Goal: Transaction & Acquisition: Book appointment/travel/reservation

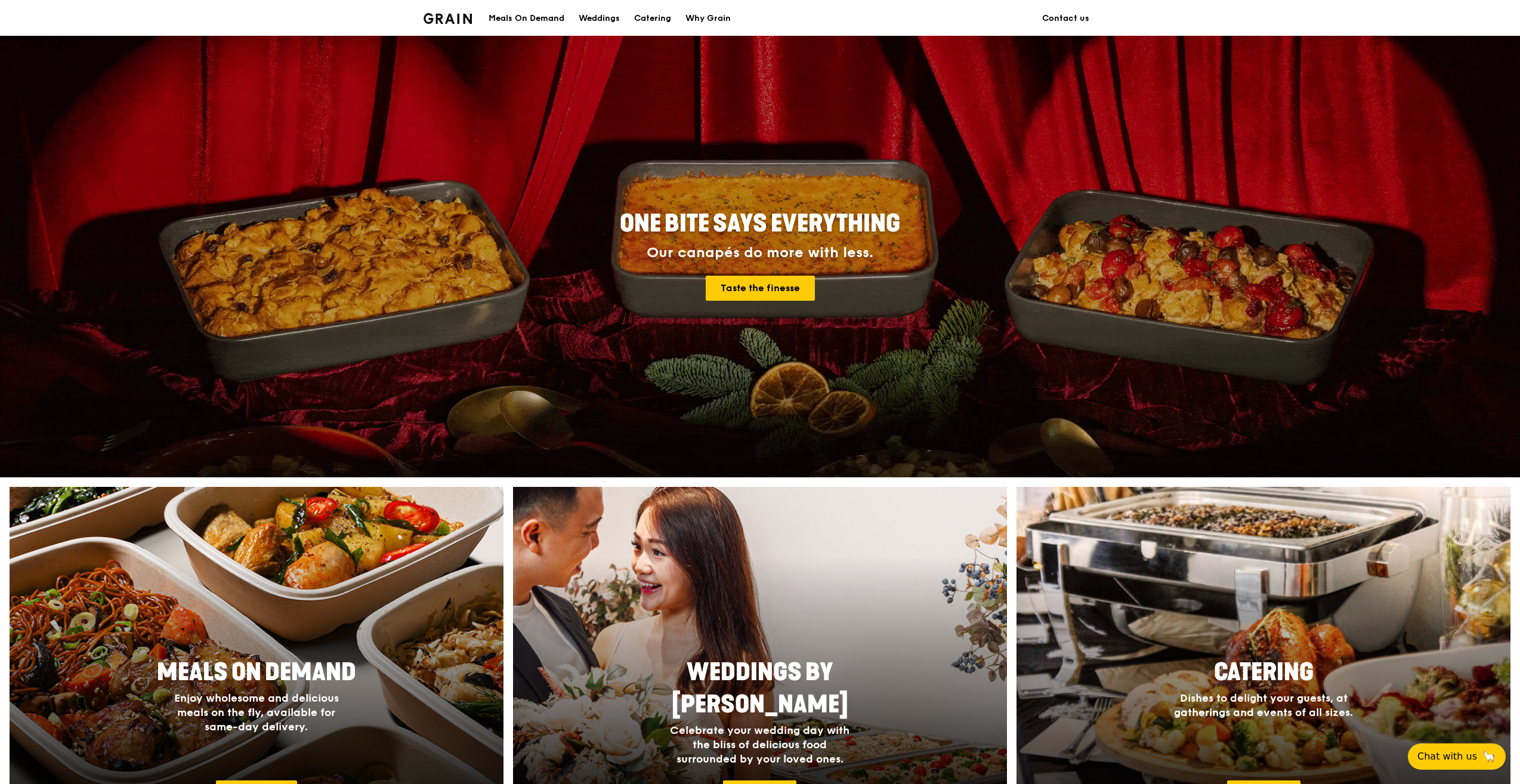
scroll to position [58, 0]
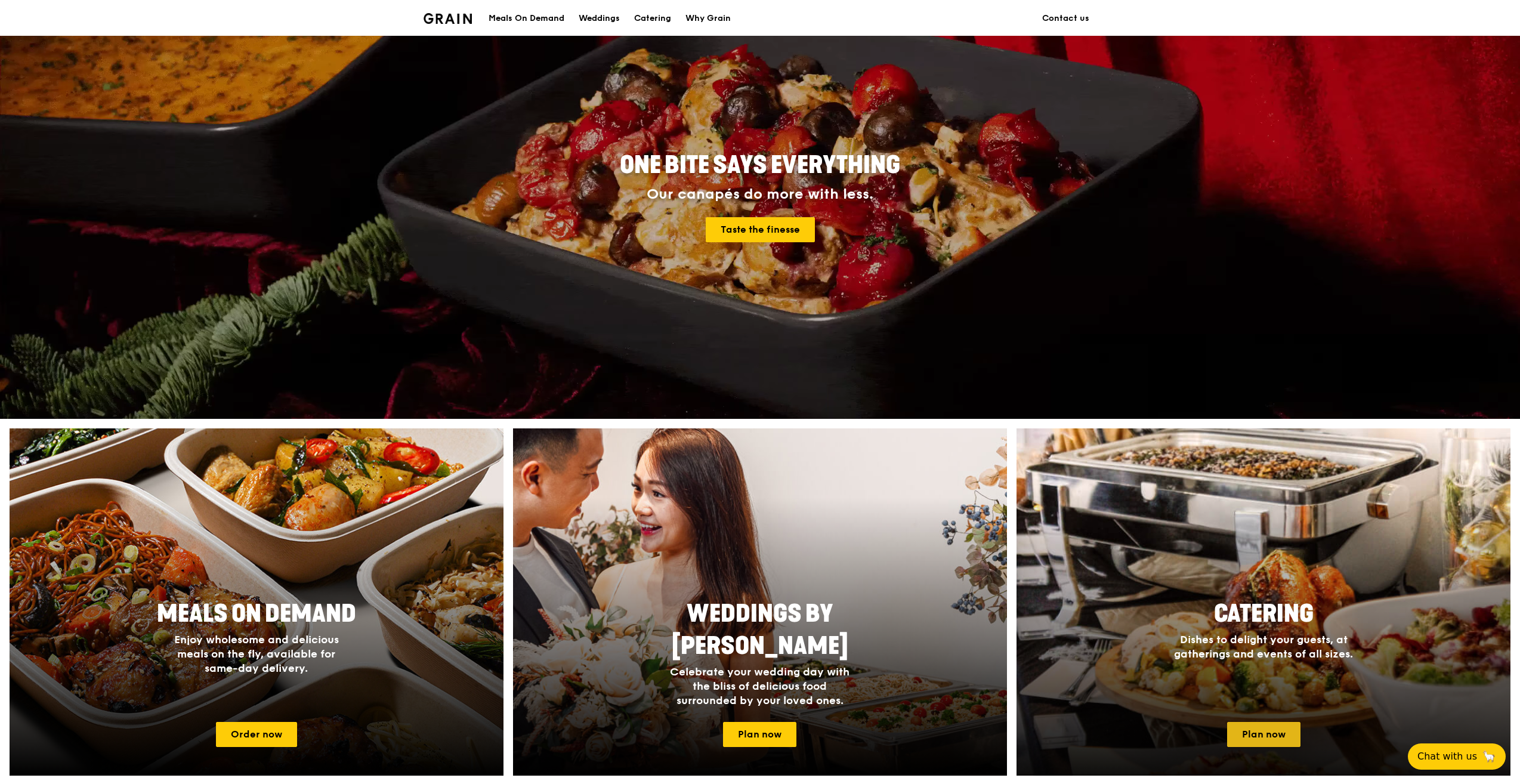
click at [1275, 725] on link "Plan now" at bounding box center [1264, 734] width 73 height 25
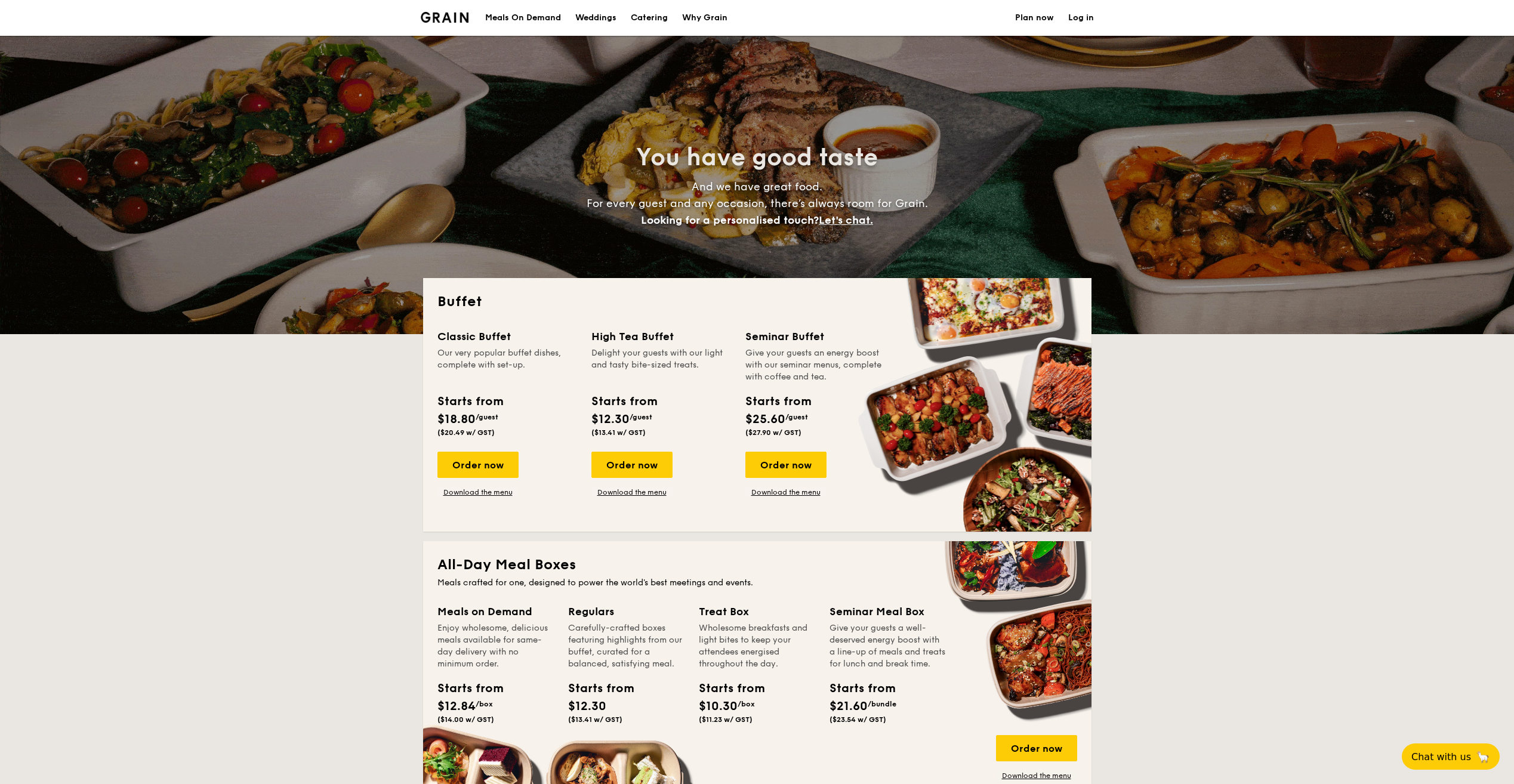
select select
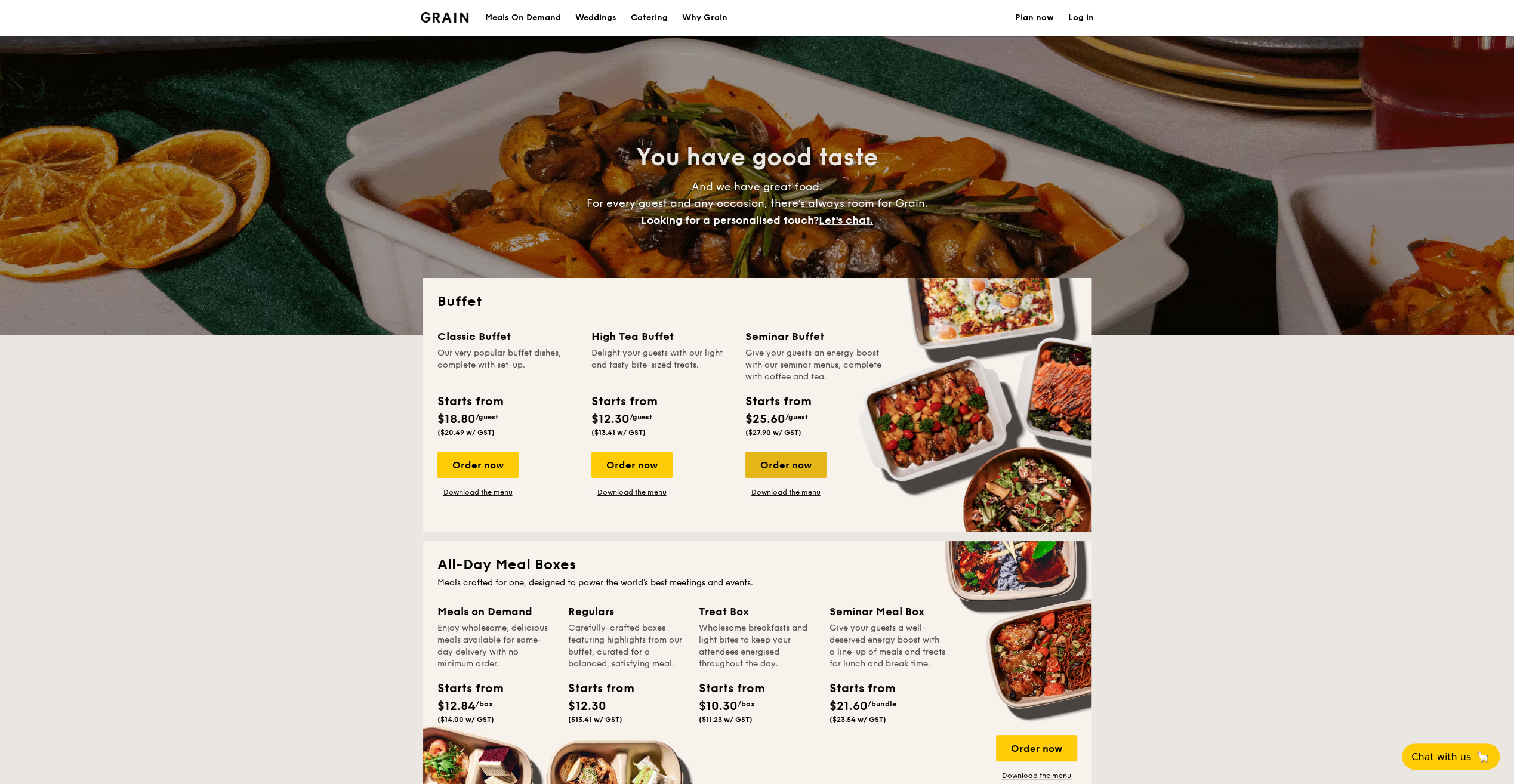
click at [793, 468] on div "Order now" at bounding box center [786, 464] width 81 height 26
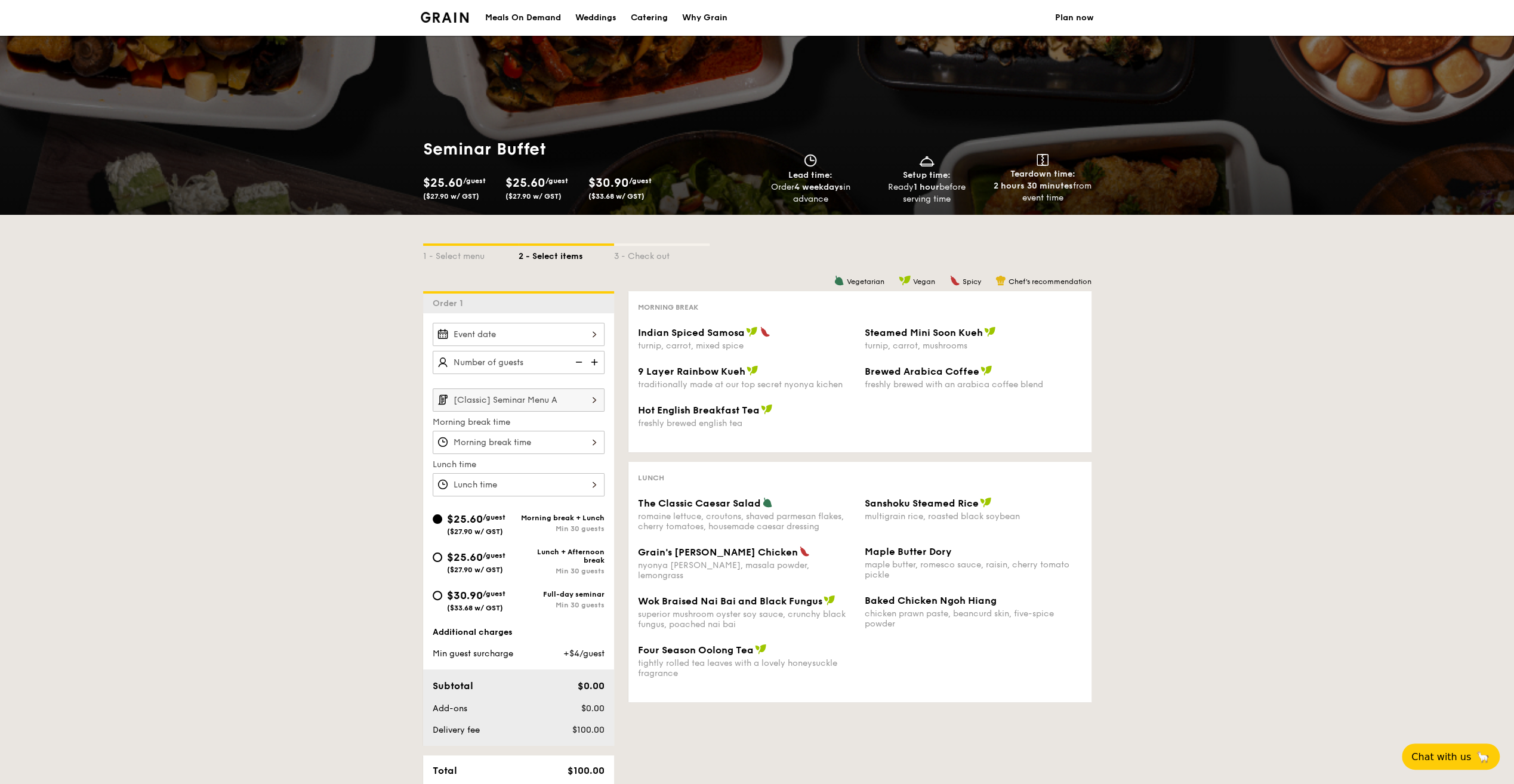
click at [583, 330] on div at bounding box center [518, 334] width 172 height 23
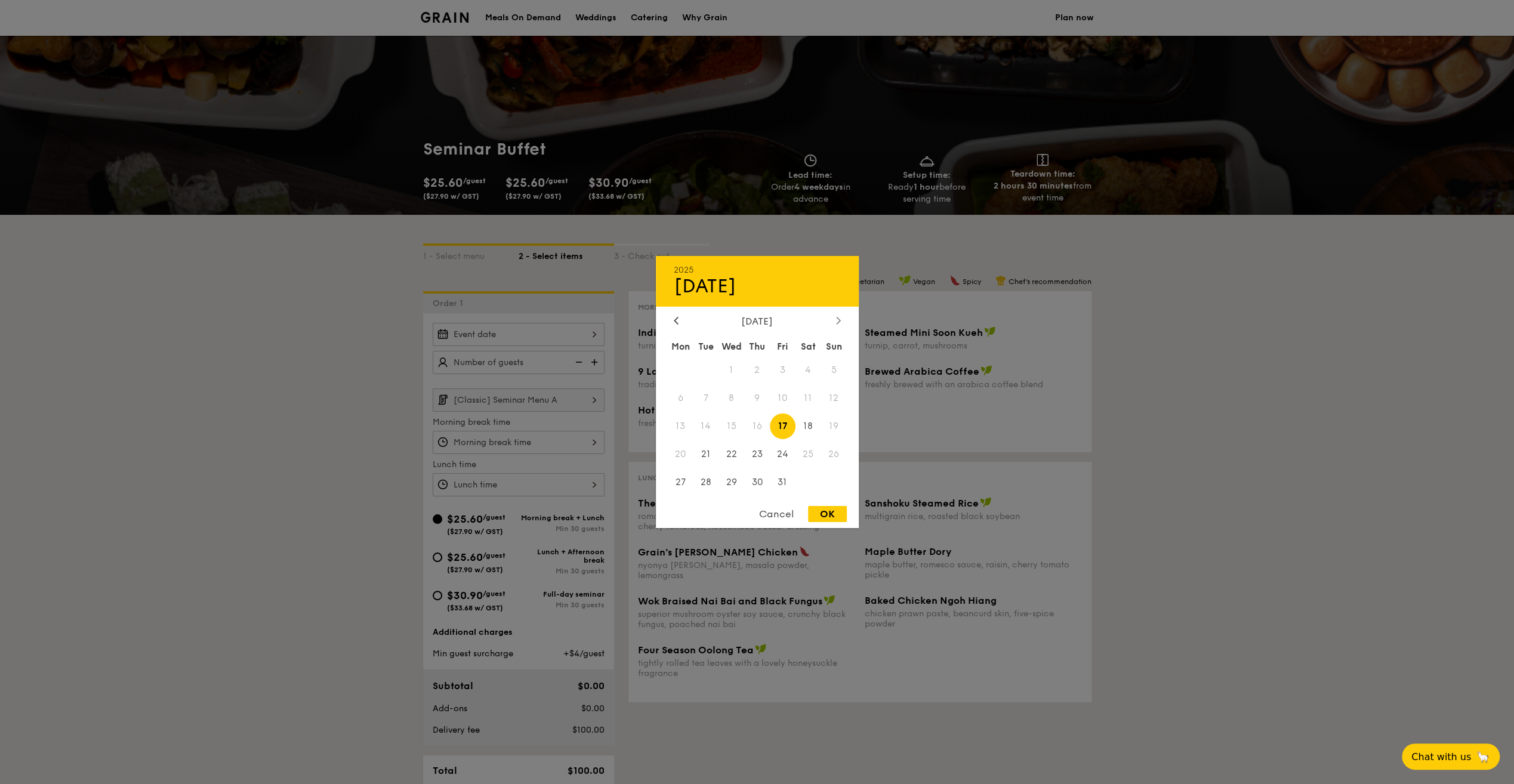
click at [838, 321] on icon at bounding box center [837, 320] width 4 height 7
click at [734, 452] on span "19" at bounding box center [731, 453] width 26 height 26
click at [756, 459] on span "20" at bounding box center [756, 453] width 26 height 26
click at [732, 455] on span "19" at bounding box center [731, 453] width 26 height 26
click at [826, 513] on div "OK" at bounding box center [828, 514] width 39 height 16
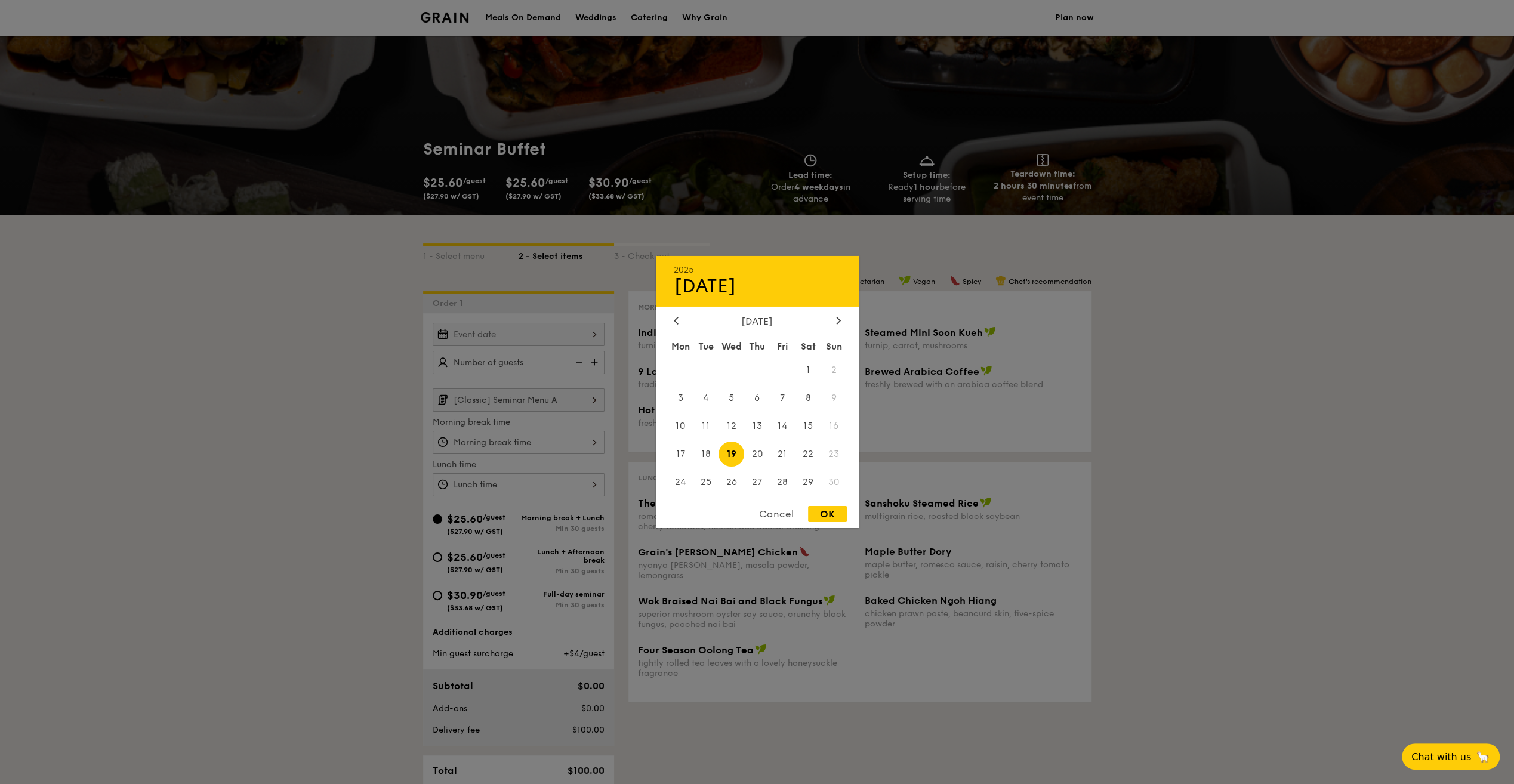
type input "Nov 19, 2025"
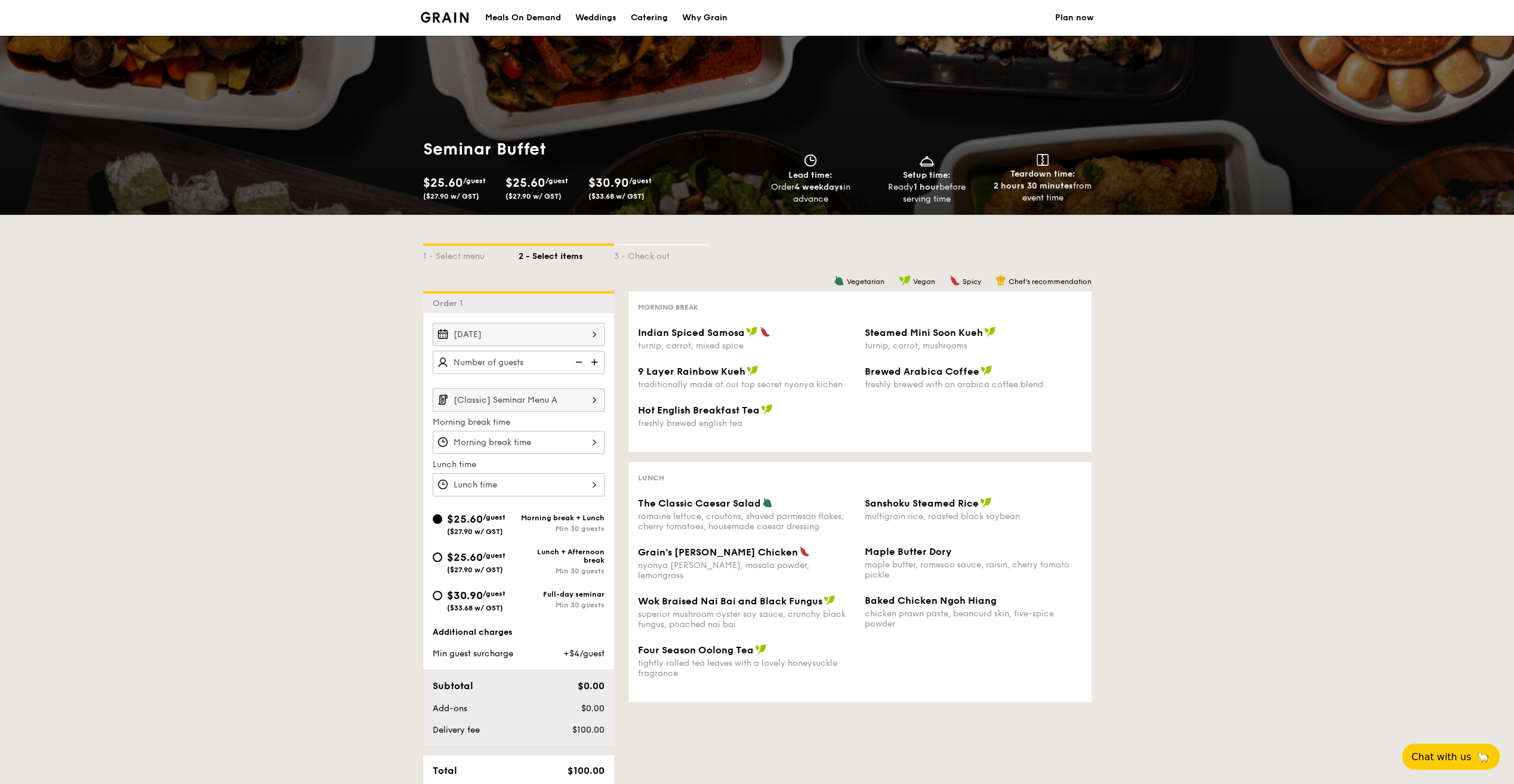
click at [594, 360] on img at bounding box center [595, 362] width 18 height 23
click at [580, 363] on img at bounding box center [577, 362] width 18 height 23
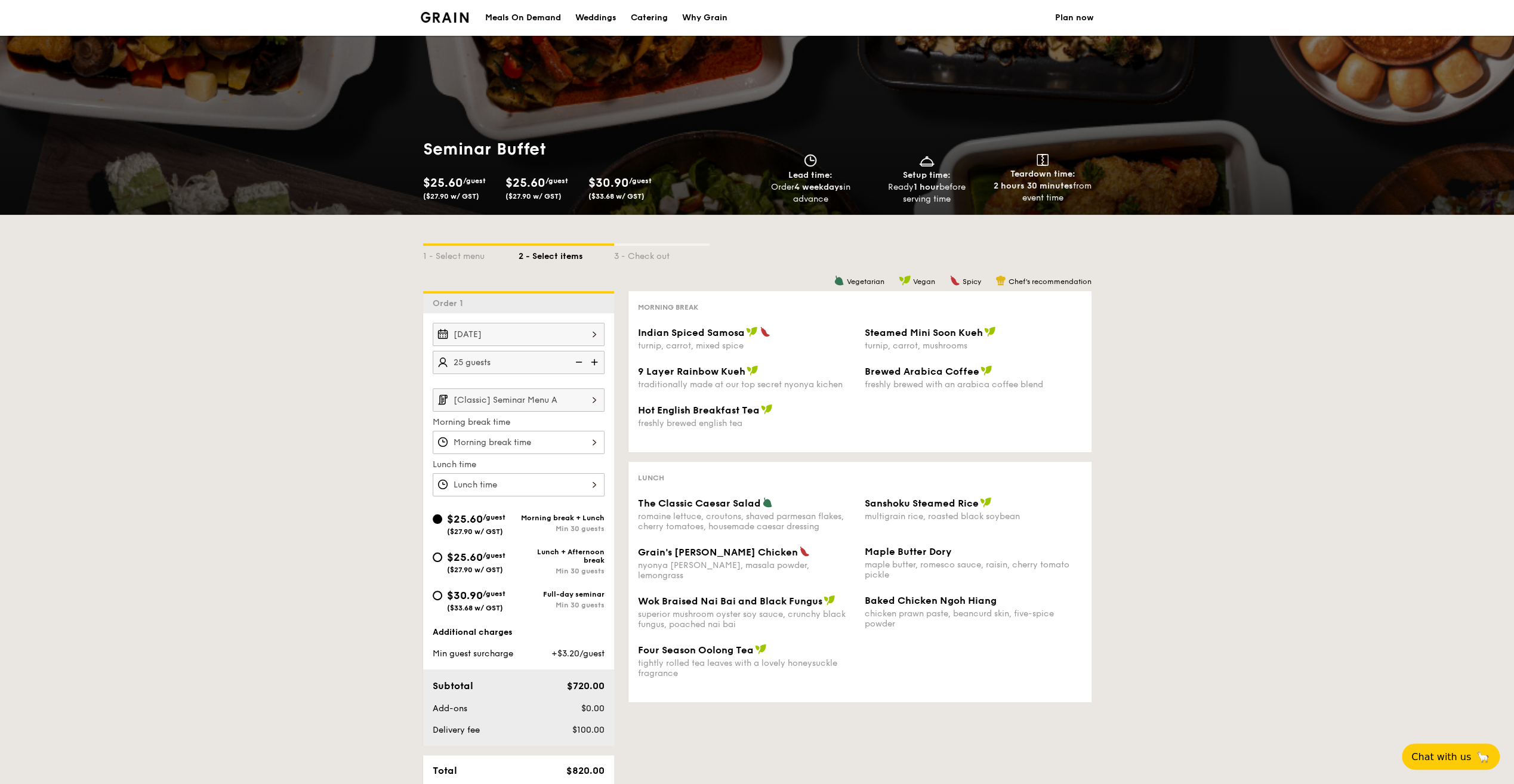
type input "20 guests"
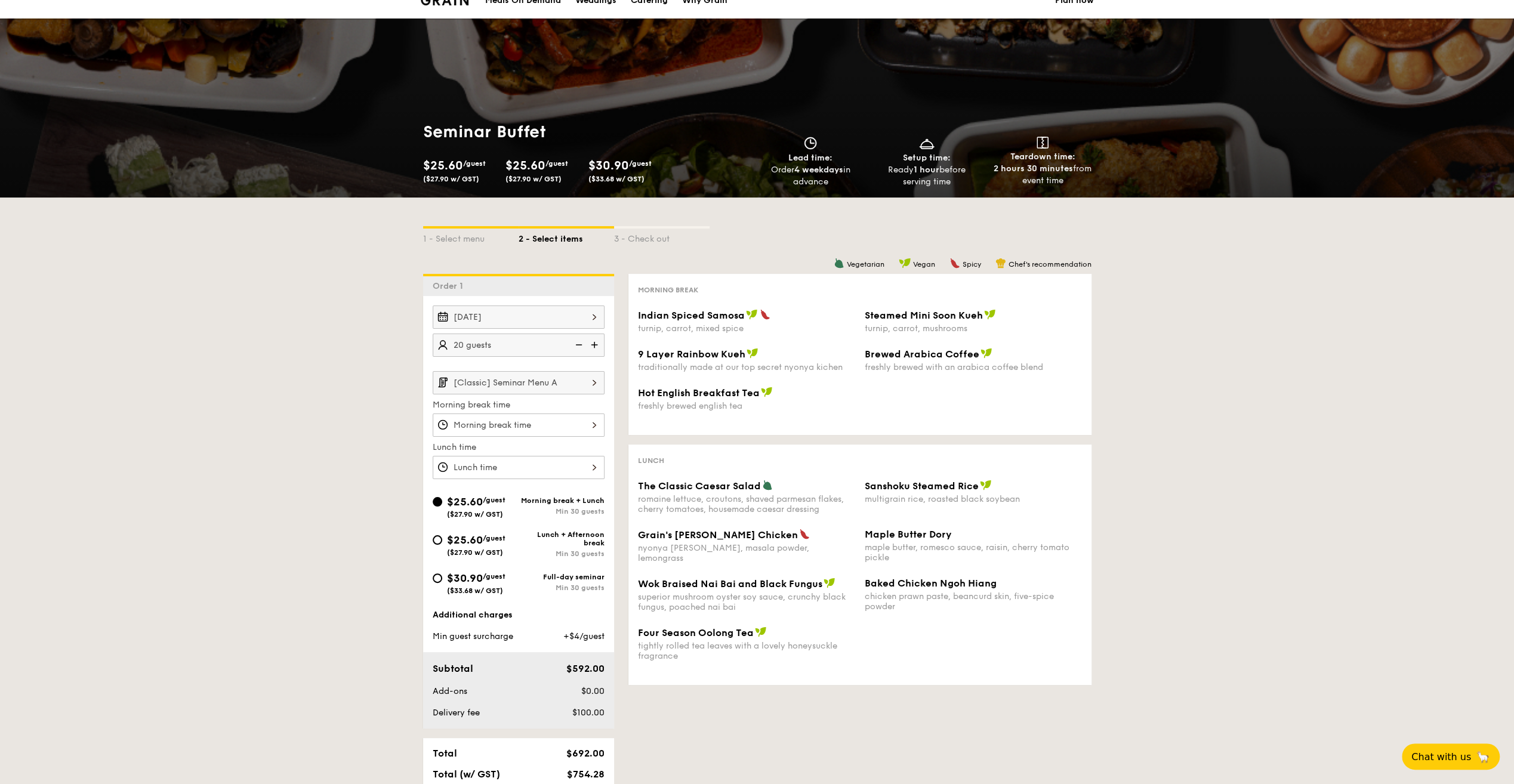
scroll to position [17, 0]
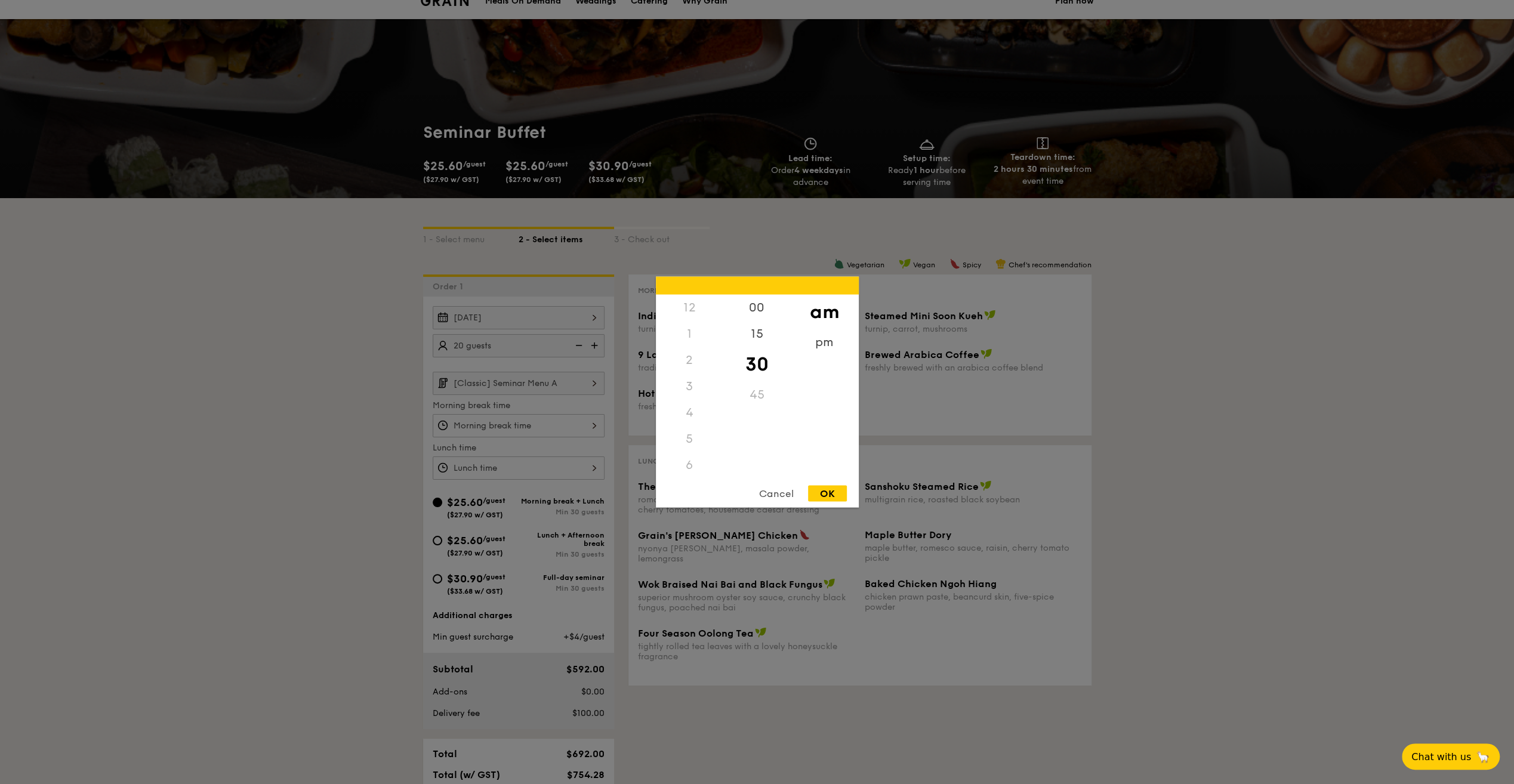
click at [591, 421] on div "12 1 2 3 4 5 6 7 8 9 10 11 00 15 30 45 am pm Cancel OK" at bounding box center [518, 425] width 172 height 23
click at [751, 316] on div "00" at bounding box center [757, 311] width 68 height 34
click at [761, 374] on div "30" at bounding box center [757, 372] width 68 height 34
click at [758, 307] on div "00" at bounding box center [757, 311] width 68 height 34
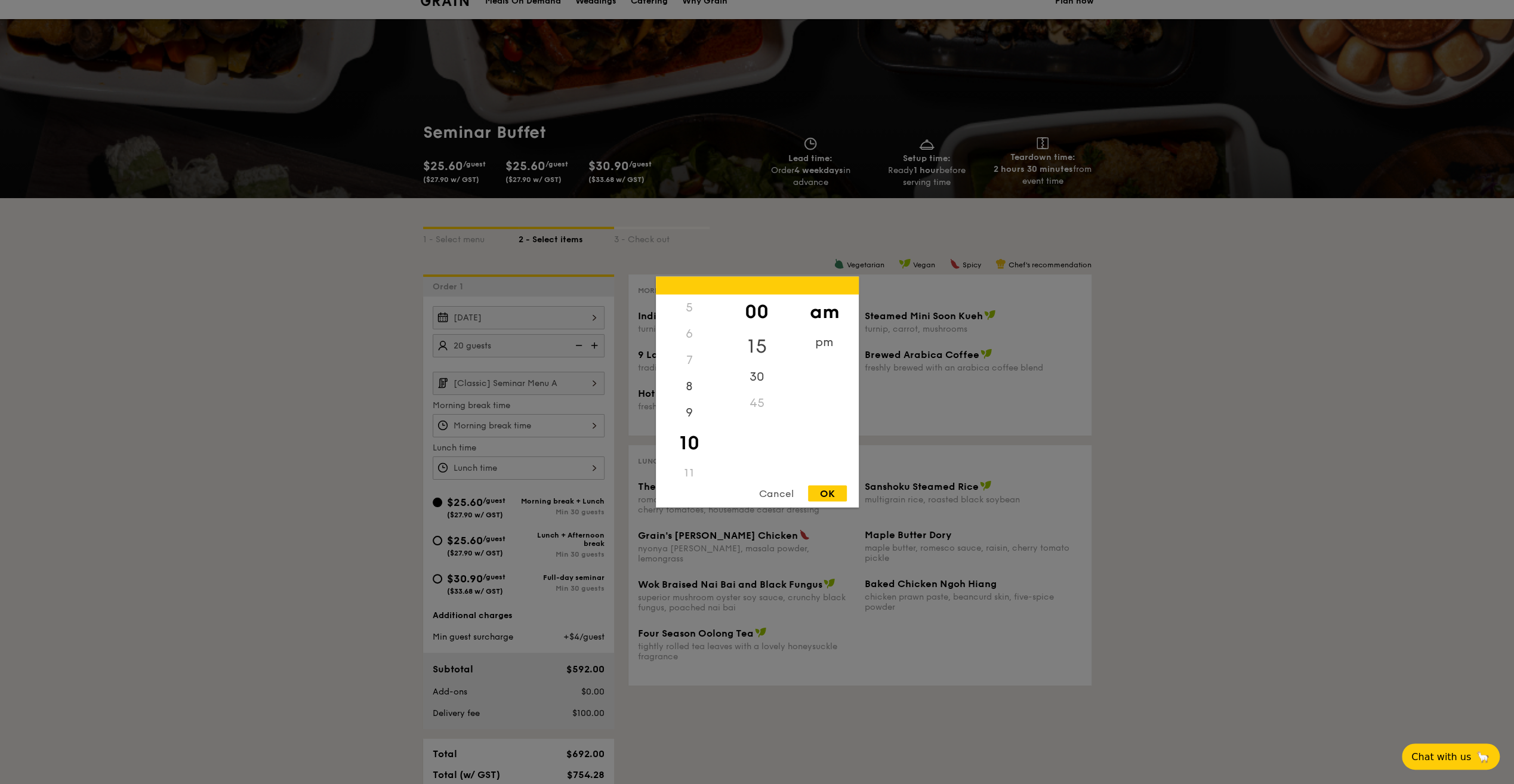
click at [763, 339] on div "15" at bounding box center [757, 346] width 68 height 34
click at [754, 310] on div "00" at bounding box center [757, 311] width 68 height 34
click at [764, 383] on div "30" at bounding box center [757, 372] width 68 height 34
click at [765, 310] on div "00" at bounding box center [757, 311] width 68 height 34
click at [768, 371] on div "30" at bounding box center [757, 372] width 68 height 34
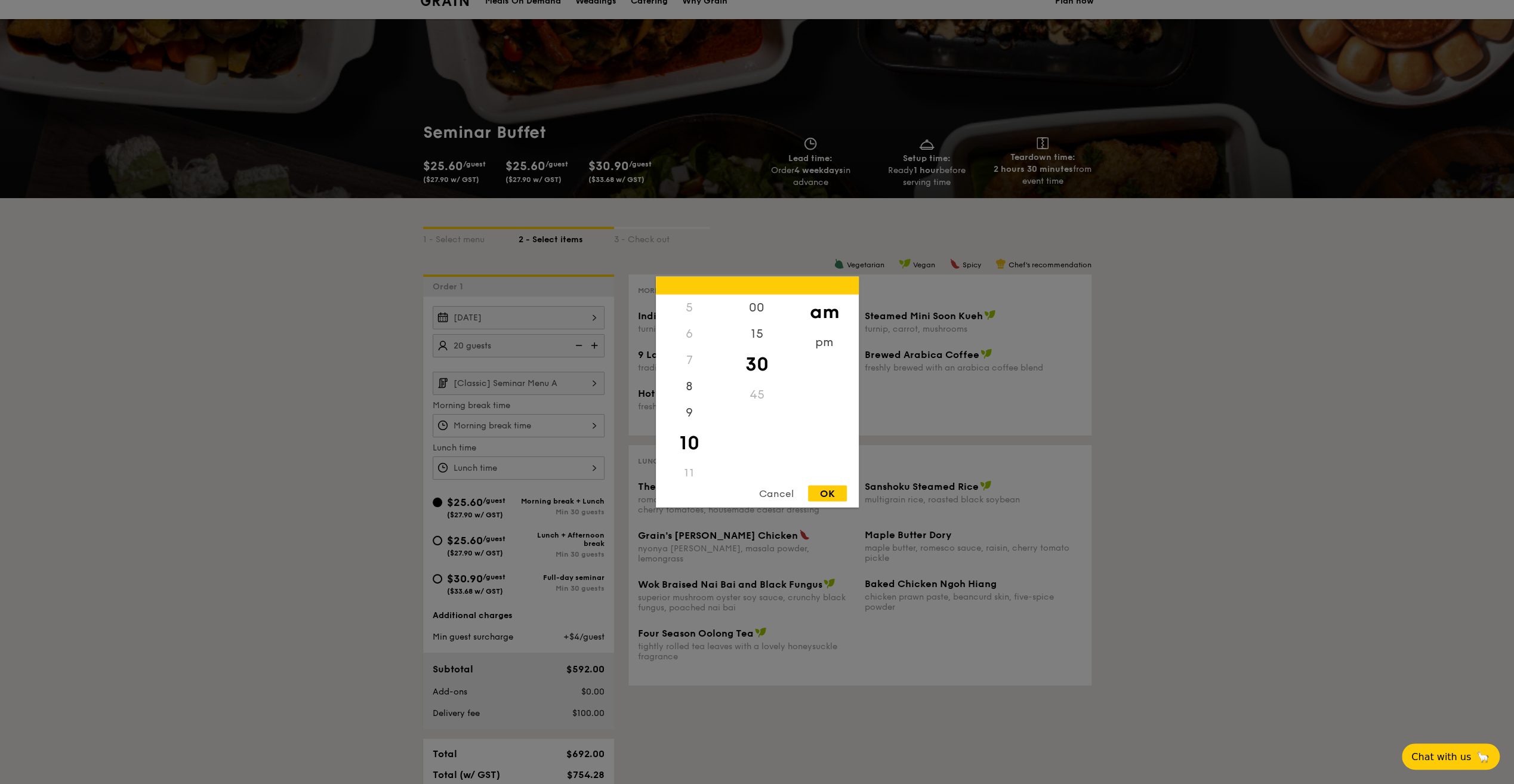
click at [823, 497] on div "OK" at bounding box center [828, 493] width 39 height 16
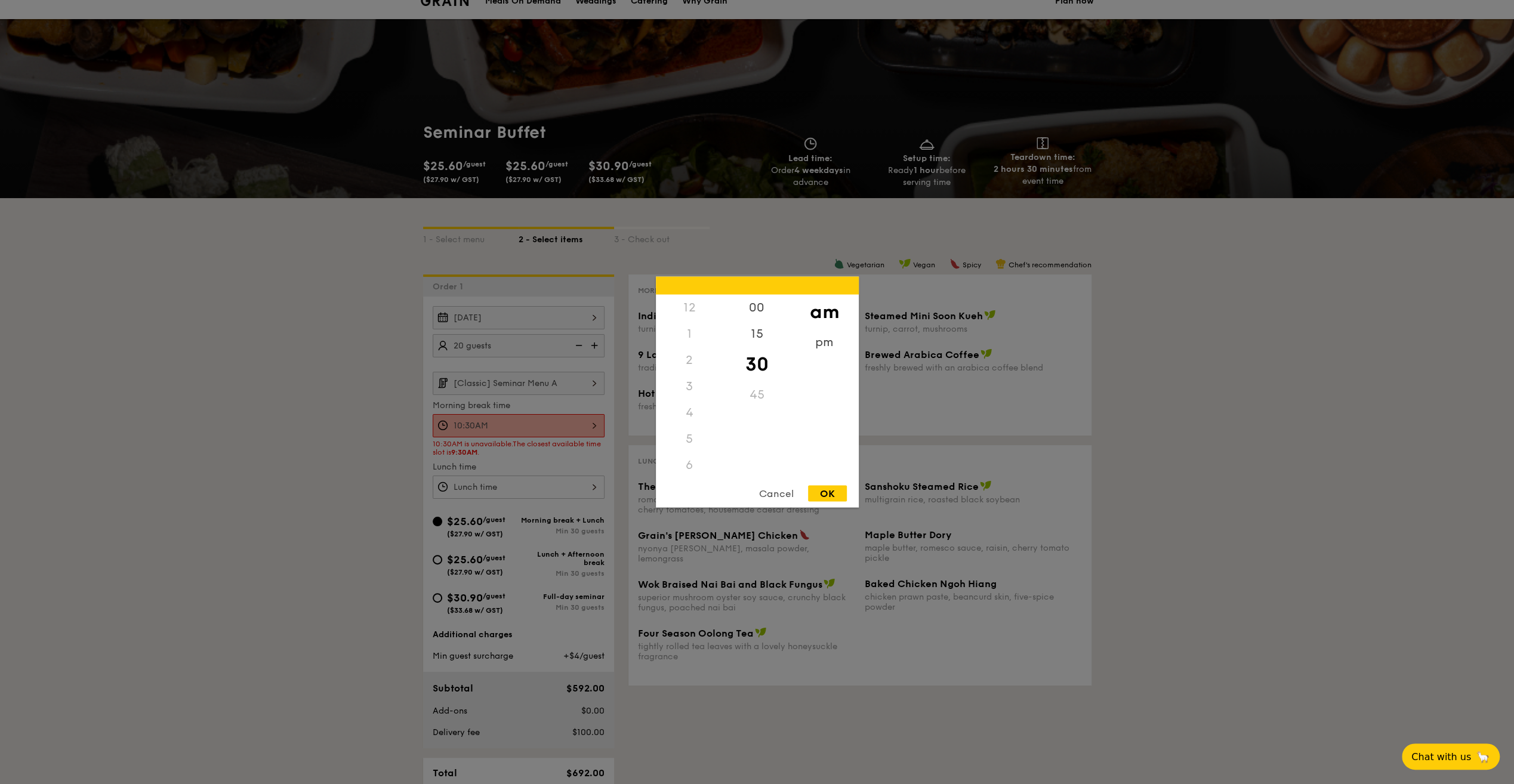
click at [554, 424] on div "10:30AM 12 1 2 3 4 5 6 7 8 9 10 11 00 15 30 45 am pm Cancel OK" at bounding box center [518, 425] width 172 height 23
click at [697, 412] on div "9" at bounding box center [689, 417] width 68 height 34
click at [826, 486] on div "OK" at bounding box center [828, 493] width 39 height 16
type input "9:30AM"
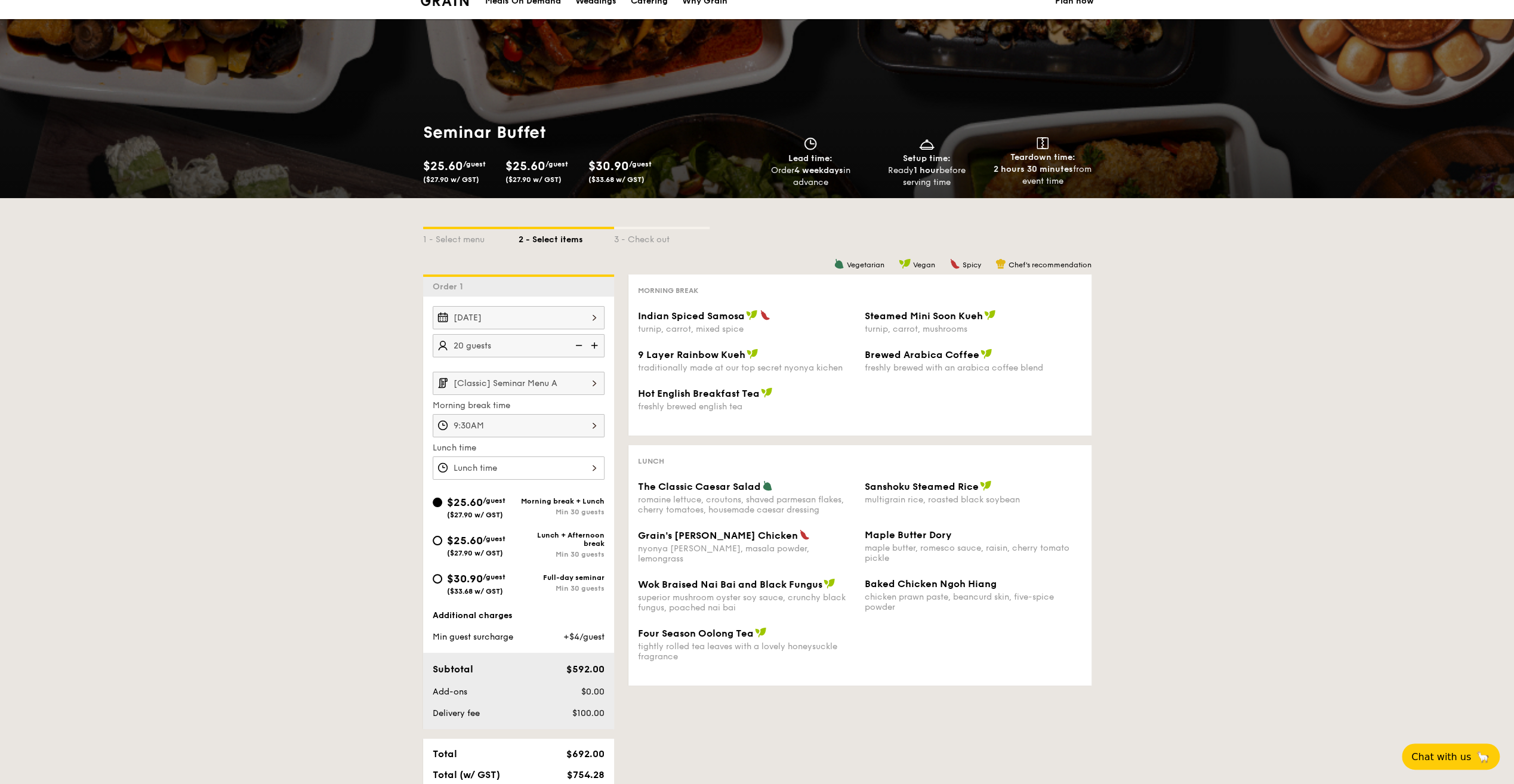
click at [874, 395] on div "Hot English Breakfast Tea freshly brewed english tea" at bounding box center [859, 406] width 454 height 39
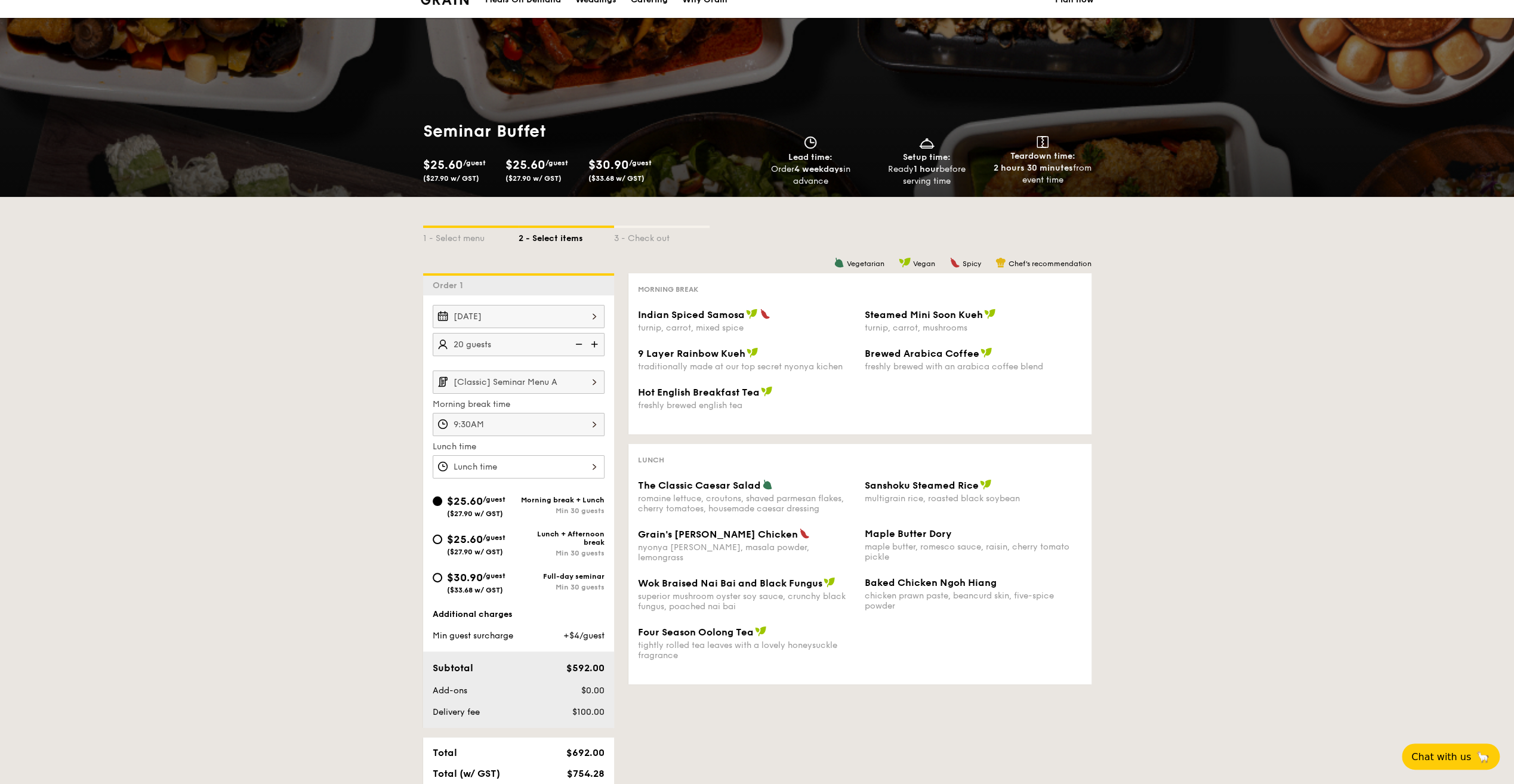
click at [724, 508] on div "romaine lettuce, croutons, shaved parmesan flakes, cherry tomatoes, housemade c…" at bounding box center [746, 503] width 217 height 20
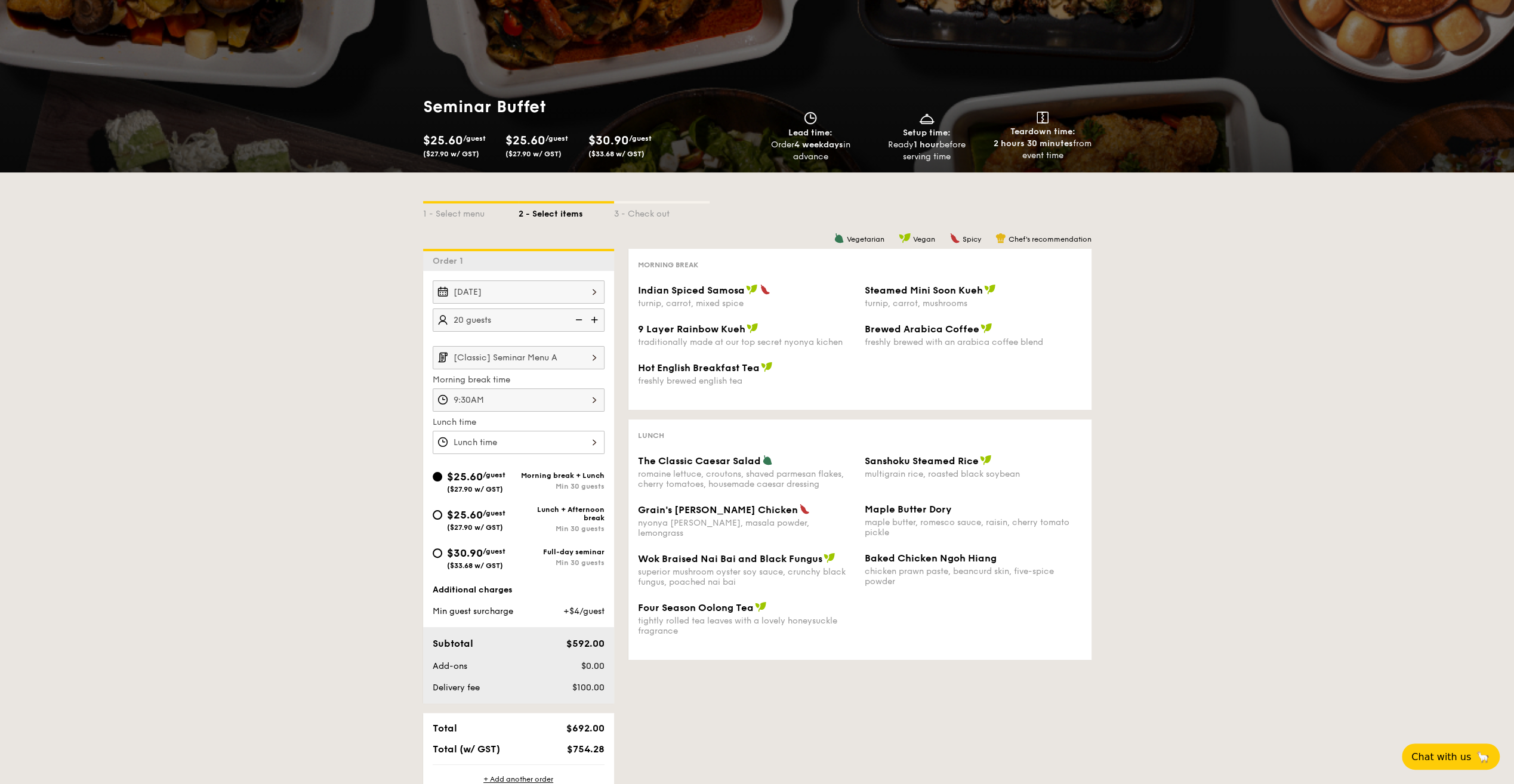
scroll to position [51, 0]
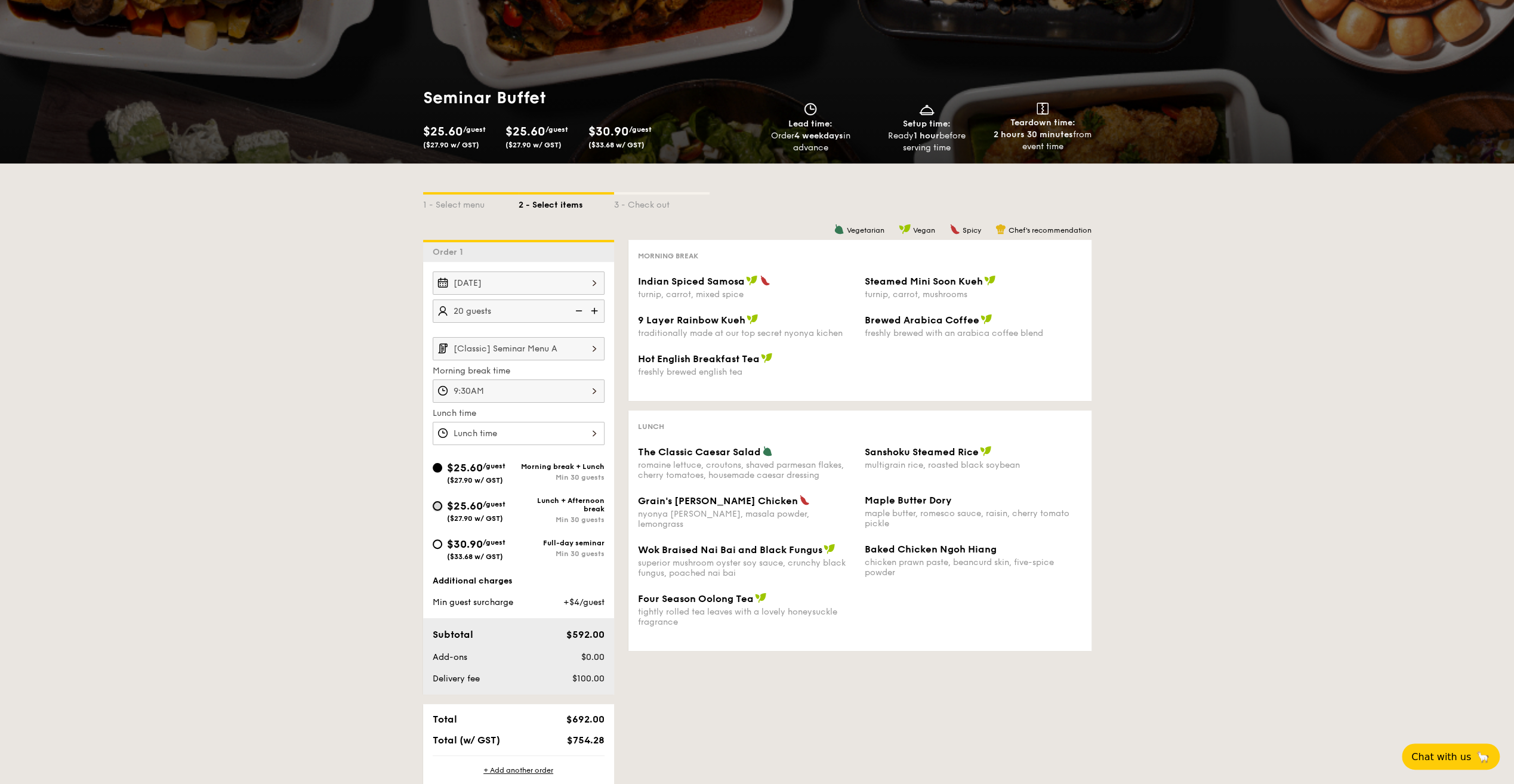
click at [441, 505] on input "$25.60 /guest ($27.90 w/ GST) Lunch + Afternoon break Min 30 guests" at bounding box center [437, 506] width 10 height 10
radio input "true"
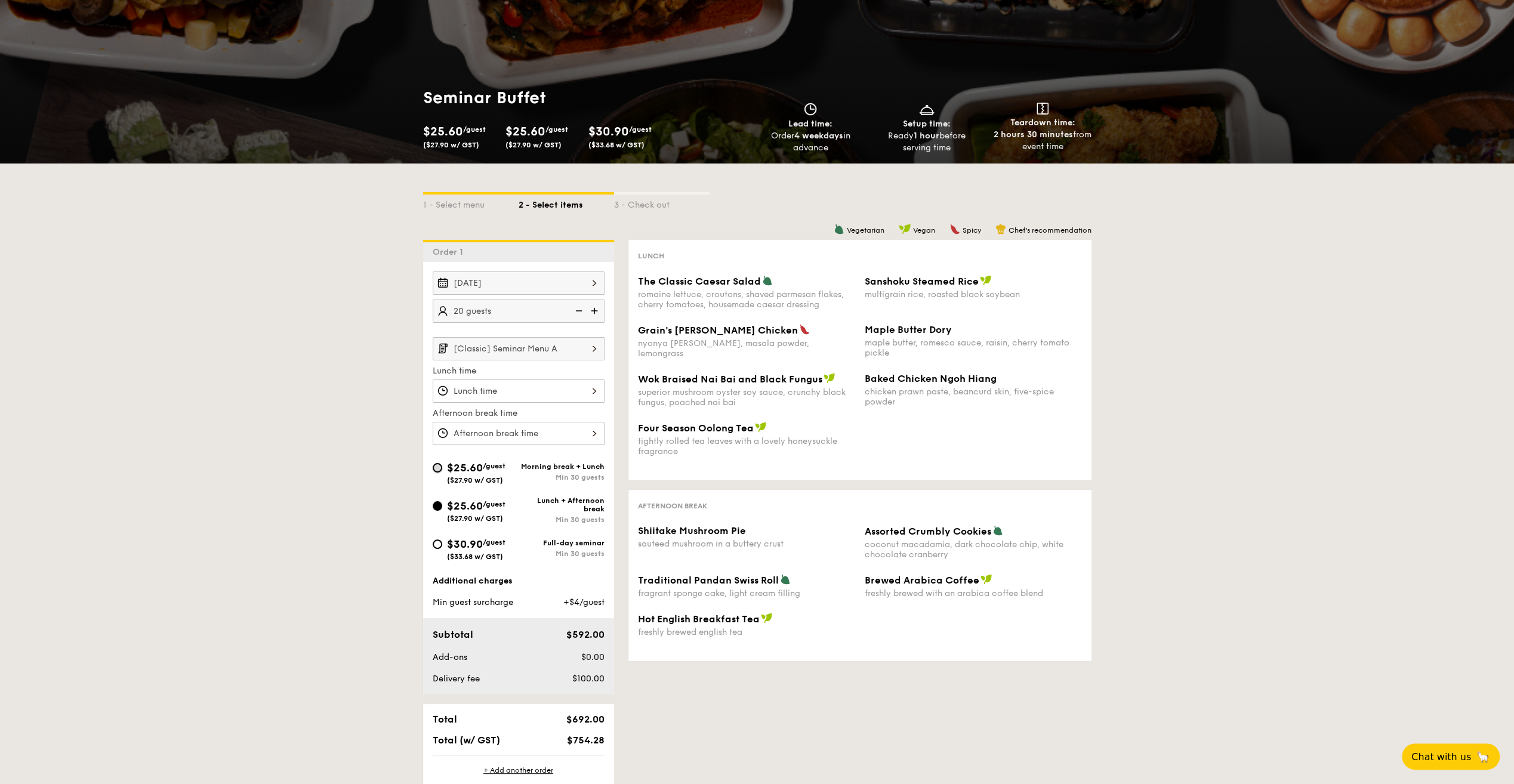
click at [441, 467] on input "$25.60 /guest ($27.90 w/ GST) Morning break + Lunch Min 30 guests" at bounding box center [437, 467] width 10 height 10
radio input "true"
type input "9:30AM"
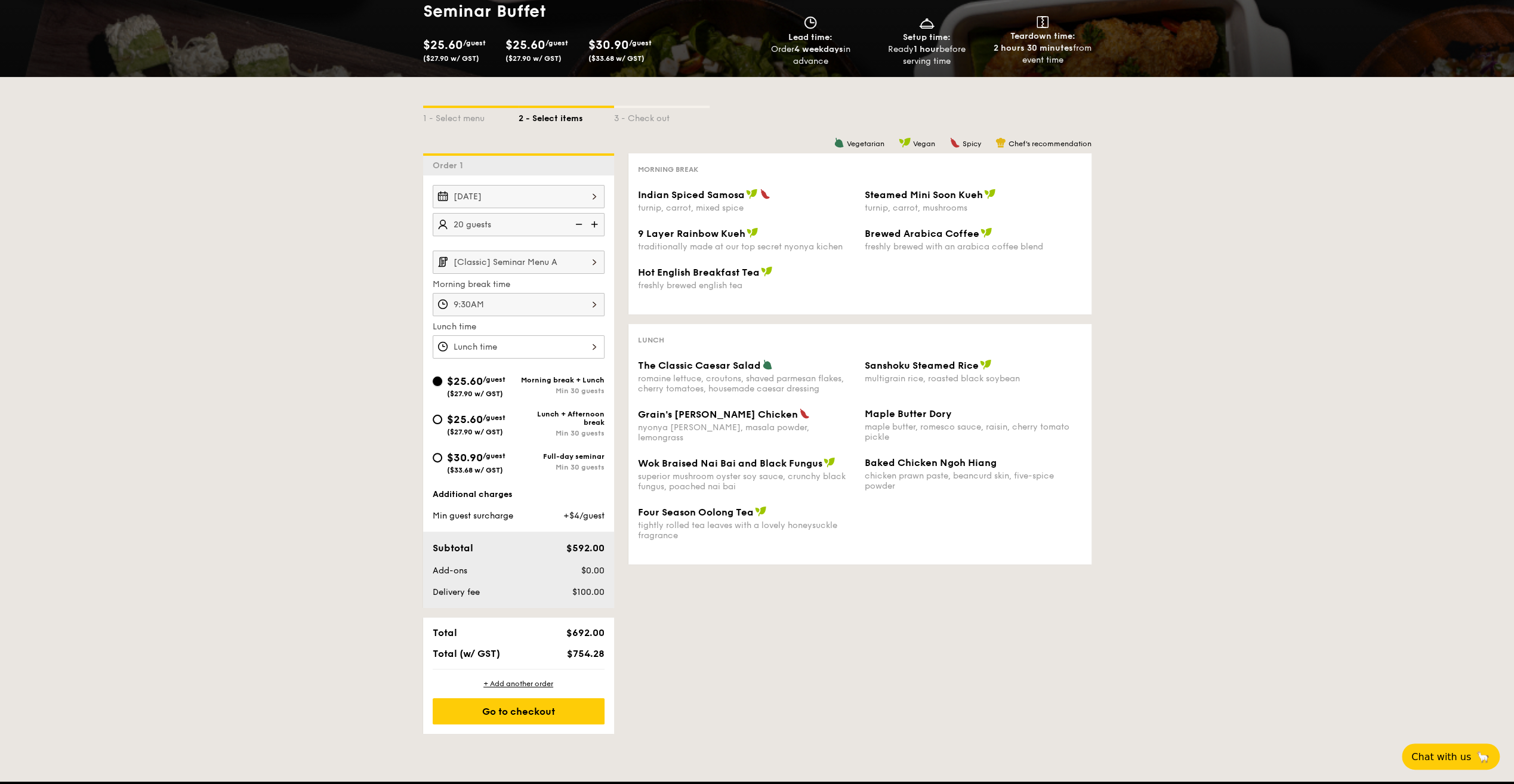
scroll to position [138, 0]
click at [594, 223] on img at bounding box center [595, 224] width 18 height 23
click at [577, 223] on img at bounding box center [577, 224] width 18 height 23
type input "20 guests"
click at [523, 684] on div "+ Add another order" at bounding box center [518, 683] width 172 height 10
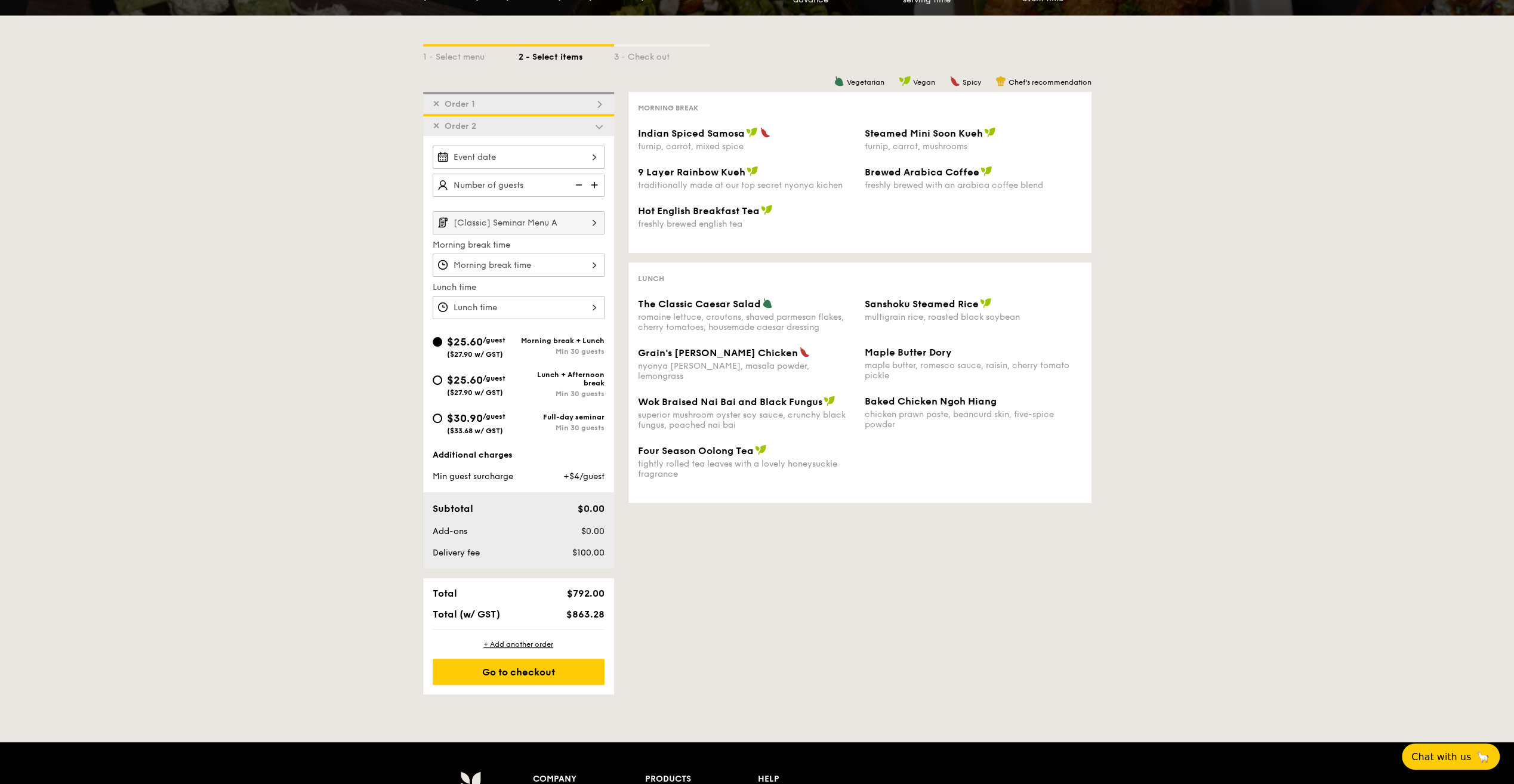
scroll to position [199, 0]
click at [596, 223] on img at bounding box center [594, 223] width 20 height 23
drag, startPoint x: 553, startPoint y: 246, endPoint x: 597, endPoint y: 262, distance: 46.8
click at [597, 262] on div "[Classic] Seminar Menu A [Classic] Seminar Menu B [Classic] Seminar Menu C [Pre…" at bounding box center [518, 332] width 172 height 196
click at [565, 100] on div "✕ Order 1" at bounding box center [518, 102] width 191 height 22
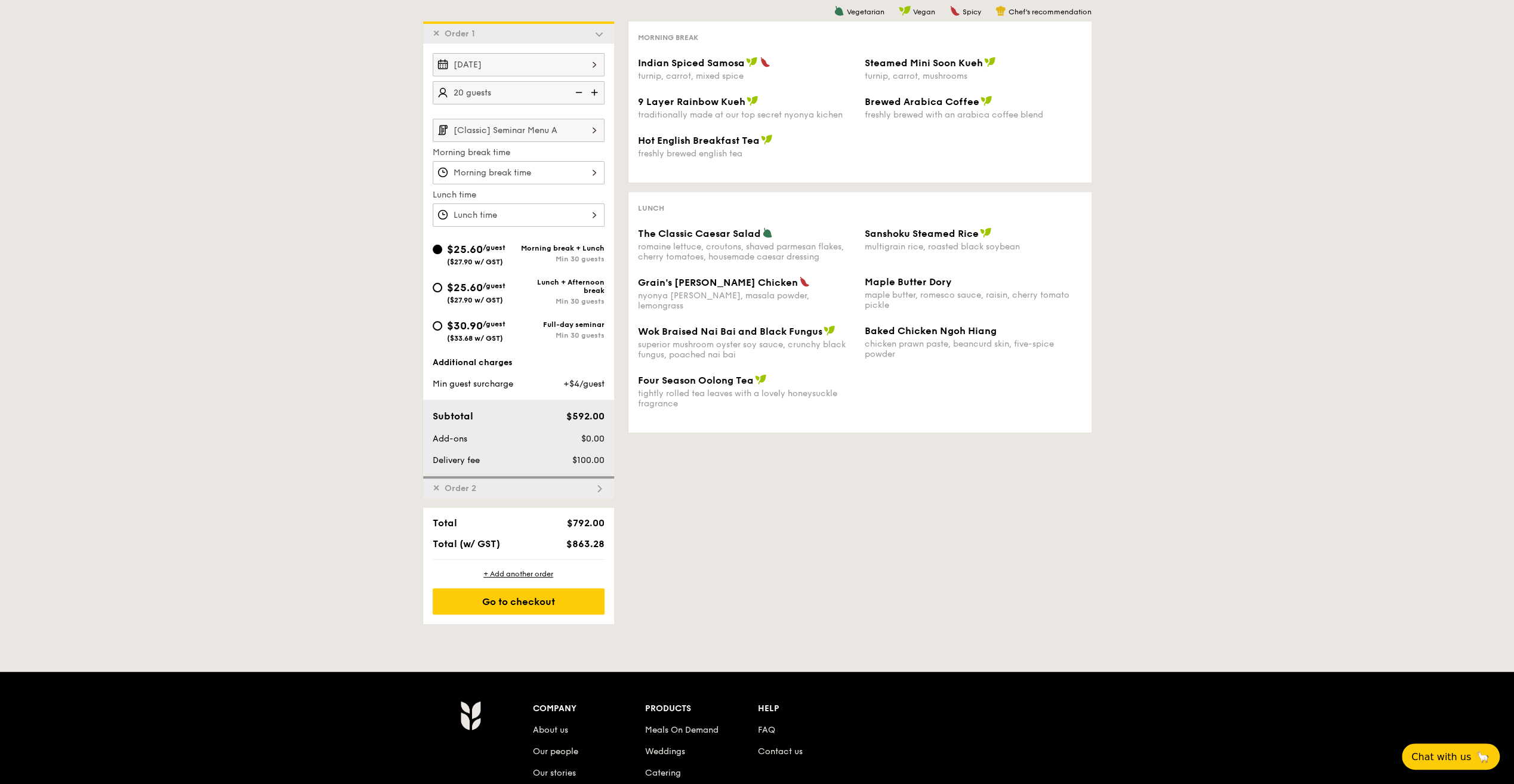
scroll to position [273, 0]
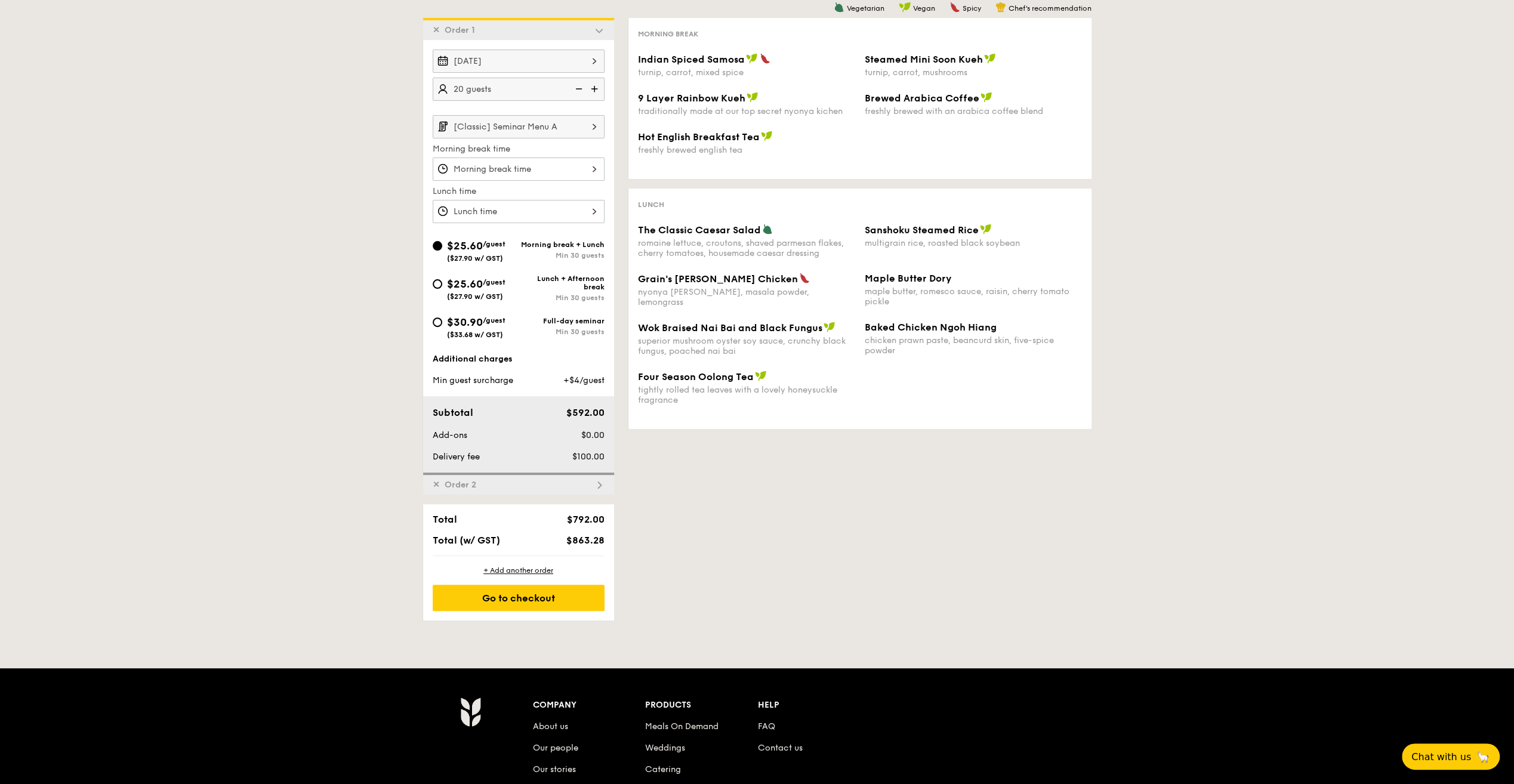
click at [591, 127] on img at bounding box center [594, 127] width 20 height 23
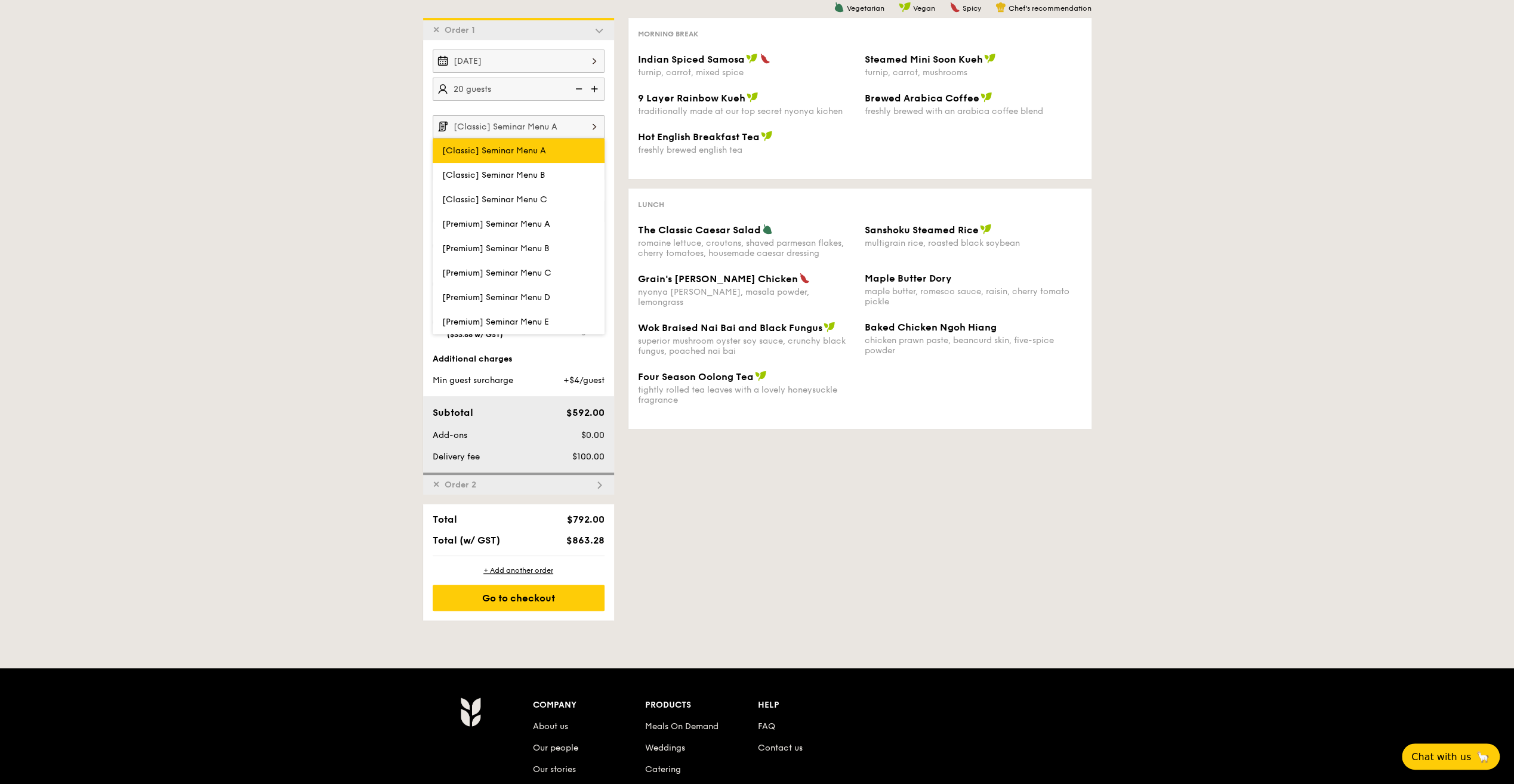
click at [552, 150] on label "[Classic] Seminar Menu A" at bounding box center [518, 151] width 172 height 25
click at [0, 0] on input "[Classic] Seminar Menu A" at bounding box center [0, 0] width 0 height 0
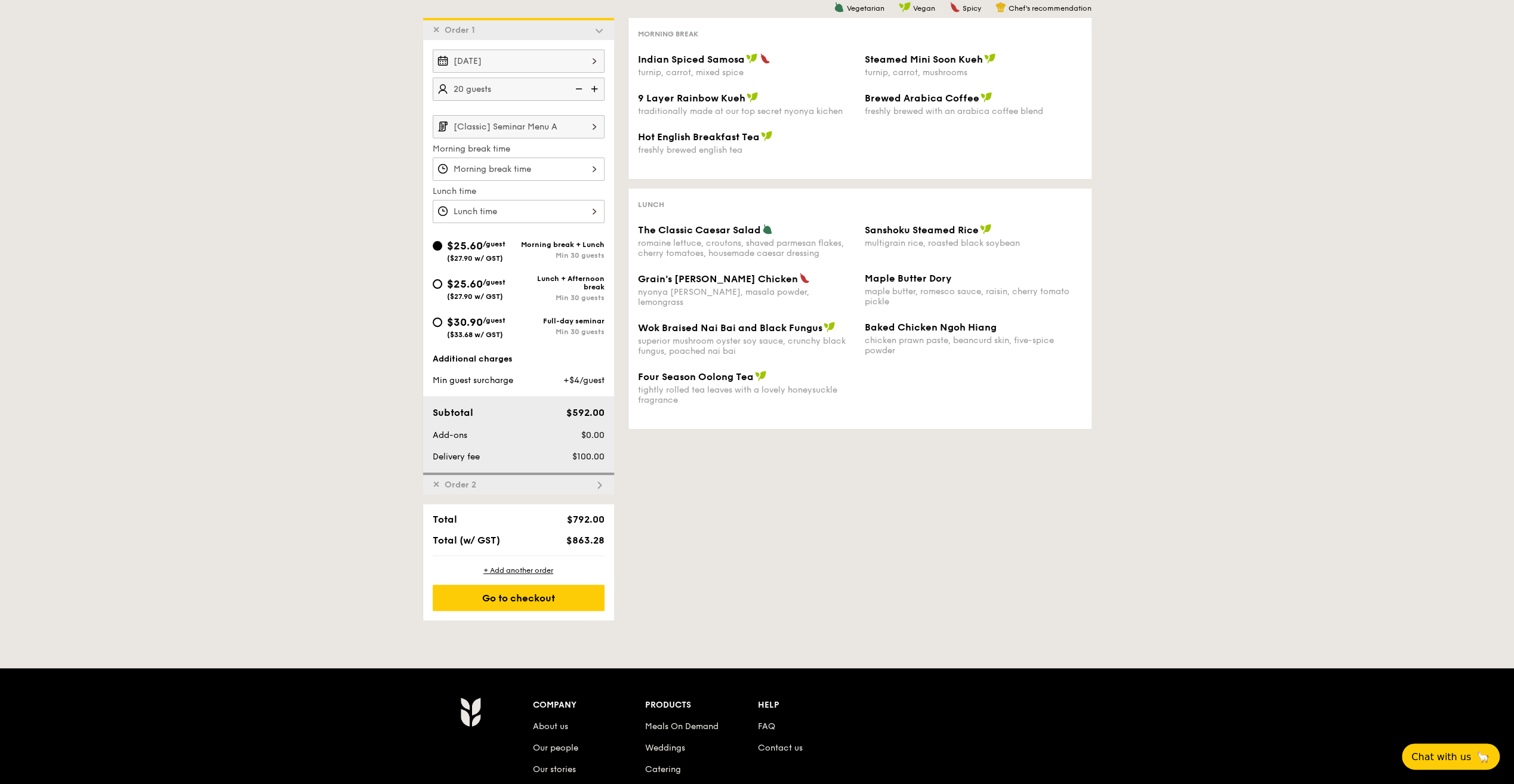
click at [583, 129] on input "[Classic] Seminar Menu A" at bounding box center [518, 127] width 172 height 23
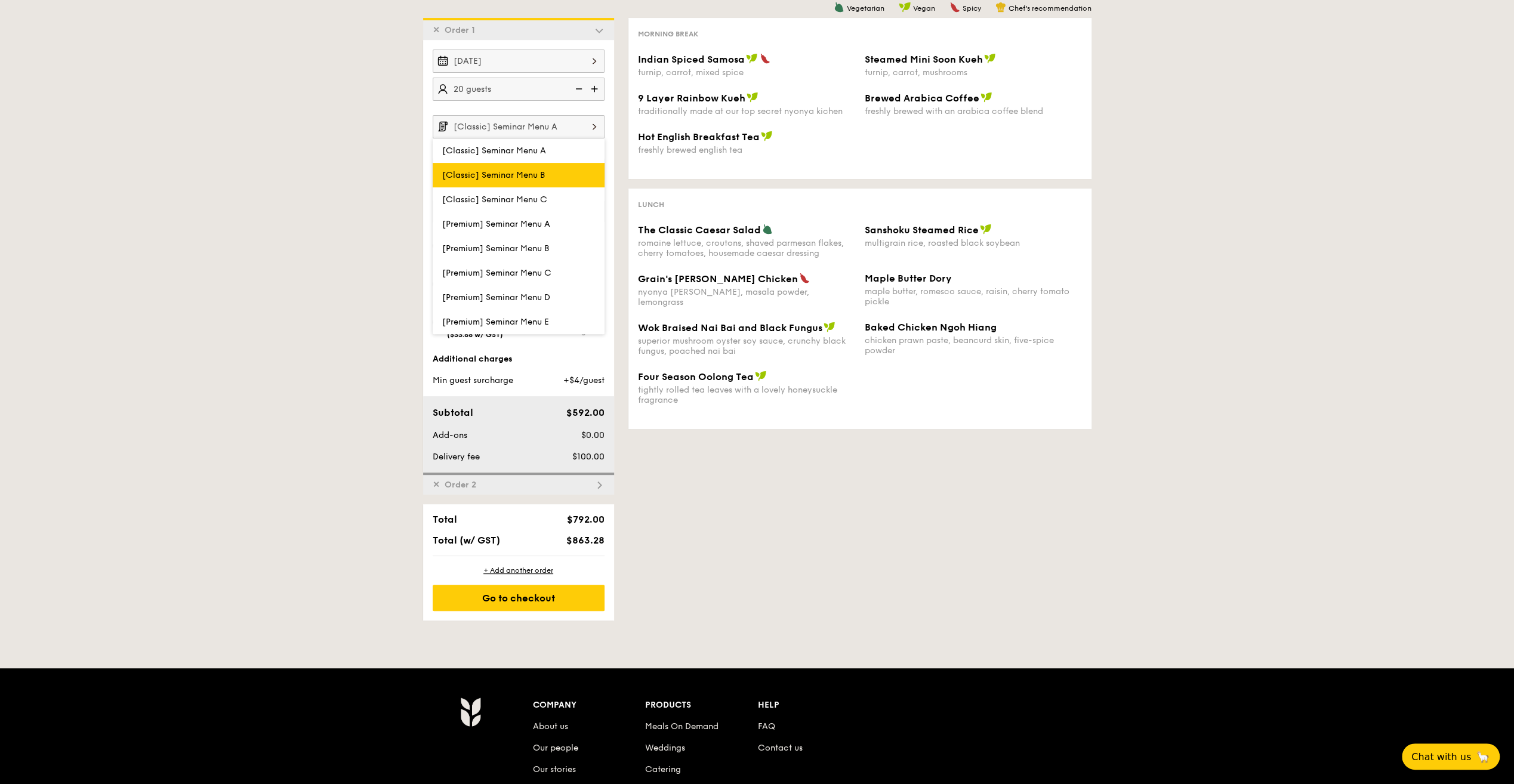
click at [544, 173] on span "[Classic] Seminar Menu B" at bounding box center [494, 175] width 102 height 11
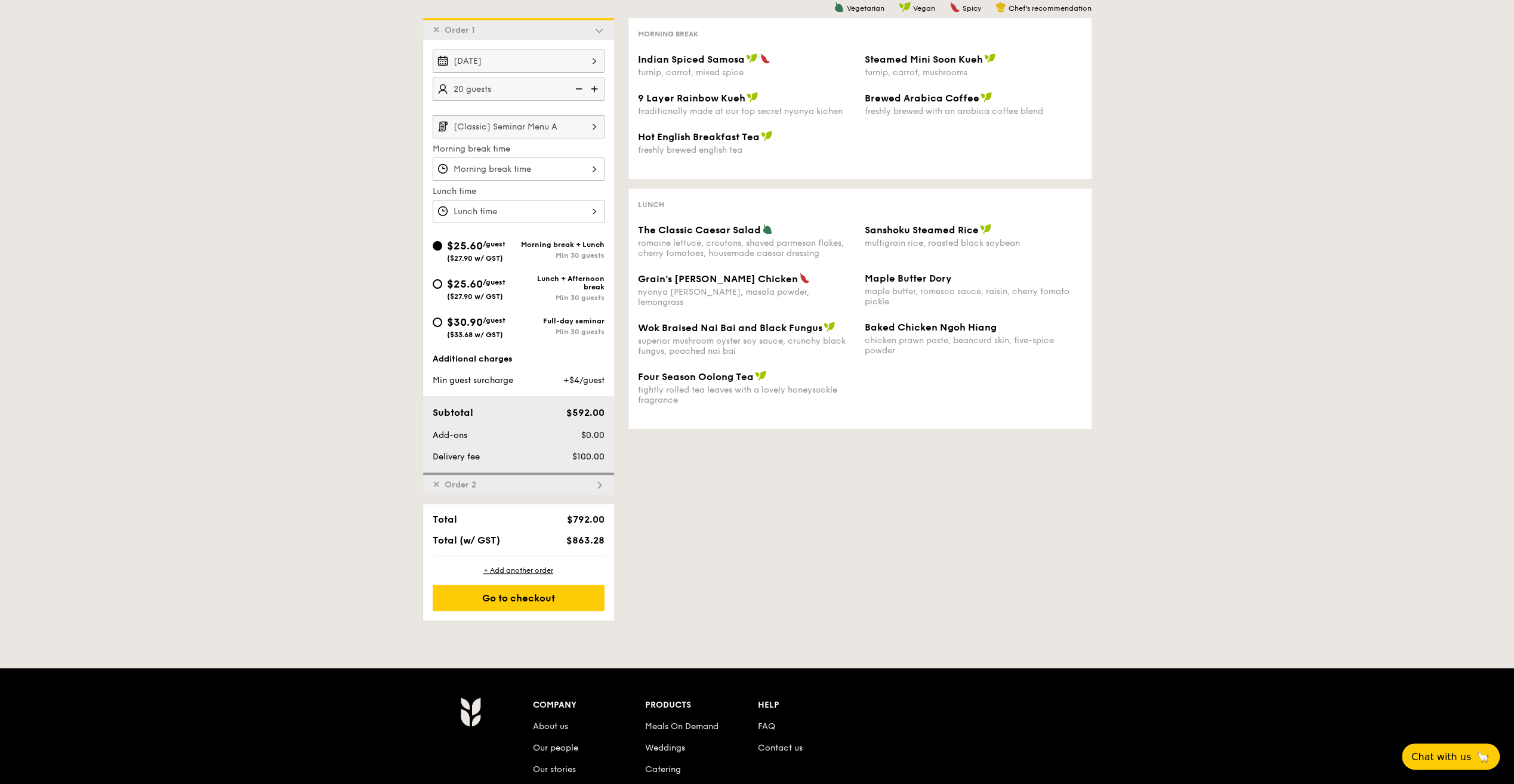
click at [587, 127] on img at bounding box center [594, 127] width 20 height 23
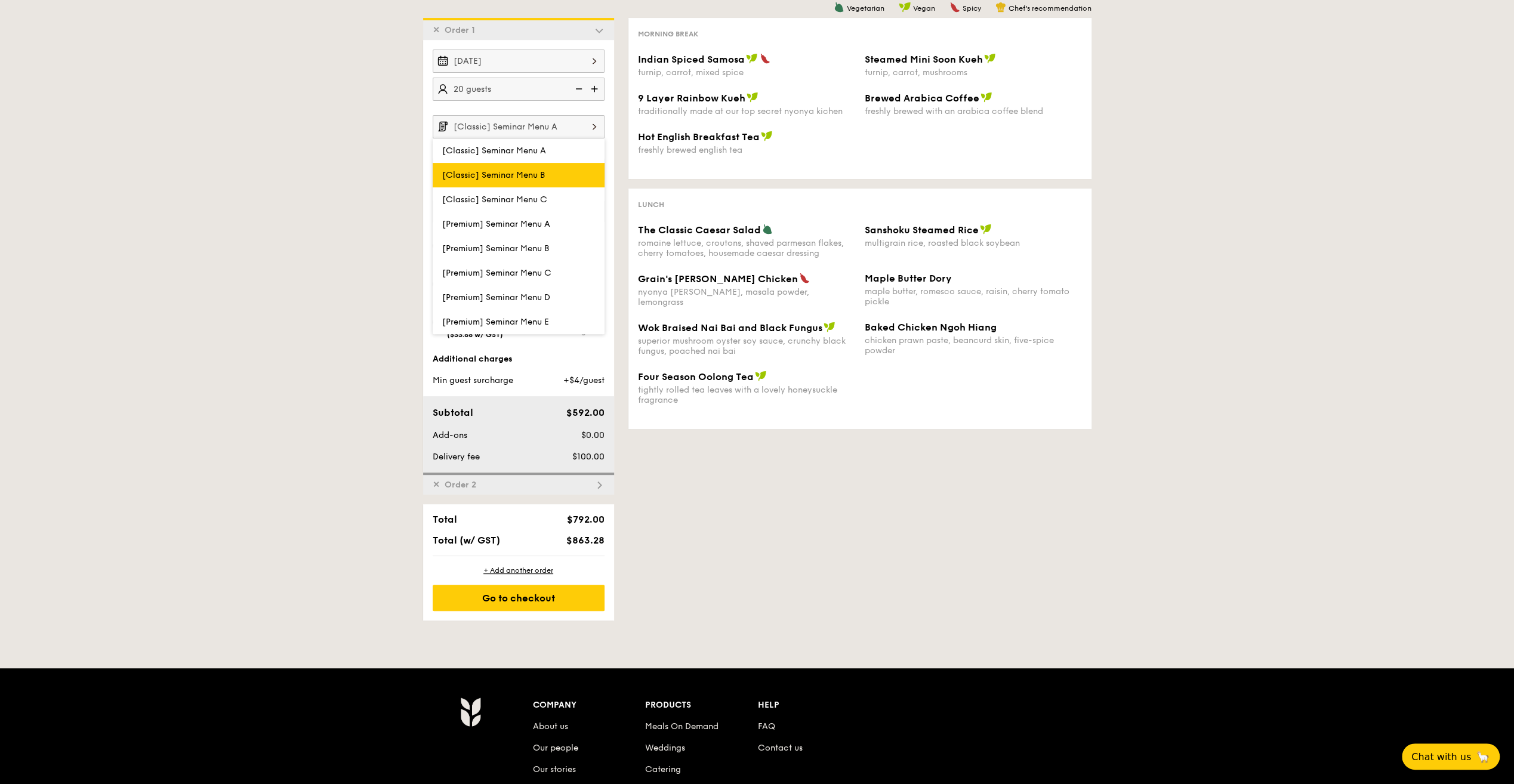
click at [543, 171] on span "[Classic] Seminar Menu B" at bounding box center [494, 175] width 102 height 11
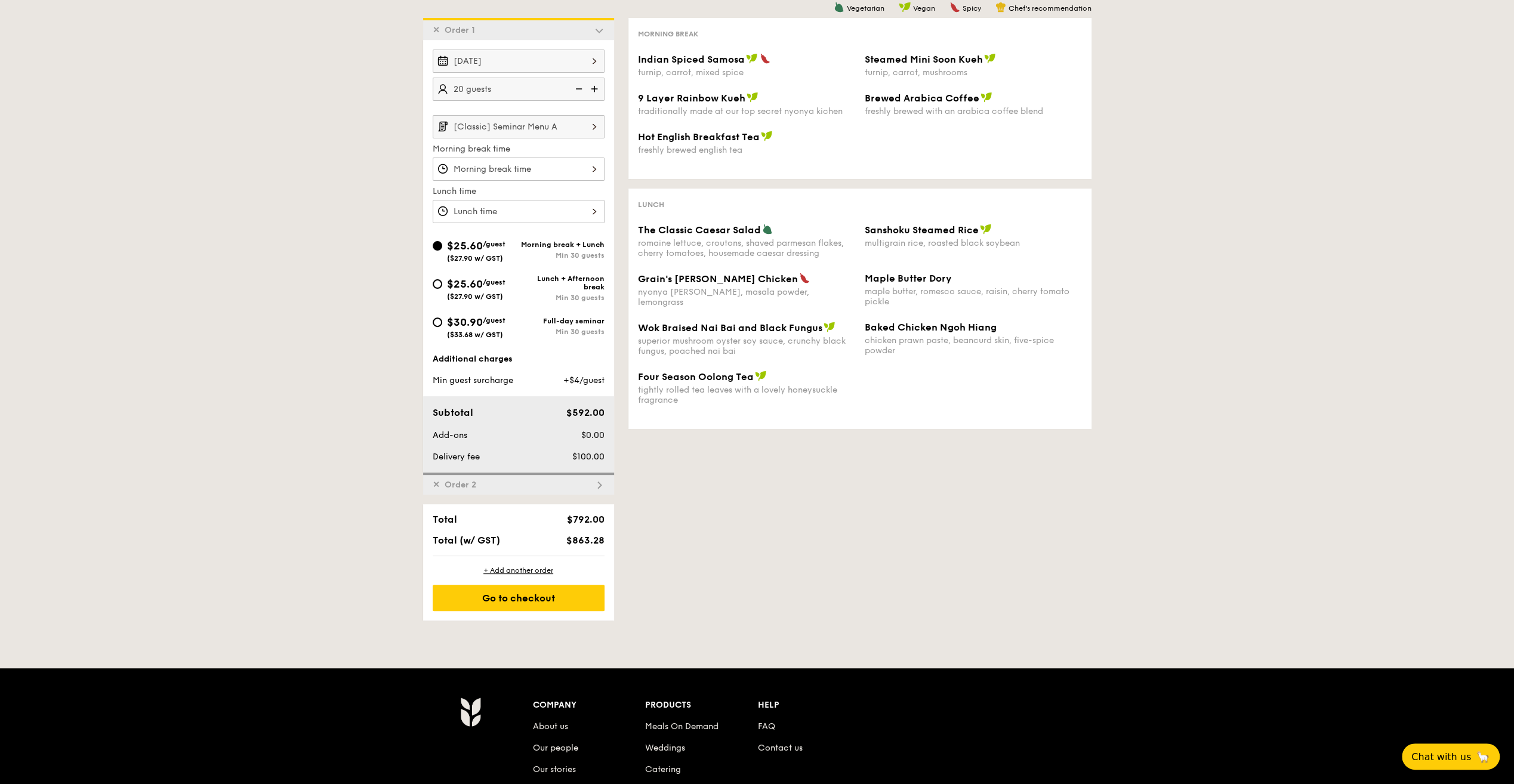
click at [591, 124] on img at bounding box center [594, 127] width 20 height 23
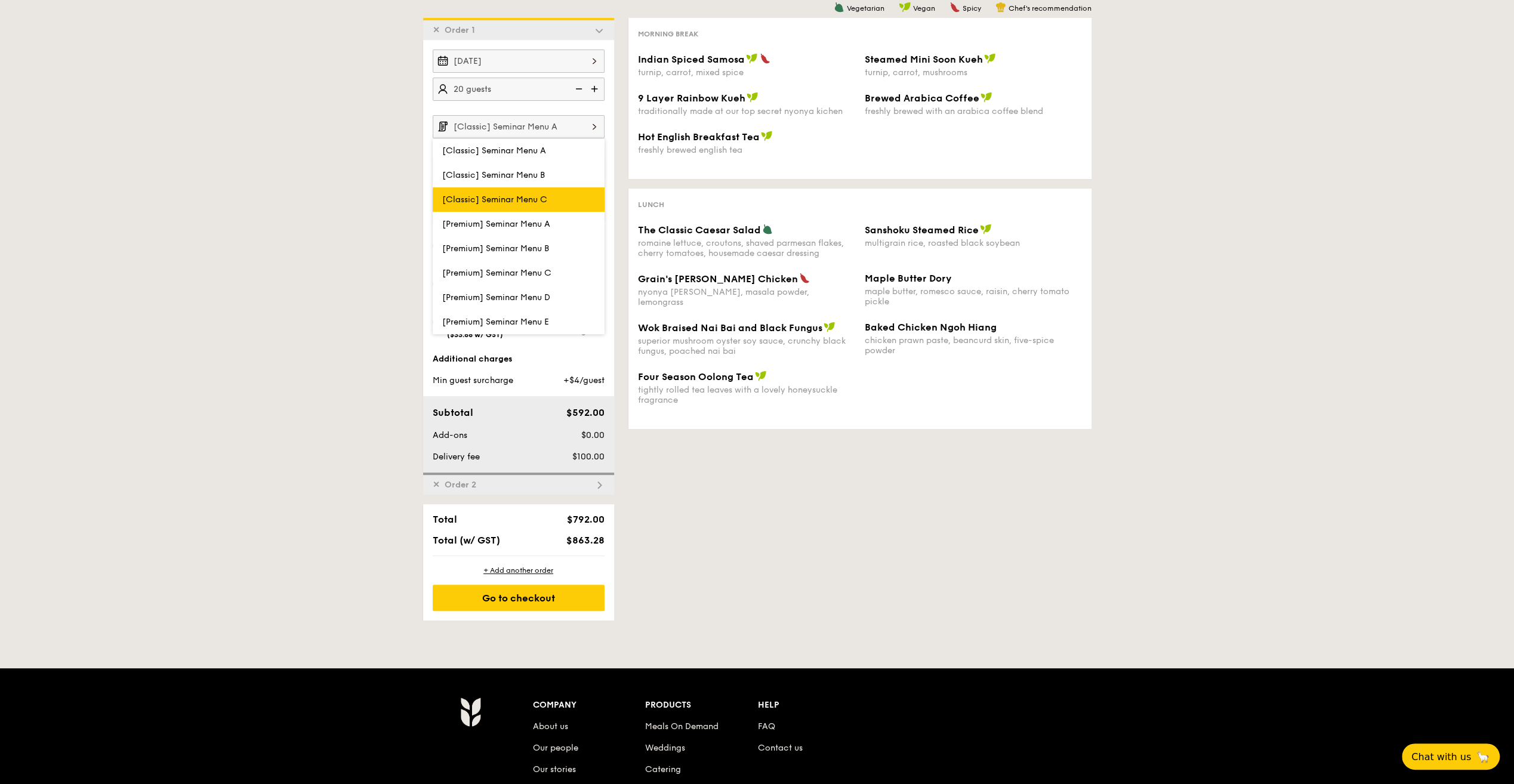
click at [550, 189] on label "[Classic] Seminar Menu C" at bounding box center [518, 200] width 172 height 25
click at [0, 0] on input "[Classic] Seminar Menu C" at bounding box center [0, 0] width 0 height 0
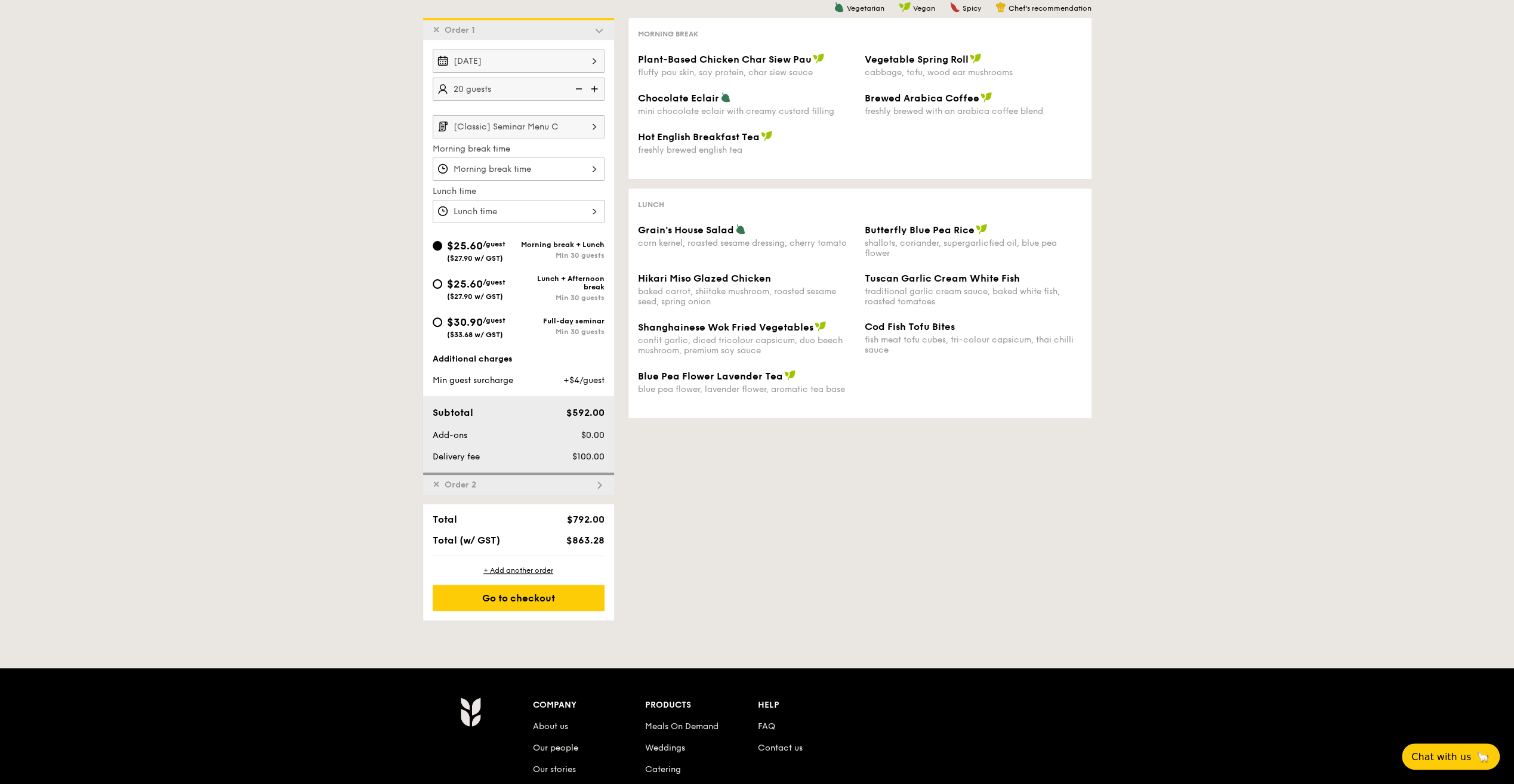
click at [590, 123] on img at bounding box center [594, 127] width 20 height 23
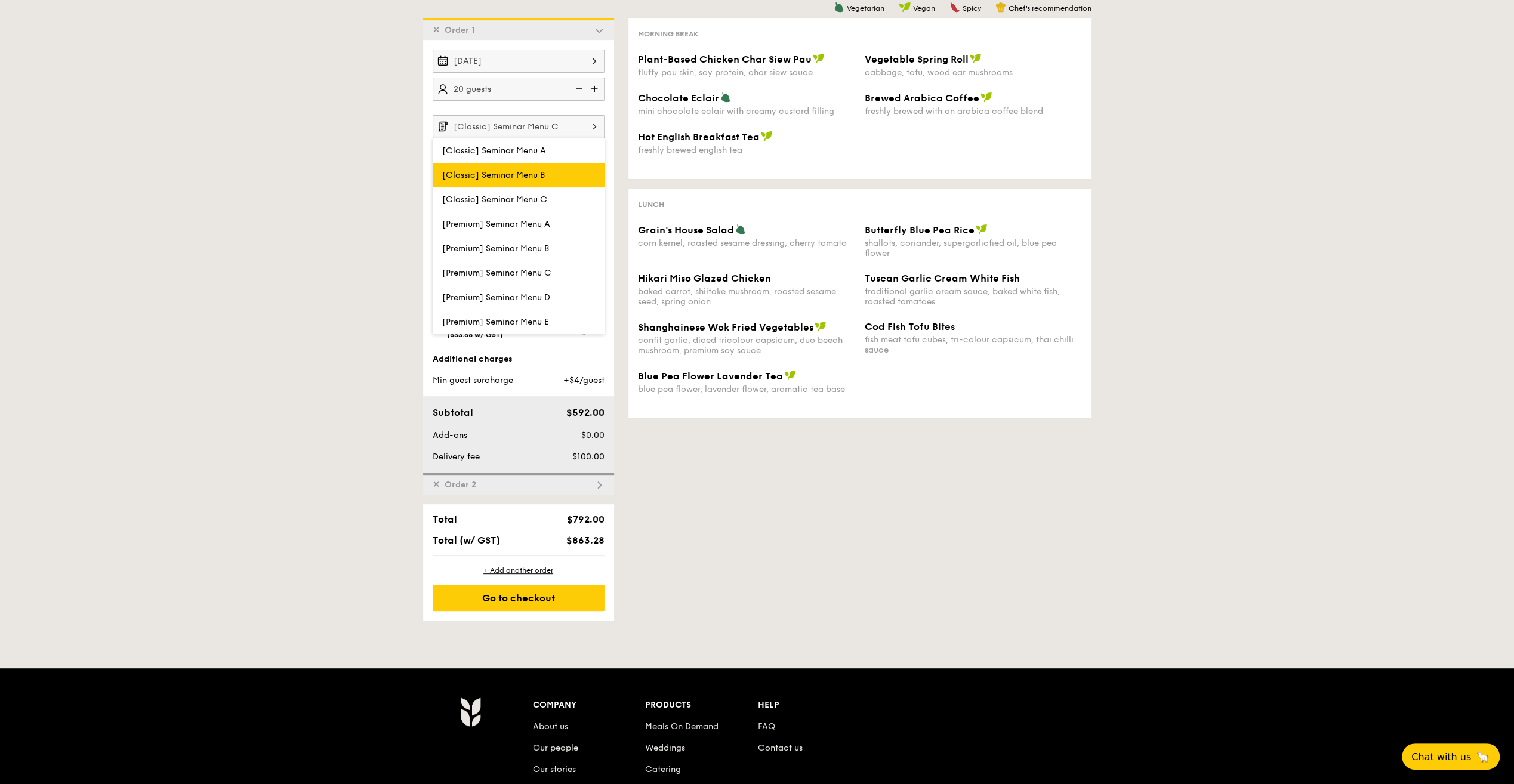
click at [530, 178] on label "[Classic] Seminar Menu B" at bounding box center [518, 175] width 172 height 25
click at [0, 0] on input "[Classic] Seminar Menu B" at bounding box center [0, 0] width 0 height 0
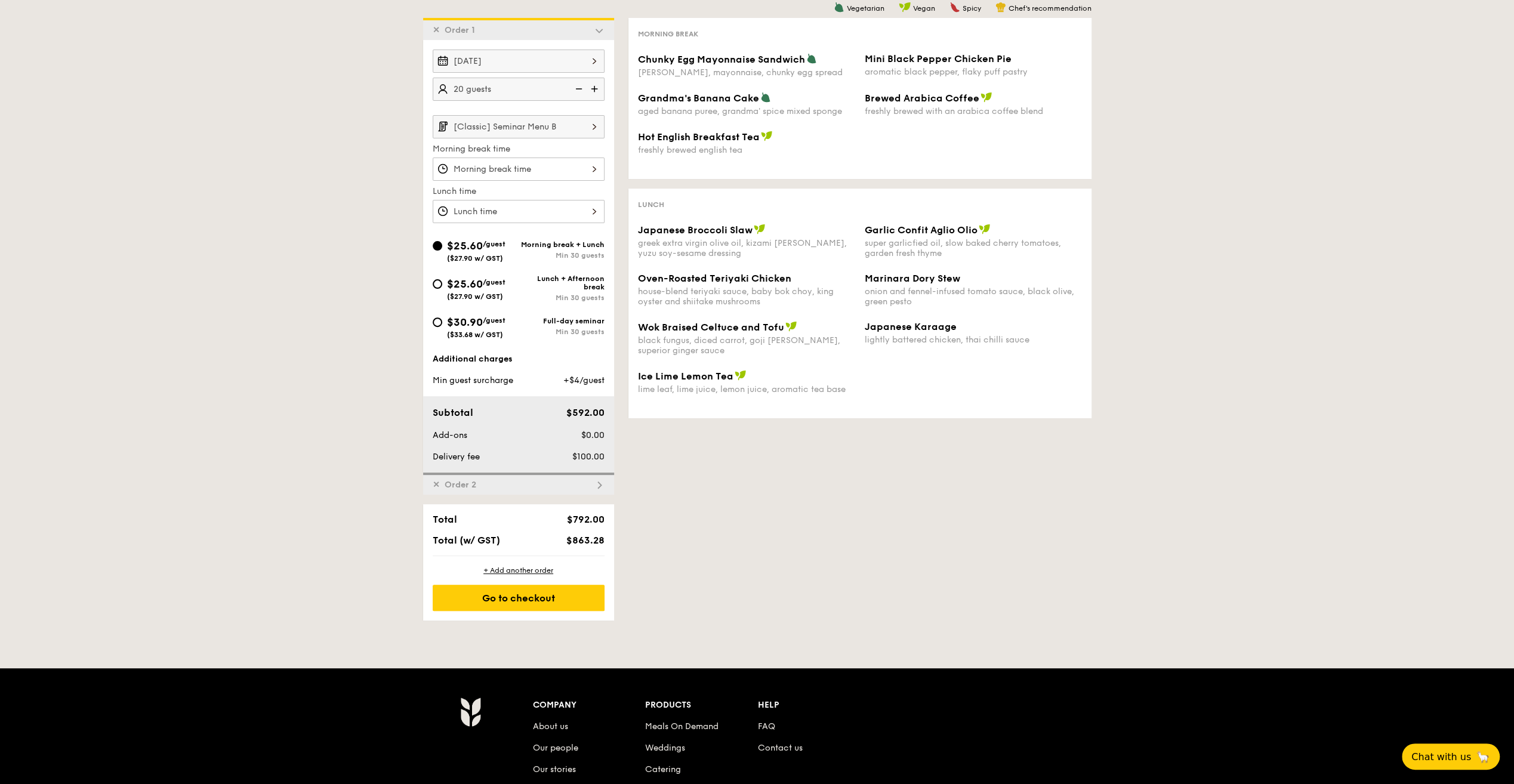
click at [579, 130] on input "[Classic] Seminar Menu B" at bounding box center [518, 127] width 172 height 23
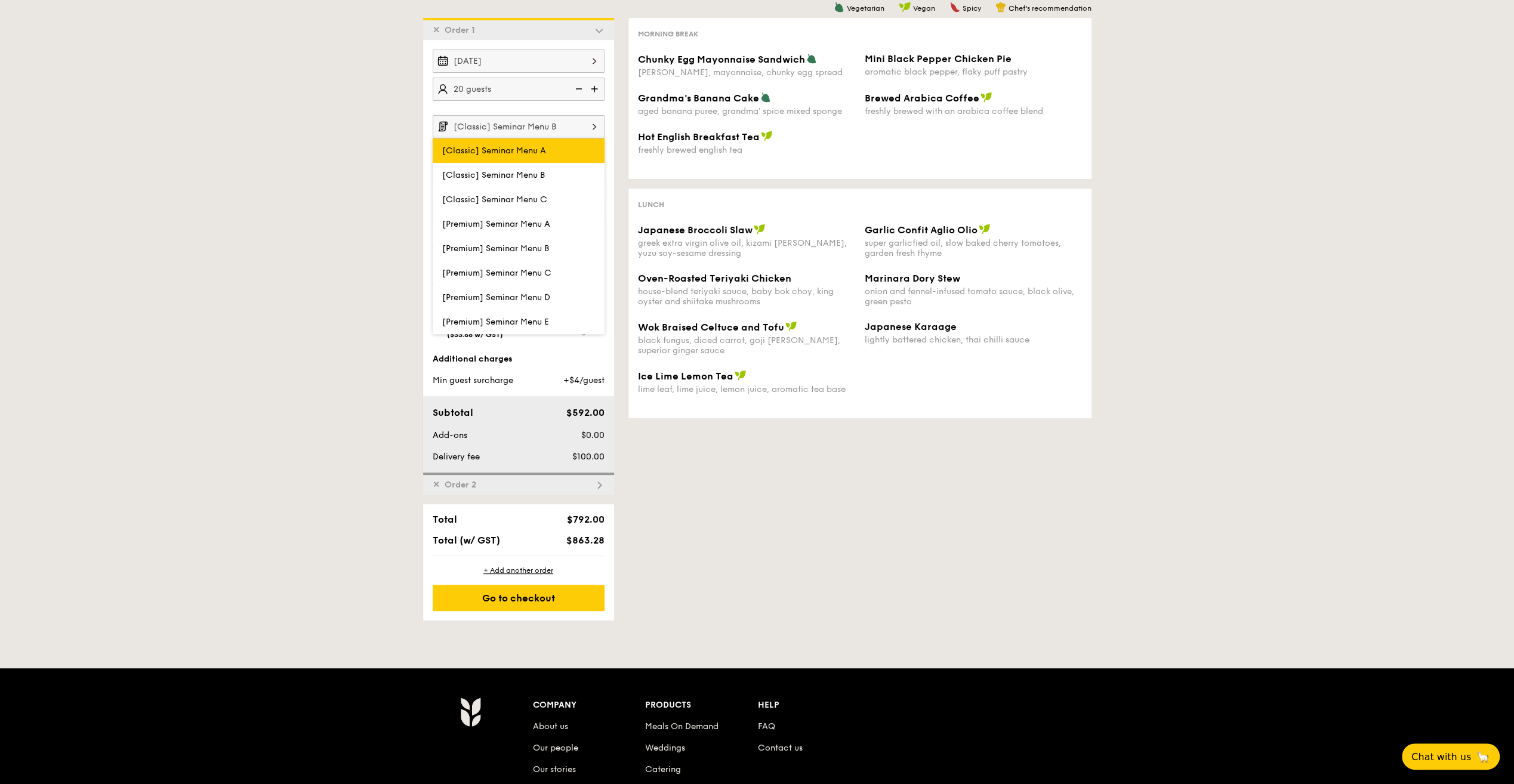
click at [553, 152] on label "[Classic] Seminar Menu A" at bounding box center [518, 151] width 172 height 25
click at [0, 0] on input "[Classic] Seminar Menu A" at bounding box center [0, 0] width 0 height 0
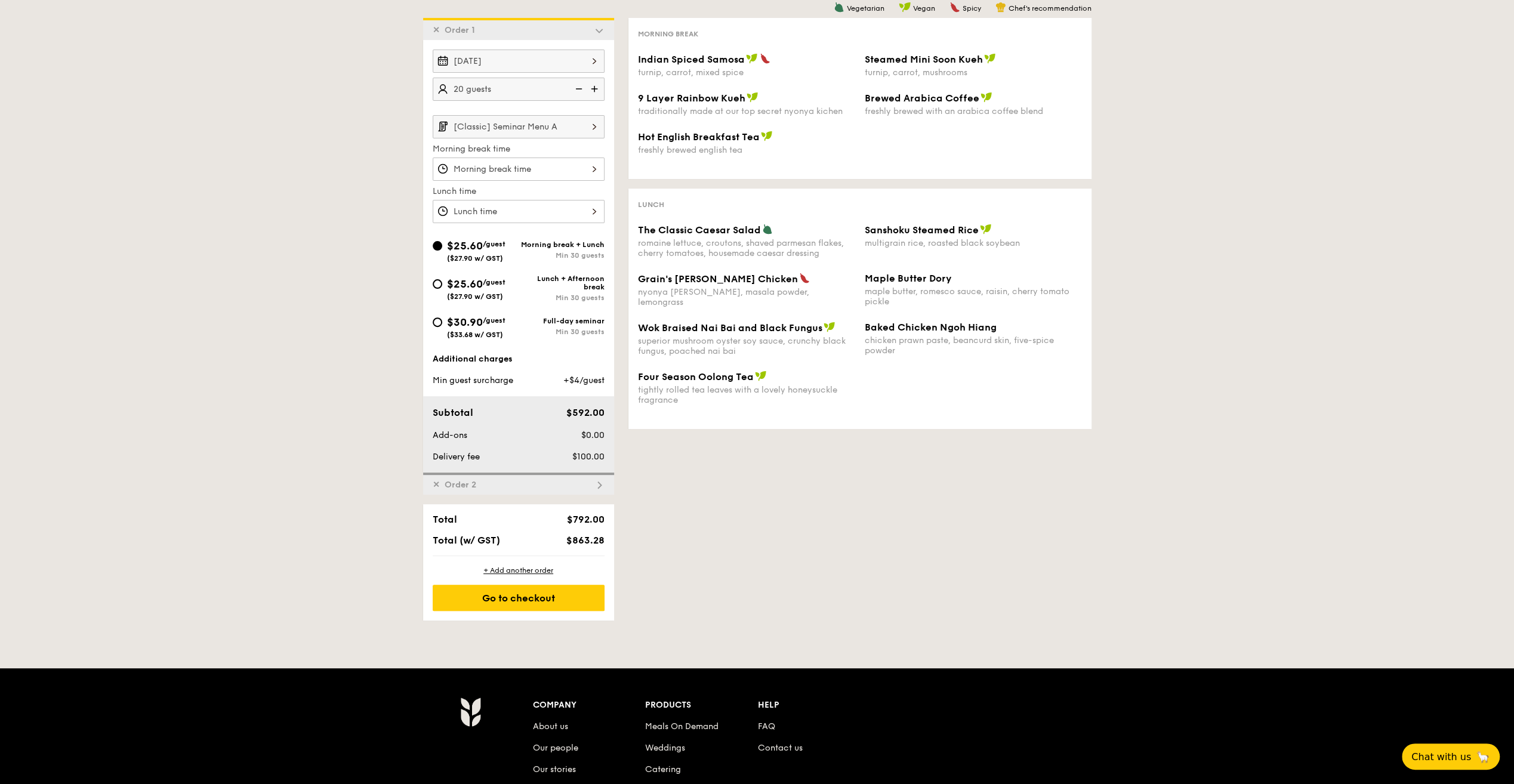
click at [586, 134] on img at bounding box center [594, 127] width 20 height 23
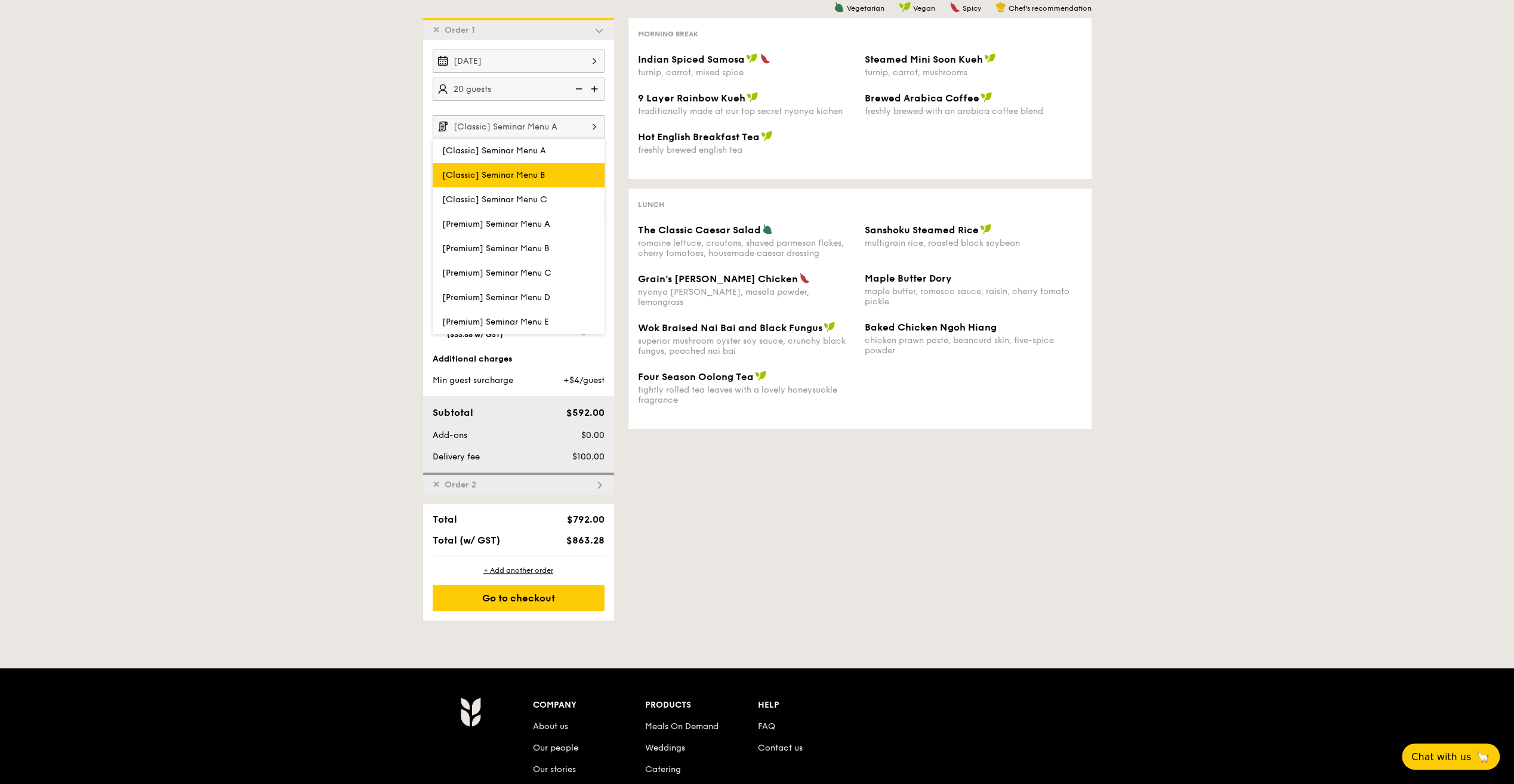
click at [563, 174] on label "[Classic] Seminar Menu B" at bounding box center [518, 175] width 172 height 25
click at [0, 0] on input "[Classic] Seminar Menu B" at bounding box center [0, 0] width 0 height 0
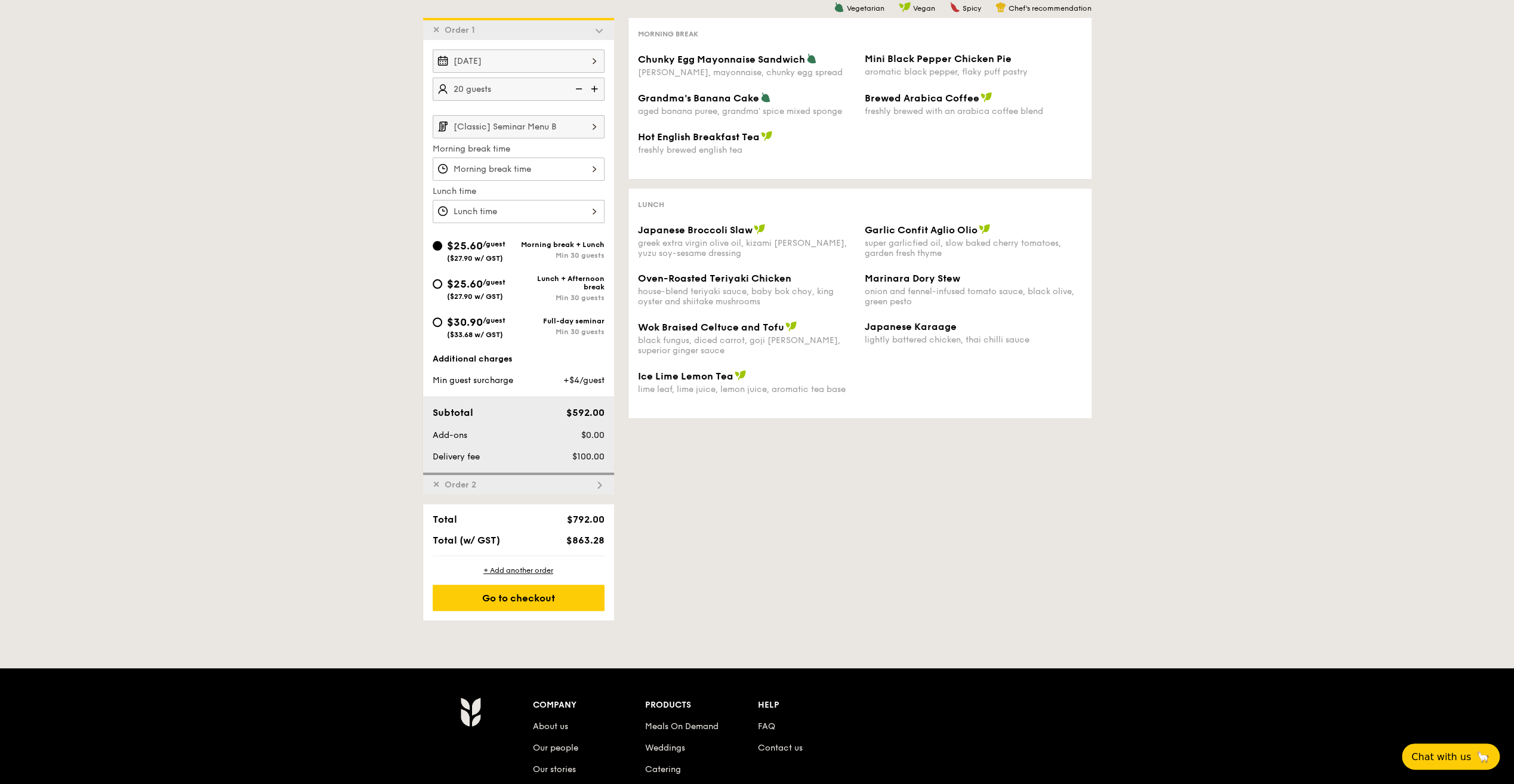
click at [568, 133] on input "[Classic] Seminar Menu B" at bounding box center [518, 127] width 172 height 23
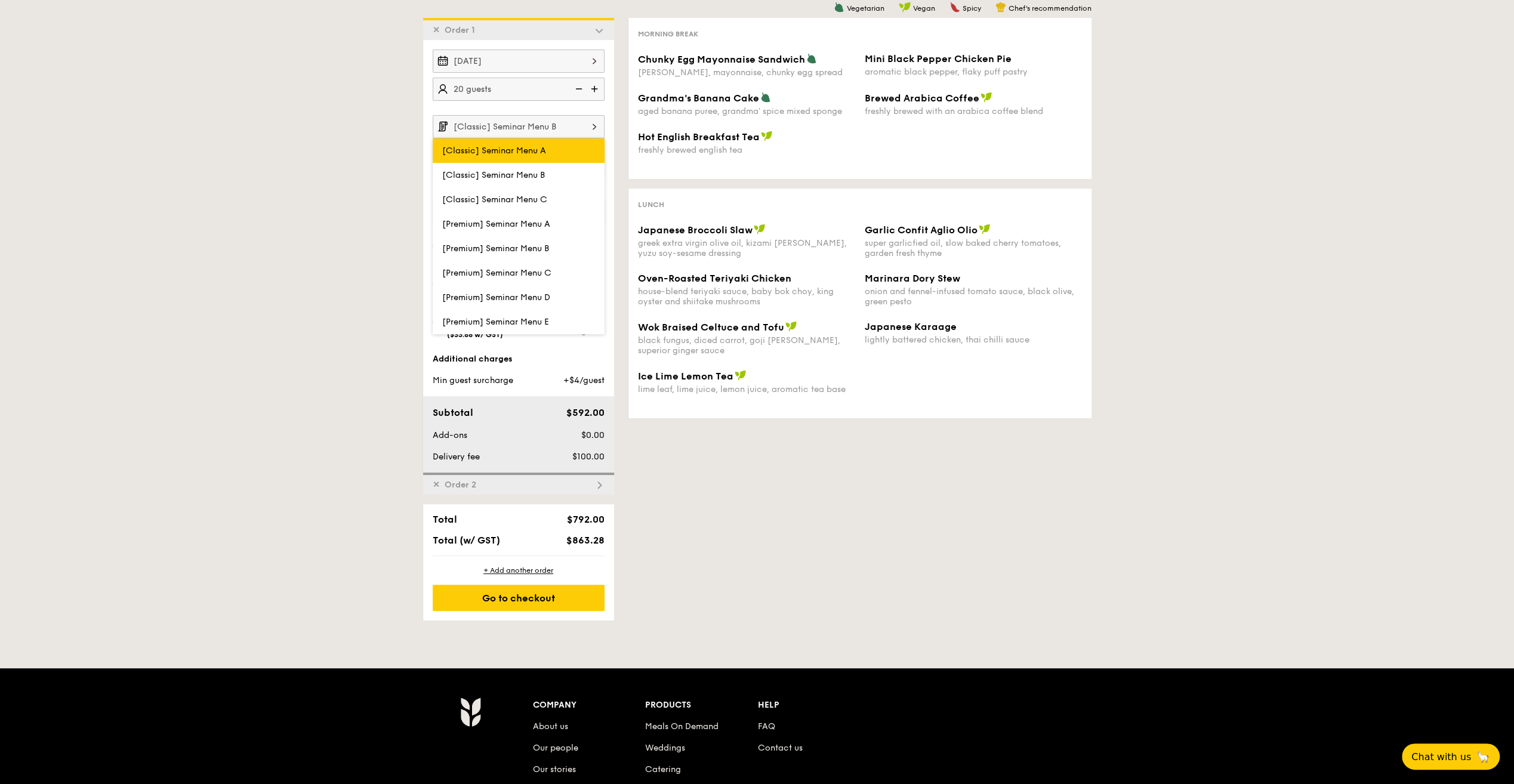
click at [558, 149] on label "[Classic] Seminar Menu A" at bounding box center [518, 151] width 172 height 25
click at [0, 0] on input "[Classic] Seminar Menu A" at bounding box center [0, 0] width 0 height 0
type input "[Classic] Seminar Menu A"
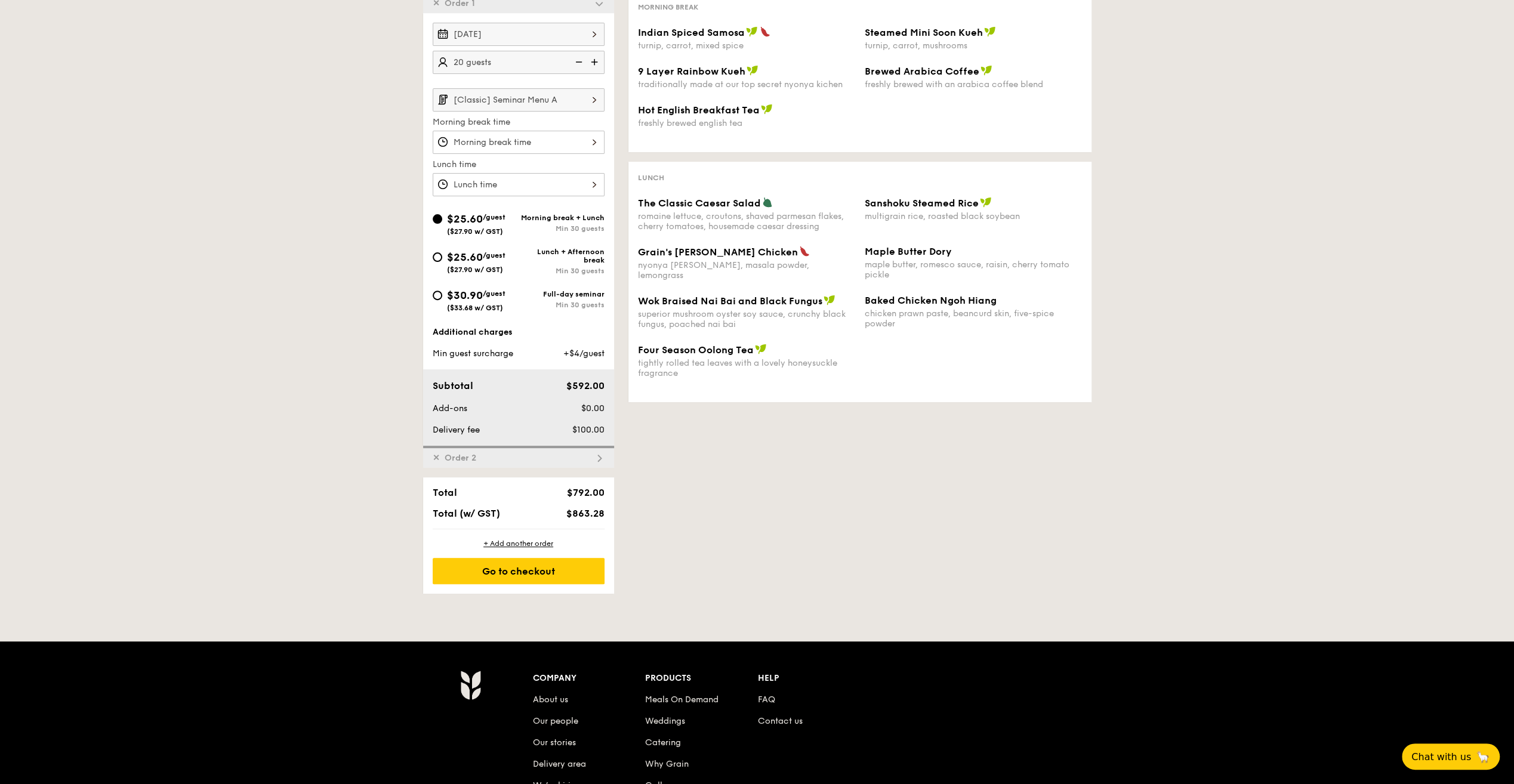
scroll to position [300, 0]
click at [542, 540] on div "+ Add another order" at bounding box center [518, 543] width 172 height 10
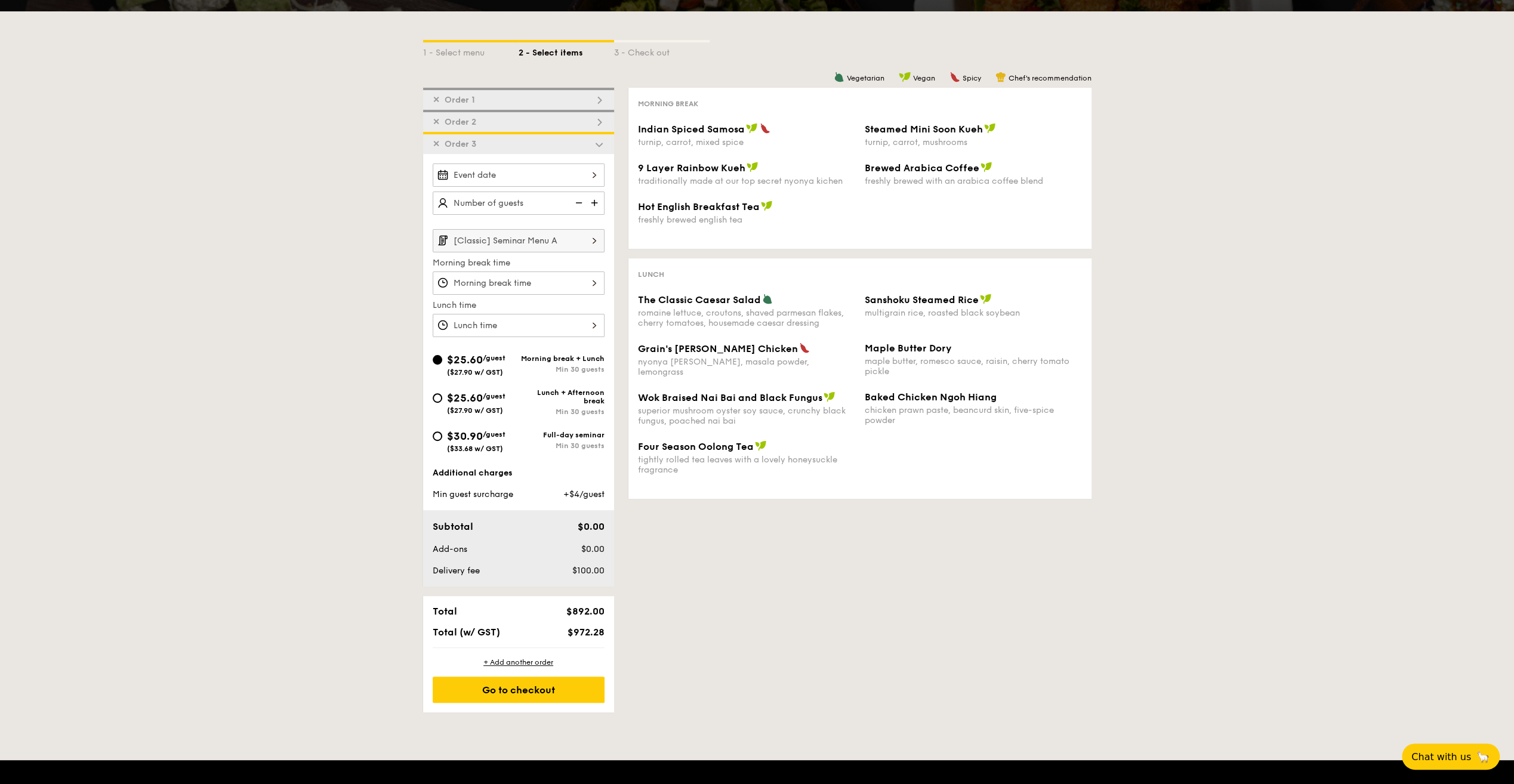
scroll to position [189, 0]
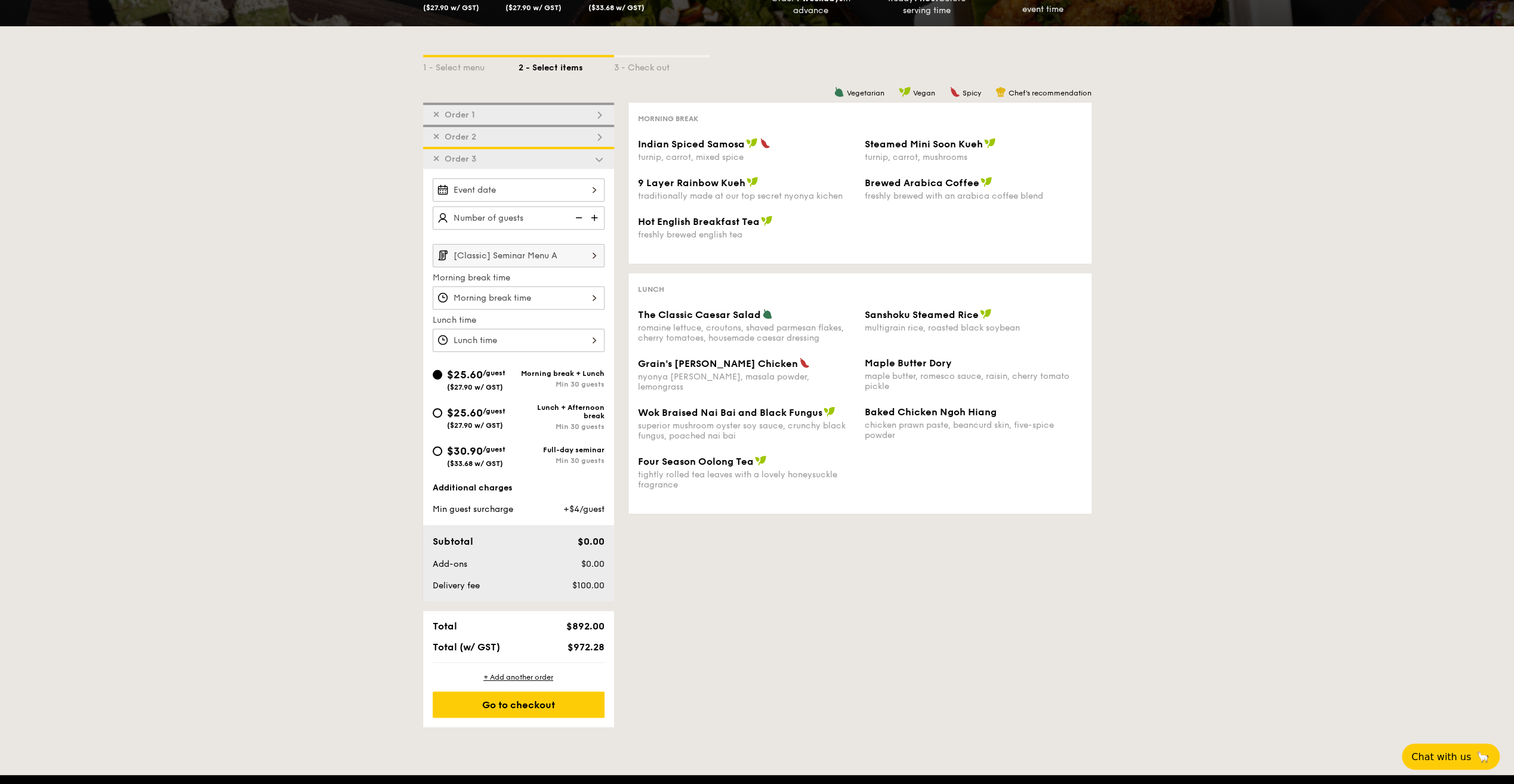
click at [437, 160] on span "✕" at bounding box center [436, 159] width 7 height 11
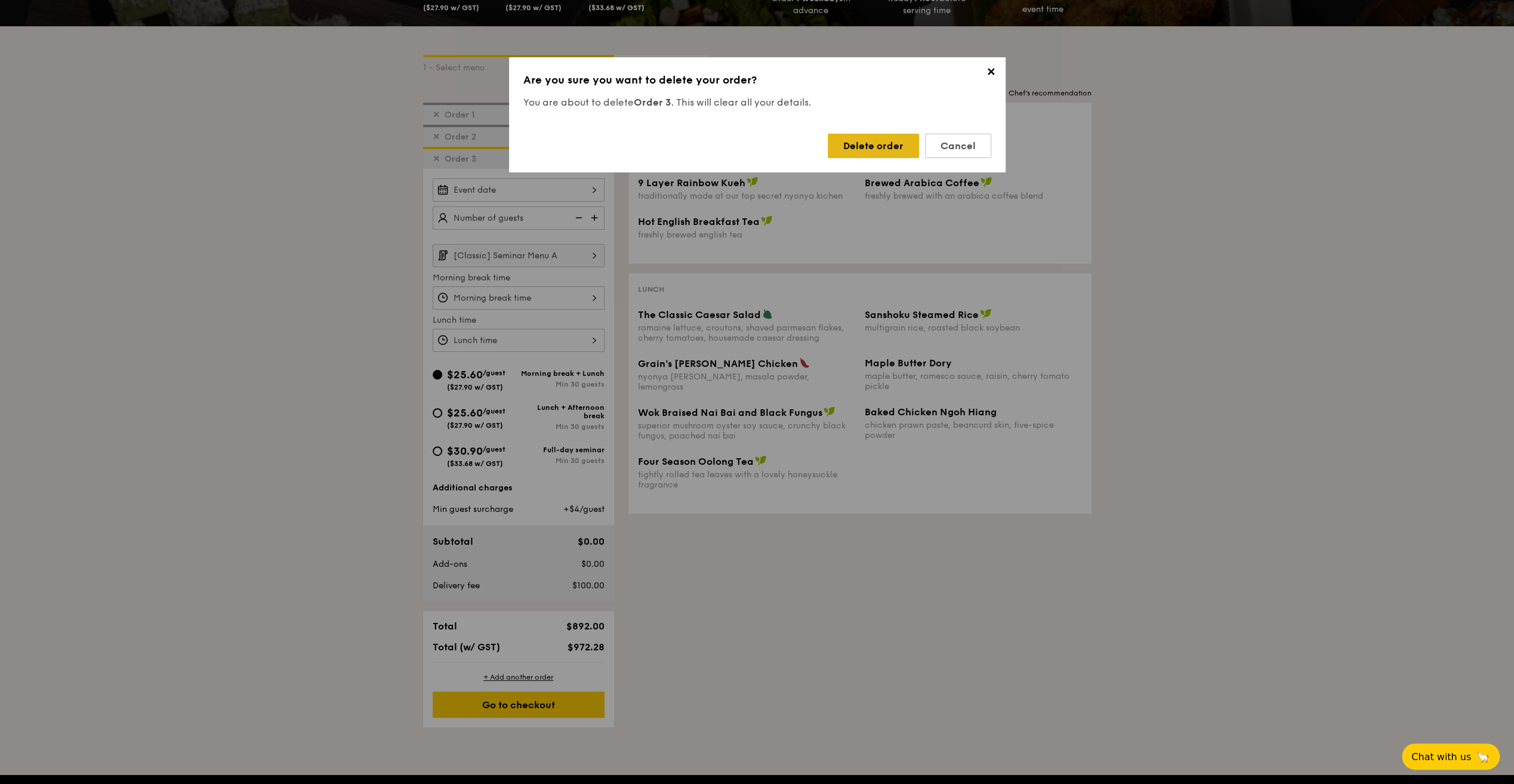
click at [902, 144] on div "Delete order" at bounding box center [873, 146] width 92 height 25
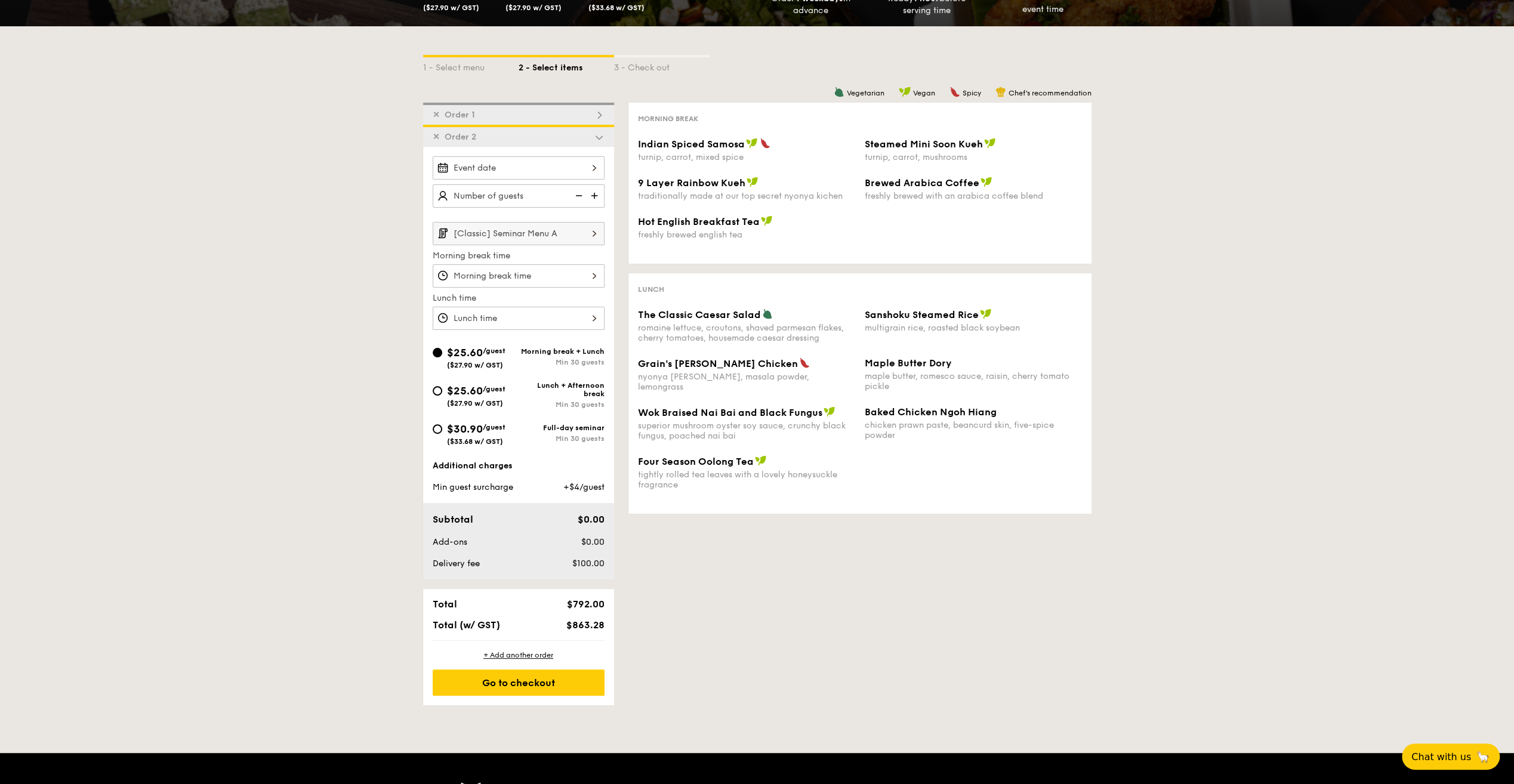
click at [545, 110] on div "✕ Order 1" at bounding box center [518, 113] width 191 height 22
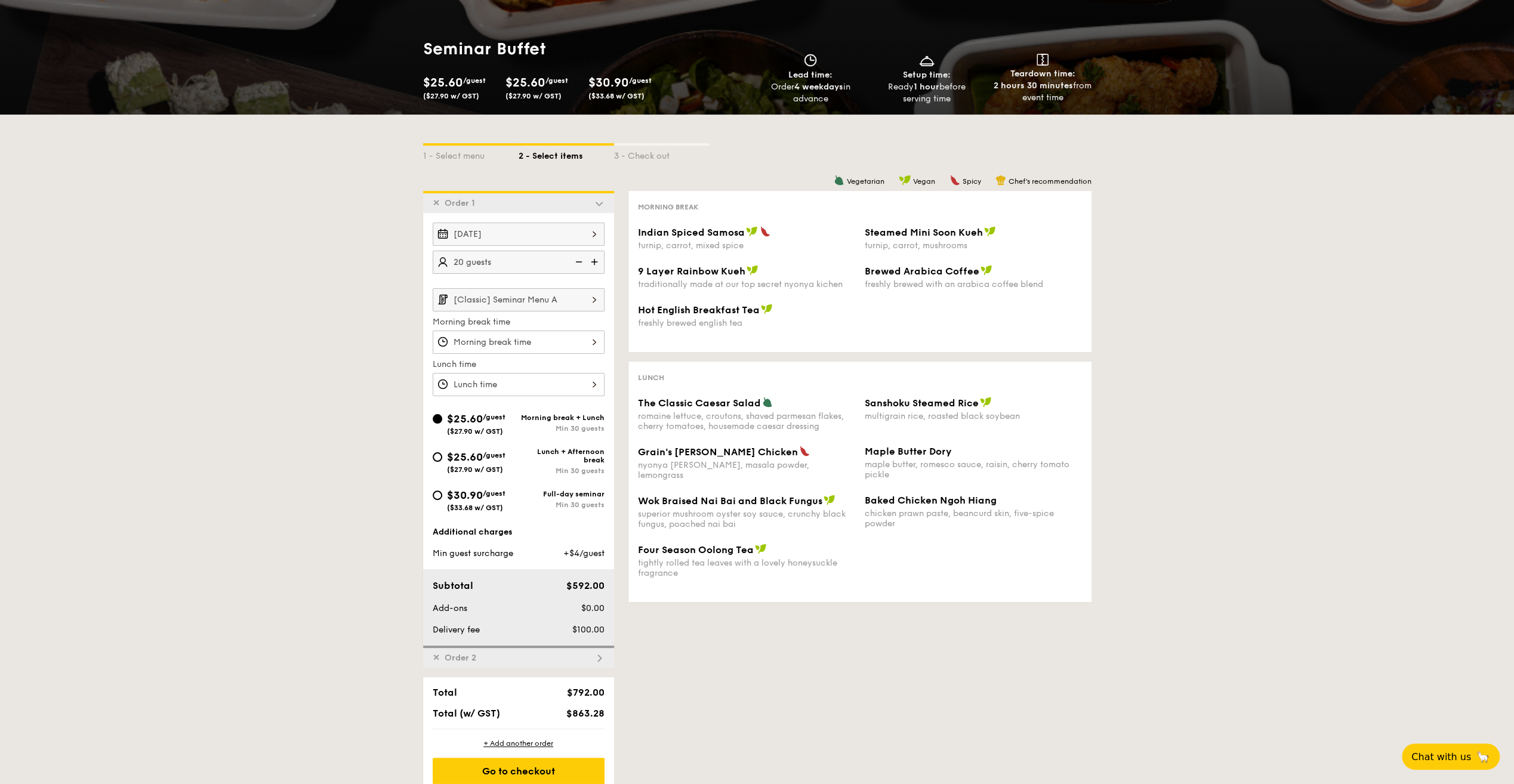
scroll to position [95, 0]
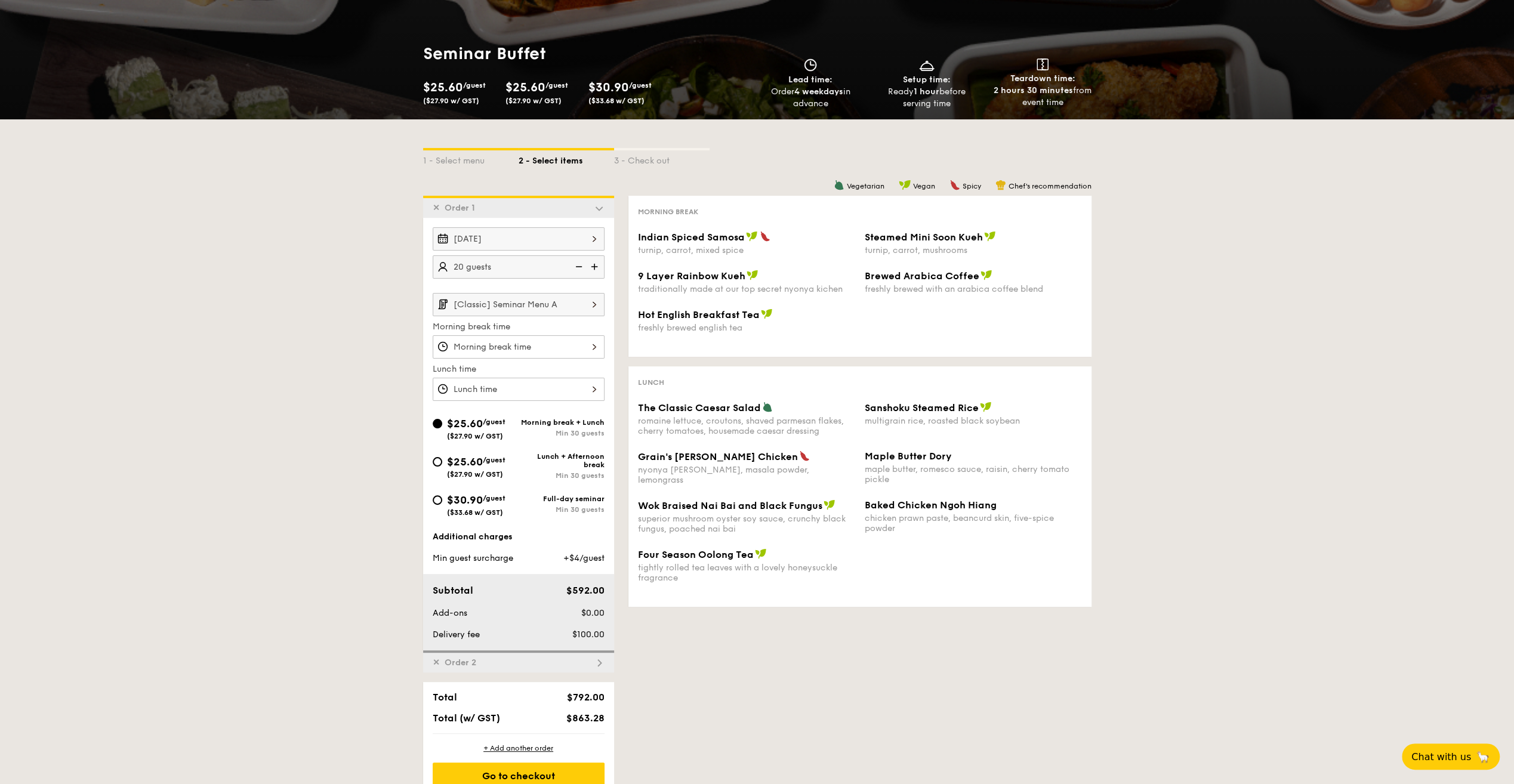
click at [587, 302] on img at bounding box center [594, 304] width 20 height 23
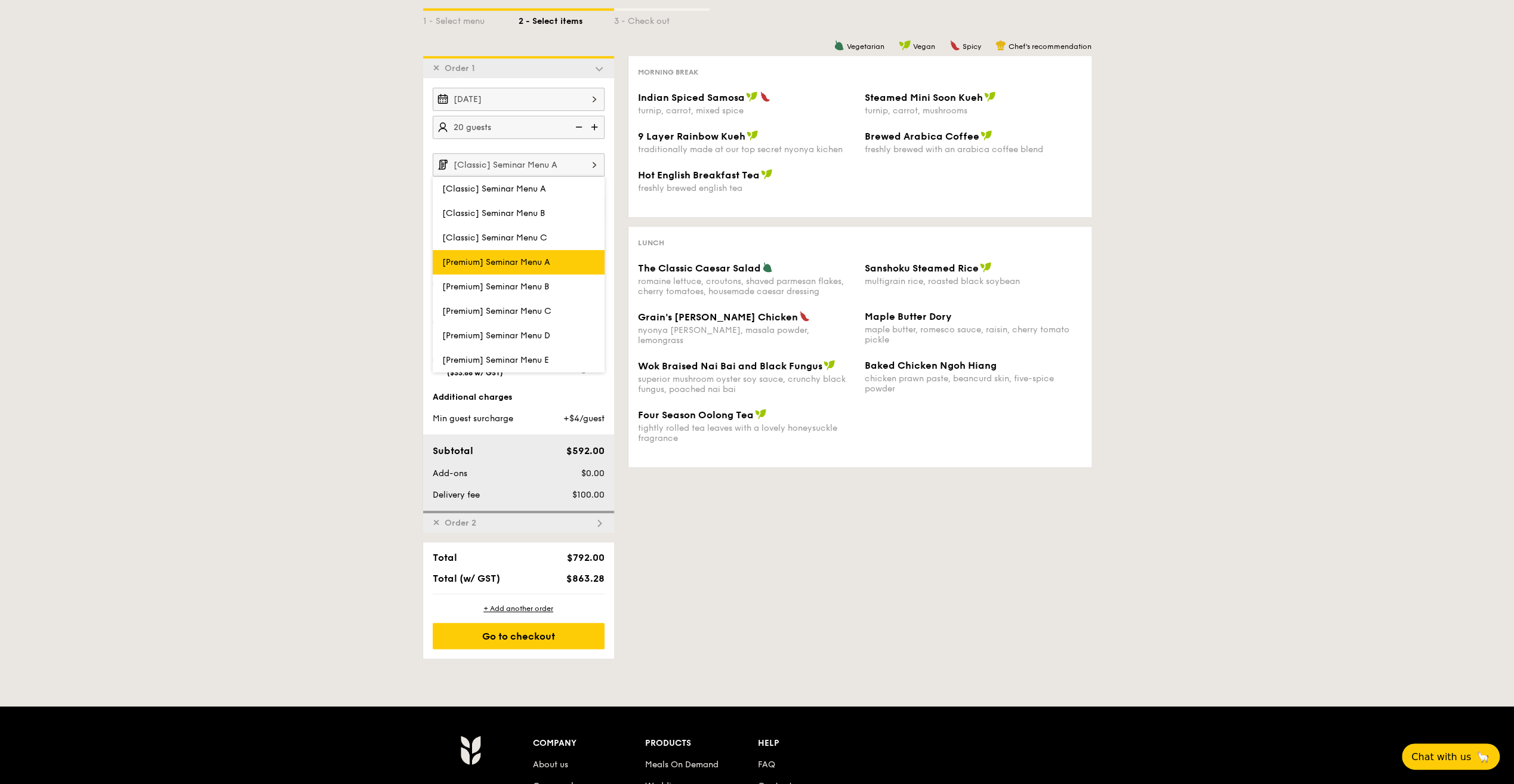
scroll to position [235, 0]
drag, startPoint x: 594, startPoint y: 401, endPoint x: 909, endPoint y: 557, distance: 351.5
click at [909, 557] on div "1 - Select menu 2 - Select items 3 - Check out ✕ Order 1 Nov 19, 2025 20 guests…" at bounding box center [757, 319] width 687 height 678
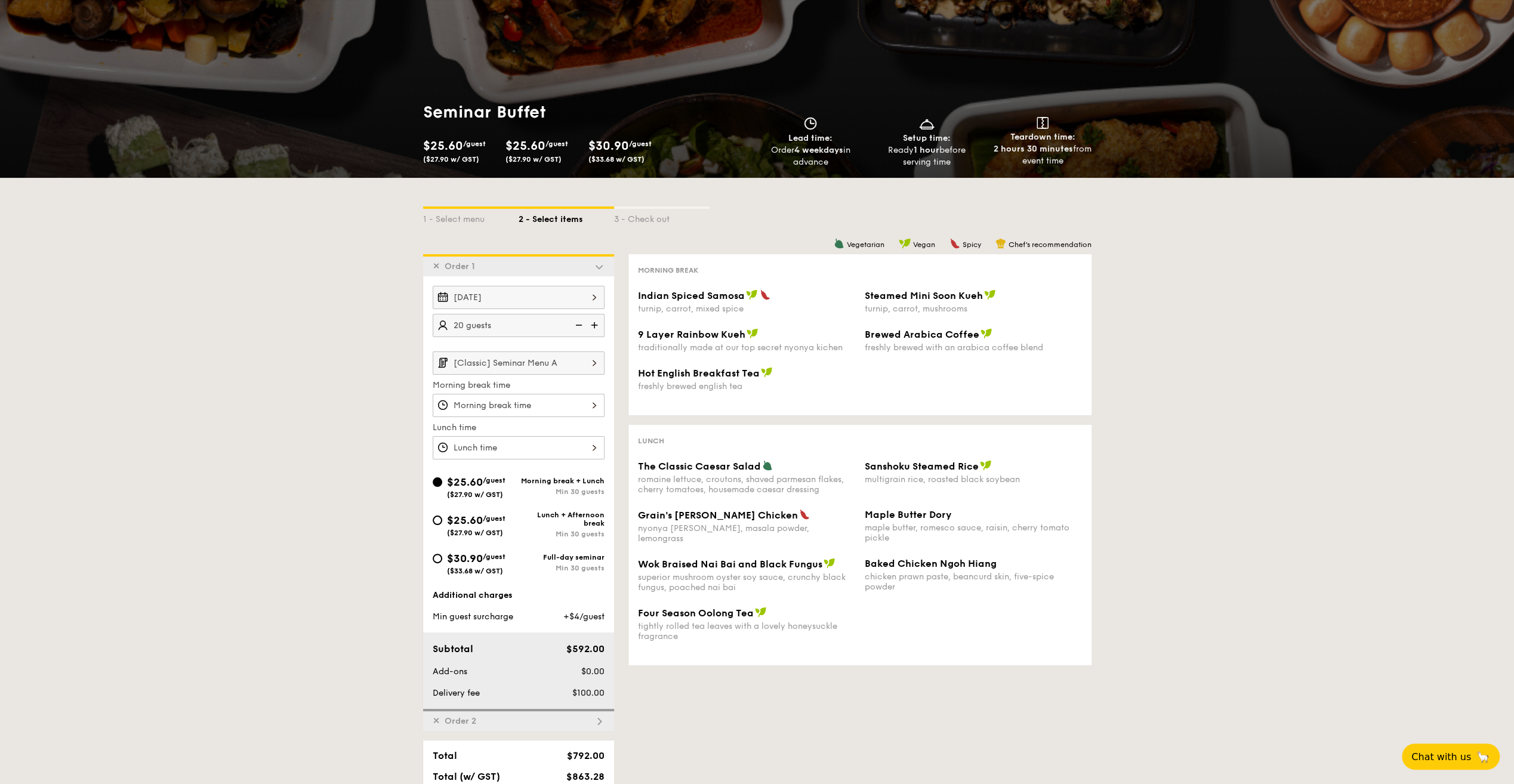
scroll to position [0, 0]
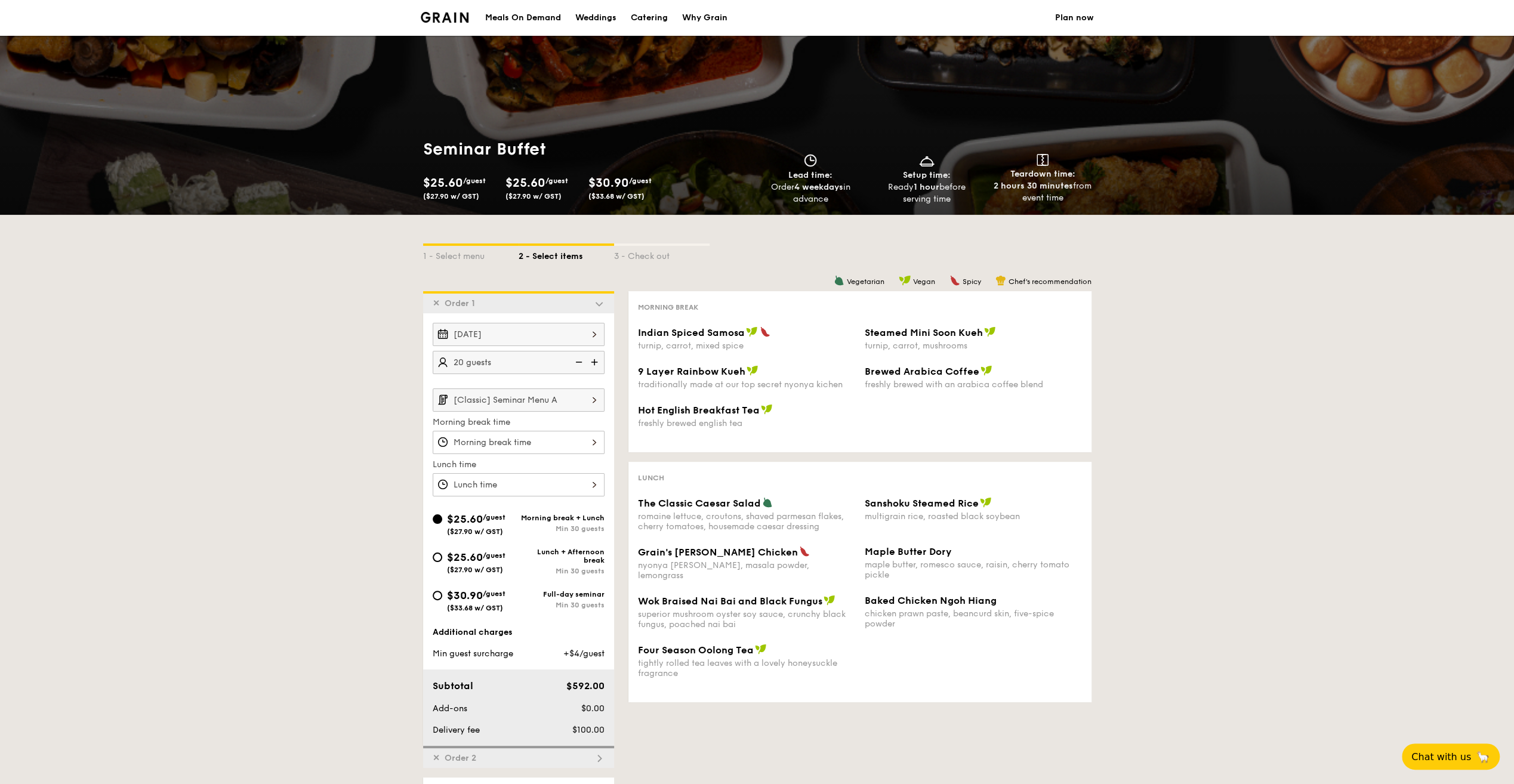
click at [1340, 562] on div "1 - Select menu 2 - Select items 3 - Check out ✕ Order 1 Nov 19, 2025 20 guests…" at bounding box center [757, 554] width 1514 height 678
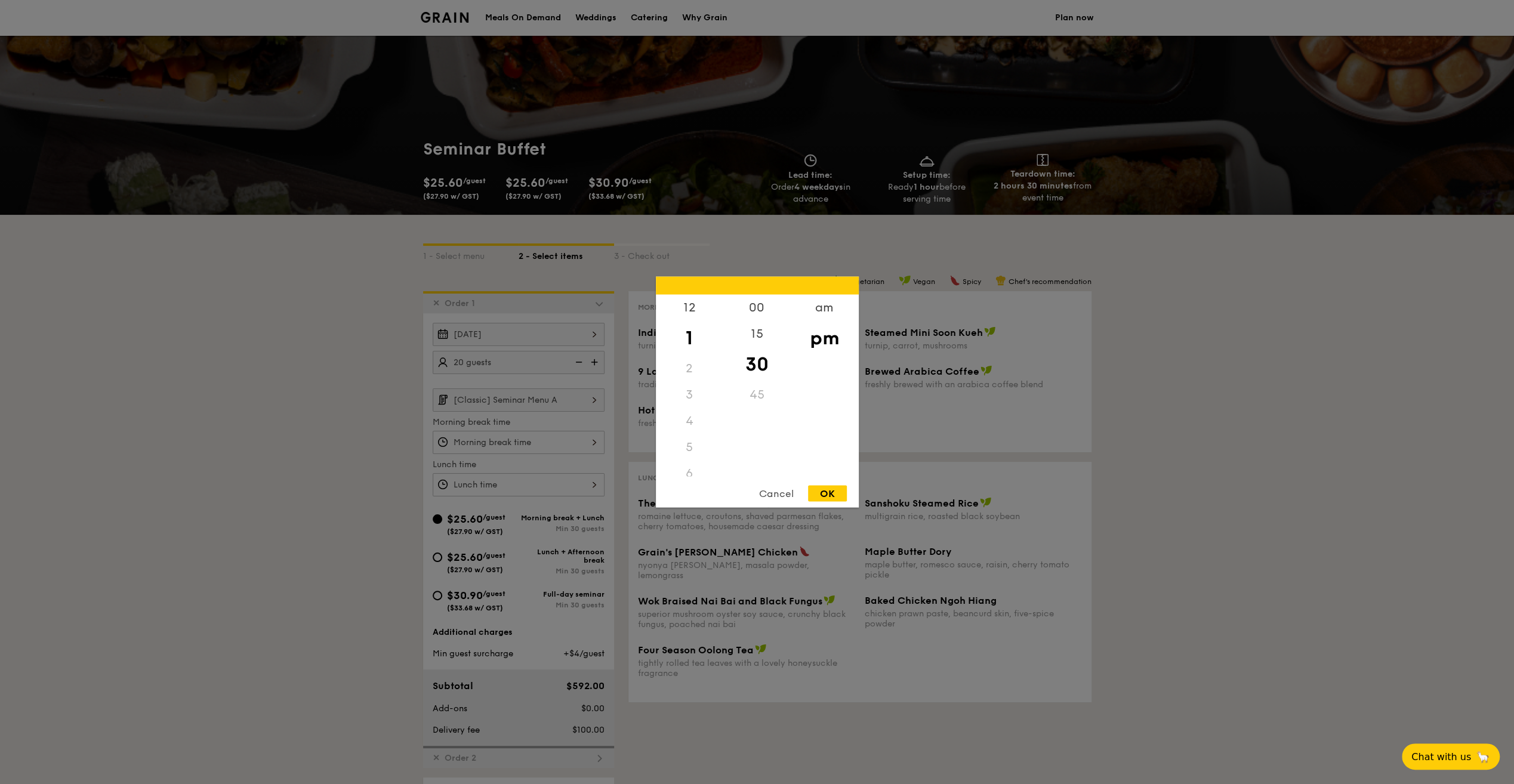
click at [589, 484] on div "12 1 2 3 4 5 6 7 8 9 10 11 00 15 30 45 am pm Cancel OK" at bounding box center [518, 484] width 172 height 23
click at [692, 311] on div "12" at bounding box center [689, 311] width 68 height 34
click at [758, 313] on div "00" at bounding box center [757, 311] width 68 height 34
click at [822, 493] on div "OK" at bounding box center [828, 493] width 39 height 16
type input "12:00PM"
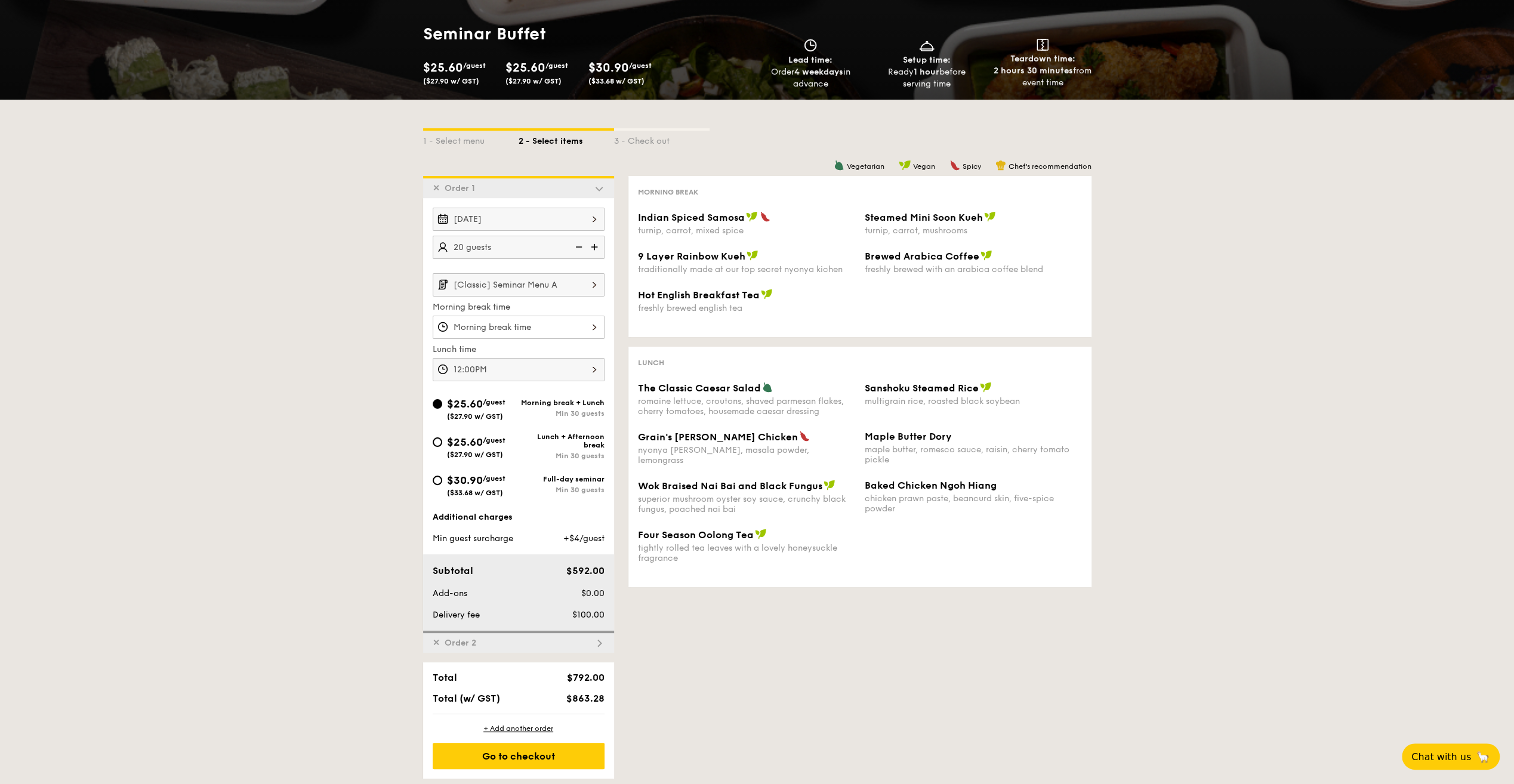
scroll to position [116, 0]
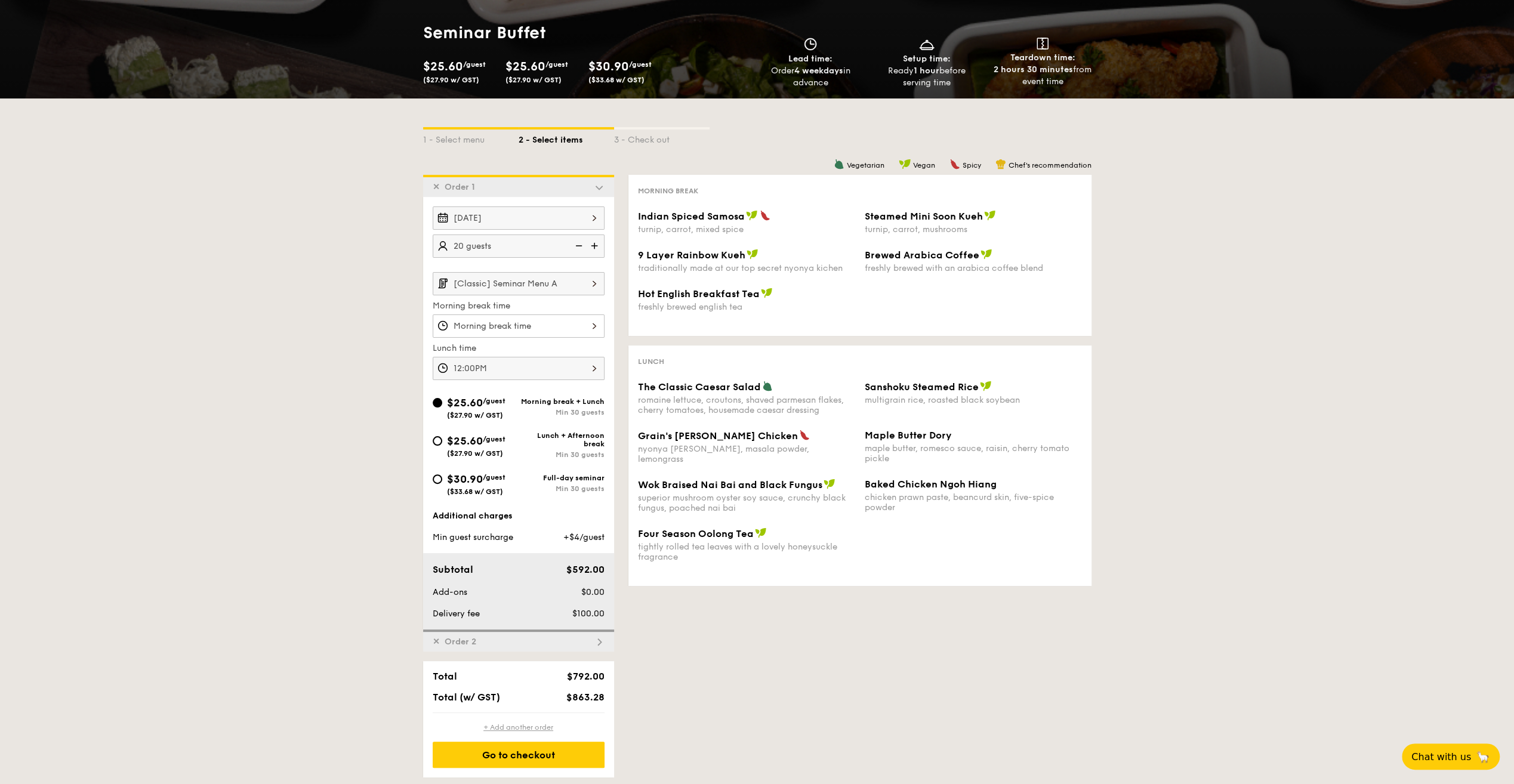
click at [537, 725] on div "+ Add another order" at bounding box center [518, 727] width 172 height 10
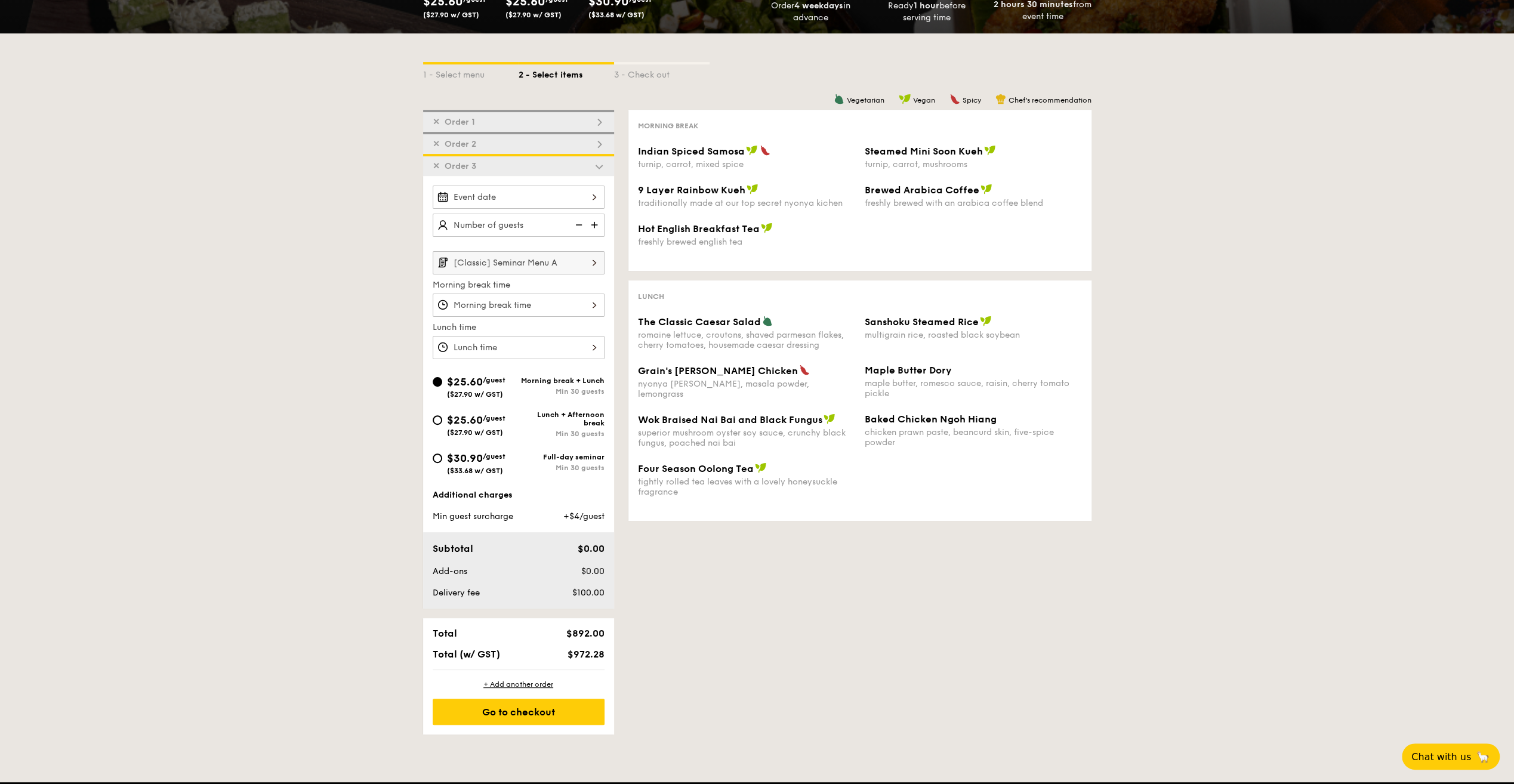
scroll to position [181, 0]
click at [440, 168] on span "Order 3" at bounding box center [460, 166] width 41 height 11
click at [438, 166] on span "✕" at bounding box center [436, 166] width 7 height 11
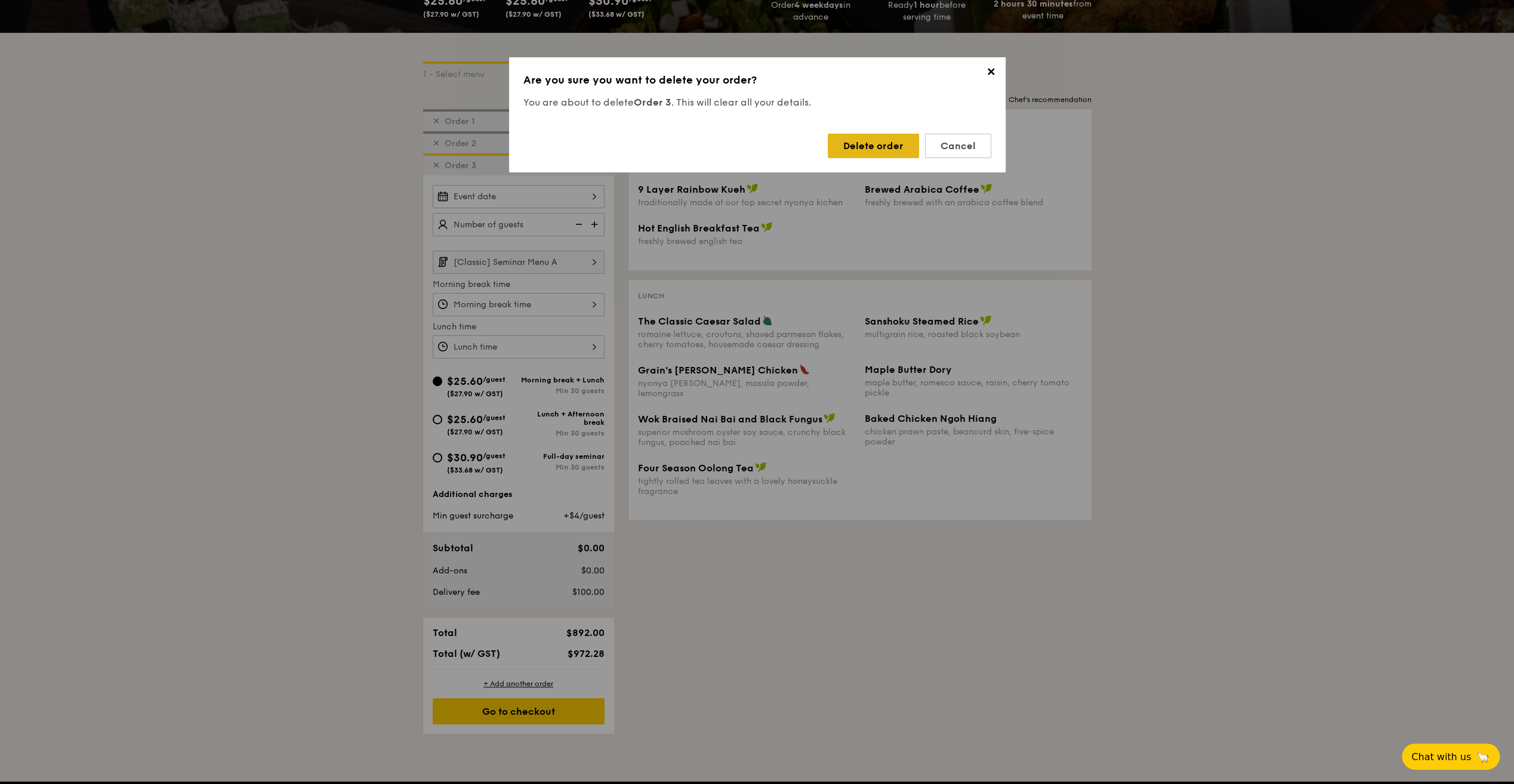
click at [858, 147] on div "Delete order" at bounding box center [873, 146] width 92 height 25
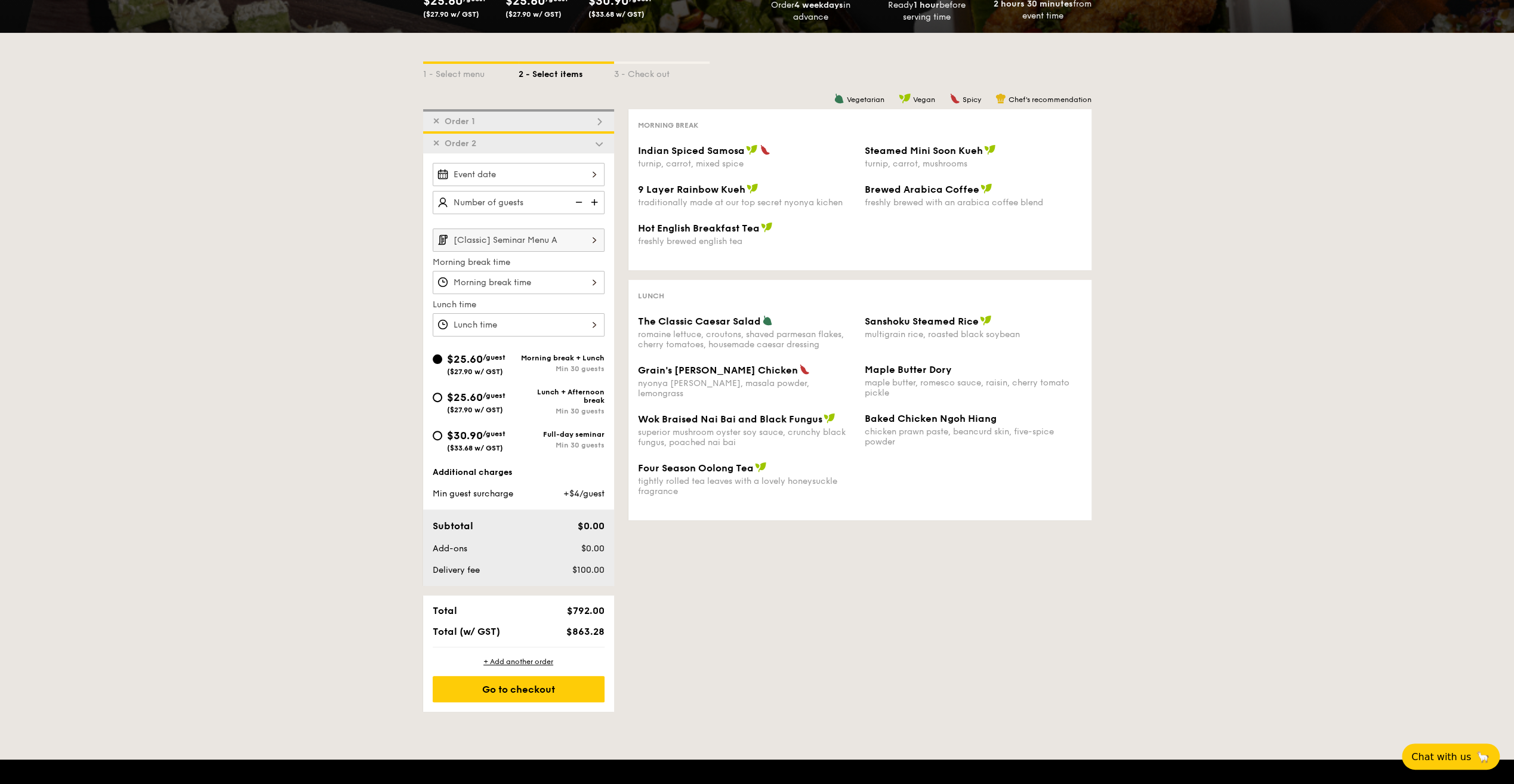
click at [494, 121] on div "✕ Order 1" at bounding box center [518, 120] width 191 height 22
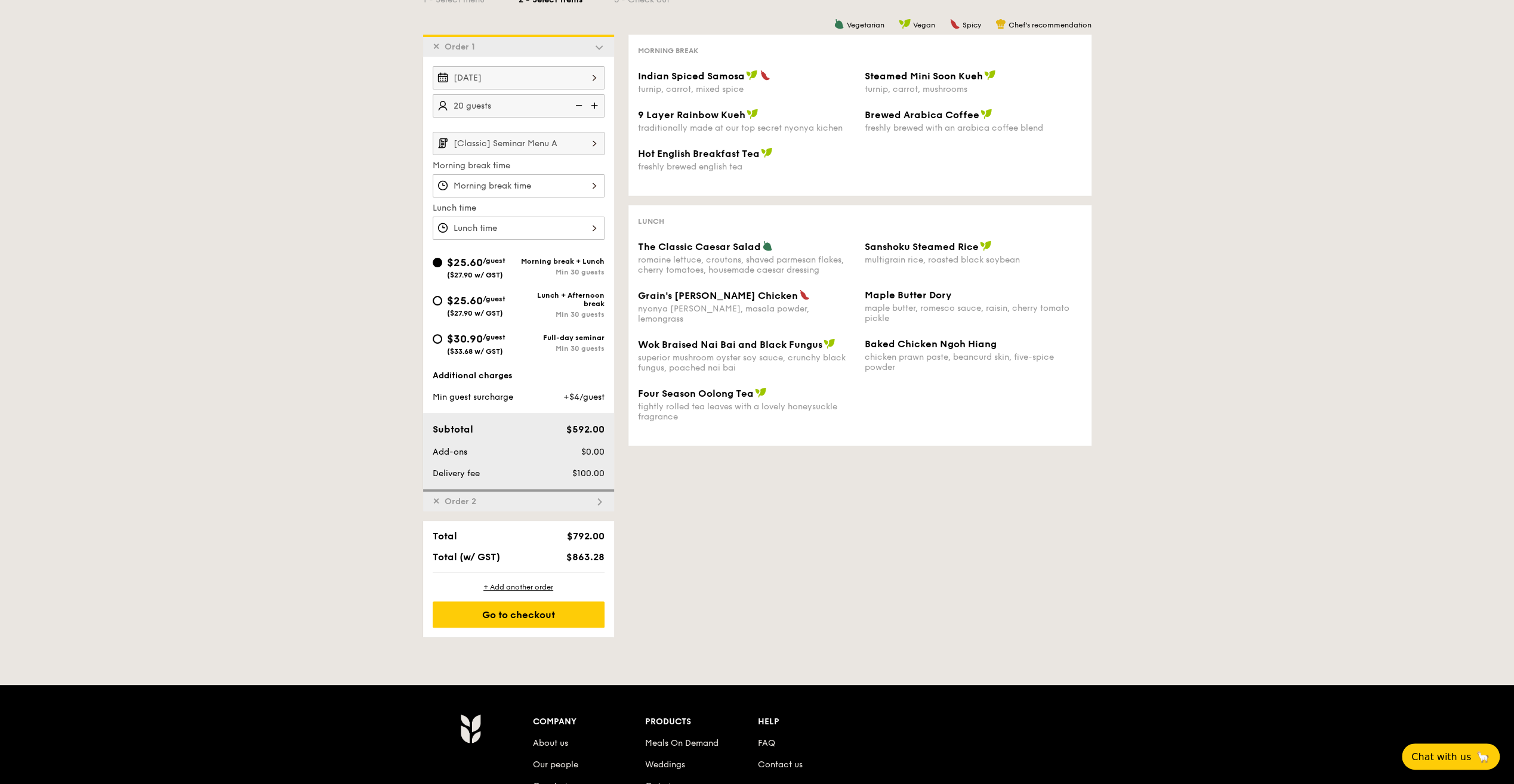
scroll to position [273, 0]
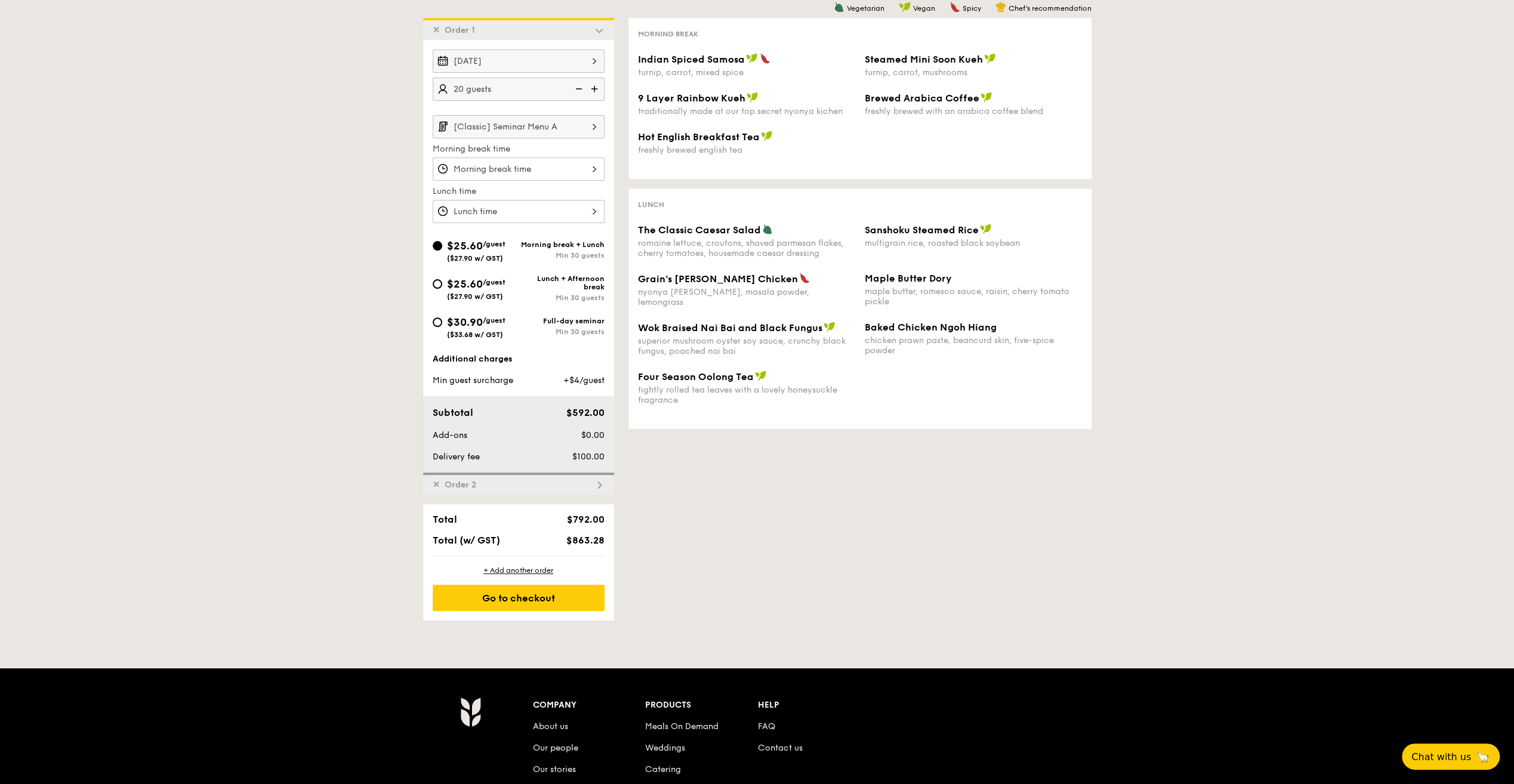
click at [581, 124] on input "[Classic] Seminar Menu A" at bounding box center [518, 127] width 172 height 23
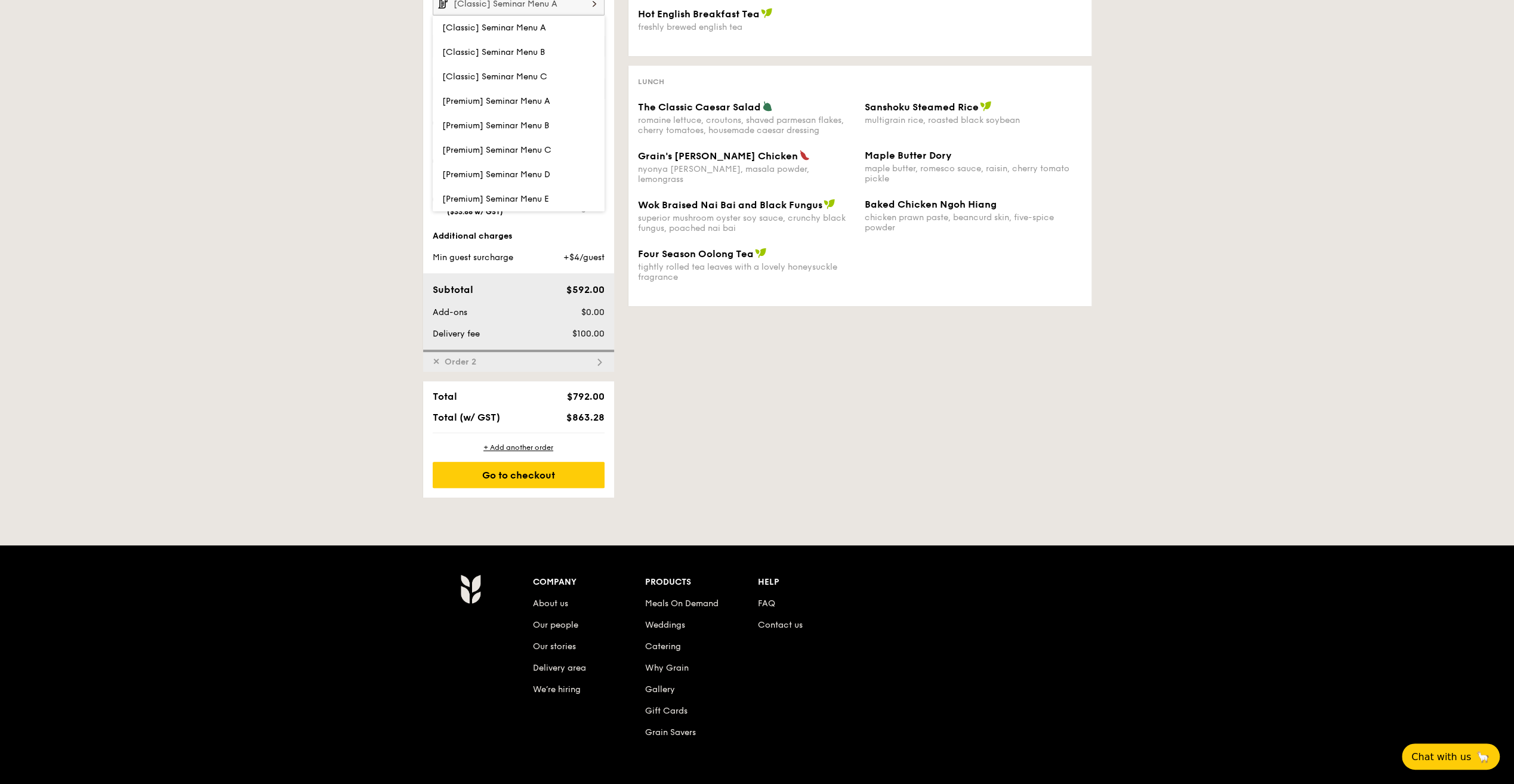
drag, startPoint x: 528, startPoint y: 282, endPoint x: 532, endPoint y: 192, distance: 90.1
click at [532, 192] on div "Nov 19, 2025 20 guests [Classic] Seminar Menu A [Classic] Seminar Menu A [Class…" at bounding box center [518, 133] width 191 height 433
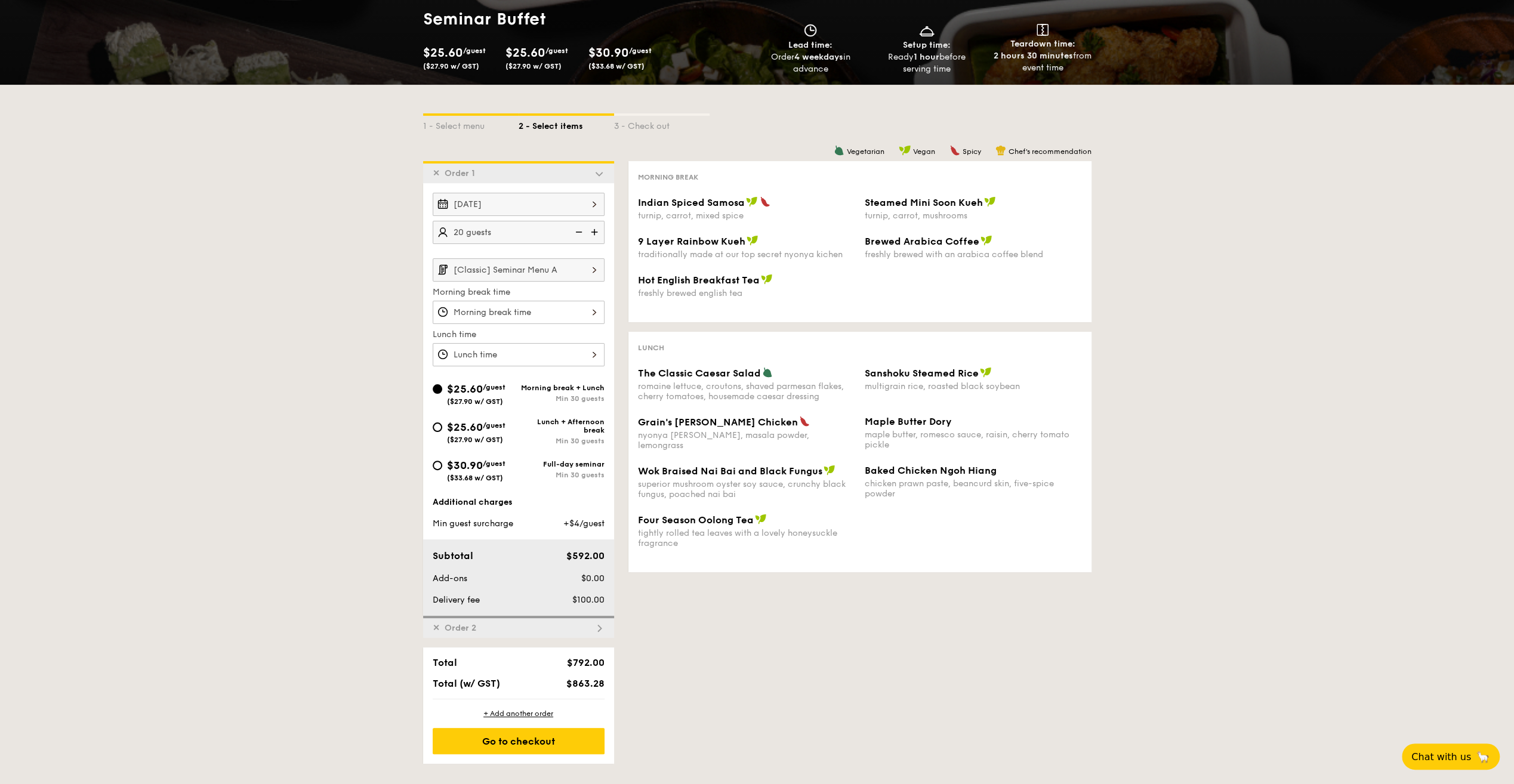
click at [781, 684] on div "1 - Select menu 2 - Select items 3 - Check out ✕ Order 1 Nov 19, 2025 20 guests…" at bounding box center [757, 424] width 687 height 678
click at [585, 272] on img at bounding box center [594, 270] width 20 height 23
click at [828, 643] on div "1 - Select menu 2 - Select items 3 - Check out ✕ Order 1 Nov 19, 2025 20 guests…" at bounding box center [757, 424] width 687 height 678
click at [587, 307] on div at bounding box center [518, 312] width 172 height 23
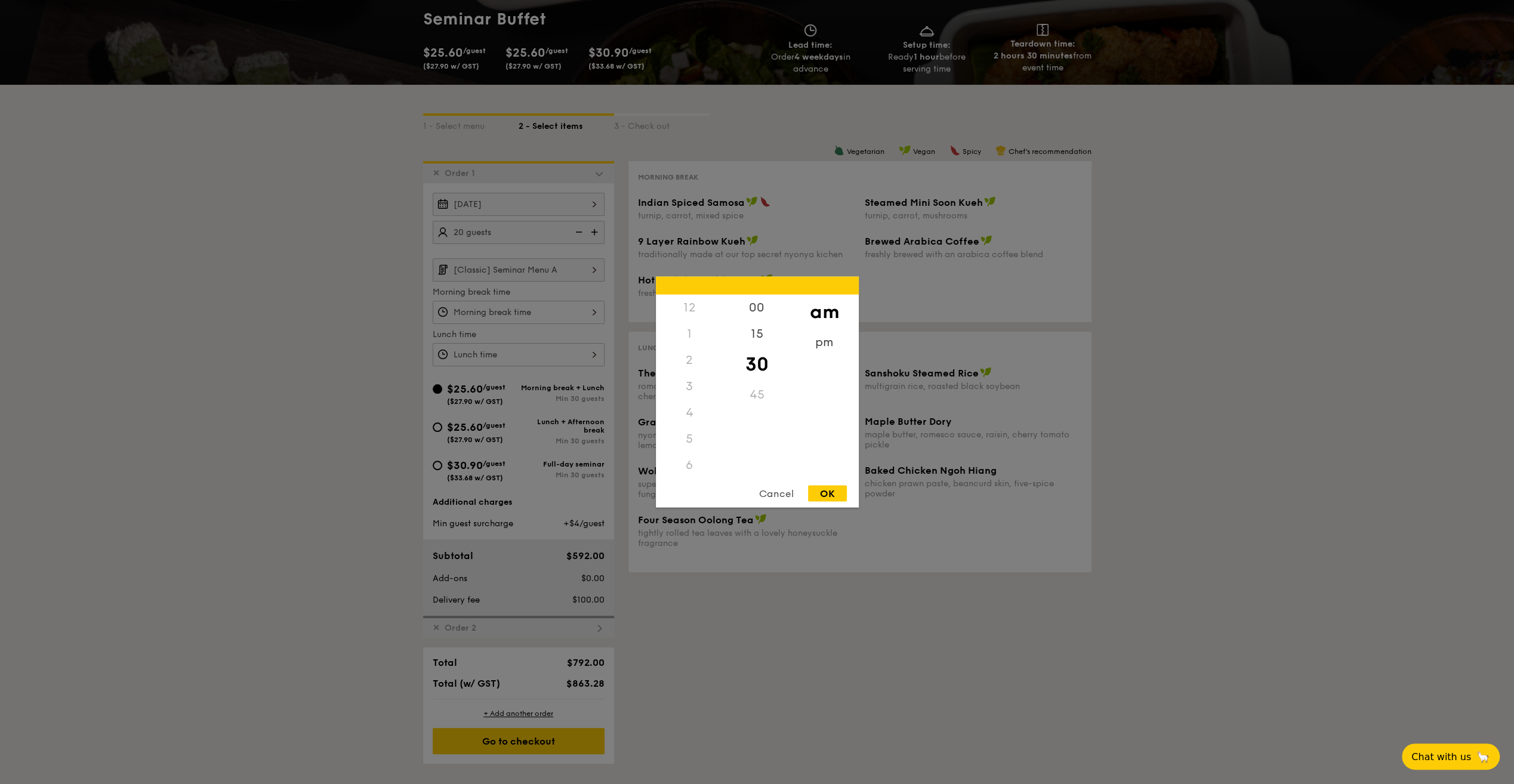
scroll to position [131, 0]
click at [692, 417] on div "9" at bounding box center [689, 417] width 68 height 34
click at [832, 490] on div "OK" at bounding box center [828, 493] width 39 height 16
type input "9:30AM"
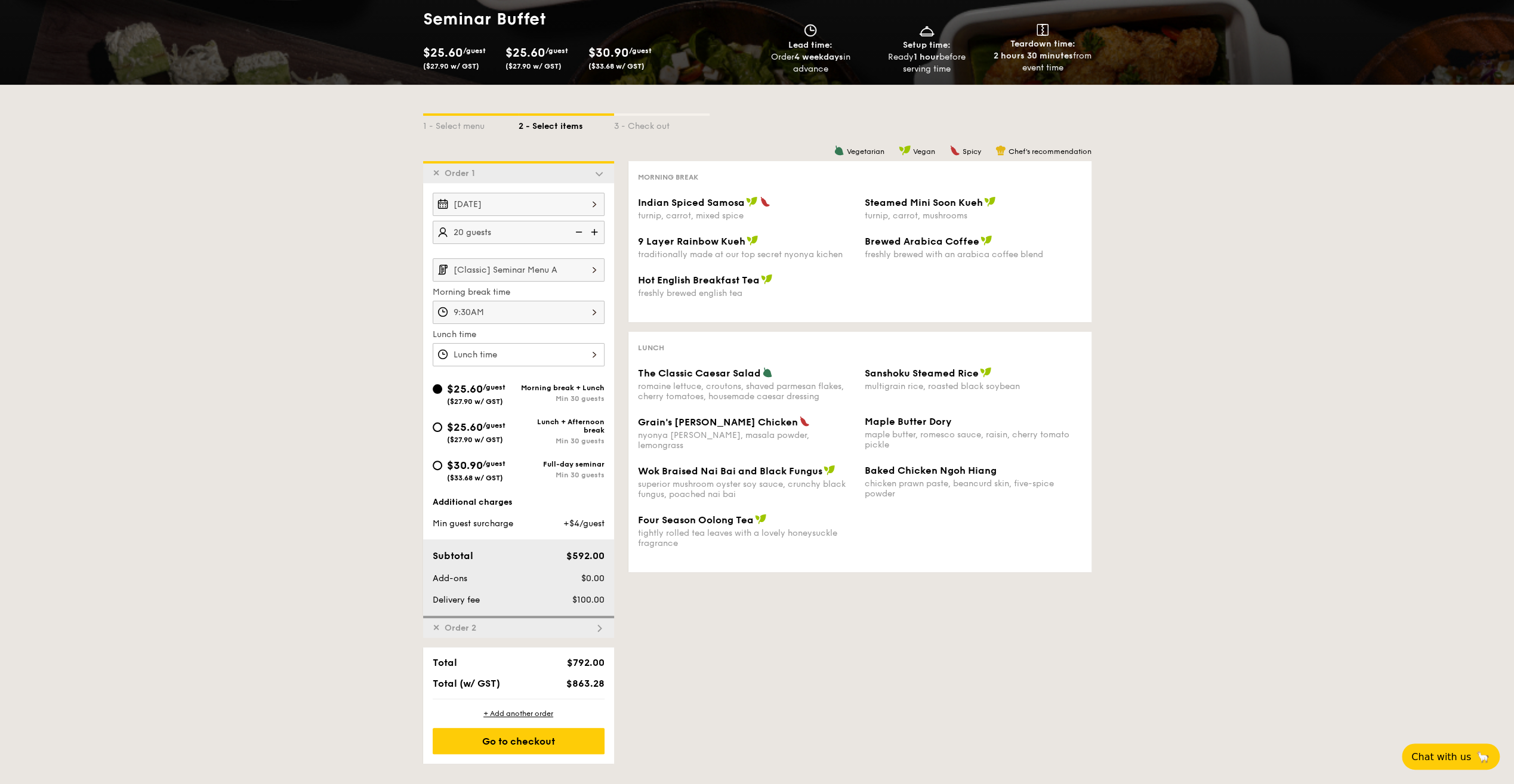
click at [552, 359] on div at bounding box center [518, 354] width 172 height 23
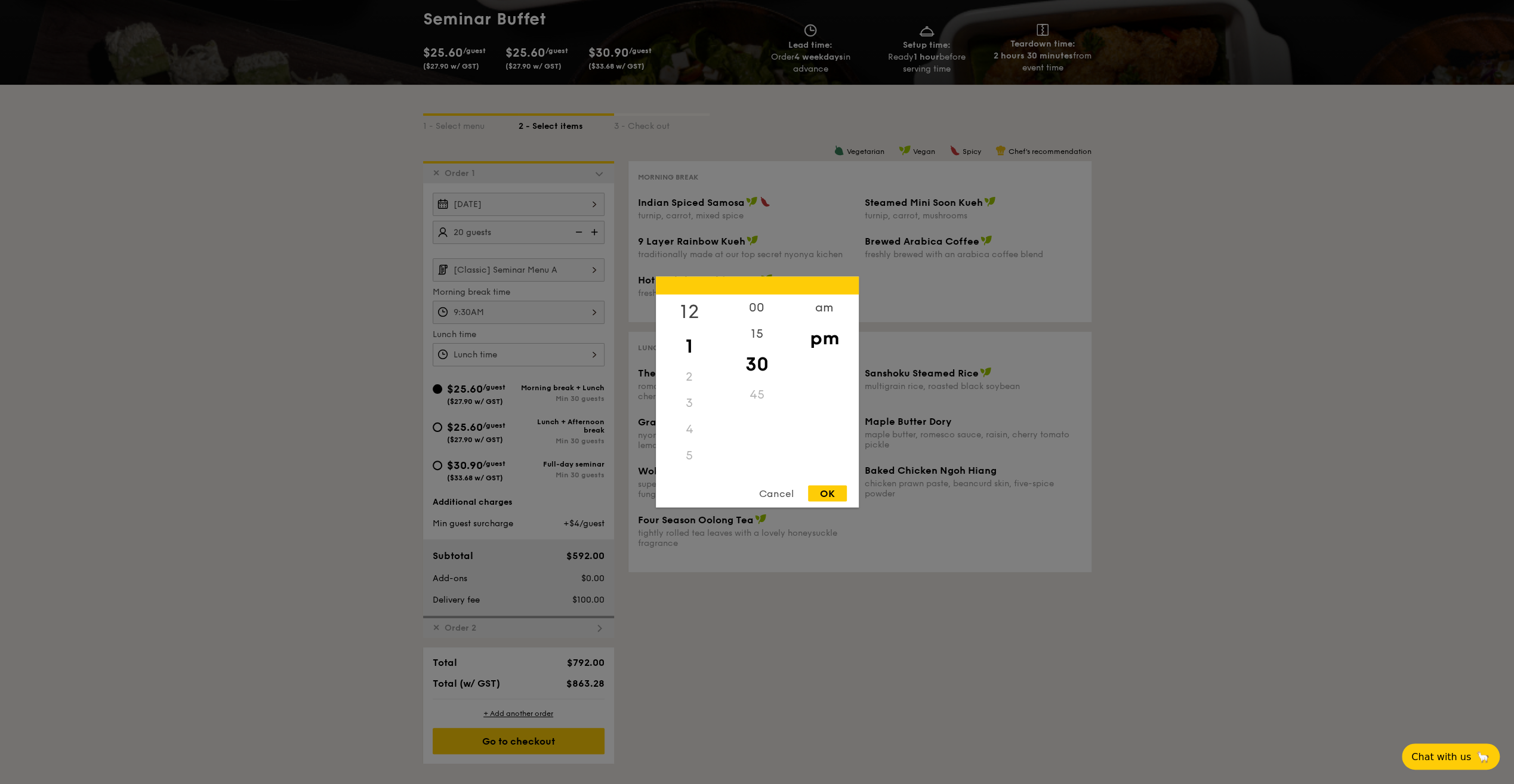
click at [692, 313] on div "12" at bounding box center [689, 311] width 68 height 34
click at [754, 307] on div "00" at bounding box center [757, 311] width 68 height 34
click at [823, 493] on div "OK" at bounding box center [828, 493] width 39 height 16
type input "12:00PM"
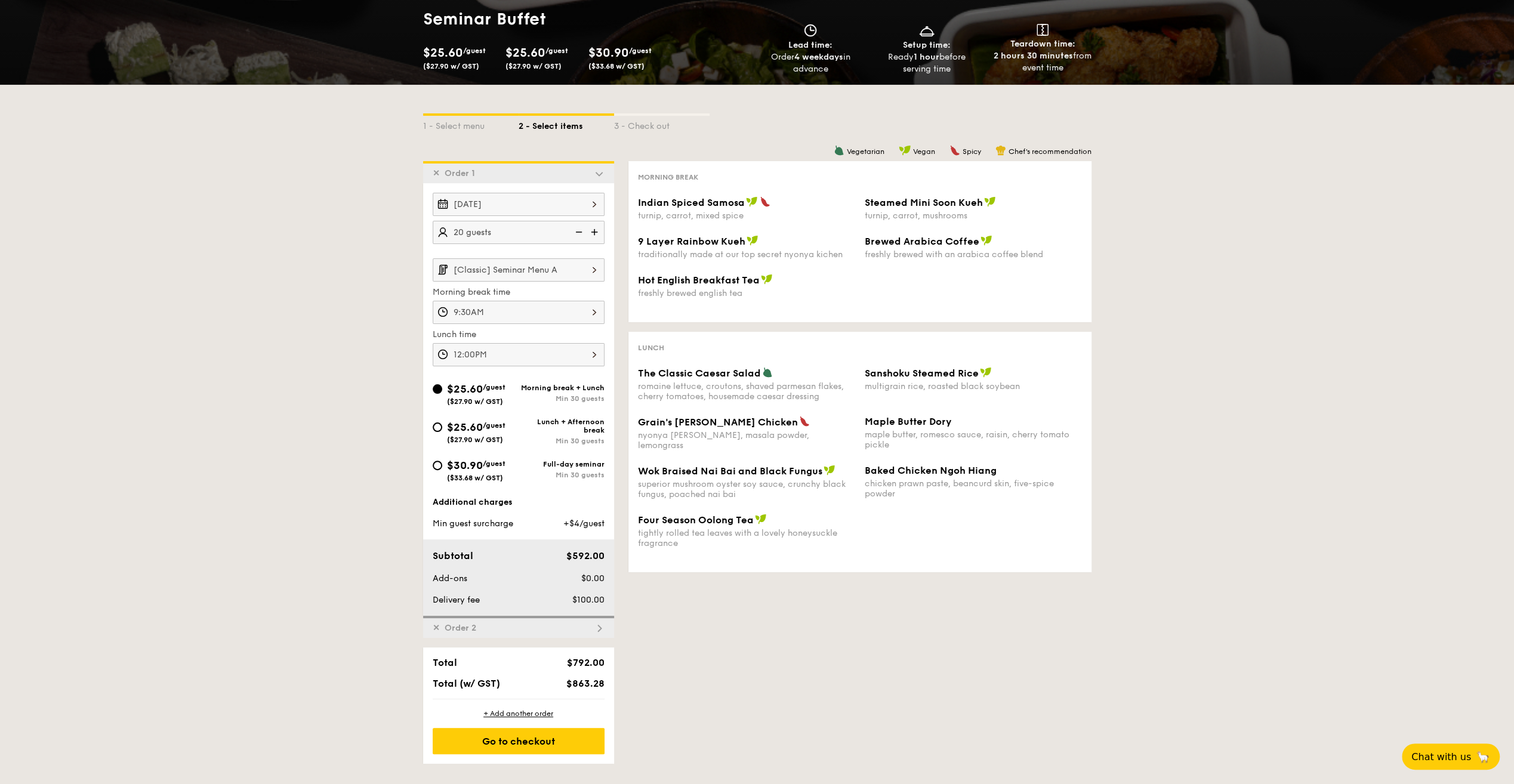
scroll to position [136, 0]
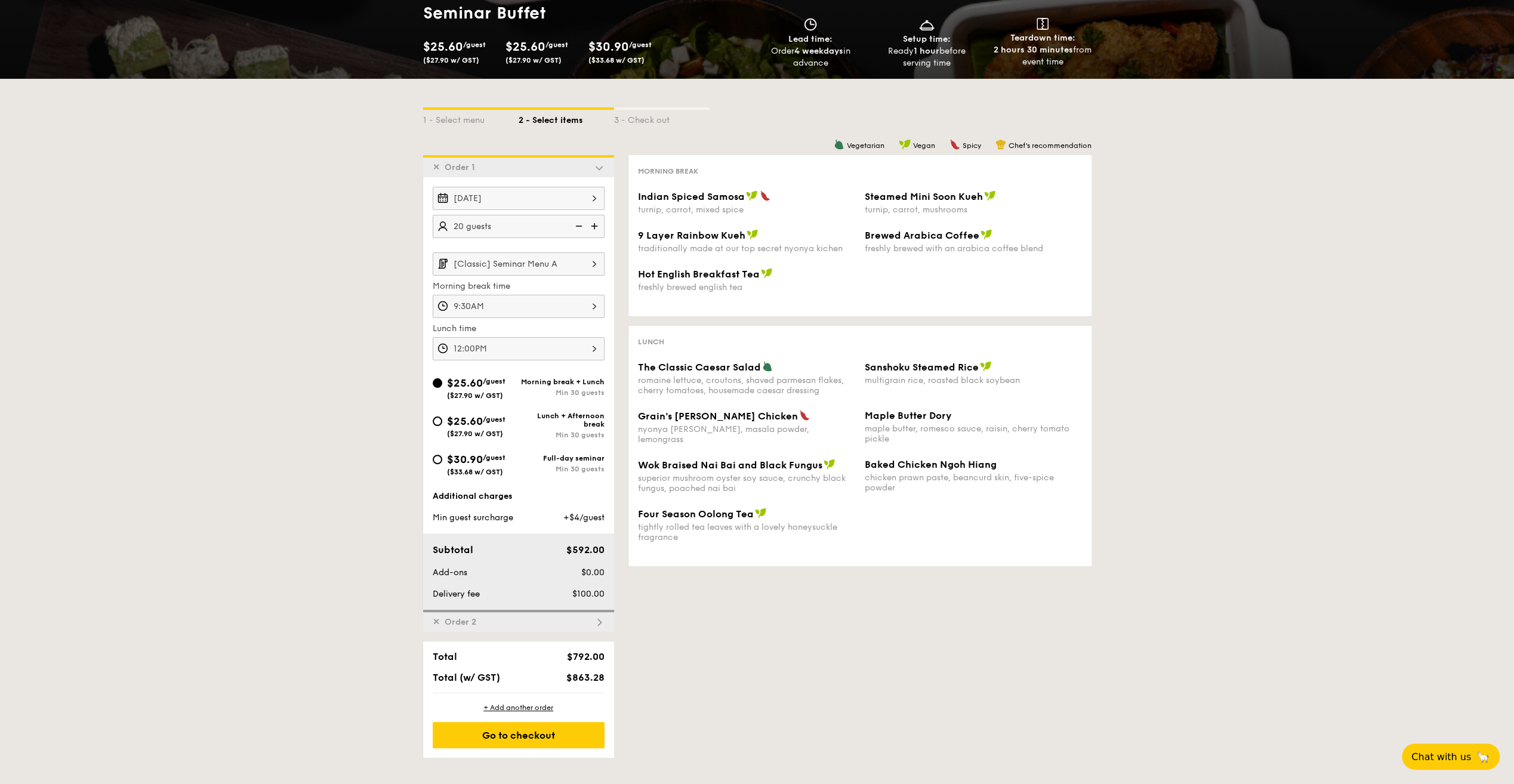
click at [501, 623] on div "✕ Order 2" at bounding box center [518, 620] width 191 height 22
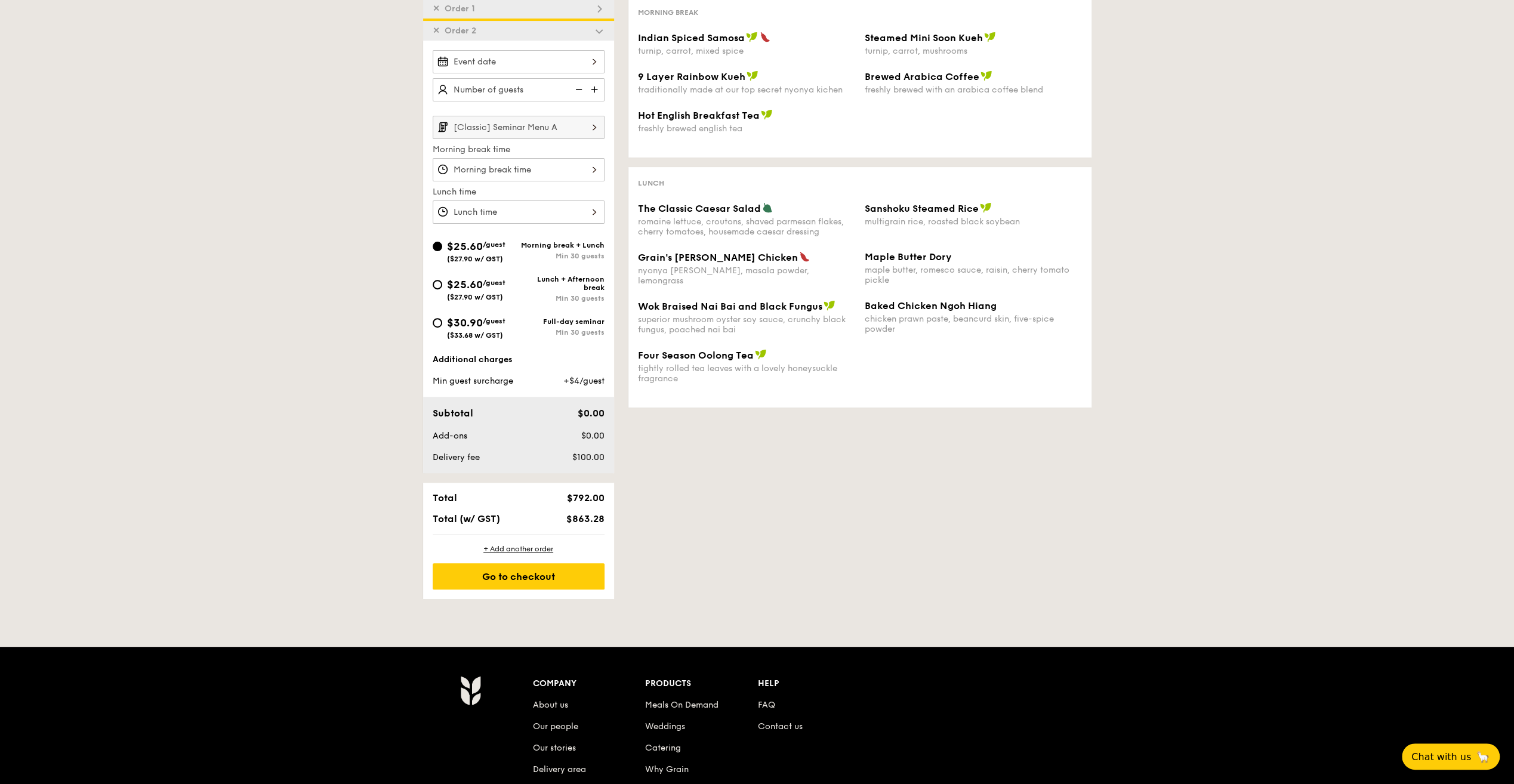
scroll to position [165, 0]
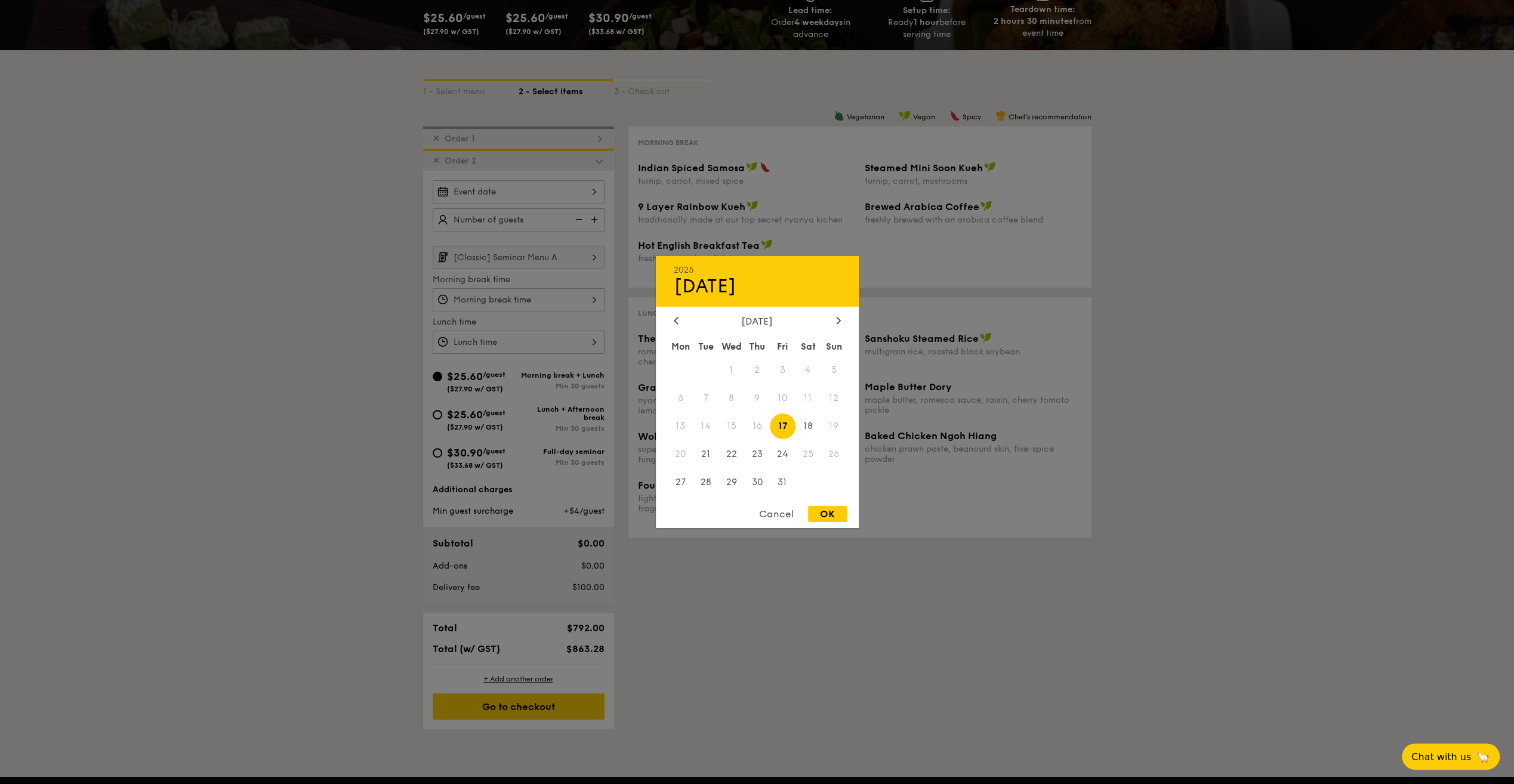
click at [590, 191] on div "2025 Oct 17 October 2025 Mon Tue Wed Thu Fri Sat Sun 1 2 3 4 5 6 7 8 9 10 11 12…" at bounding box center [518, 191] width 172 height 23
click at [835, 312] on div "2025 Oct 17 October 2025 Mon Tue Wed Thu Fri Sat Sun 1 2 3 4 5 6 7 8 9 10 11 12…" at bounding box center [757, 391] width 203 height 272
click at [835, 321] on icon at bounding box center [837, 320] width 4 height 8
click at [758, 455] on span "20" at bounding box center [756, 453] width 26 height 26
click at [823, 514] on div "OK" at bounding box center [828, 514] width 39 height 16
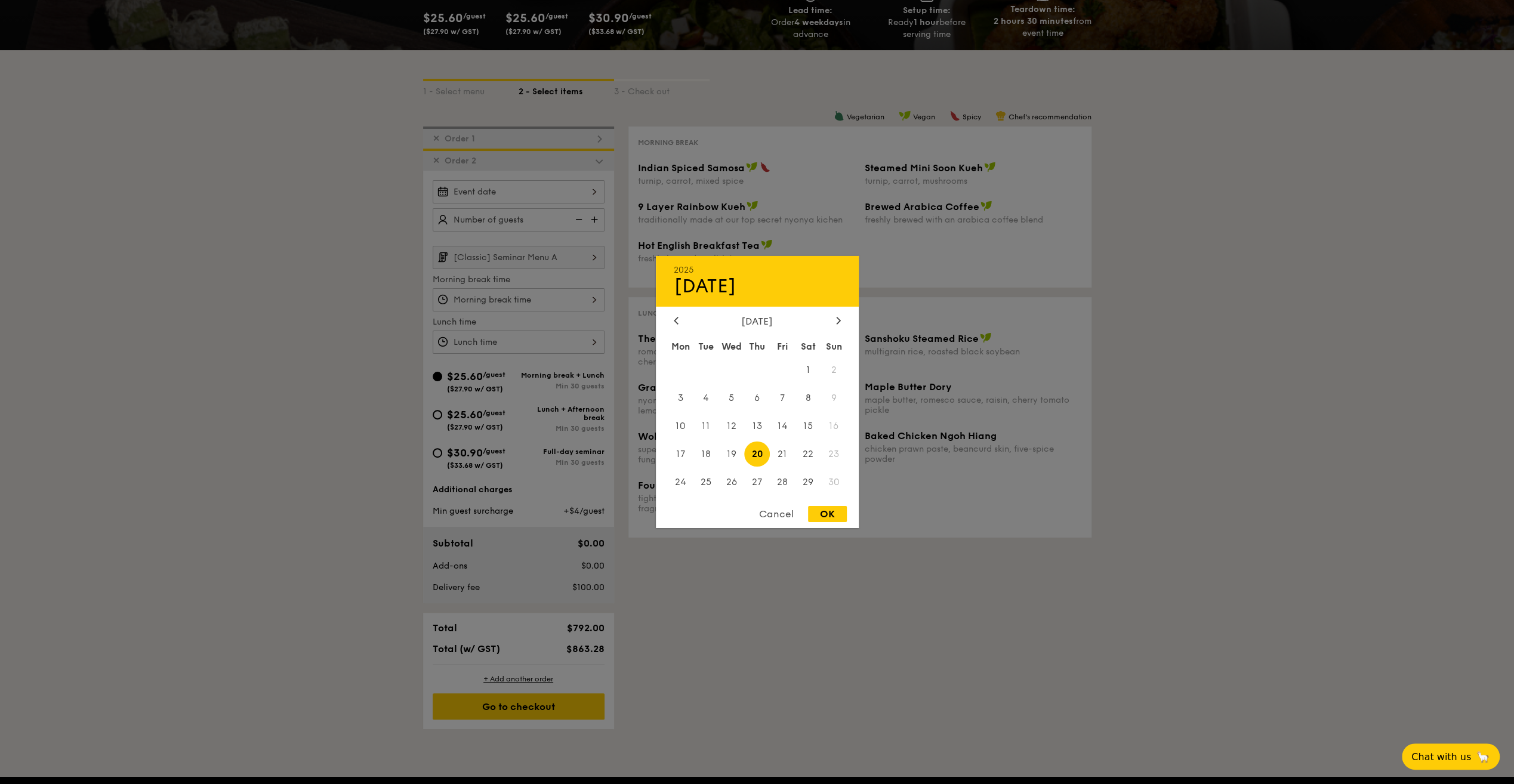
type input "Nov 20, 2025"
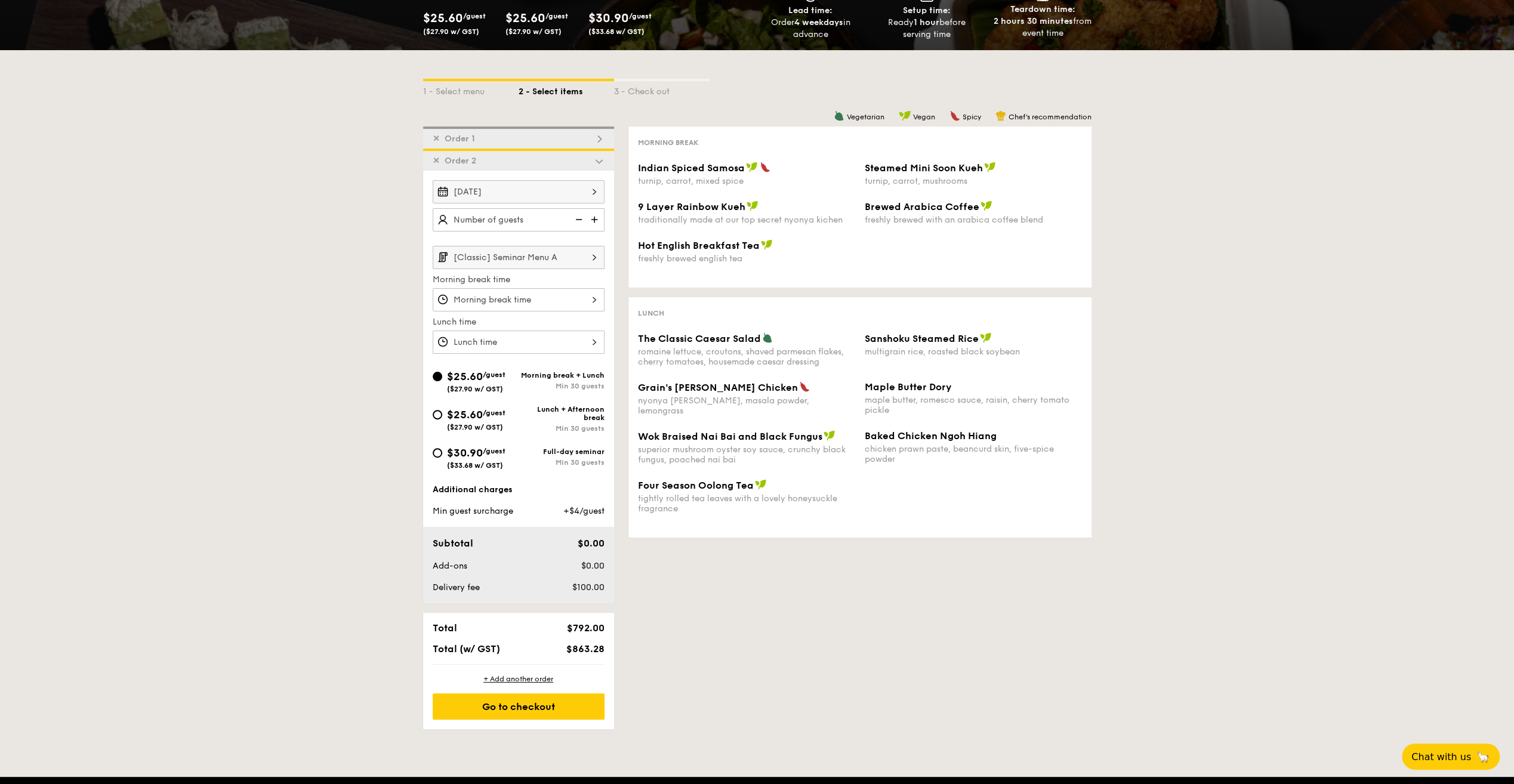
click at [593, 221] on img at bounding box center [595, 219] width 18 height 23
type input "20 guests"
click at [572, 253] on input "[Classic] Seminar Menu A" at bounding box center [518, 257] width 172 height 23
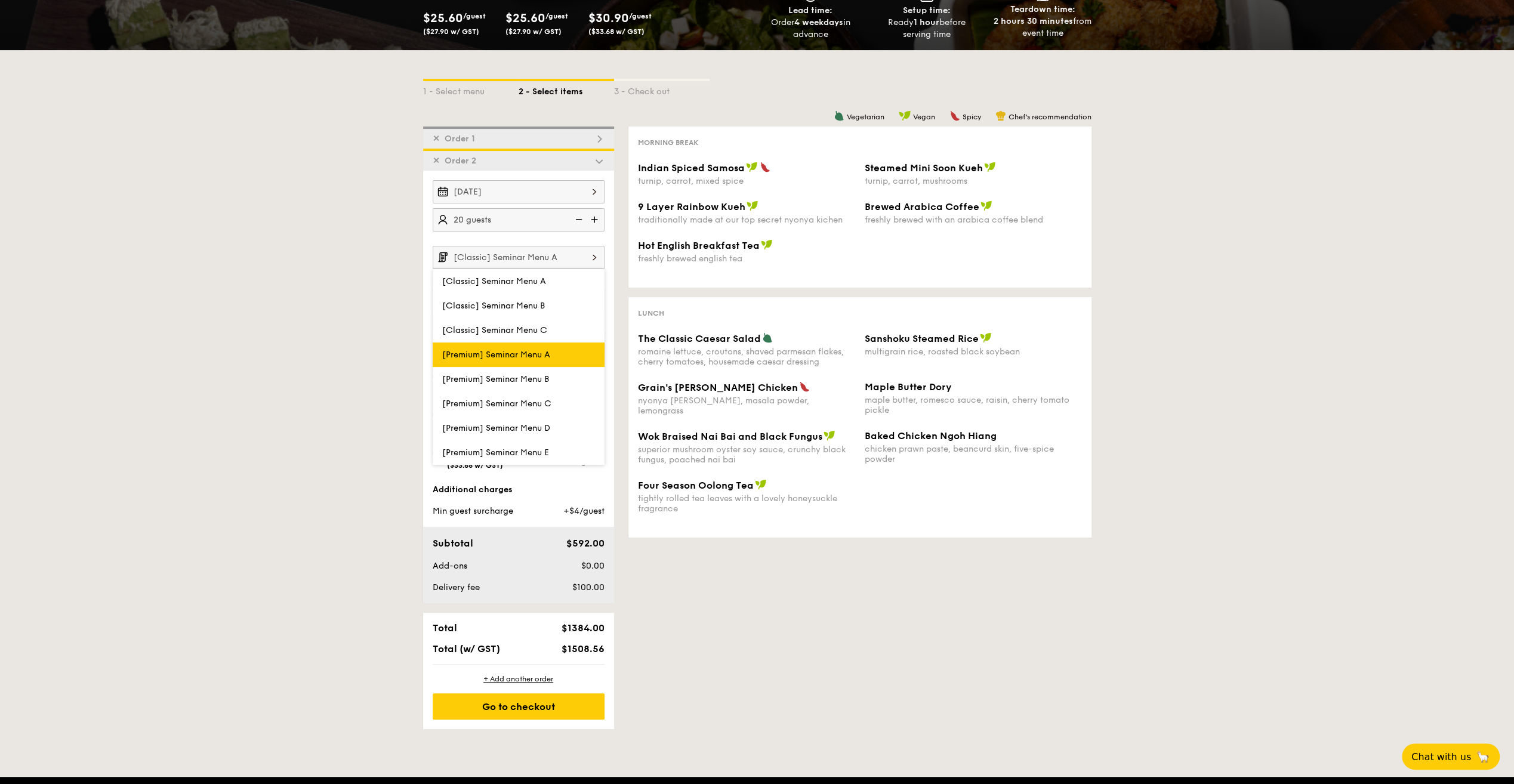
click at [533, 351] on span "[Premium] Seminar Menu A" at bounding box center [496, 355] width 108 height 11
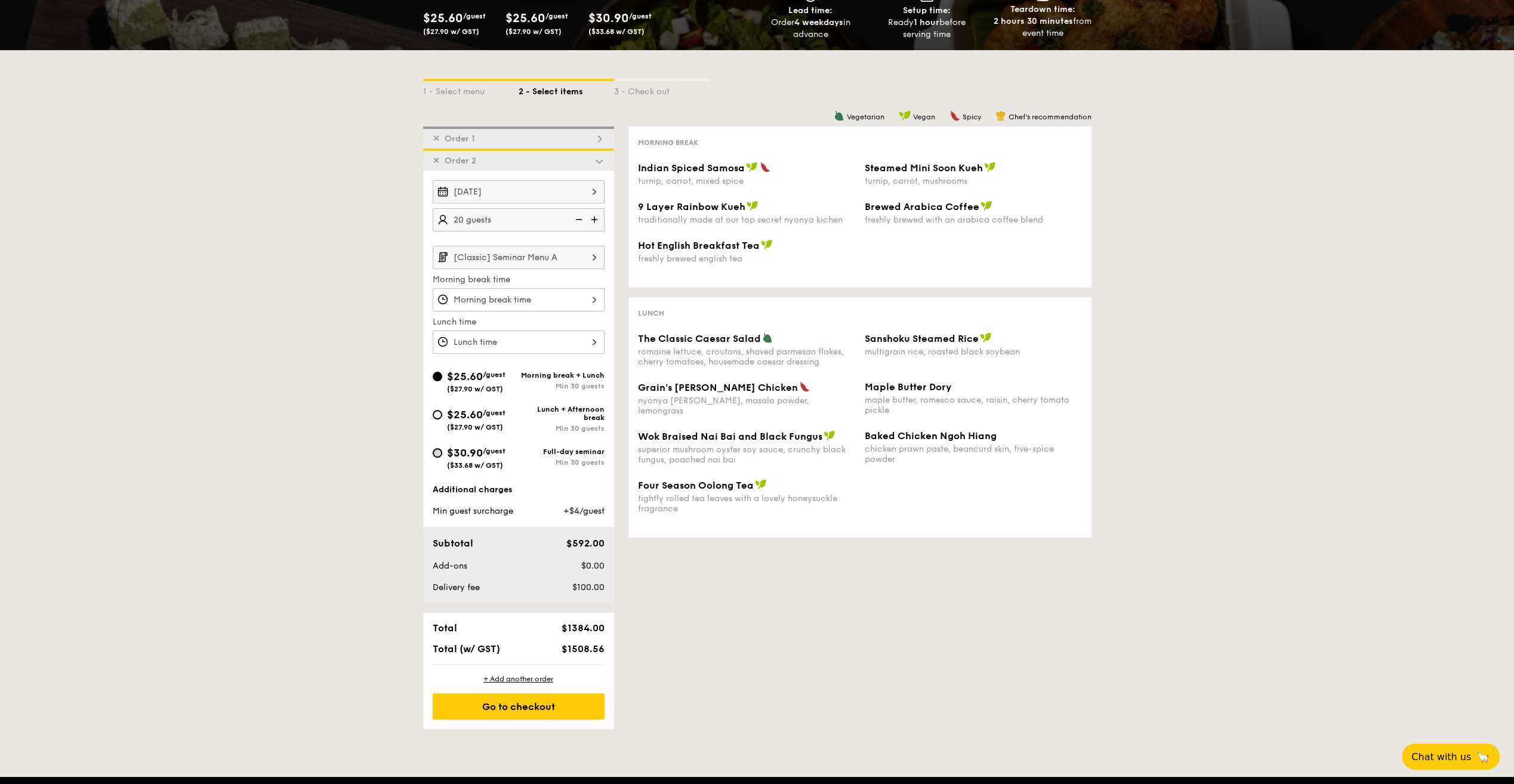
click at [438, 454] on input "$30.90 /guest ($33.68 w/ GST) Full-day seminar Min 30 guests" at bounding box center [437, 452] width 10 height 10
radio input "true"
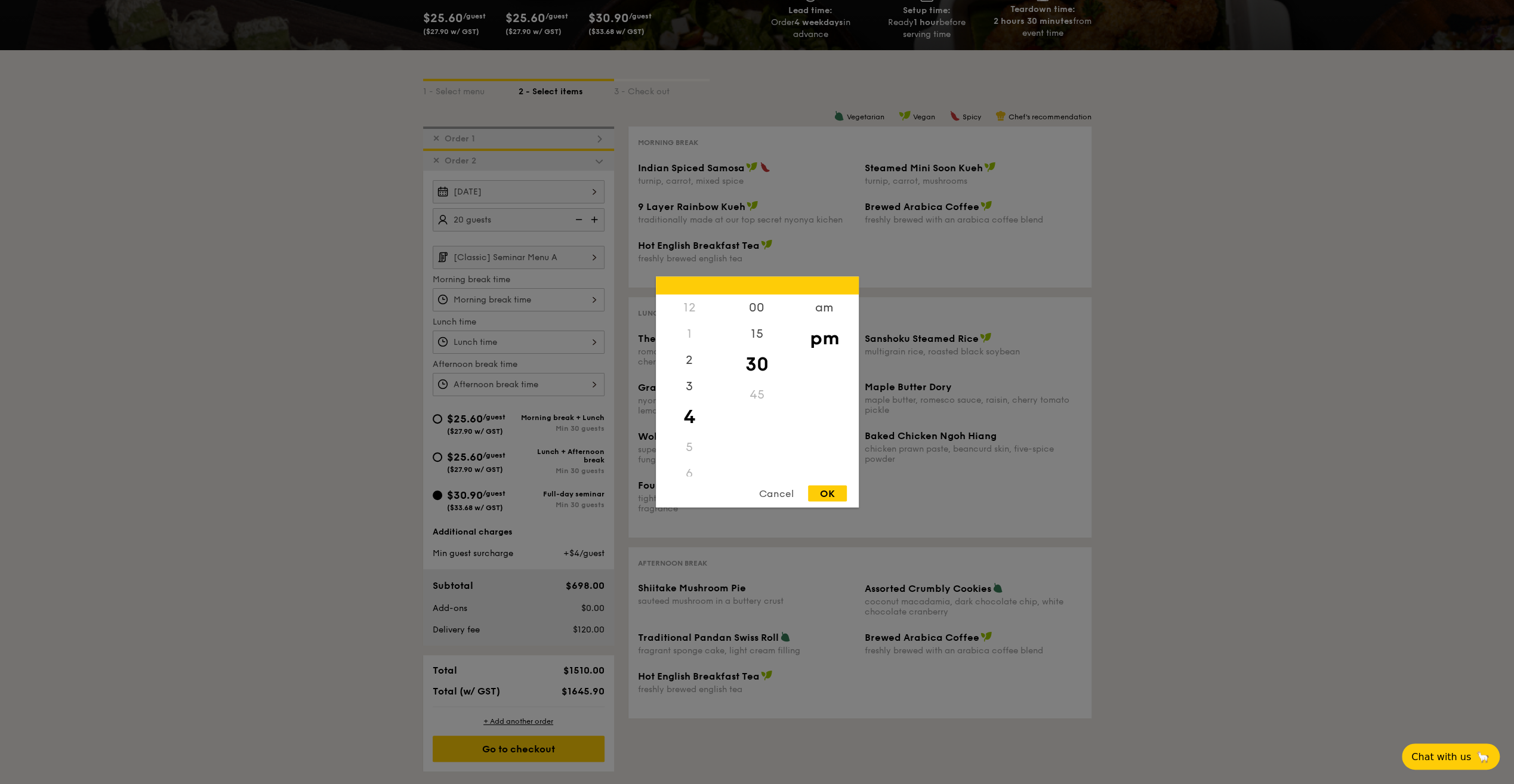
click at [584, 380] on div "12 1 2 3 4 5 6 7 8 9 10 11 00 15 30 45 am pm Cancel OK" at bounding box center [518, 384] width 172 height 23
click at [694, 392] on div "3" at bounding box center [689, 390] width 68 height 34
click at [694, 418] on div "4" at bounding box center [689, 425] width 68 height 34
click at [758, 306] on div "00" at bounding box center [757, 311] width 68 height 34
click at [810, 311] on div "am" at bounding box center [824, 311] width 68 height 34
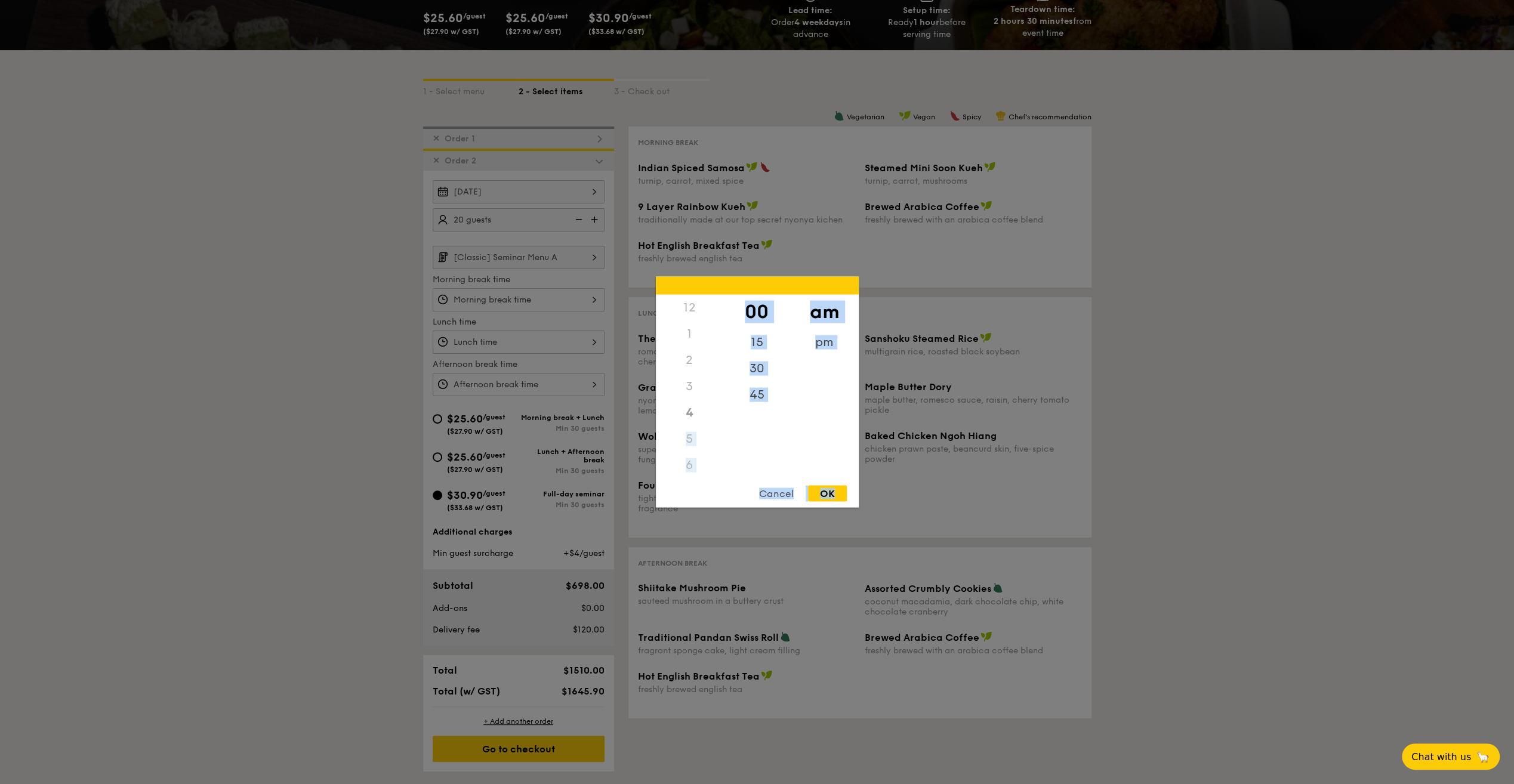
drag, startPoint x: 834, startPoint y: 492, endPoint x: 712, endPoint y: 418, distance: 142.7
click at [712, 418] on div "12 1 2 3 4 5 6 7 8 9 10 11 00 15 30 45 am pm Cancel OK" at bounding box center [757, 392] width 203 height 231
drag, startPoint x: 712, startPoint y: 418, endPoint x: 686, endPoint y: 415, distance: 26.2
click at [686, 415] on div "4" at bounding box center [689, 413] width 68 height 26
click at [831, 492] on div "OK" at bounding box center [828, 493] width 39 height 16
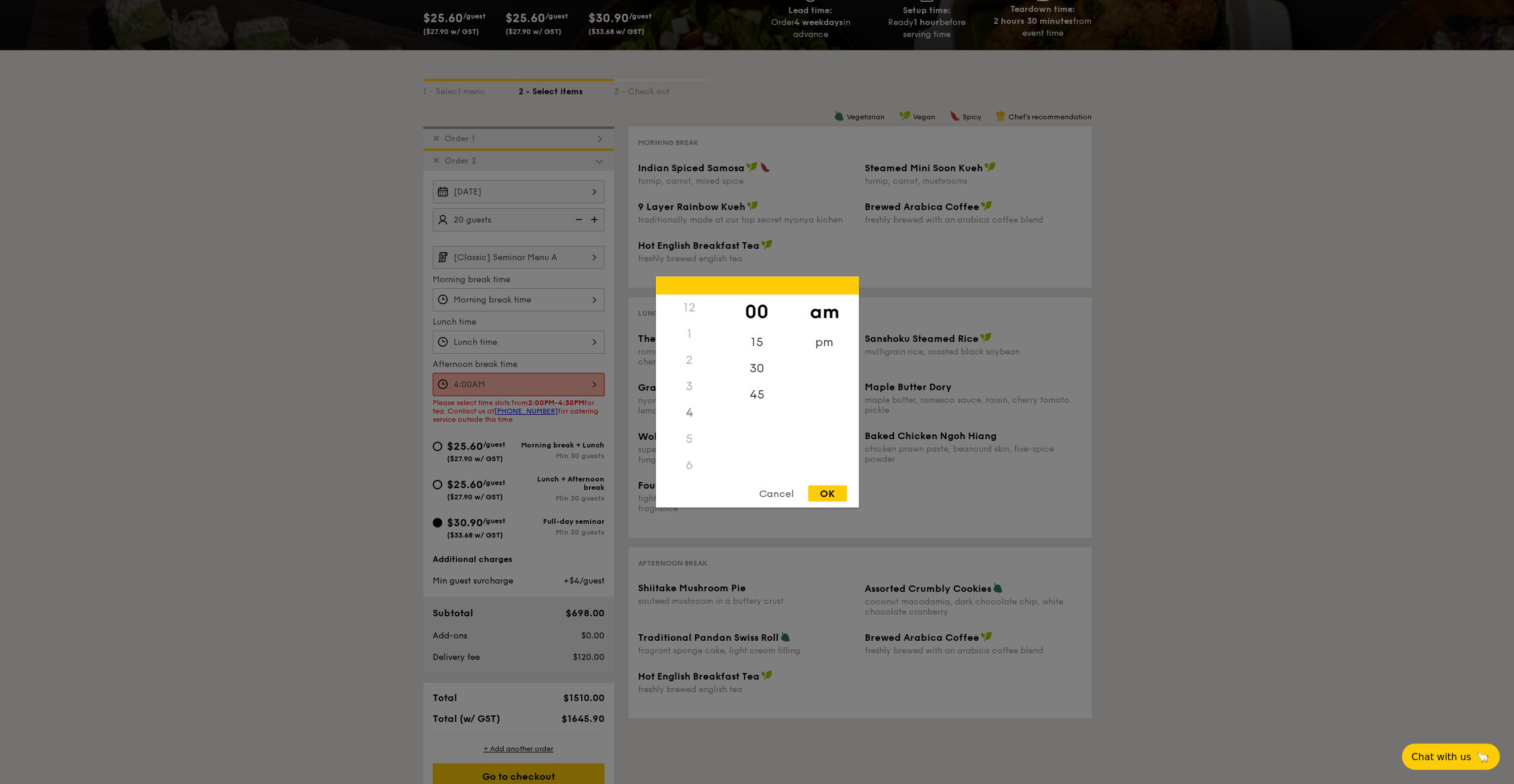
click at [581, 374] on div "4:00AM 12 1 2 3 4 5 6 7 8 9 10 11 00 15 30 45 am pm Cancel OK" at bounding box center [518, 384] width 172 height 23
click at [827, 332] on div "pm" at bounding box center [824, 346] width 68 height 34
click at [835, 485] on div "OK" at bounding box center [828, 493] width 39 height 16
type input "4:00PM"
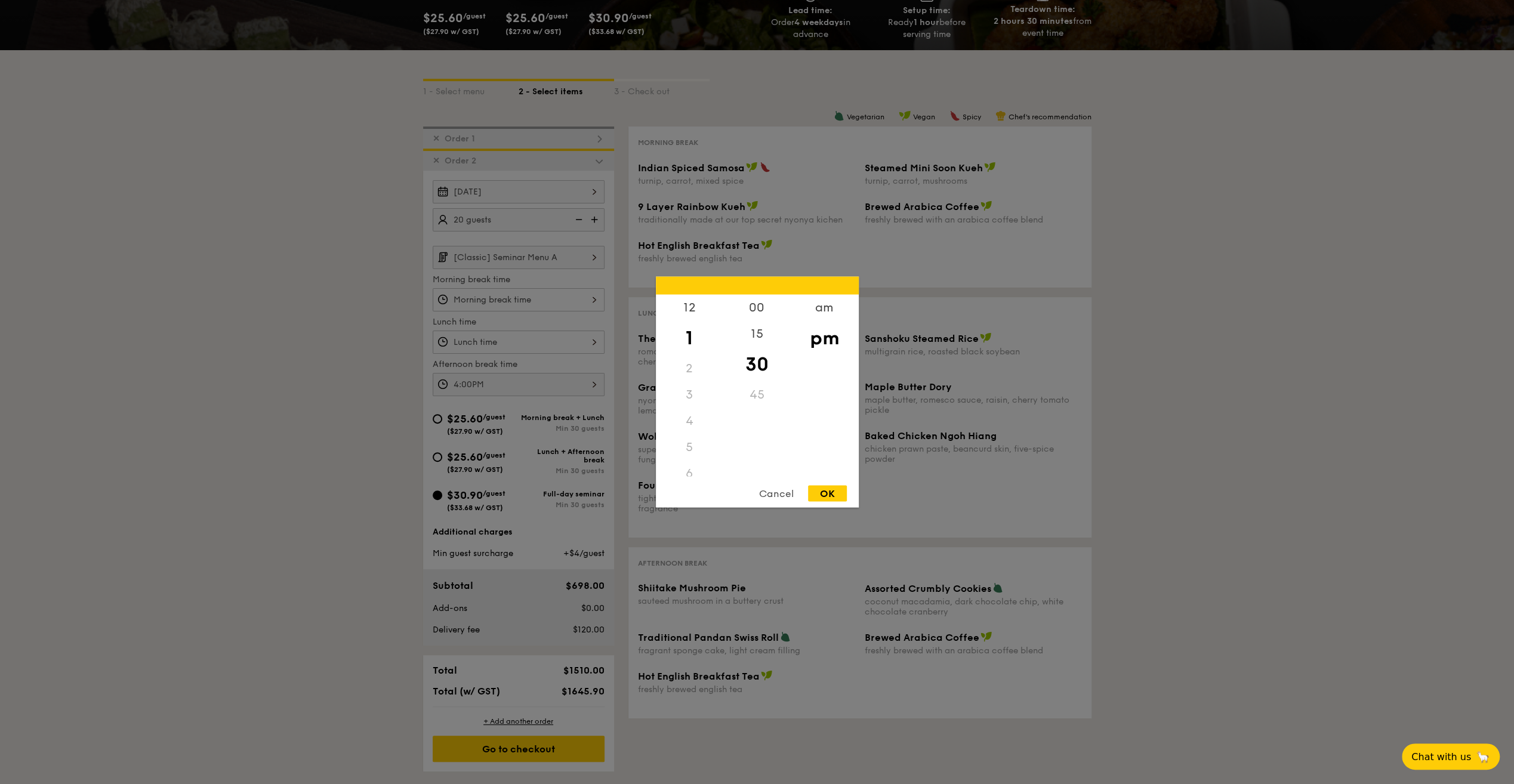
click at [547, 342] on div "12 1 2 3 4 5 6 7 8 9 10 11 00 15 30 45 am pm Cancel OK" at bounding box center [518, 342] width 172 height 23
click at [701, 310] on div "12" at bounding box center [689, 311] width 68 height 34
click at [764, 316] on div "00" at bounding box center [757, 311] width 68 height 34
click at [826, 489] on div "OK" at bounding box center [828, 493] width 39 height 16
type input "12:00PM"
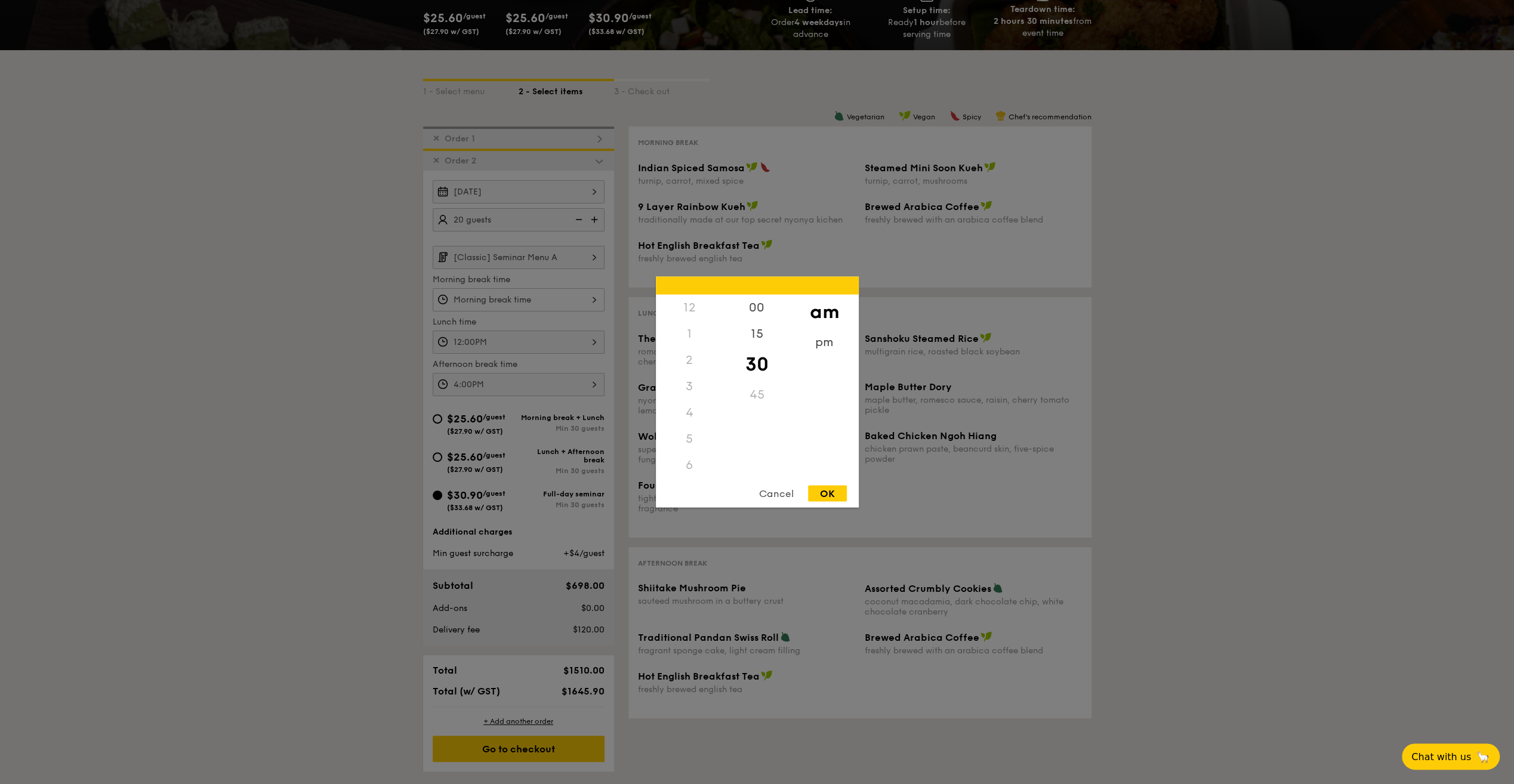
click at [524, 299] on div "12 1 2 3 4 5 6 7 8 9 10 11 00 15 30 45 am pm Cancel OK" at bounding box center [518, 300] width 172 height 23
click at [701, 417] on div "9" at bounding box center [689, 417] width 68 height 34
click at [752, 307] on div "00" at bounding box center [757, 311] width 68 height 34
click at [830, 487] on div "OK" at bounding box center [828, 493] width 39 height 16
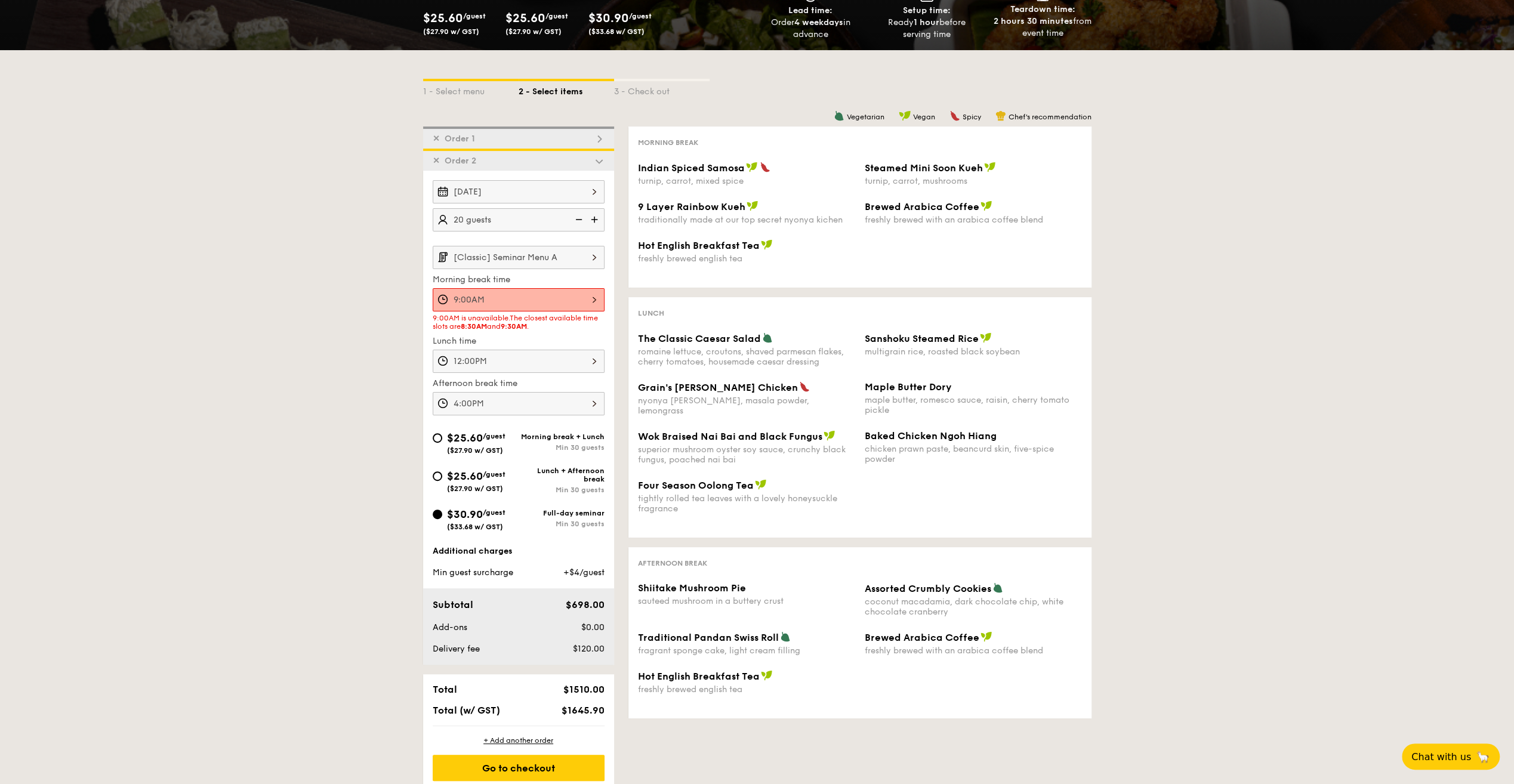
click at [580, 293] on div "9:00AM" at bounding box center [518, 300] width 172 height 23
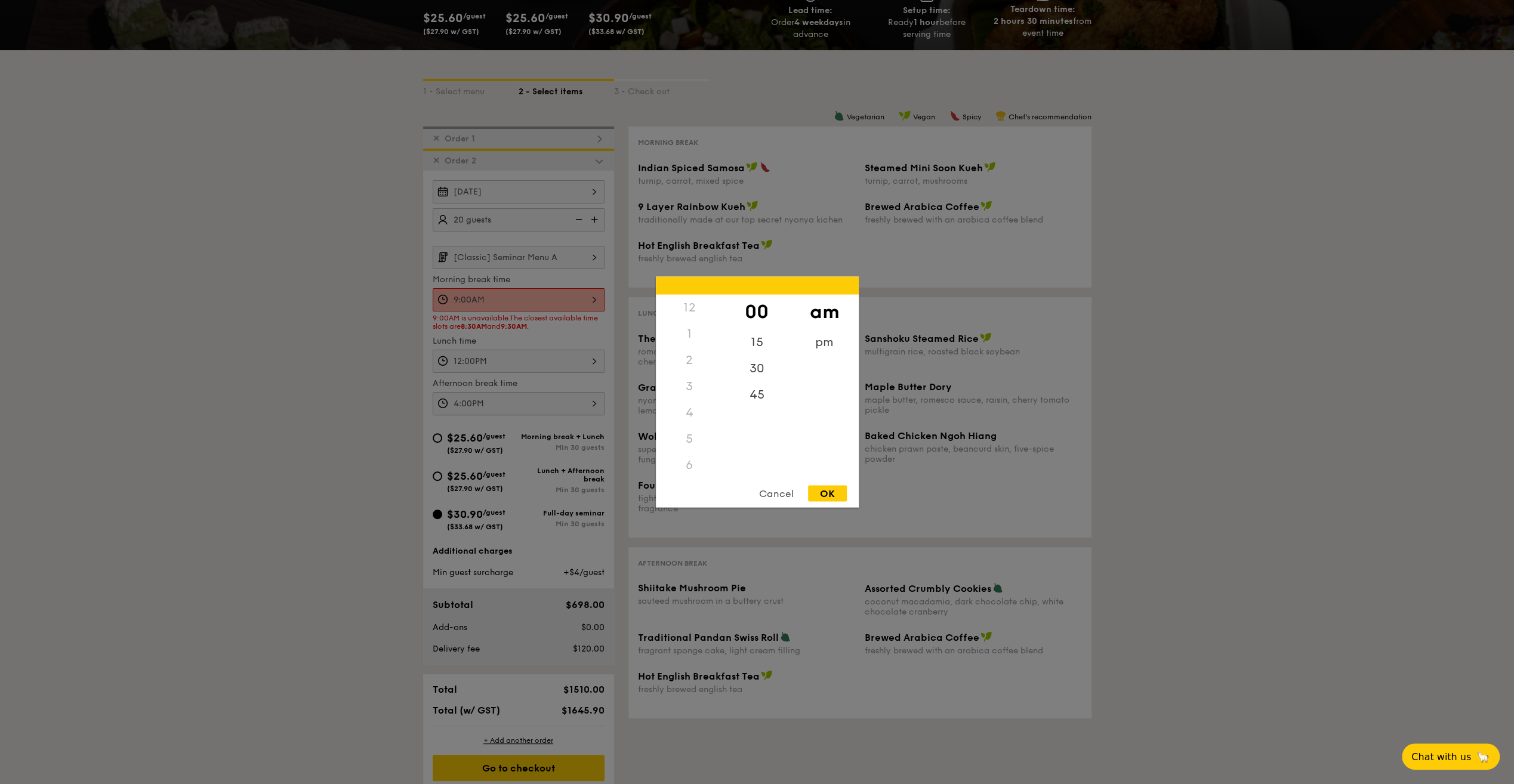
scroll to position [105, 0]
click at [757, 378] on div "30" at bounding box center [757, 372] width 68 height 34
click at [832, 489] on div "OK" at bounding box center [828, 493] width 39 height 16
type input "9:30AM"
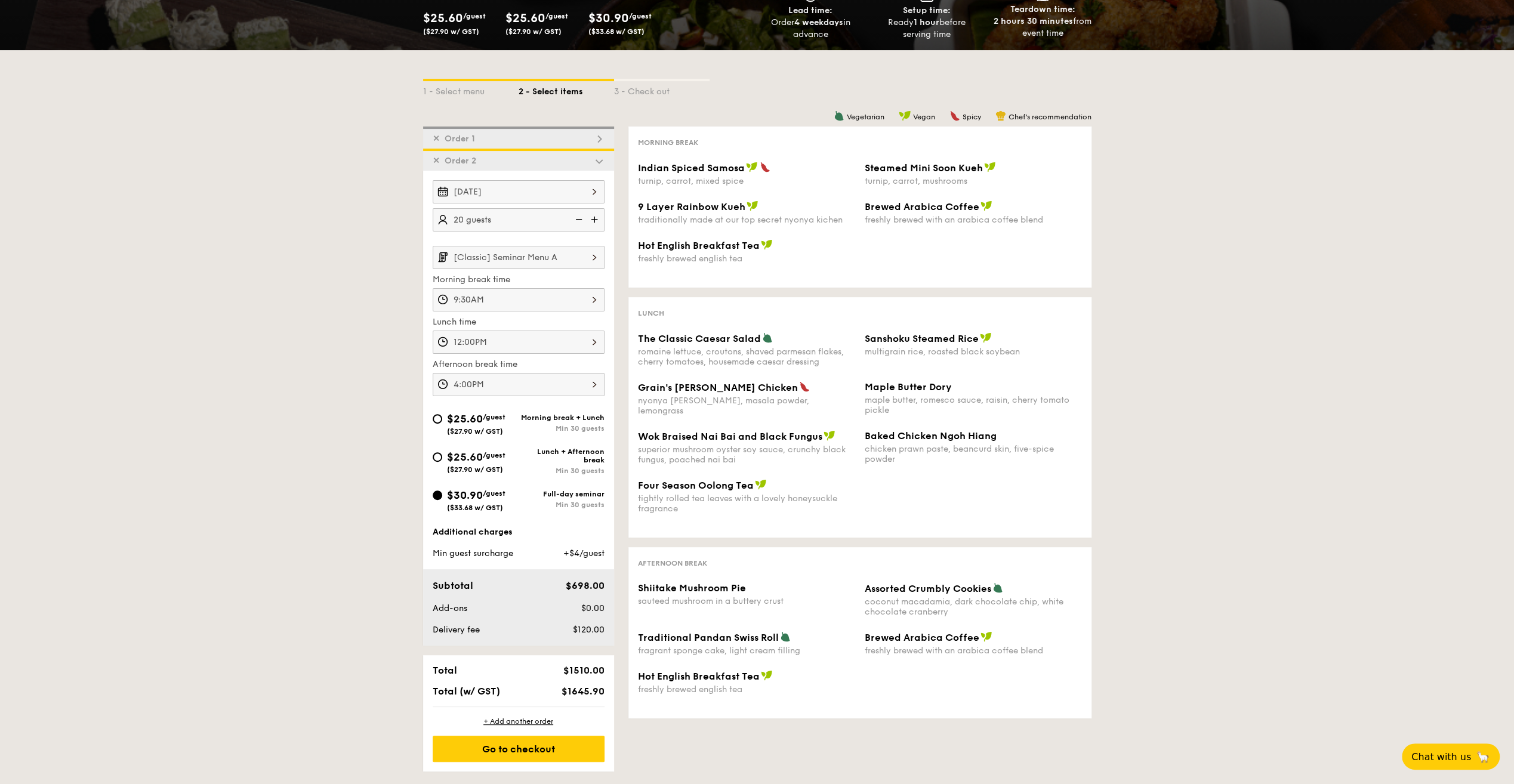
click at [714, 751] on div "1 - Select menu 2 - Select items 3 - Check out ✕ Order 1 ✕ Order 2 Nov 20, 2025…" at bounding box center [757, 410] width 687 height 721
click at [575, 253] on input "[Classic] Seminar Menu A" at bounding box center [518, 257] width 172 height 23
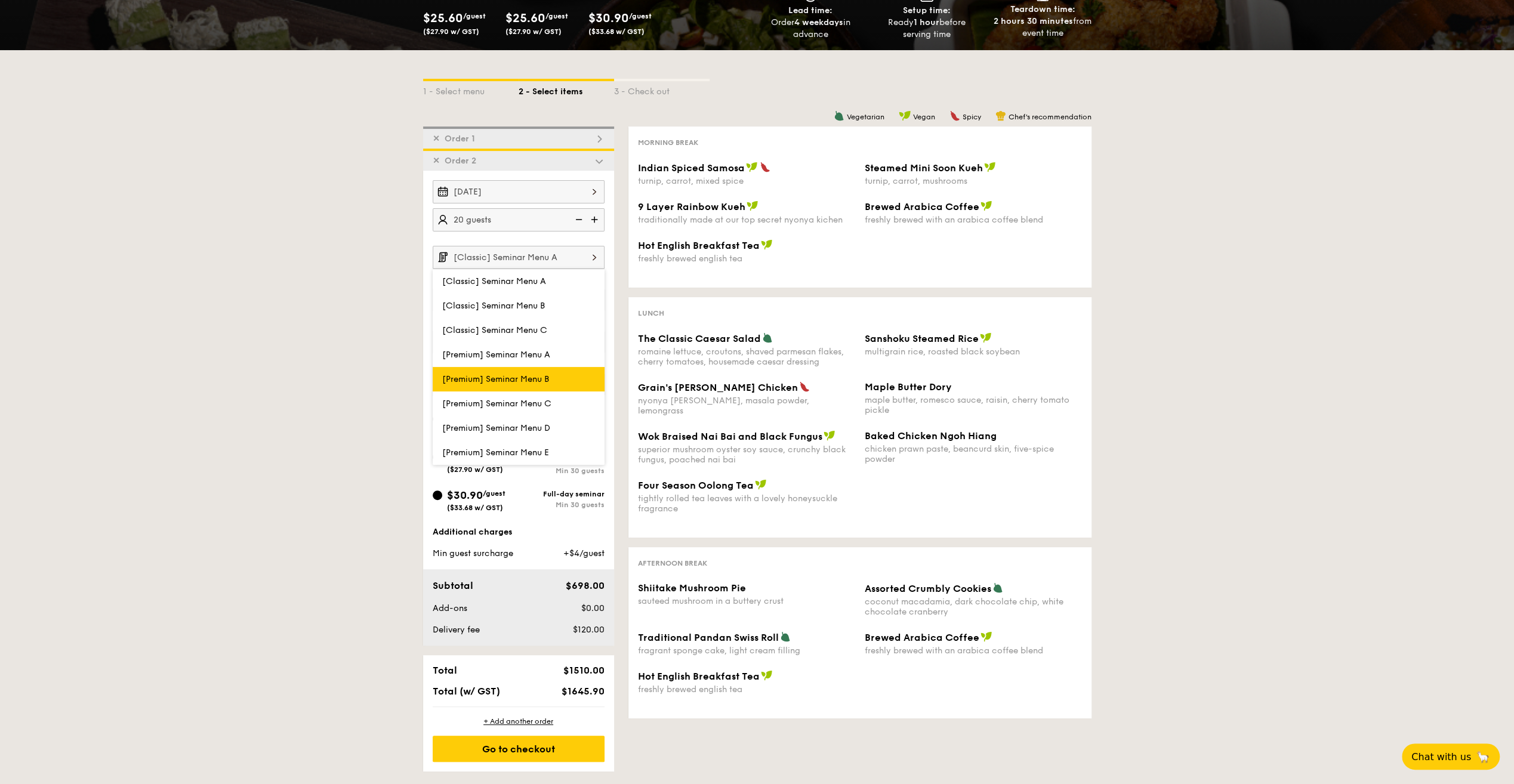
click at [544, 385] on label "[Premium] Seminar Menu B" at bounding box center [518, 379] width 172 height 25
click at [0, 0] on input "[Premium] Seminar Menu B" at bounding box center [0, 0] width 0 height 0
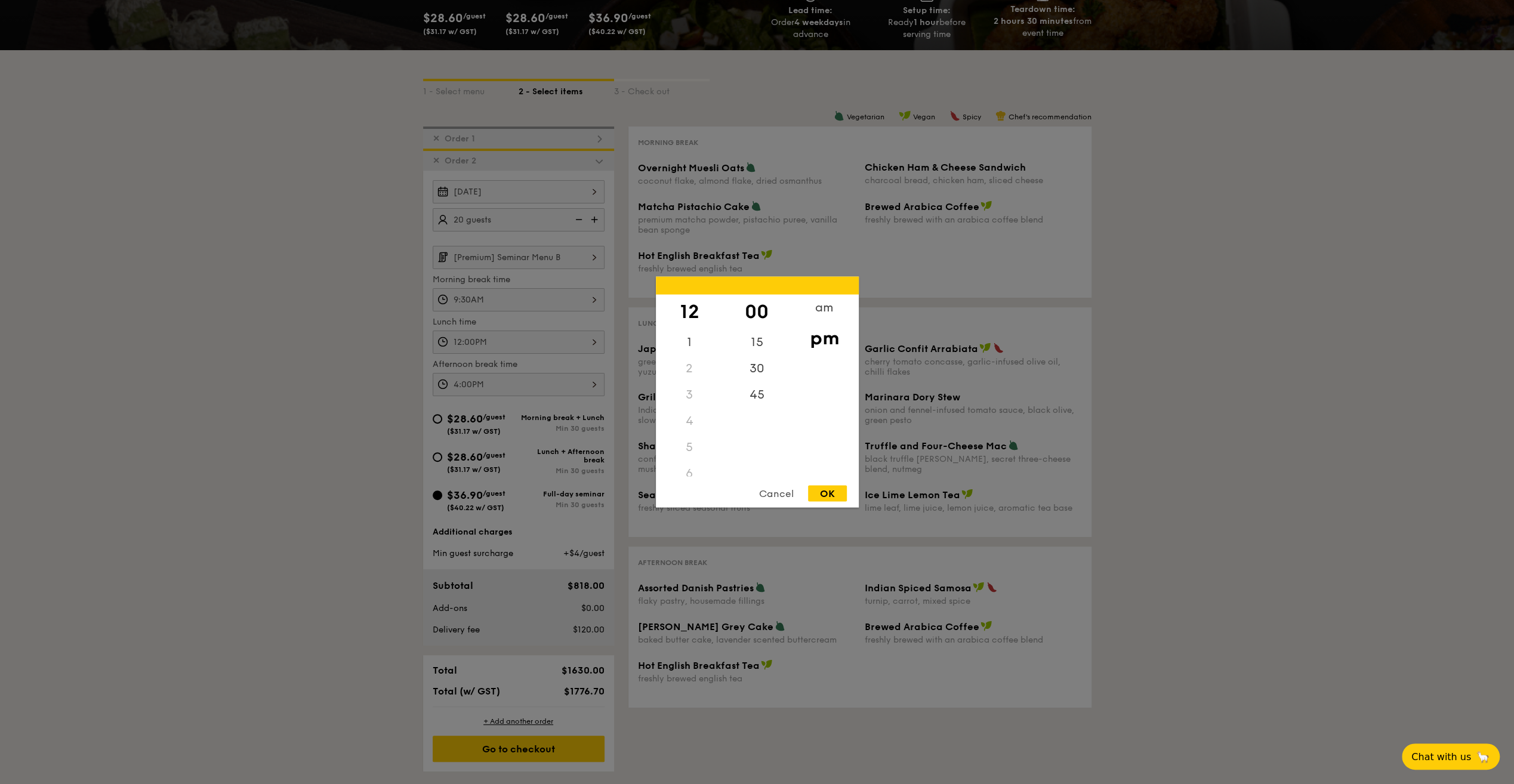
click at [577, 337] on div "12:00PM 12 1 2 3 4 5 6 7 8 9 10 11 00 15 30 45 am pm Cancel OK" at bounding box center [518, 342] width 172 height 23
click at [834, 492] on div "OK" at bounding box center [828, 493] width 39 height 16
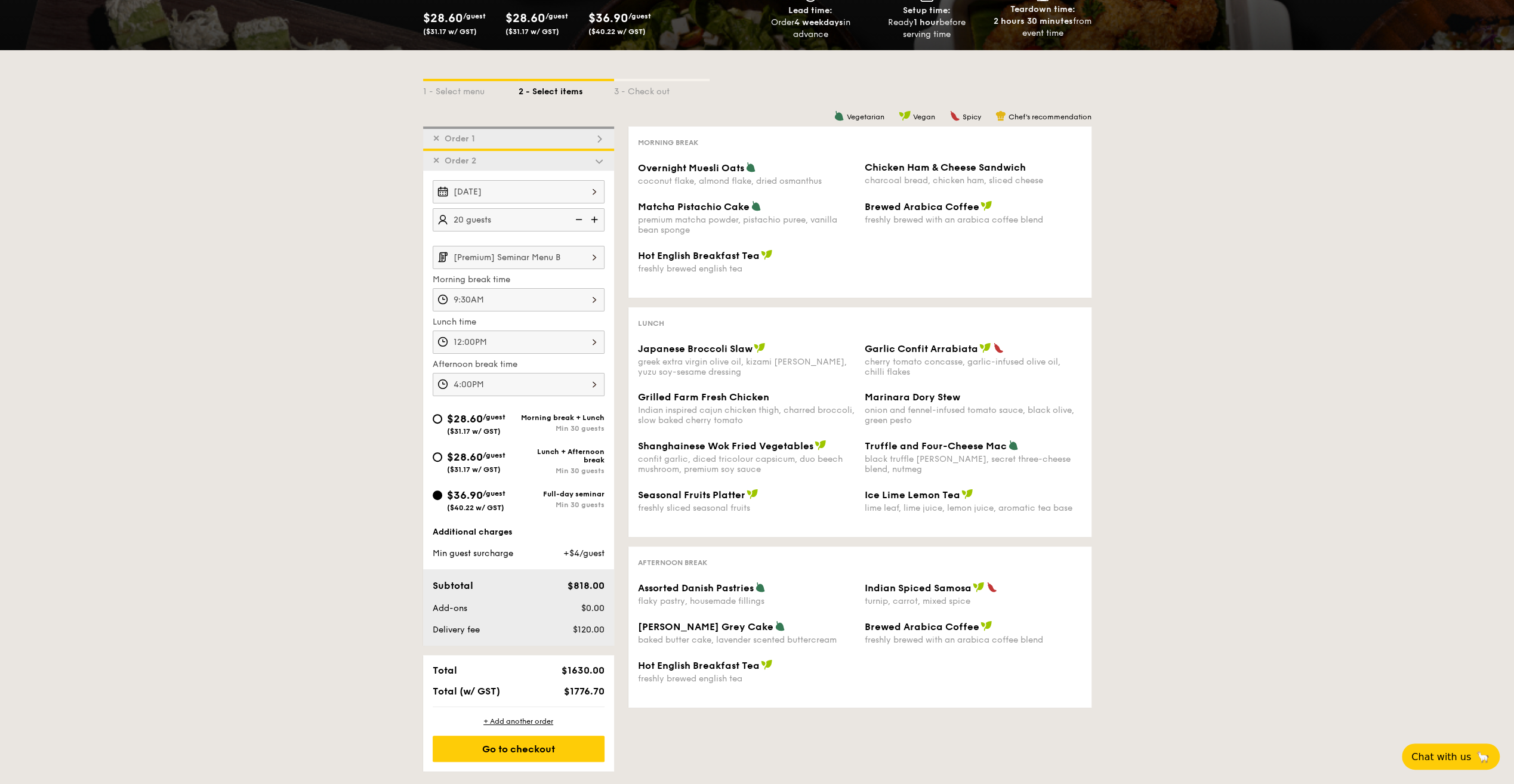
click at [581, 377] on div "4:00PM" at bounding box center [518, 384] width 172 height 23
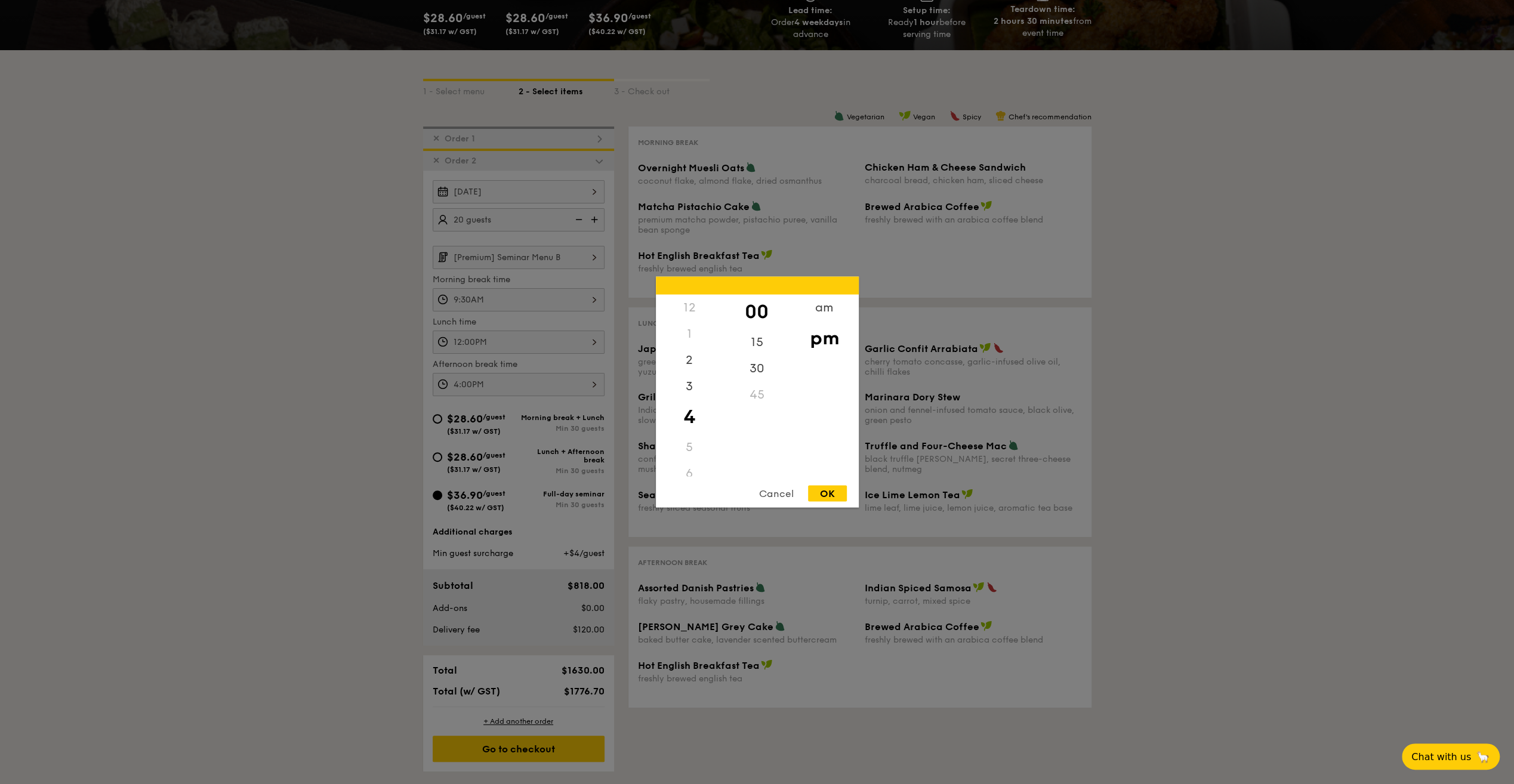
click at [826, 496] on div "OK" at bounding box center [828, 493] width 39 height 16
click at [584, 341] on div "12:00PM 12 1 2 3 4 5 6 7 8 9 10 11 00 15 30 45 am pm Cancel OK" at bounding box center [518, 342] width 172 height 23
click at [835, 492] on div "OK" at bounding box center [828, 493] width 39 height 16
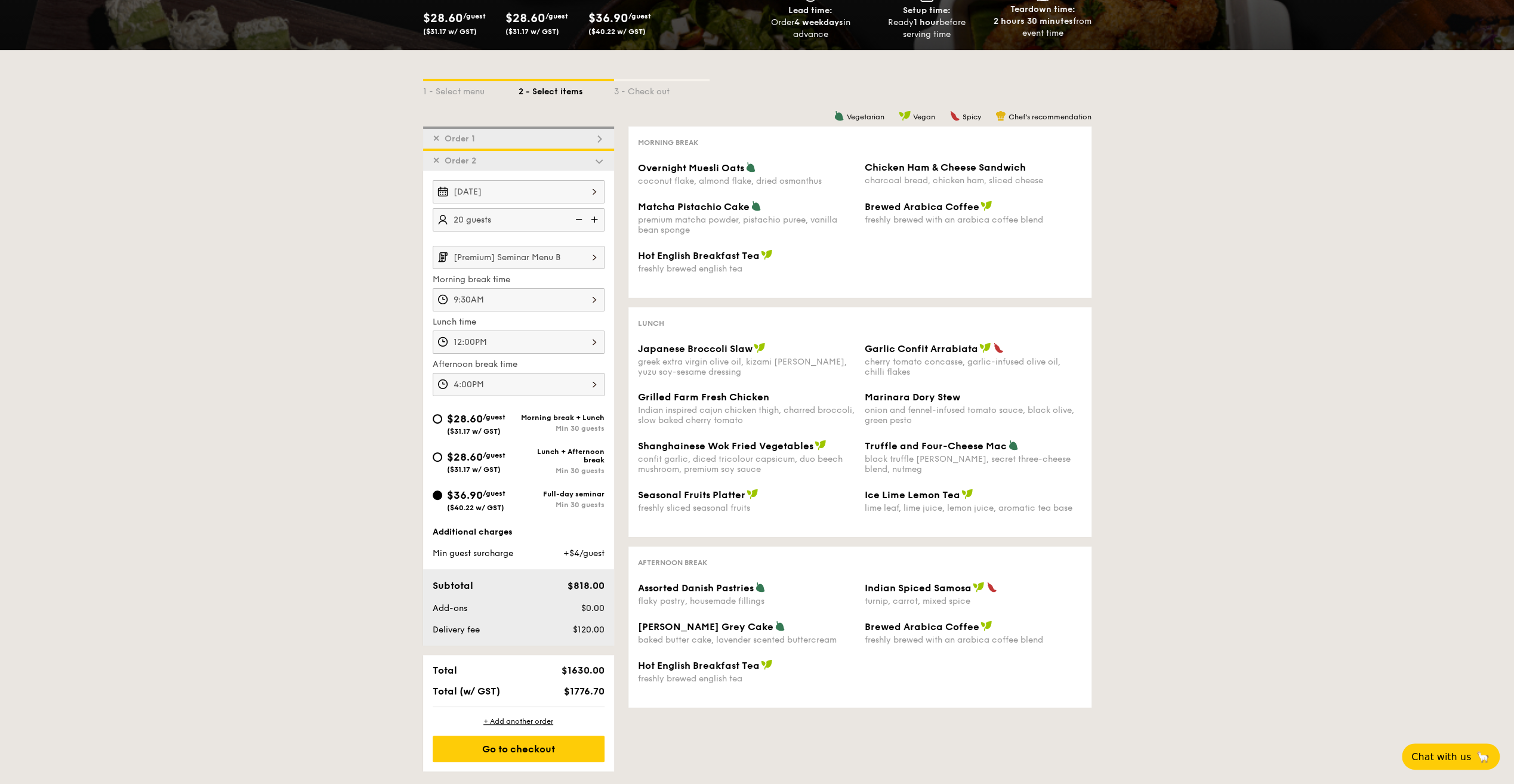
click at [575, 257] on input "[Premium] Seminar Menu B" at bounding box center [518, 257] width 172 height 23
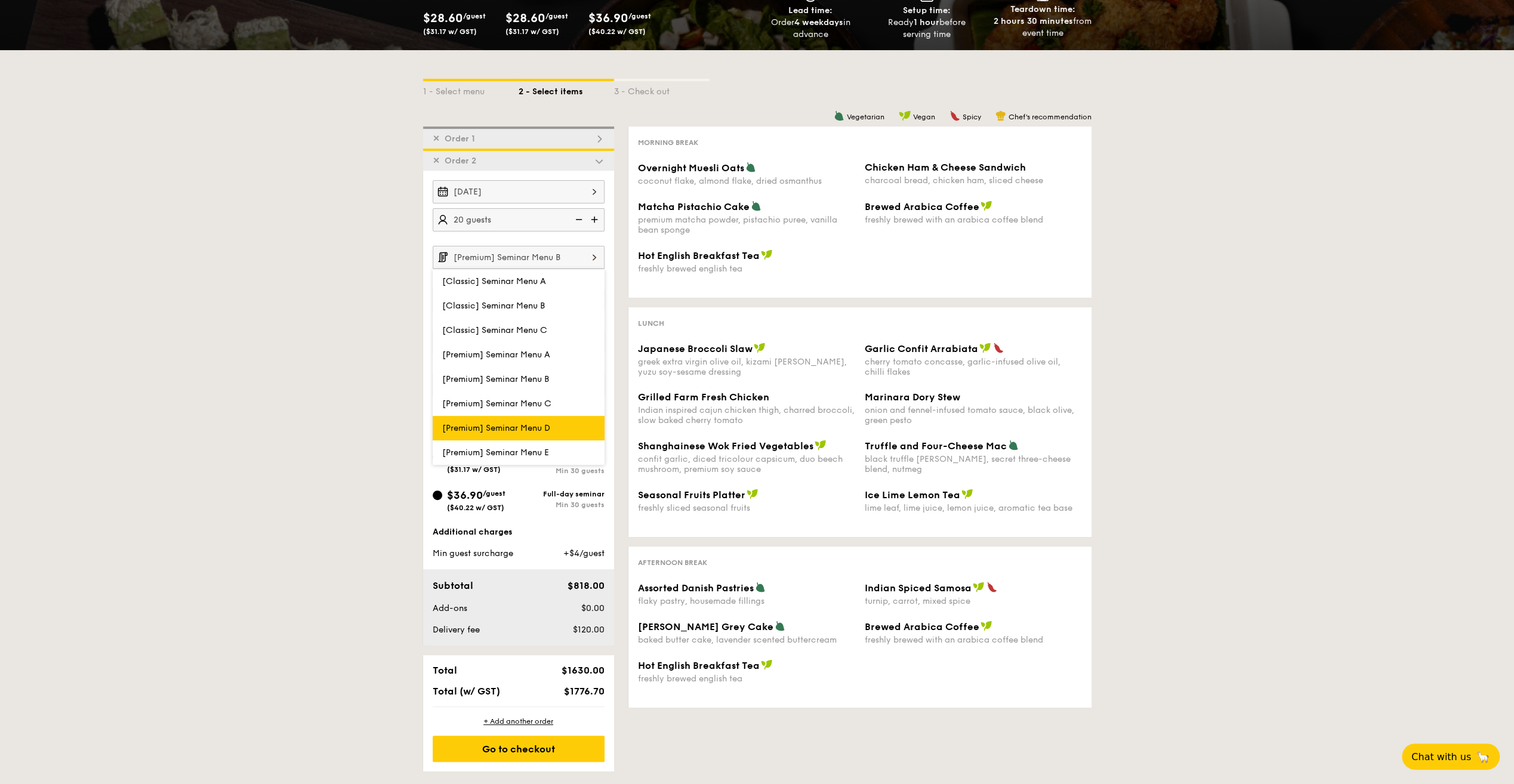
click at [550, 427] on span "[Premium] Seminar Menu D" at bounding box center [496, 428] width 108 height 11
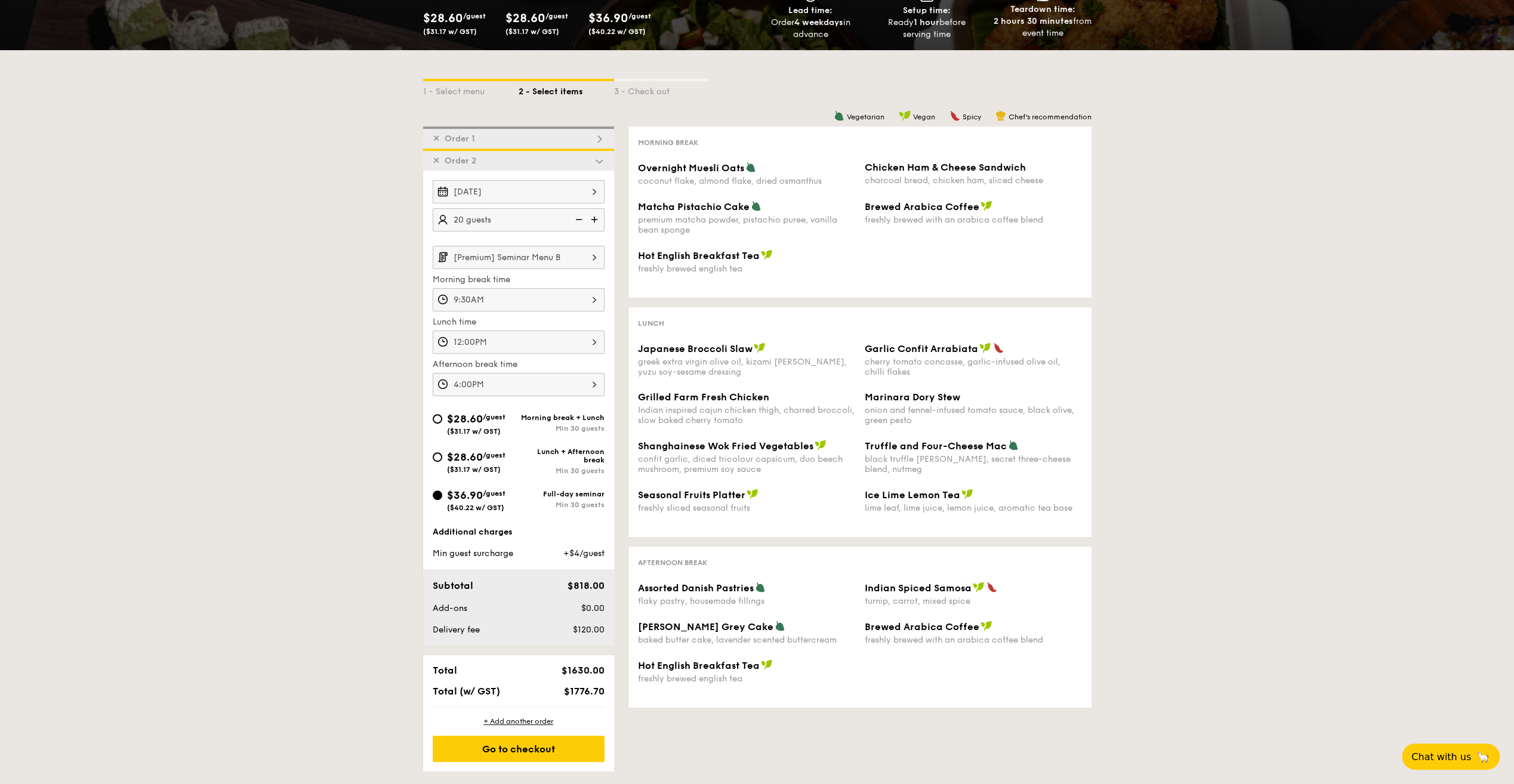
click at [578, 258] on input "[Premium] Seminar Menu B" at bounding box center [518, 257] width 172 height 23
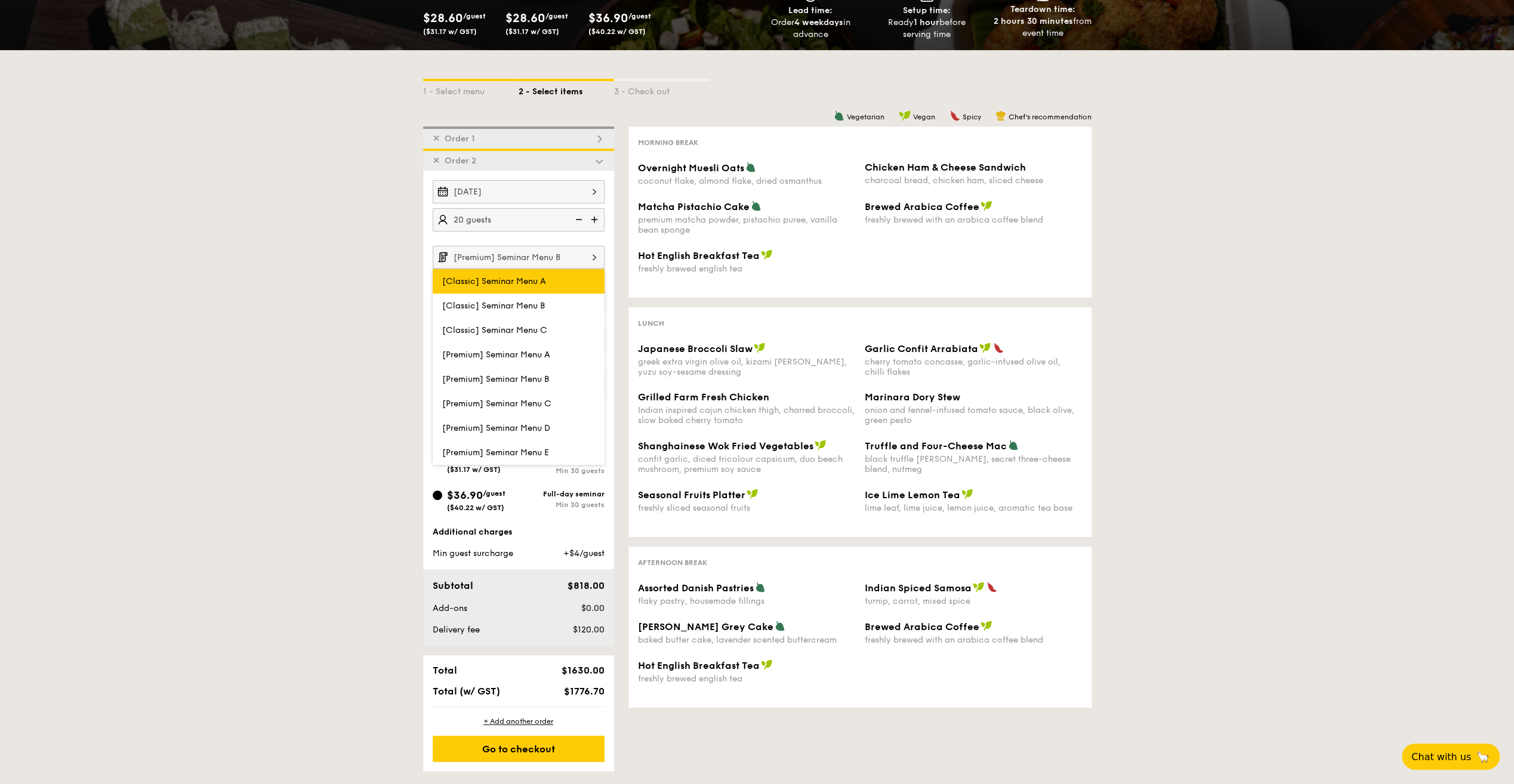
click at [569, 279] on label "[Classic] Seminar Menu A" at bounding box center [518, 281] width 172 height 25
click at [0, 0] on input "[Classic] Seminar Menu A" at bounding box center [0, 0] width 0 height 0
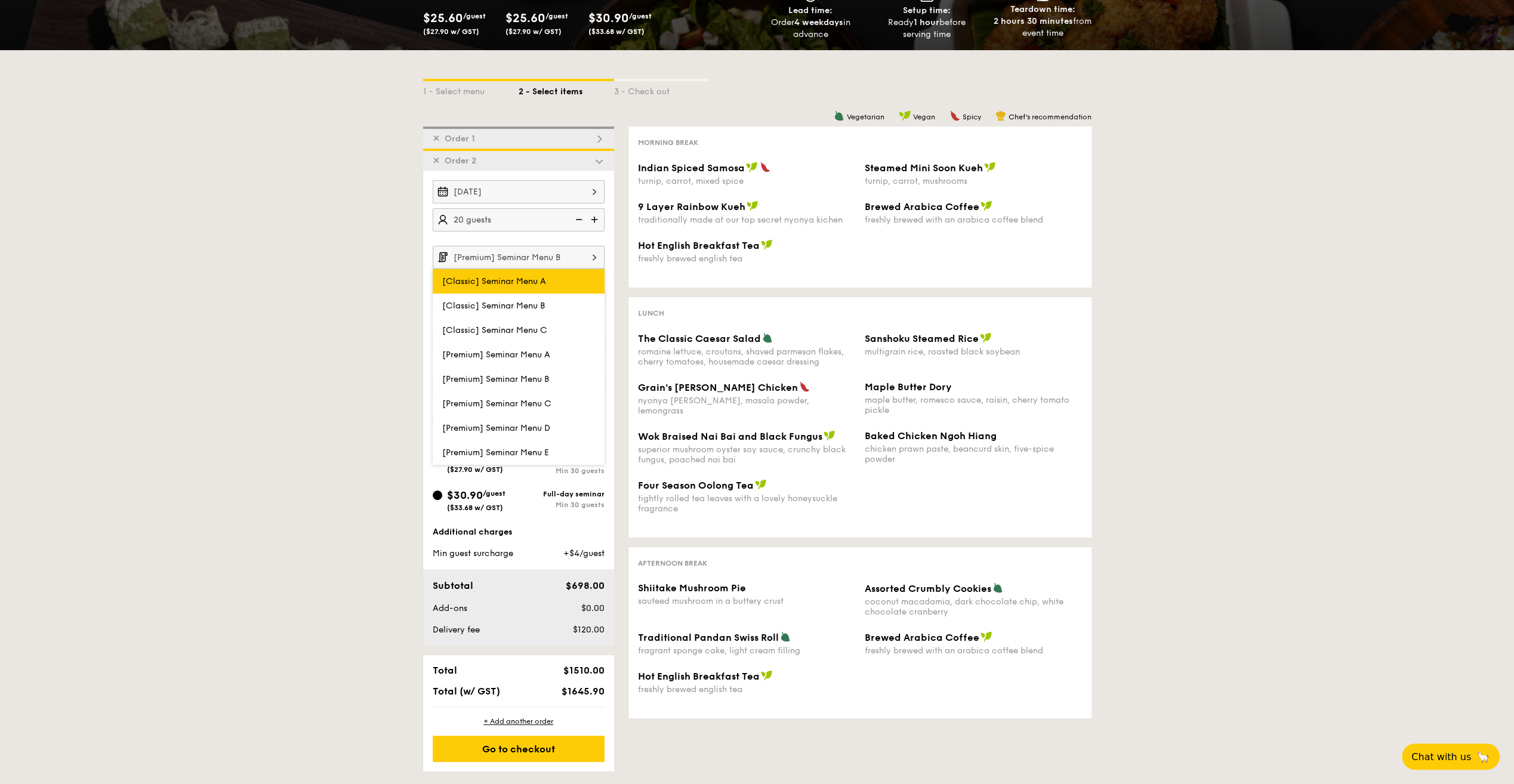
type input "[Classic] Seminar Menu A"
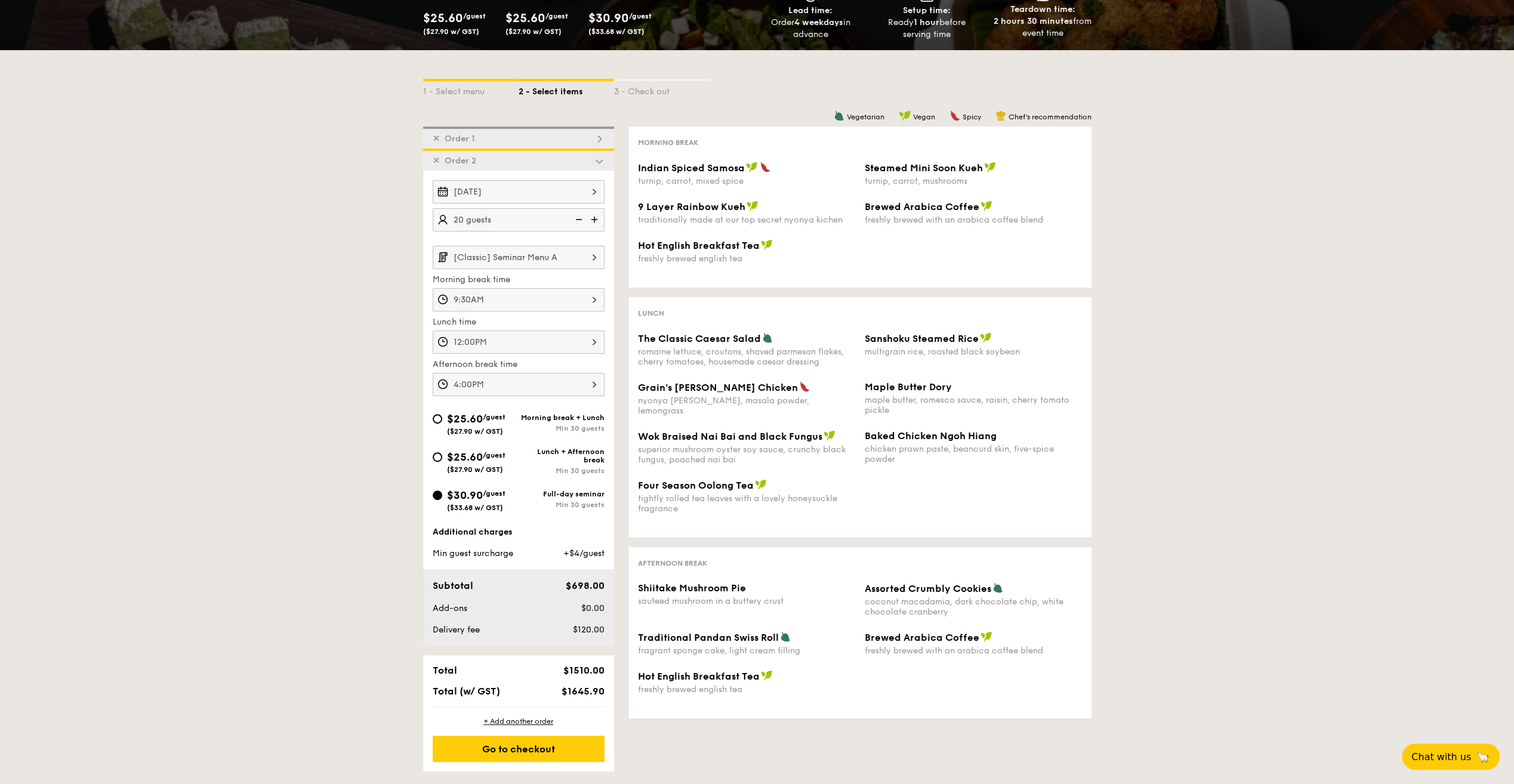
click at [564, 255] on input "[Classic] Seminar Menu A" at bounding box center [518, 257] width 172 height 23
click at [886, 487] on div "Four Season Oolong Tea tightly rolled tea leaves with a lovely honeysuckle frag…" at bounding box center [859, 504] width 454 height 49
click at [523, 260] on input "[Classic] Seminar Menu A" at bounding box center [518, 257] width 172 height 23
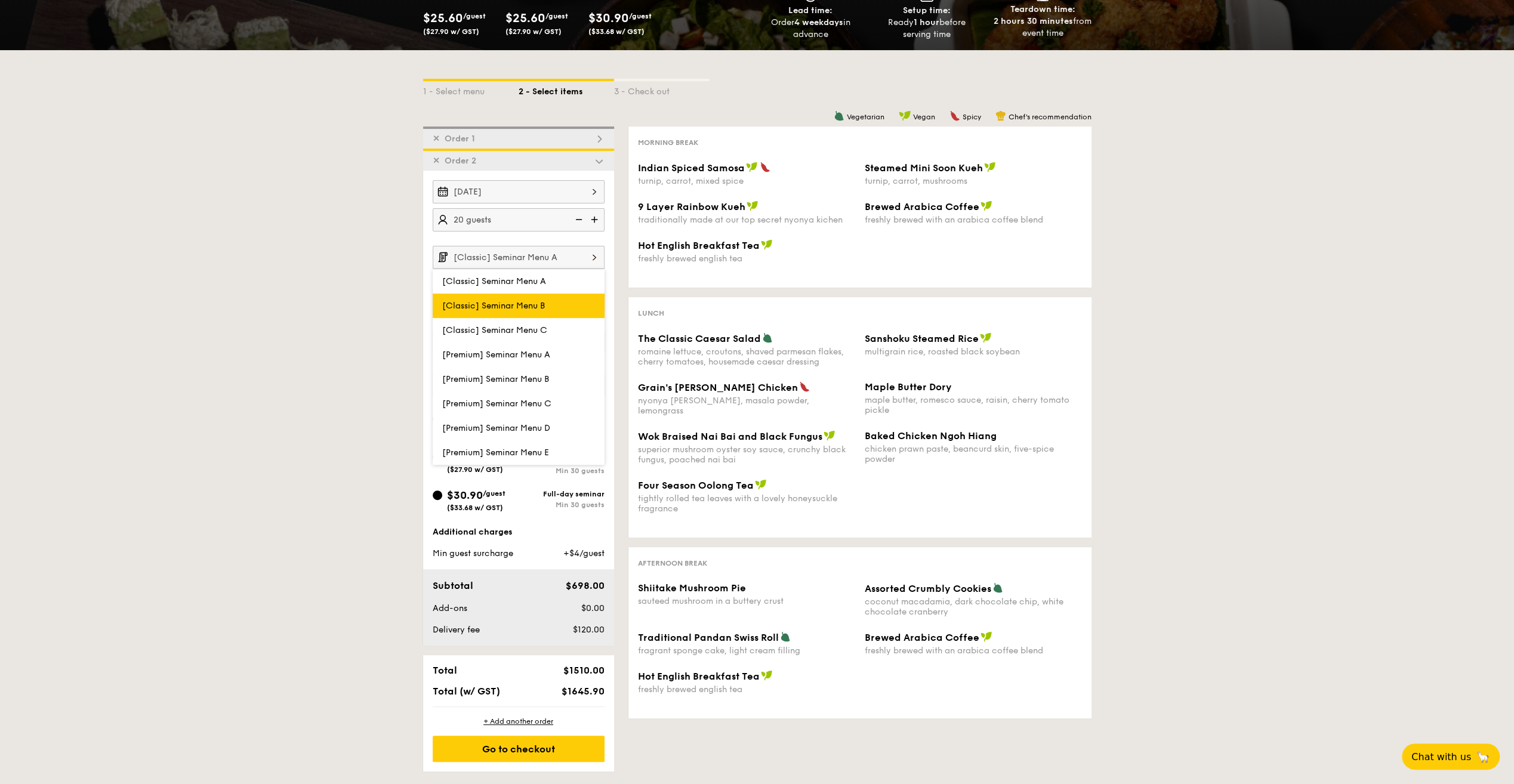
click at [531, 302] on span "[Classic] Seminar Menu B" at bounding box center [494, 306] width 102 height 11
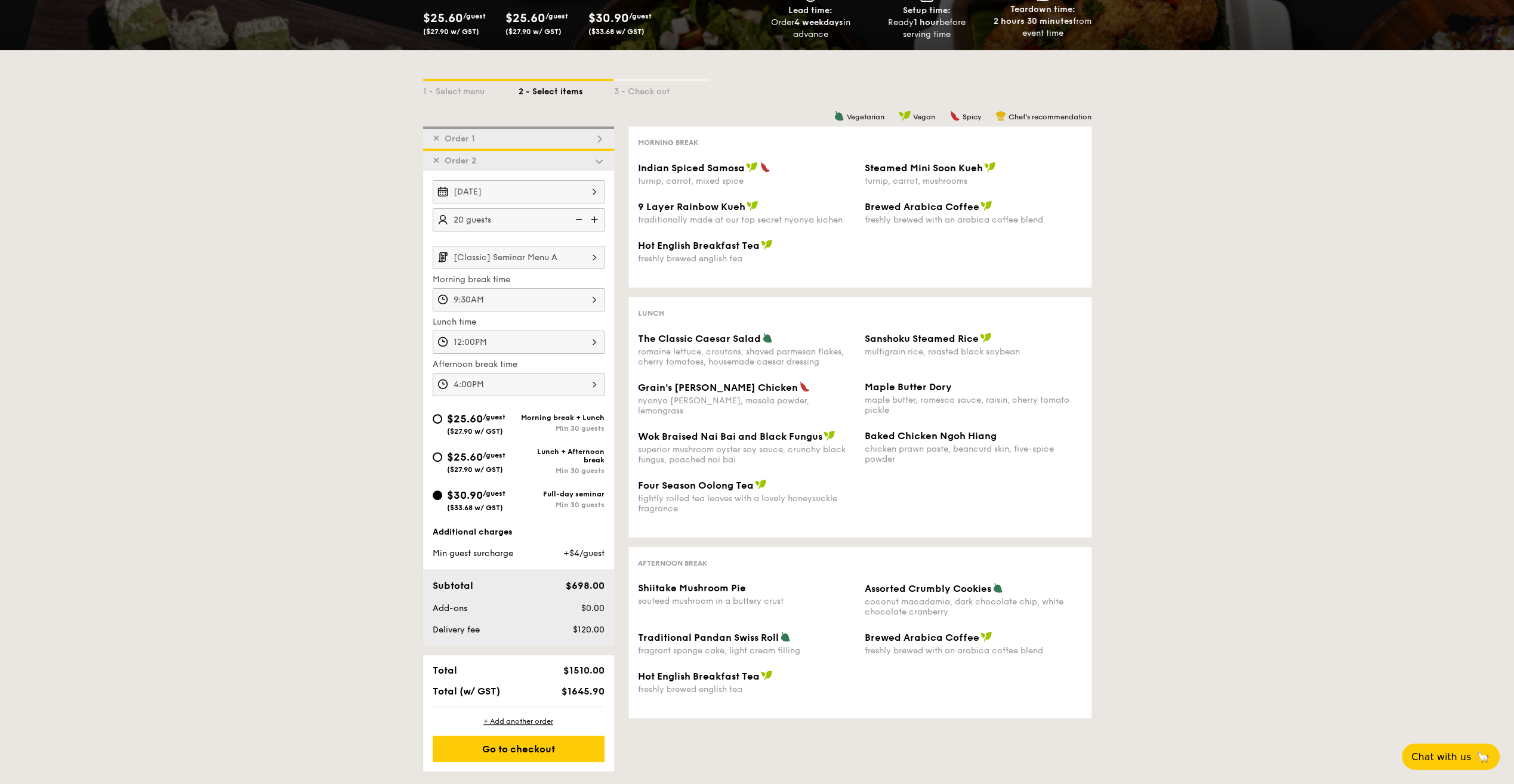
click at [515, 246] on input "[Classic] Seminar Menu A" at bounding box center [518, 257] width 172 height 23
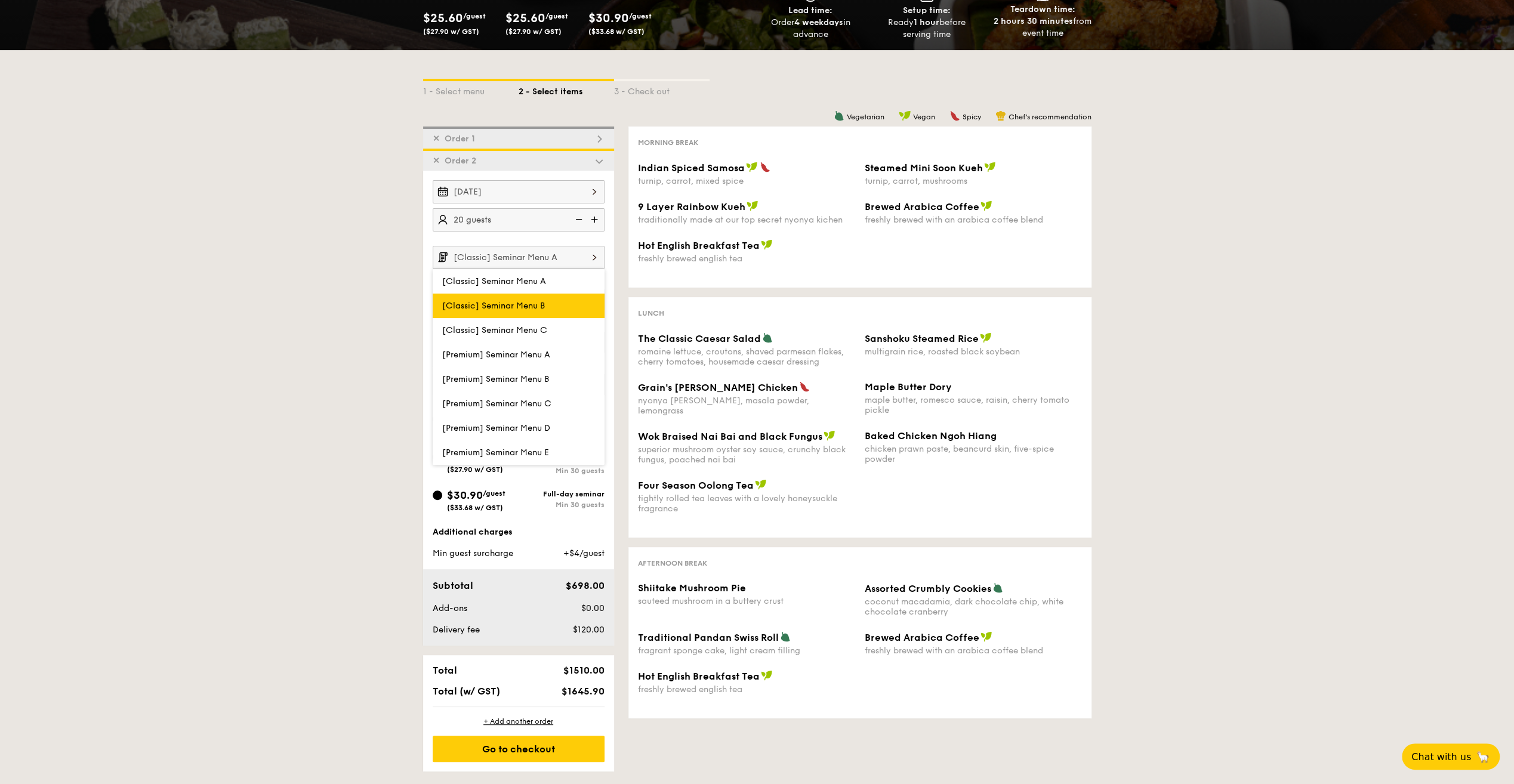
click at [515, 302] on span "[Classic] Seminar Menu B" at bounding box center [494, 306] width 102 height 11
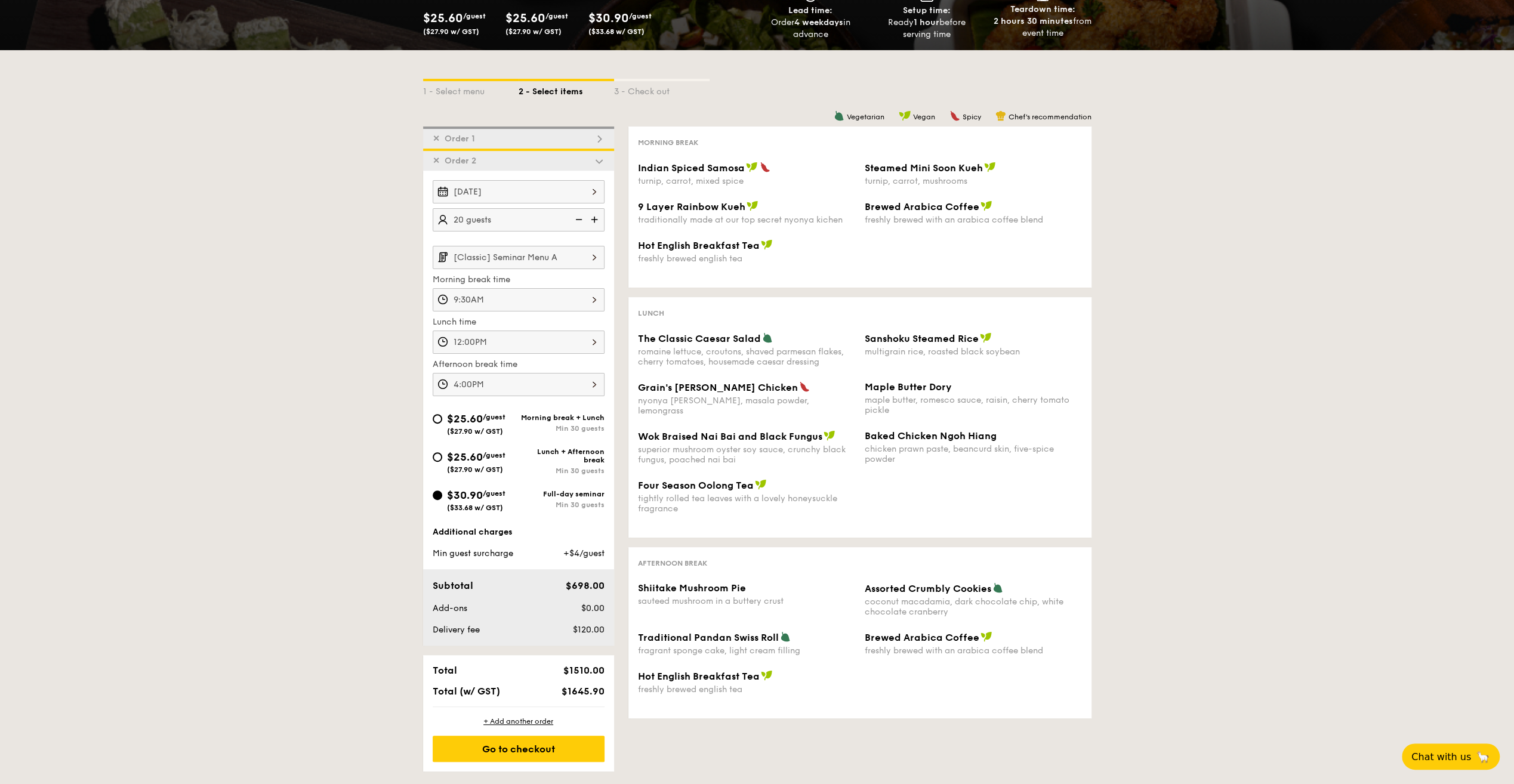
scroll to position [174, 0]
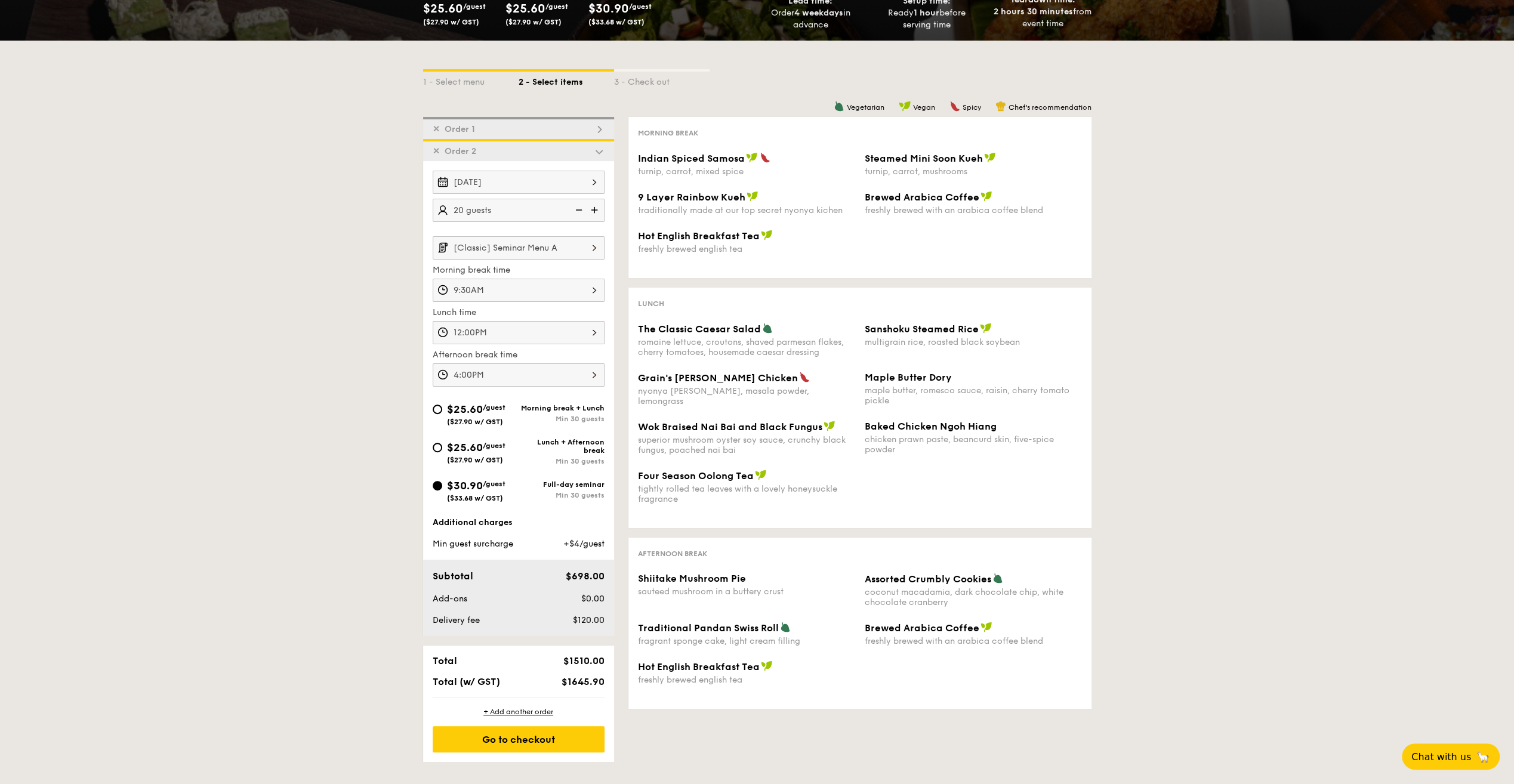
click at [542, 237] on input "[Classic] Seminar Menu A" at bounding box center [518, 248] width 172 height 23
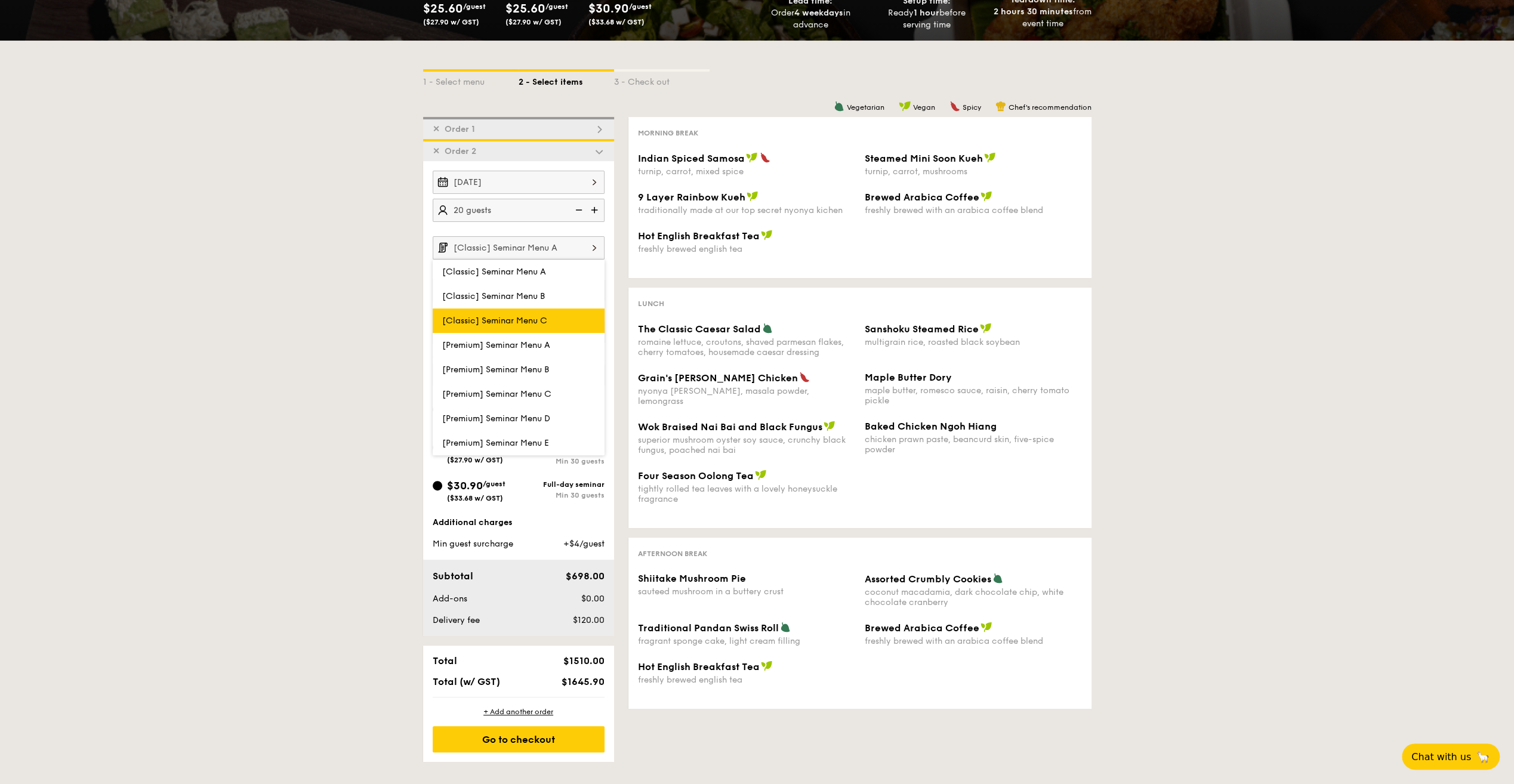
click at [545, 315] on span "[Classic] Seminar Menu C" at bounding box center [494, 321] width 105 height 11
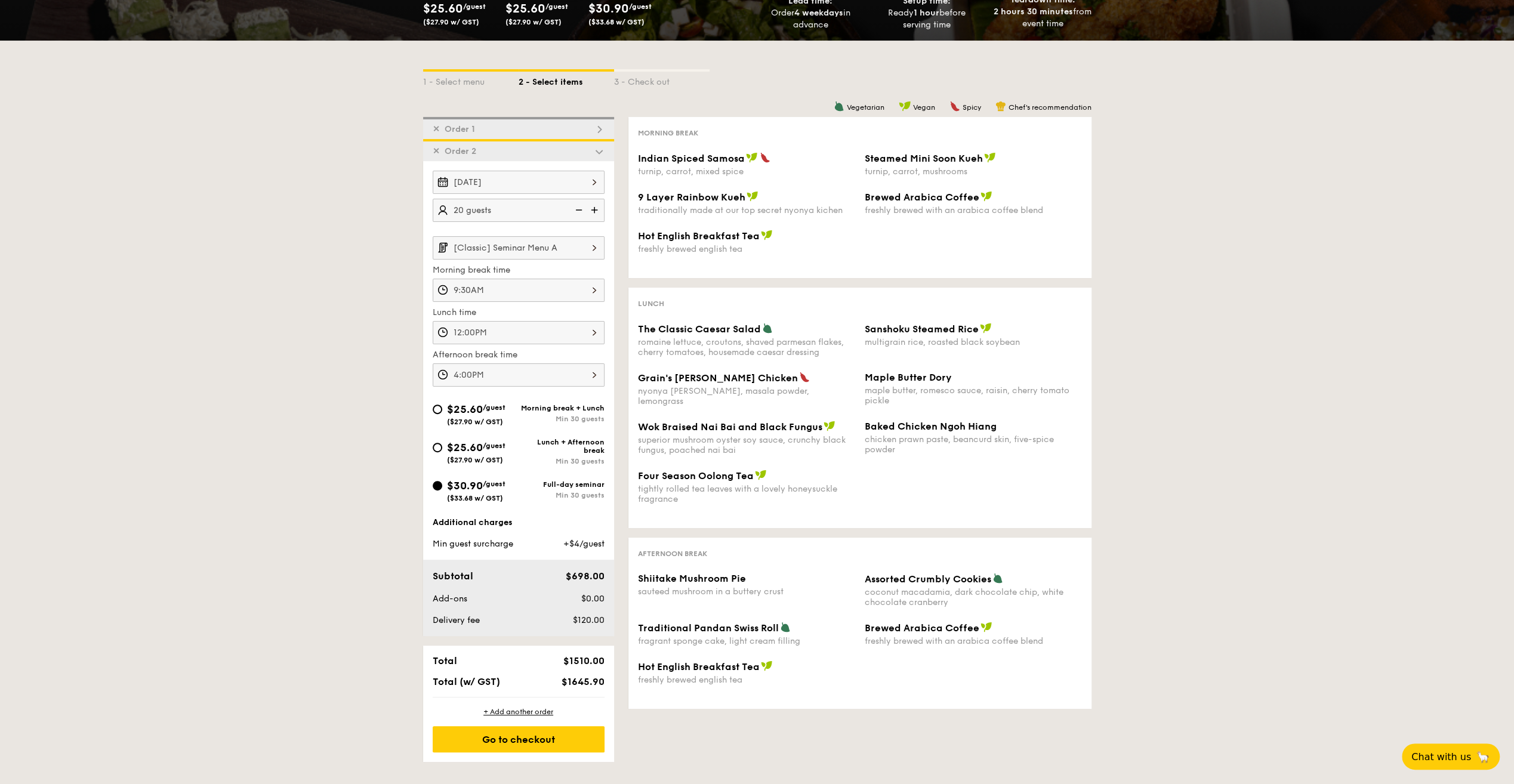
click at [845, 381] on div "Grain's Curry Chicken" at bounding box center [746, 378] width 217 height 12
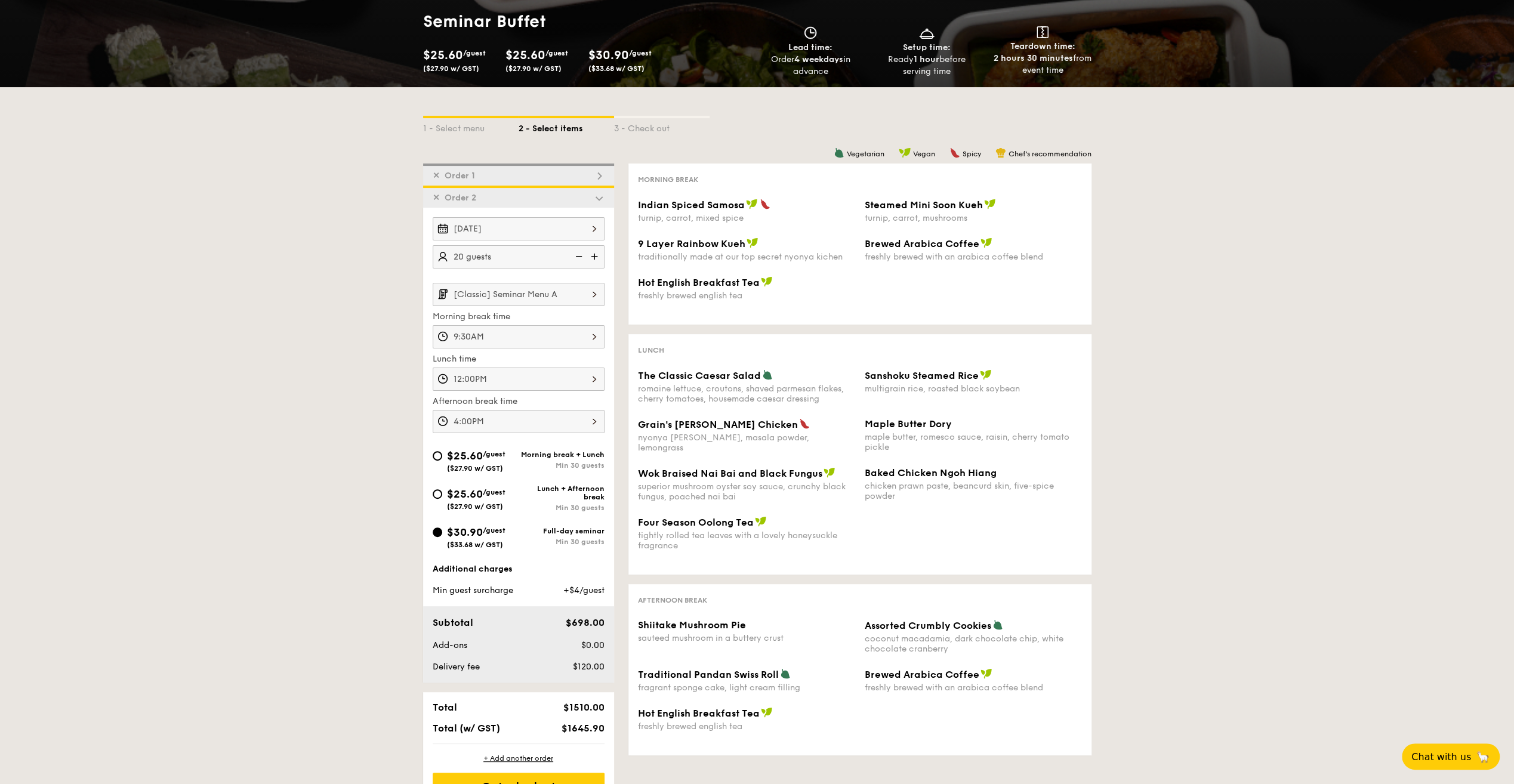
click at [578, 255] on img at bounding box center [577, 256] width 18 height 23
click at [594, 256] on img at bounding box center [595, 256] width 18 height 23
click at [577, 254] on img at bounding box center [577, 256] width 18 height 23
type input "20 guests"
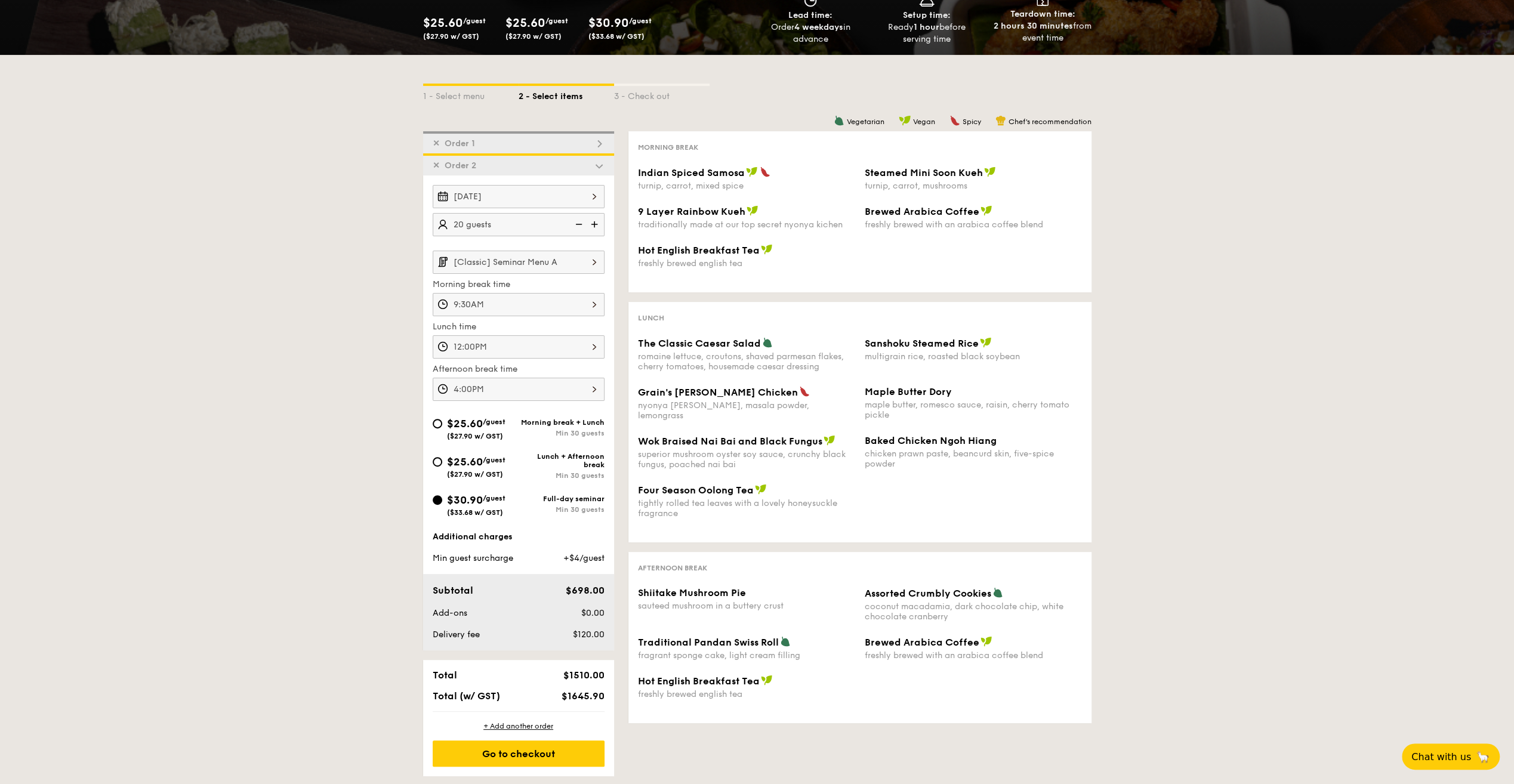
click at [574, 269] on input "[Classic] Seminar Menu A" at bounding box center [518, 262] width 172 height 23
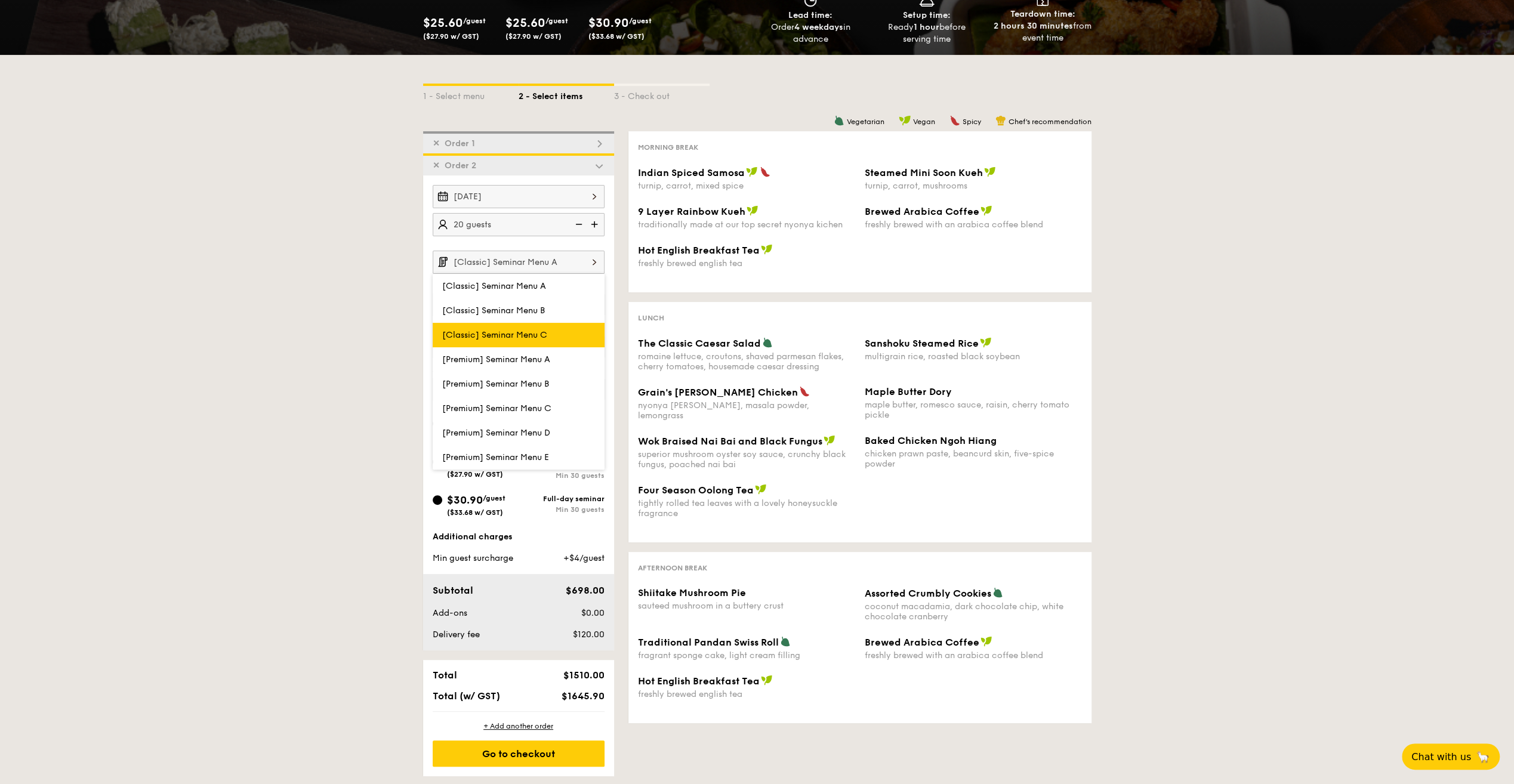
click at [538, 336] on span "[Classic] Seminar Menu C" at bounding box center [494, 335] width 105 height 11
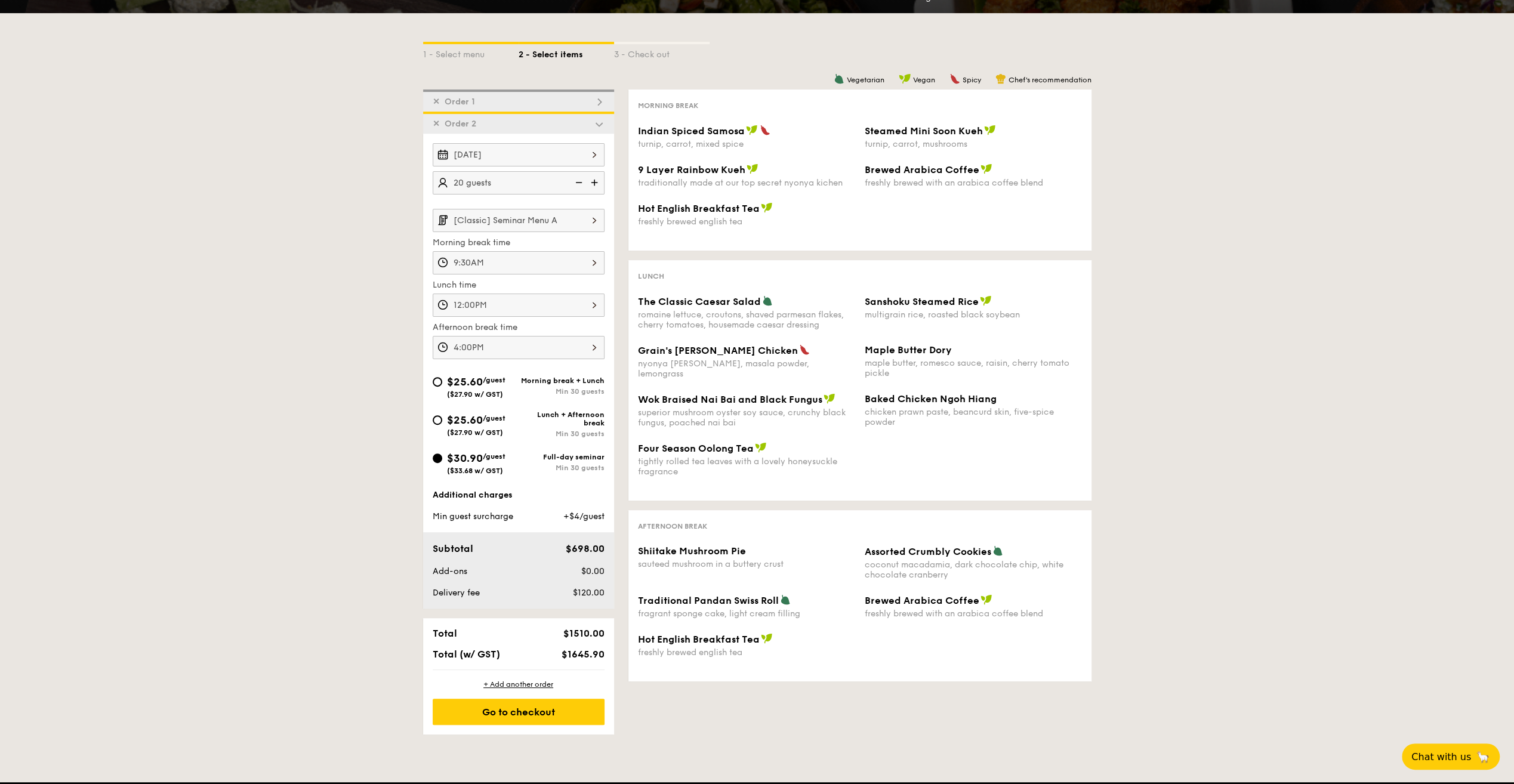
scroll to position [202, 0]
click at [520, 95] on div "✕ Order 1" at bounding box center [518, 100] width 191 height 22
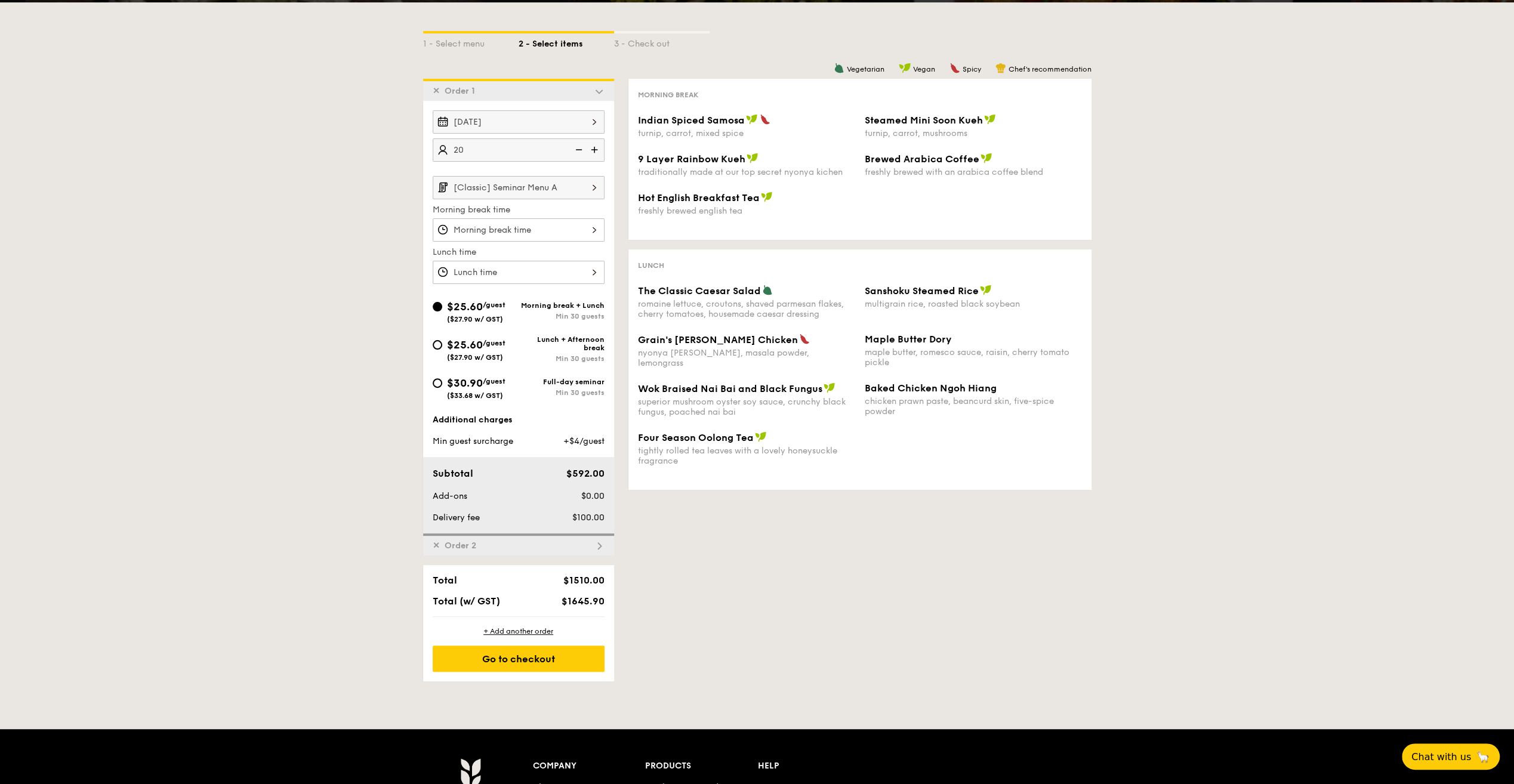
scroll to position [213, 0]
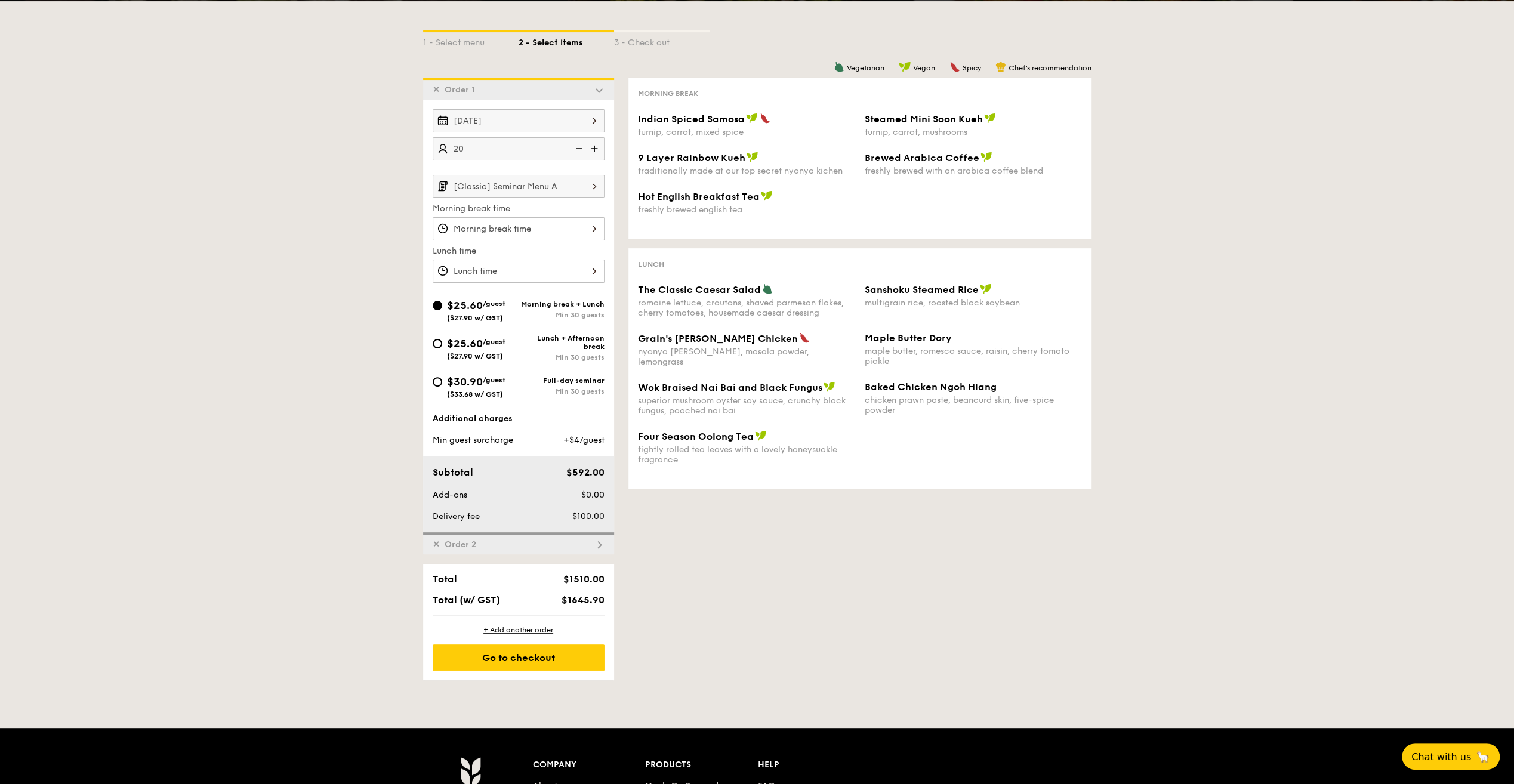
type input "20 guests"
click at [535, 546] on div "✕ Order 2" at bounding box center [518, 543] width 191 height 22
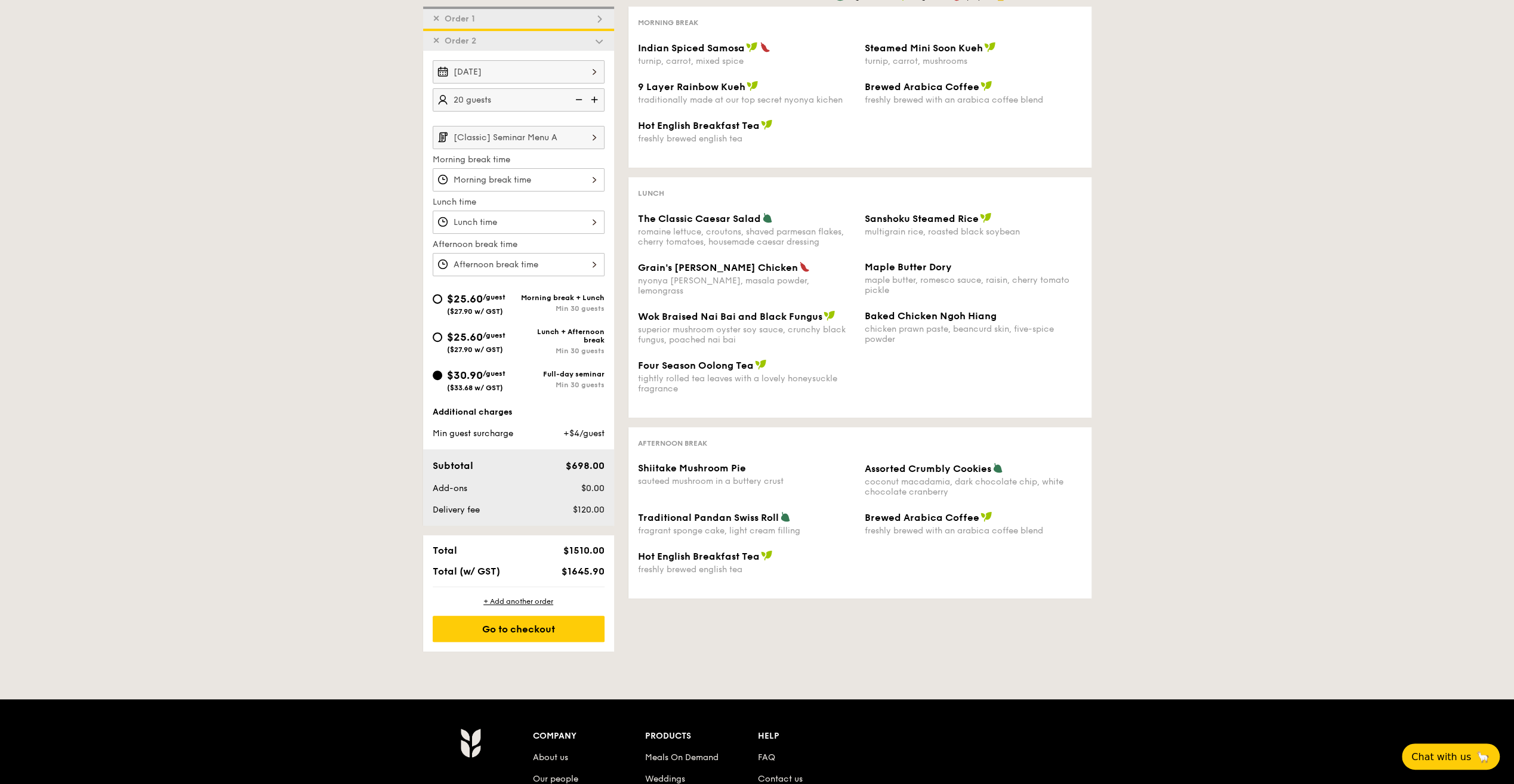
scroll to position [294, 0]
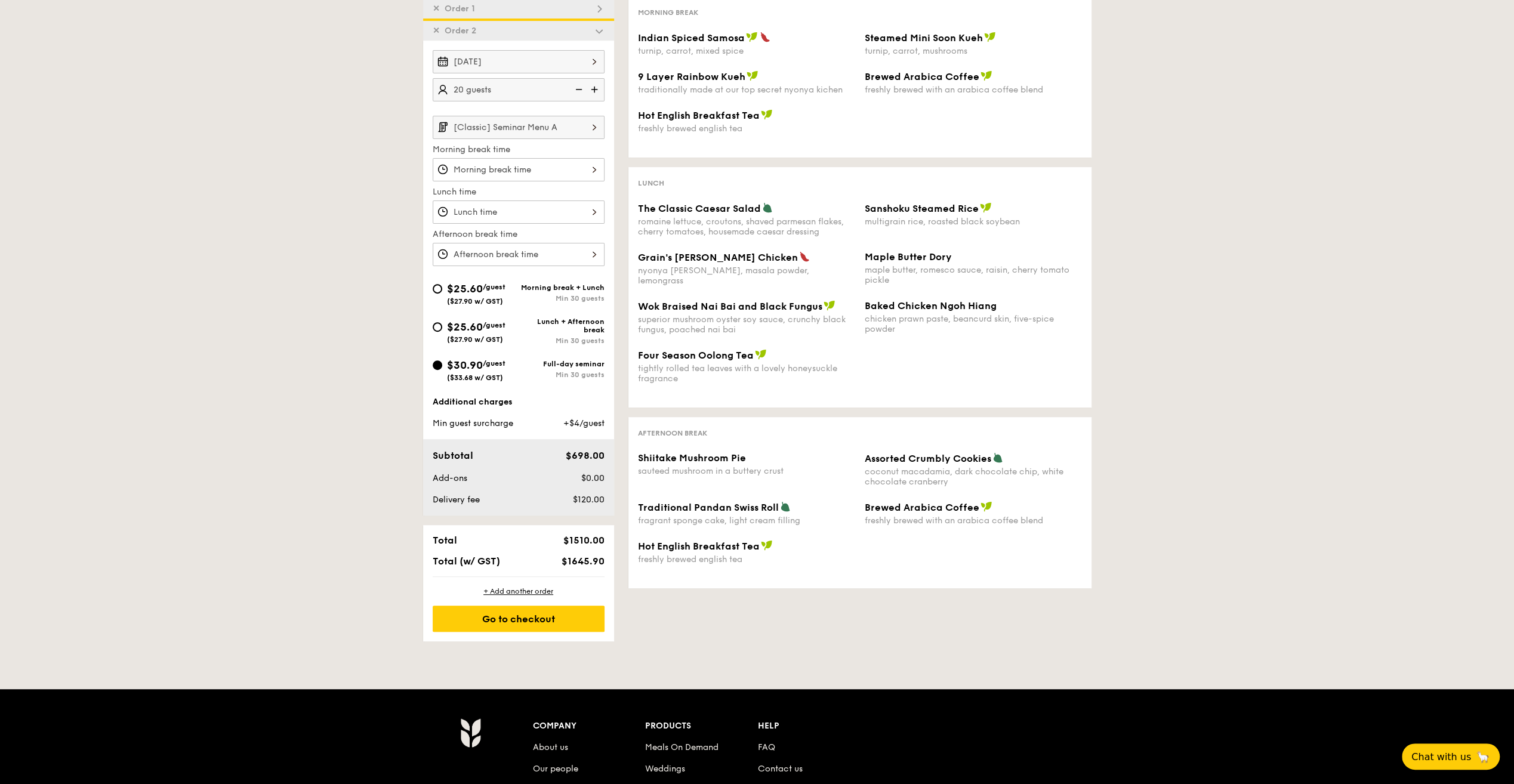
click at [578, 127] on input "[Classic] Seminar Menu A" at bounding box center [518, 127] width 172 height 23
click at [672, 218] on div "romaine lettuce, croutons, shaved parmesan flakes, cherry tomatoes, housemade c…" at bounding box center [746, 226] width 217 height 20
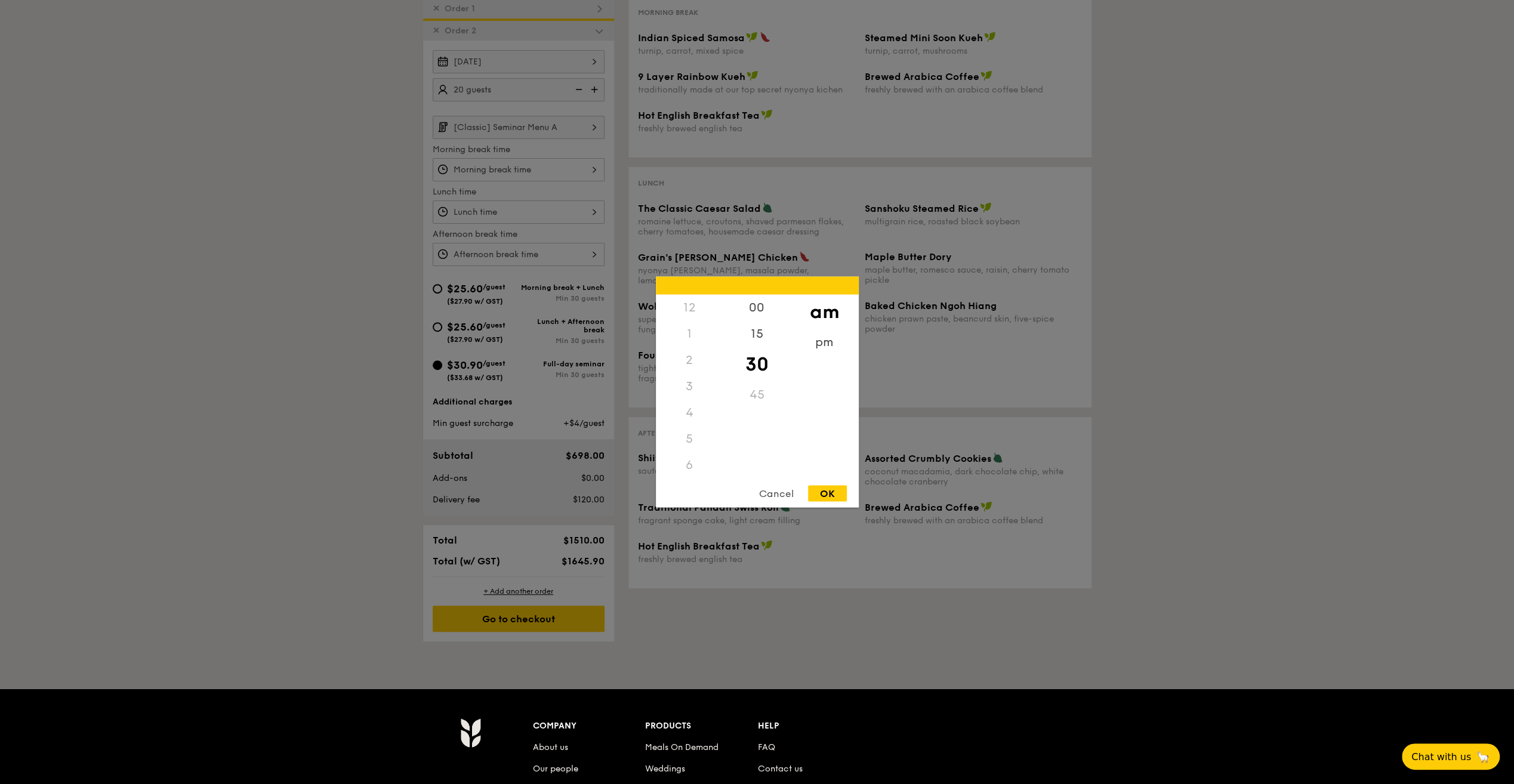
click at [564, 166] on div "12 1 2 3 4 5 6 7 8 9 10 11 00 15 30 45 am pm Cancel OK" at bounding box center [518, 169] width 172 height 23
click at [699, 412] on div "9" at bounding box center [689, 417] width 68 height 34
click at [836, 492] on div "OK" at bounding box center [828, 493] width 39 height 16
type input "9:30AM"
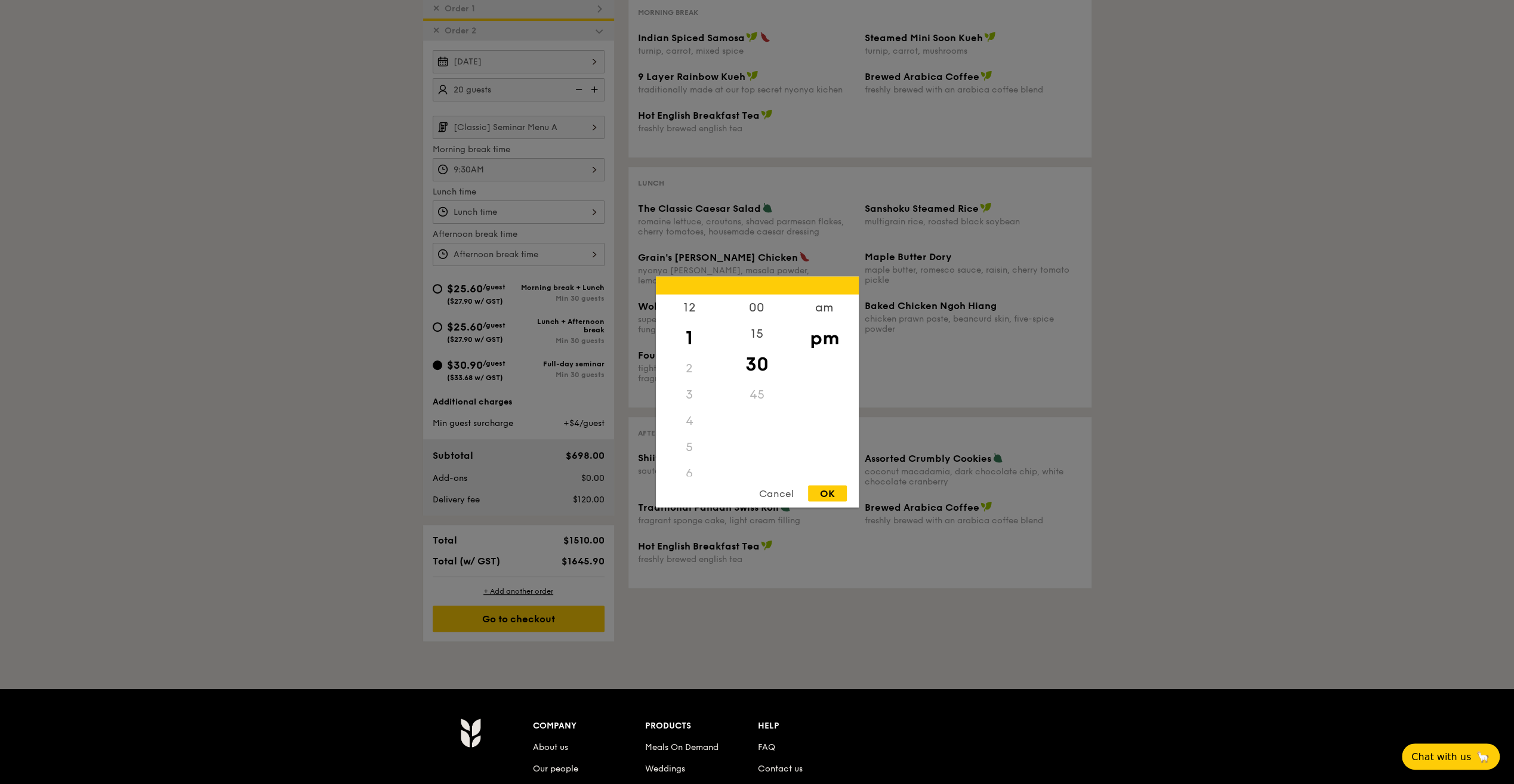
click at [567, 205] on div "12 1 2 3 4 5 6 7 8 9 10 11 00 15 30 45 am pm Cancel OK" at bounding box center [518, 211] width 172 height 23
click at [690, 316] on div "12" at bounding box center [689, 311] width 68 height 34
click at [758, 313] on div "00" at bounding box center [757, 311] width 68 height 34
click at [820, 319] on div "am" at bounding box center [824, 311] width 68 height 34
click at [689, 307] on div "12" at bounding box center [689, 307] width 68 height 26
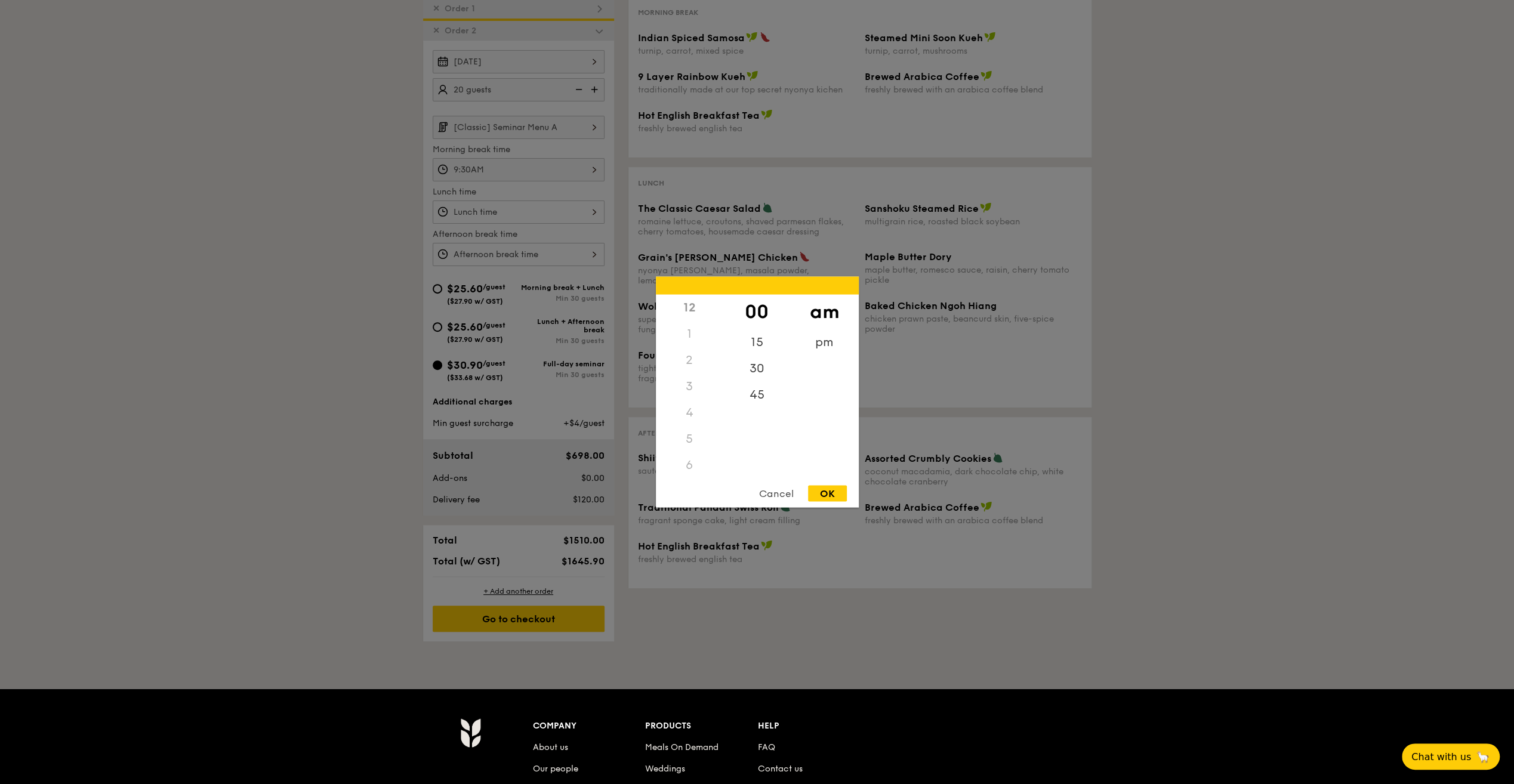
click at [772, 488] on div "Cancel" at bounding box center [776, 493] width 58 height 16
click at [504, 211] on div "12 1 2 3 4 5 6 7 8 9 10 11 00 15 30 45 am pm Cancel OK" at bounding box center [518, 211] width 172 height 23
click at [701, 316] on div "12" at bounding box center [689, 311] width 68 height 34
click at [830, 492] on div "OK" at bounding box center [828, 493] width 39 height 16
type input "12:30PM"
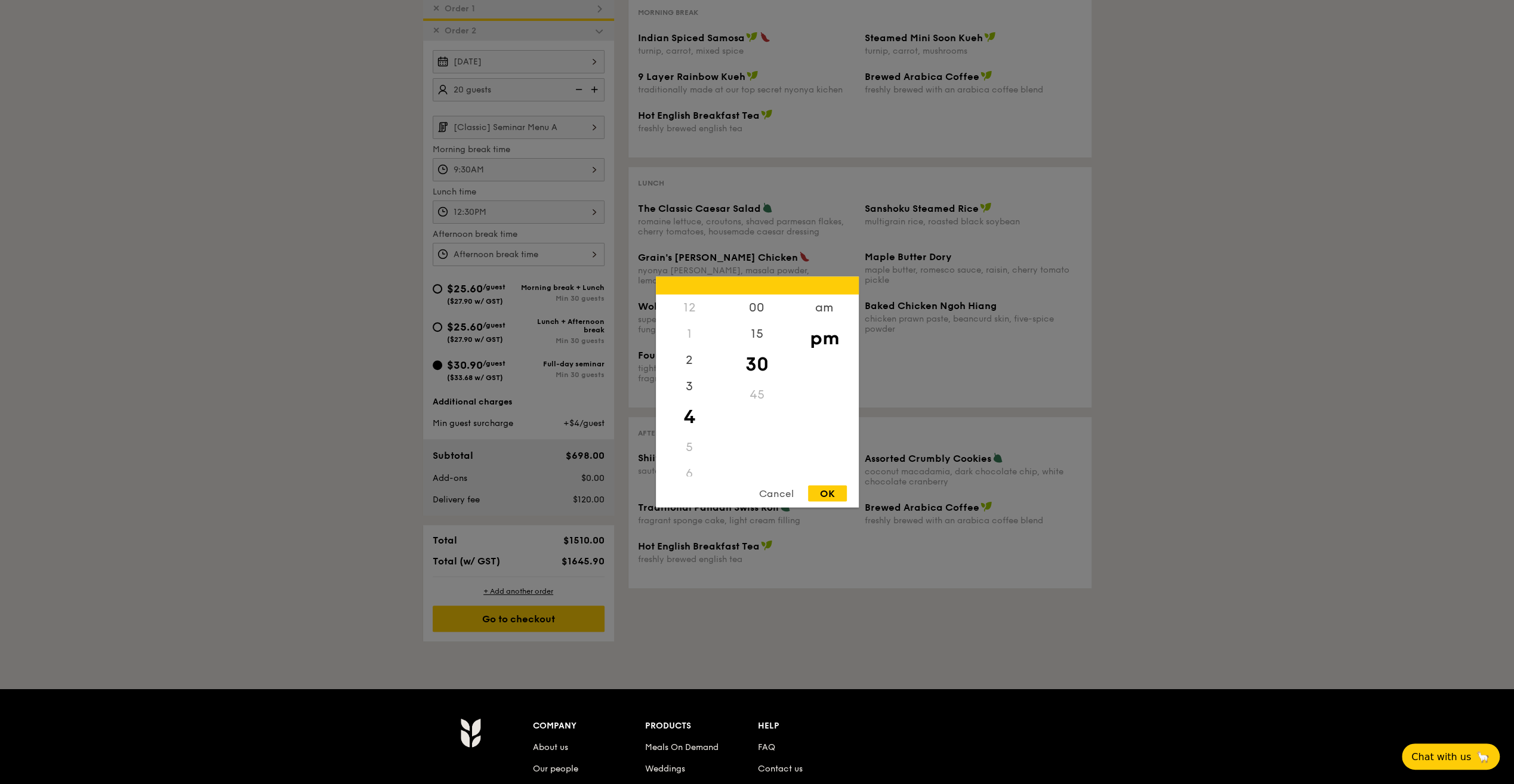
click at [523, 256] on div "12 1 2 3 4 5 6 7 8 9 10 11 00 15 30 45 am pm Cancel OK" at bounding box center [518, 255] width 172 height 23
click at [694, 420] on div "4" at bounding box center [689, 417] width 68 height 34
click at [753, 340] on div "15" at bounding box center [757, 337] width 68 height 34
click at [765, 368] on div "30" at bounding box center [757, 372] width 68 height 34
click at [833, 489] on div "OK" at bounding box center [828, 493] width 39 height 16
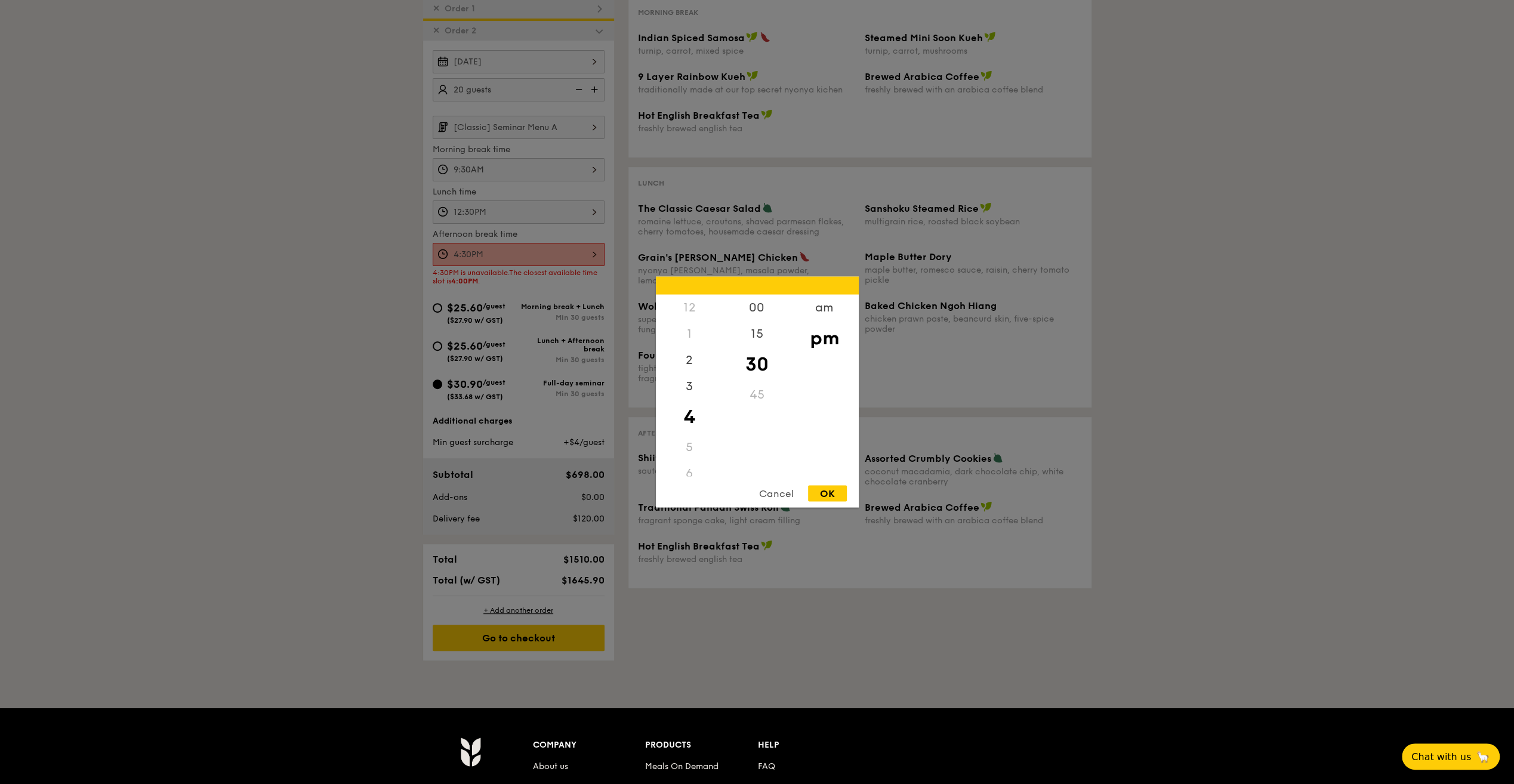
click at [523, 255] on div "4:30PM 12 1 2 3 4 5 6 7 8 9 10 11 00 15 30 45 am pm Cancel OK" at bounding box center [518, 255] width 172 height 23
click at [761, 308] on div "00" at bounding box center [757, 311] width 68 height 34
click at [829, 494] on div "OK" at bounding box center [828, 493] width 39 height 16
type input "4:00PM"
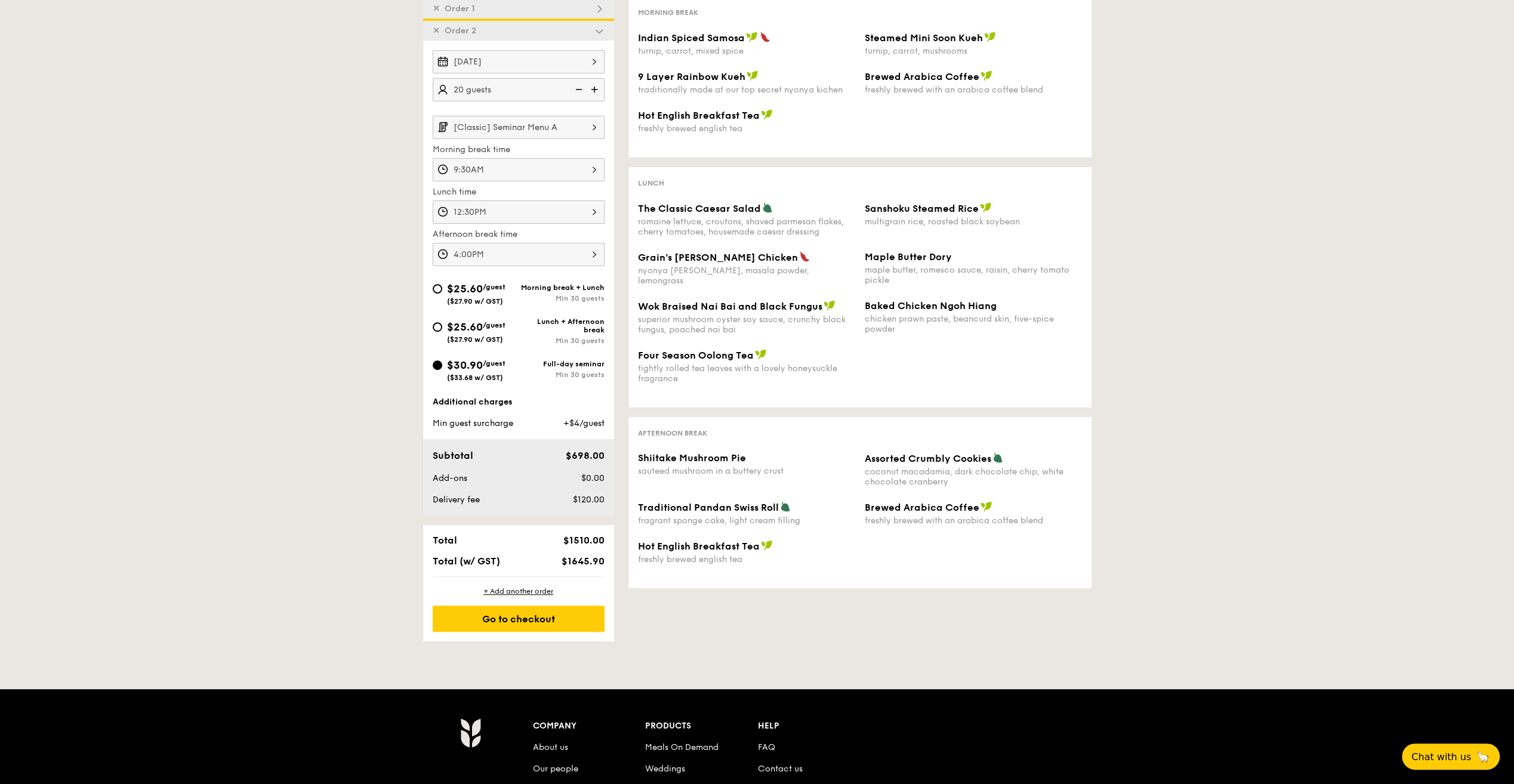
click at [527, 124] on input "[Classic] Seminar Menu A" at bounding box center [518, 127] width 172 height 23
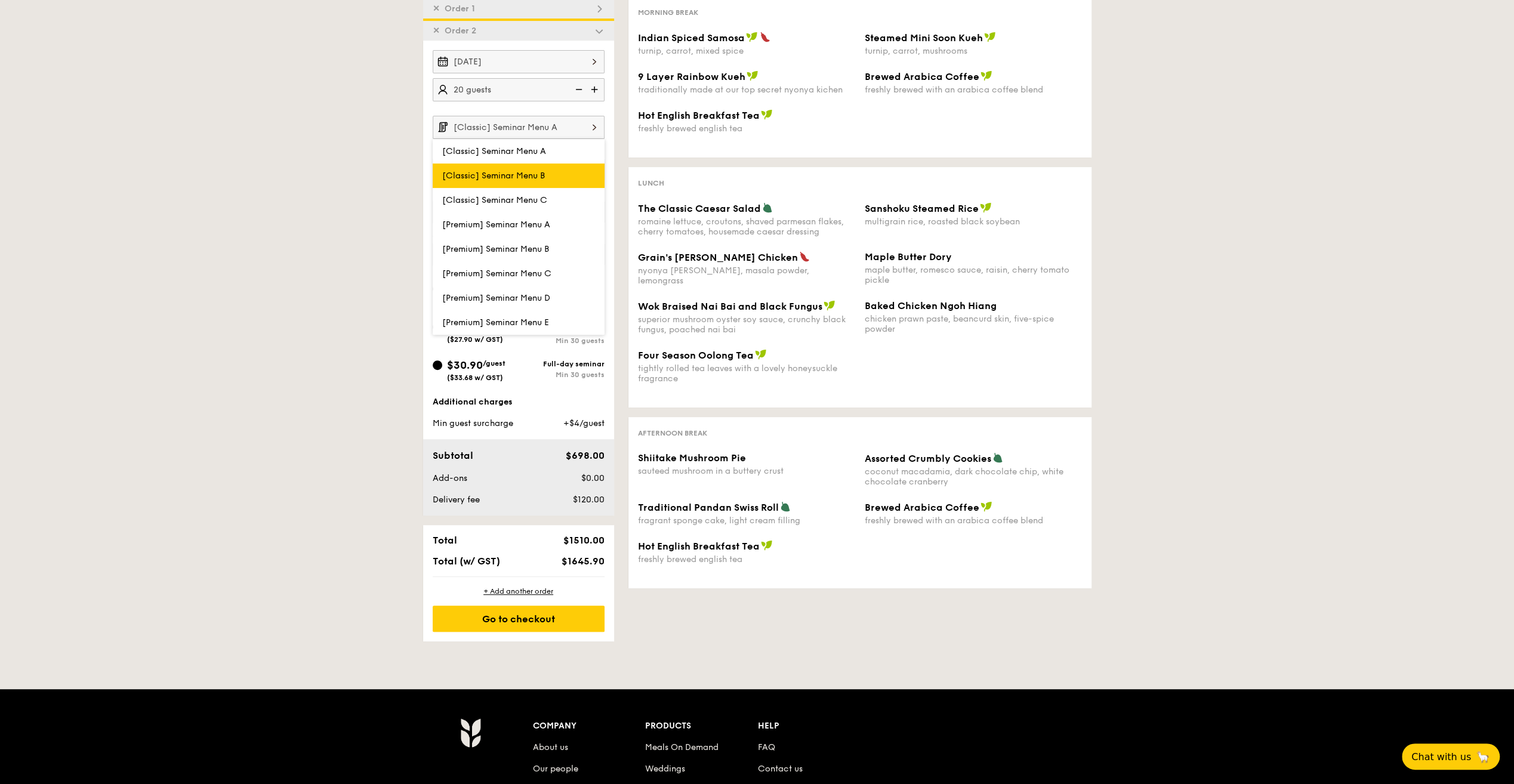
click at [525, 174] on span "[Classic] Seminar Menu B" at bounding box center [494, 176] width 102 height 11
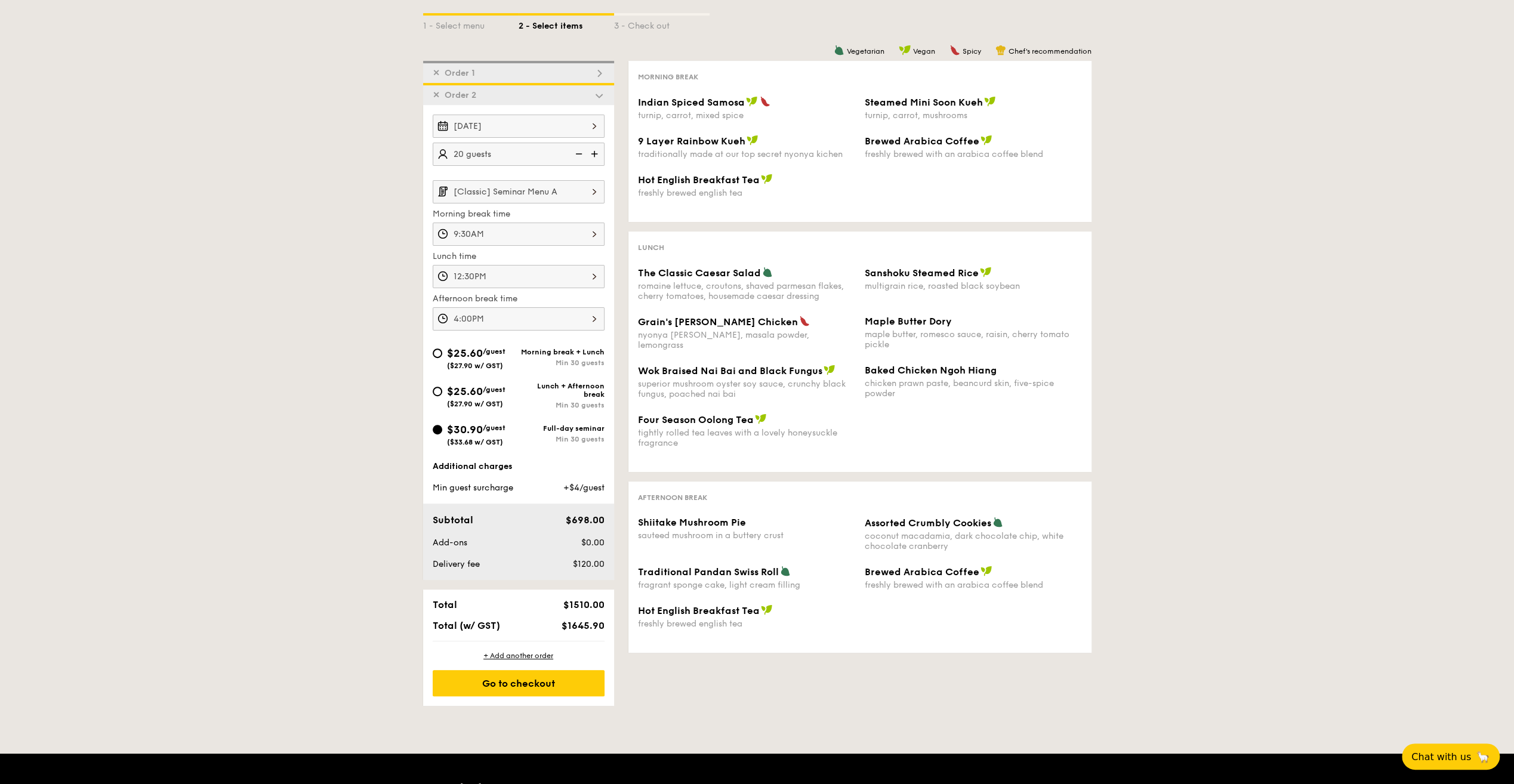
scroll to position [232, 0]
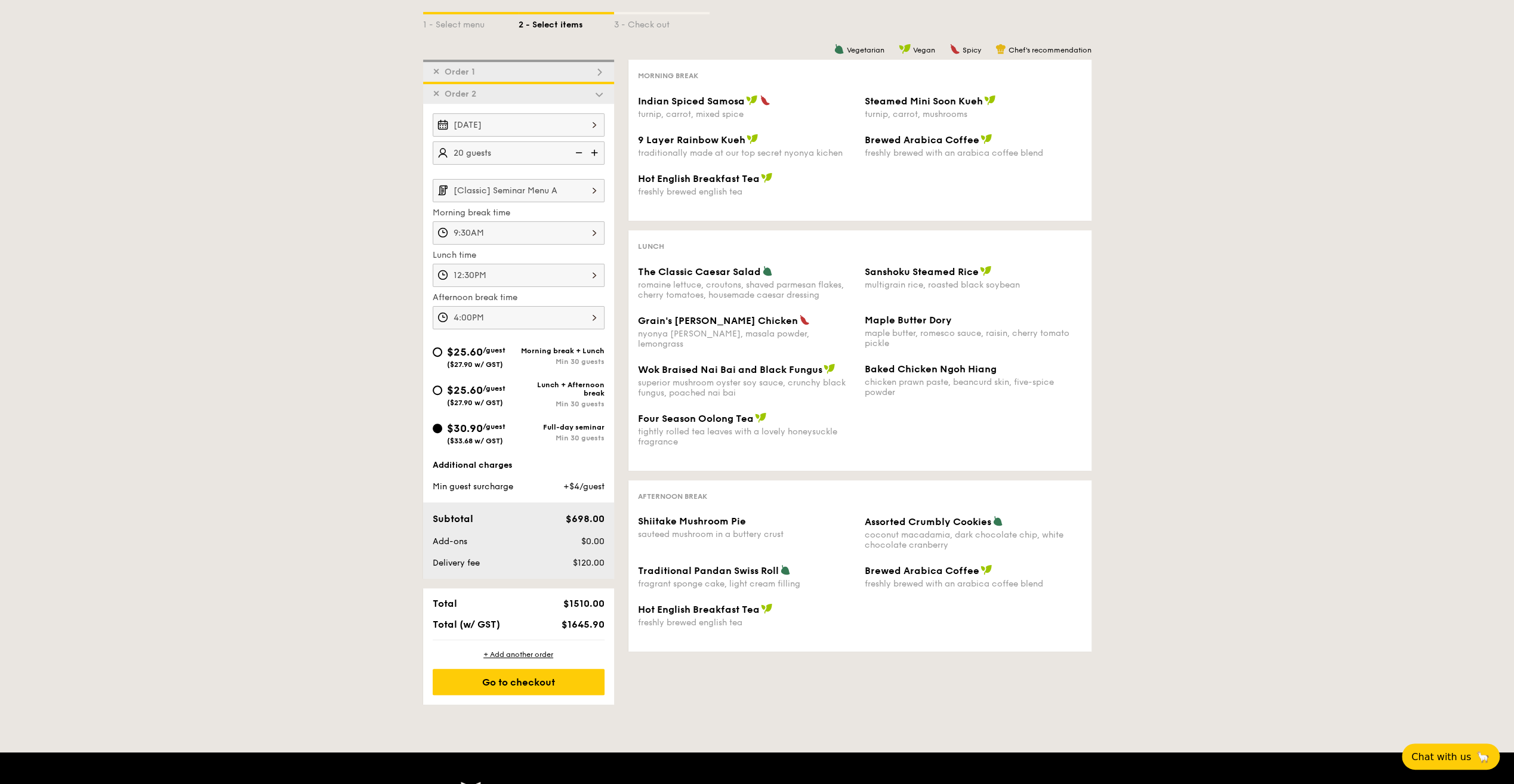
click at [523, 191] on input "[Classic] Seminar Menu A" at bounding box center [518, 190] width 172 height 23
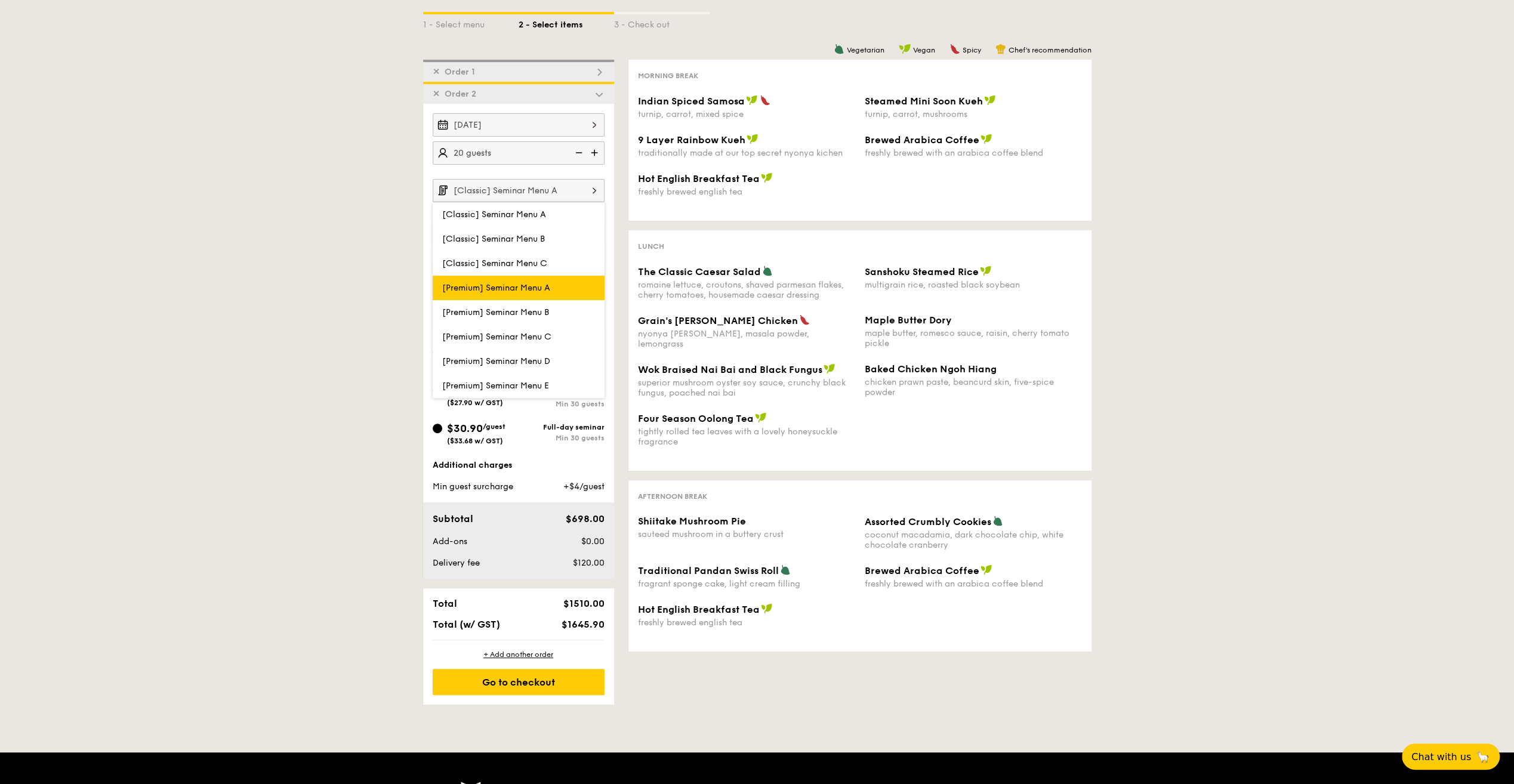
click at [550, 283] on span "[Premium] Seminar Menu A" at bounding box center [496, 288] width 108 height 11
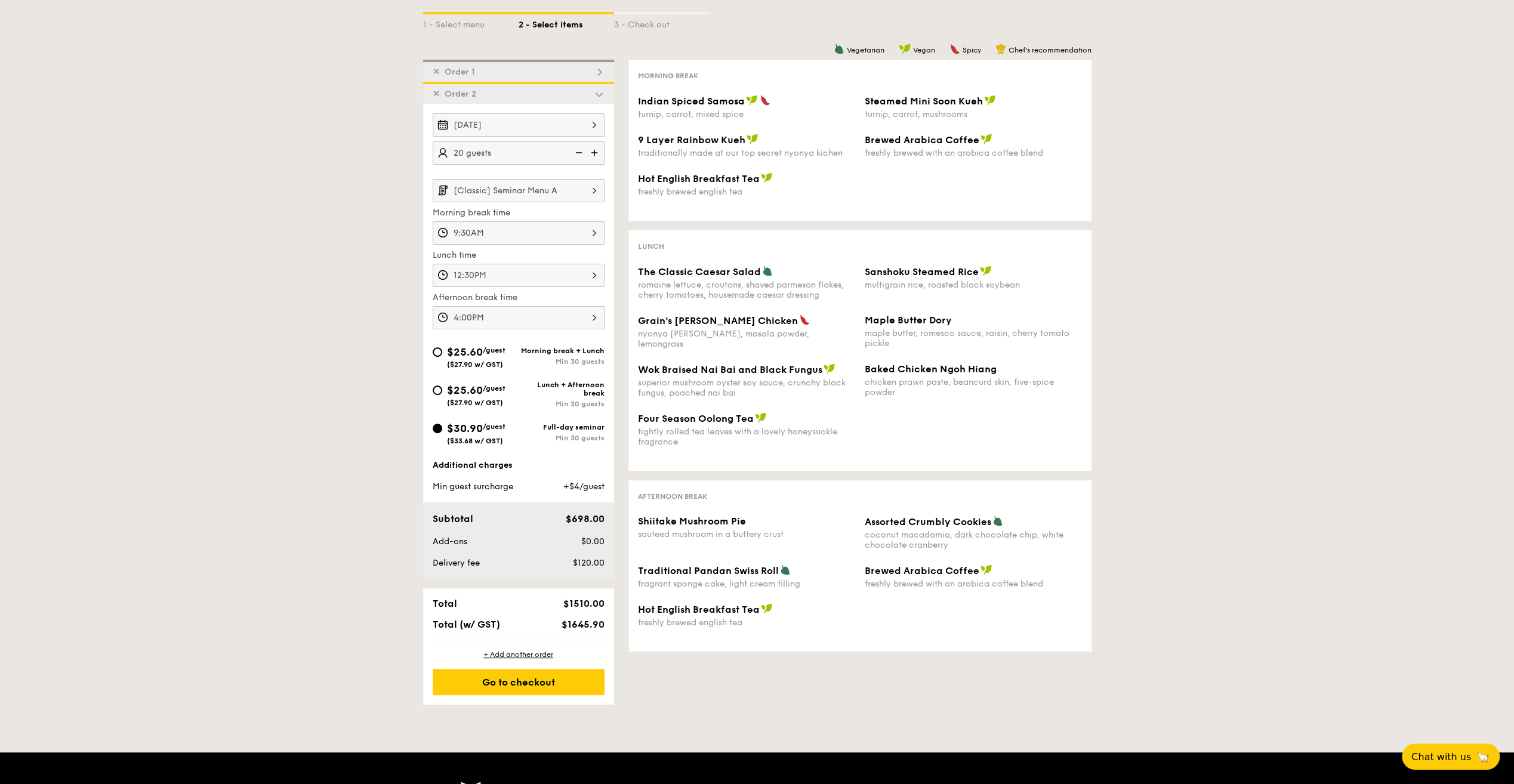
click at [553, 182] on input "[Classic] Seminar Menu A" at bounding box center [518, 190] width 172 height 23
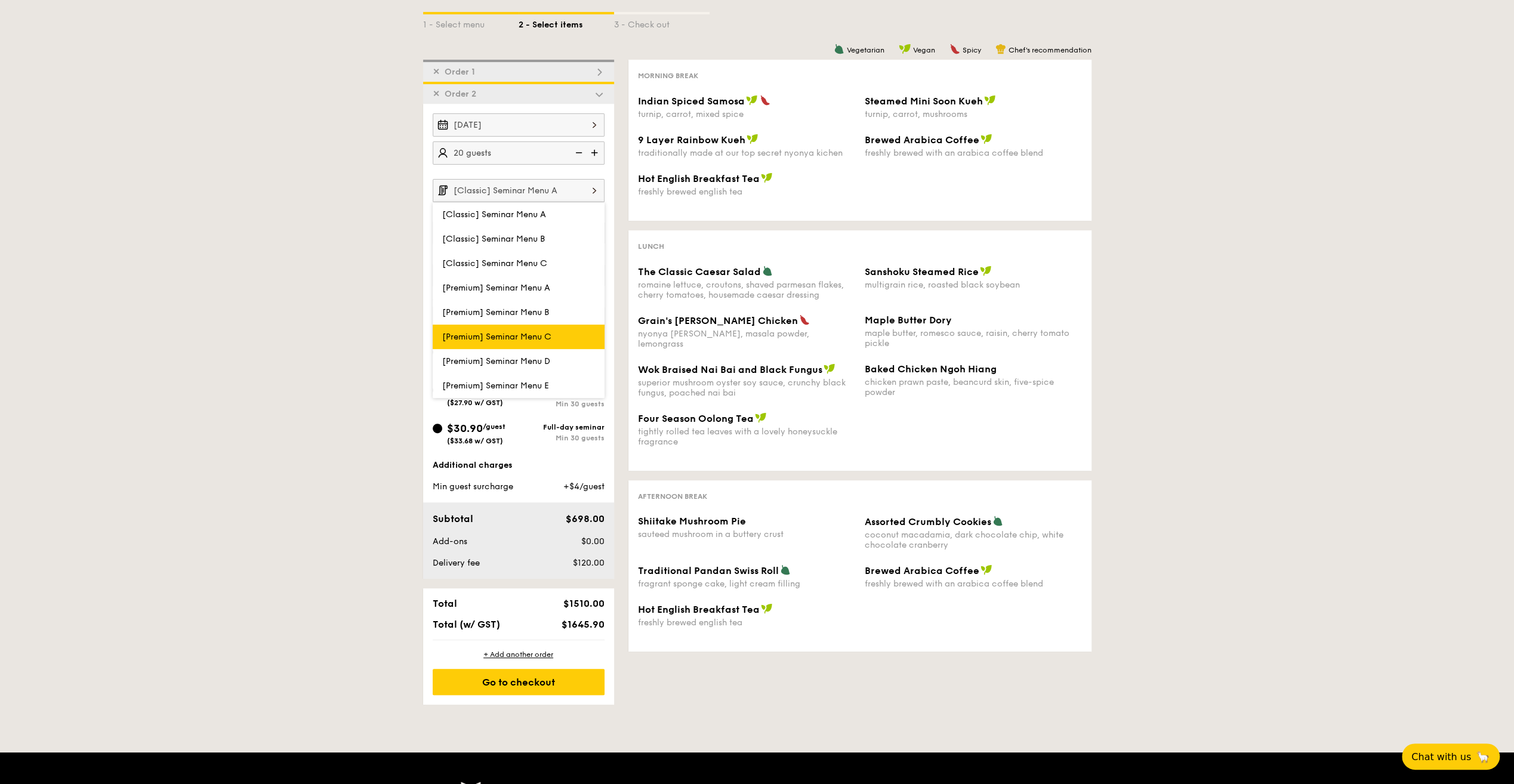
click at [539, 333] on span "[Premium] Seminar Menu C" at bounding box center [497, 337] width 109 height 11
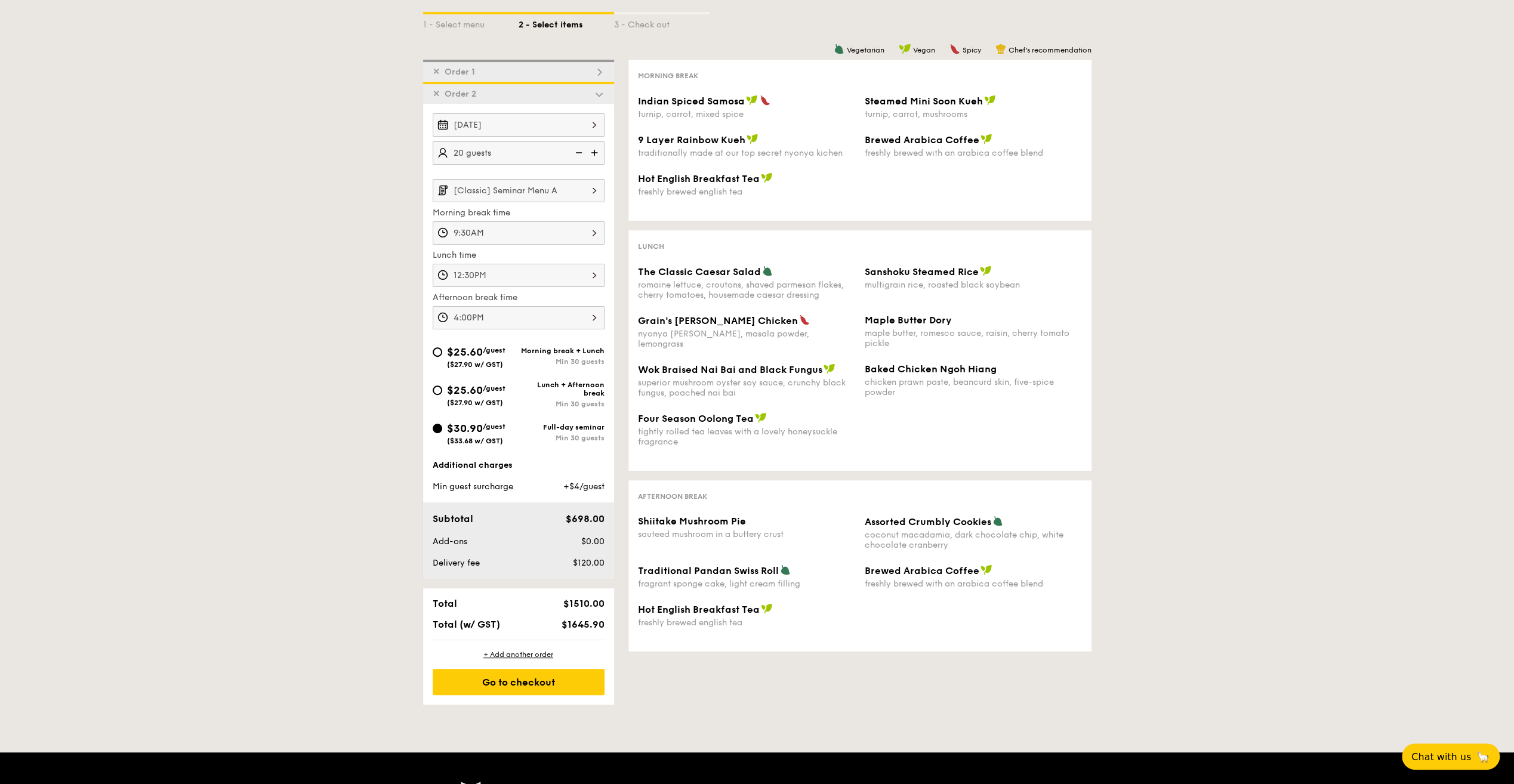
click at [529, 194] on input "[Classic] Seminar Menu A" at bounding box center [518, 190] width 172 height 23
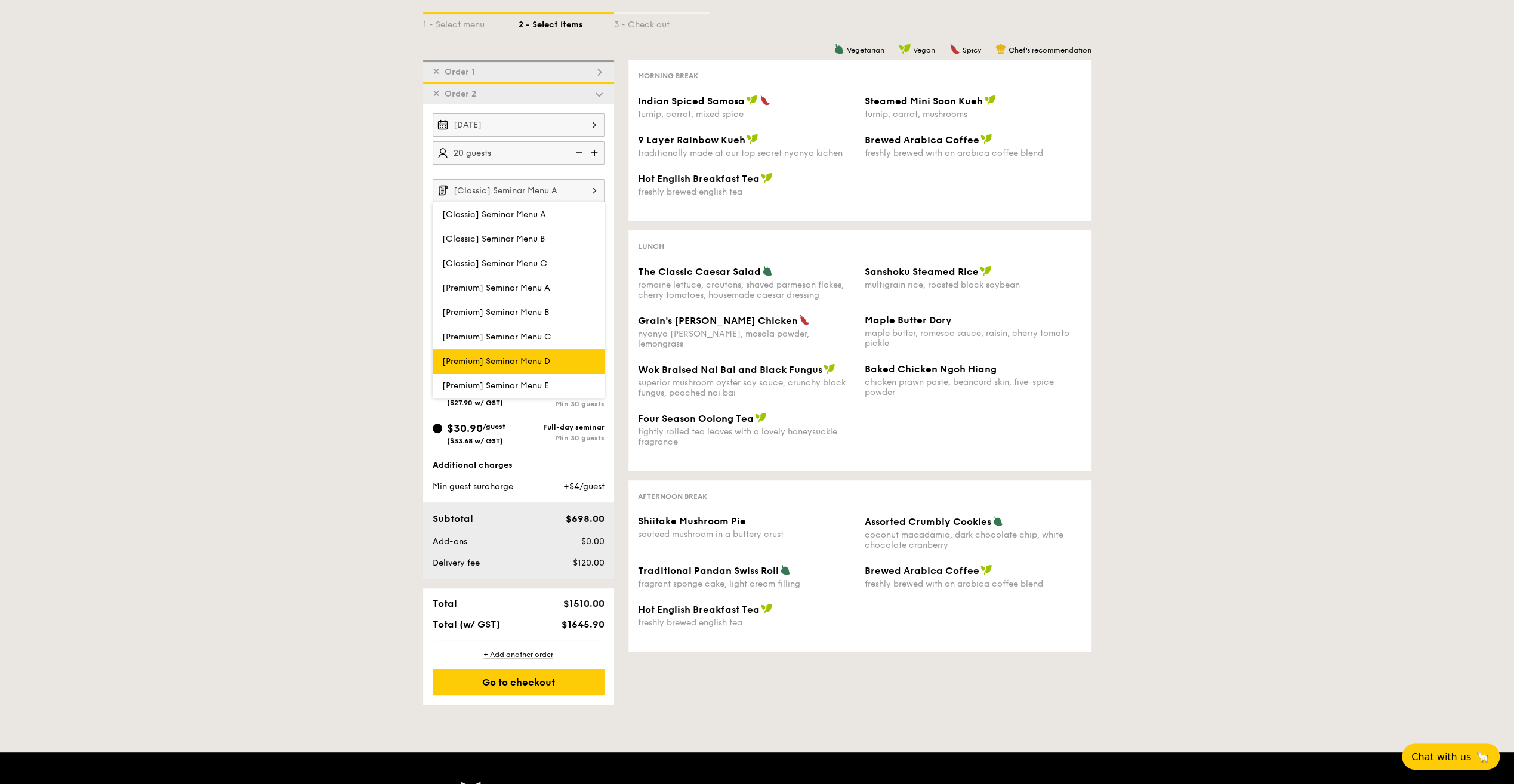
click at [525, 356] on span "[Premium] Seminar Menu D" at bounding box center [496, 361] width 108 height 11
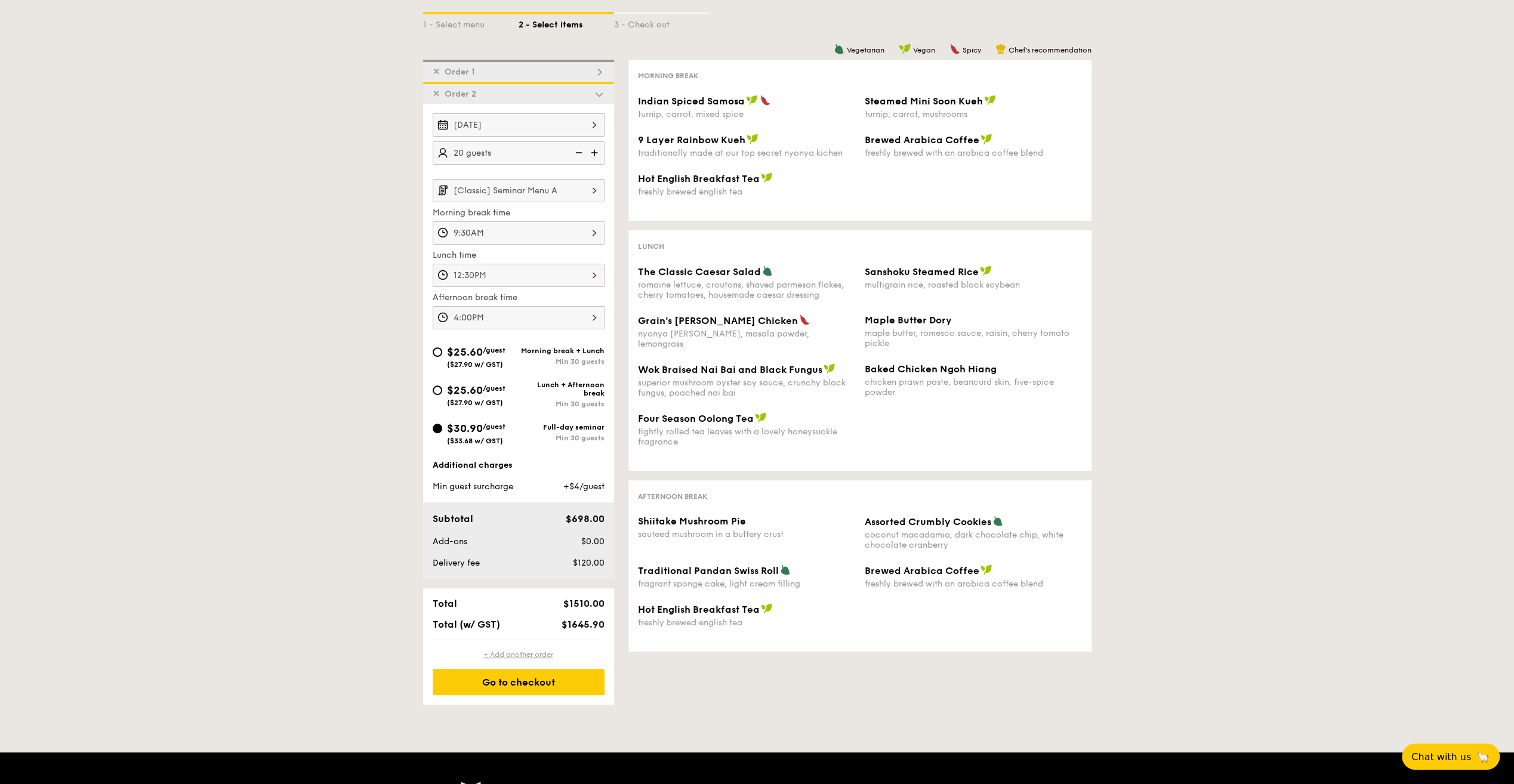
click at [542, 652] on div "+ Add another order" at bounding box center [518, 654] width 172 height 10
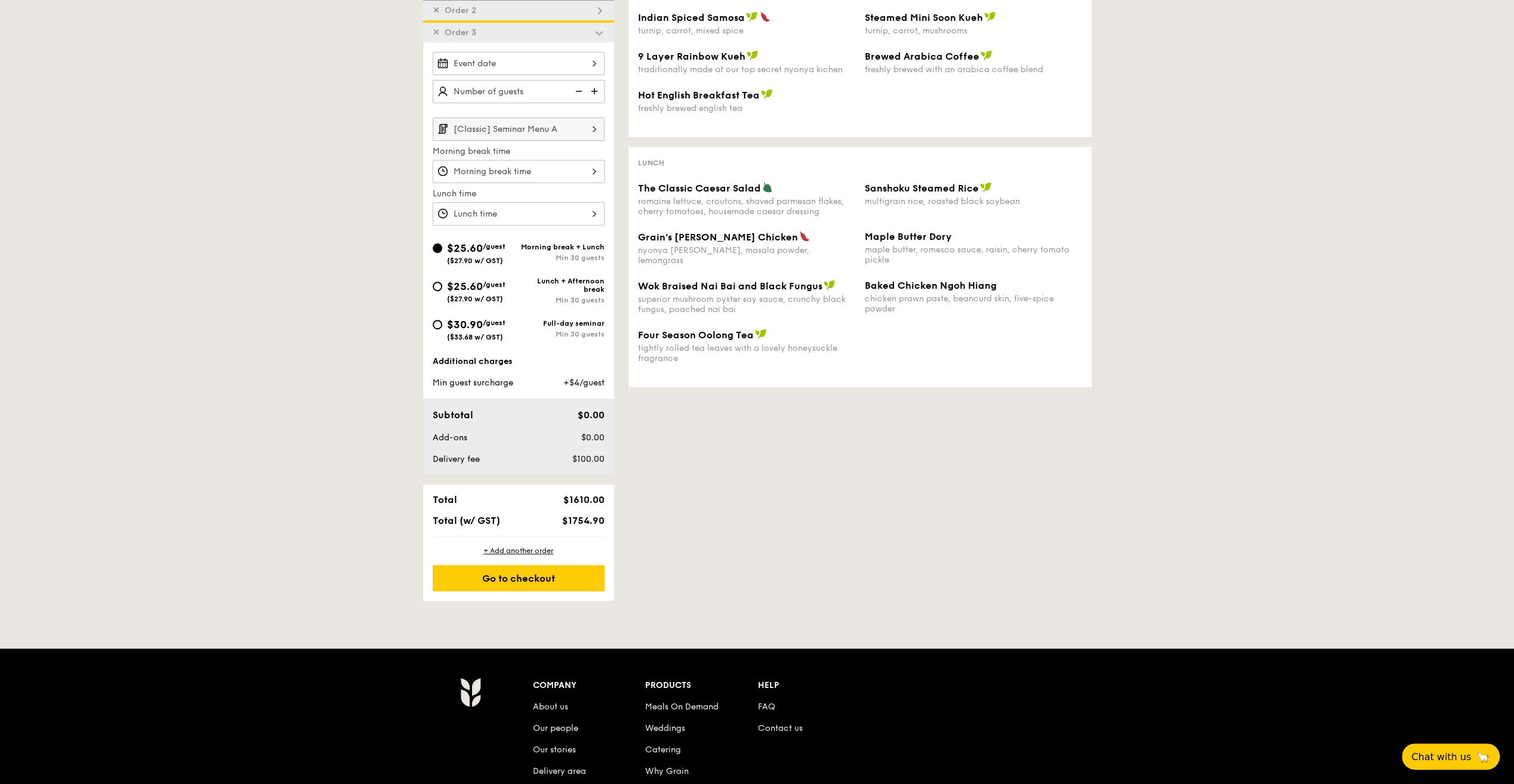
scroll to position [316, 0]
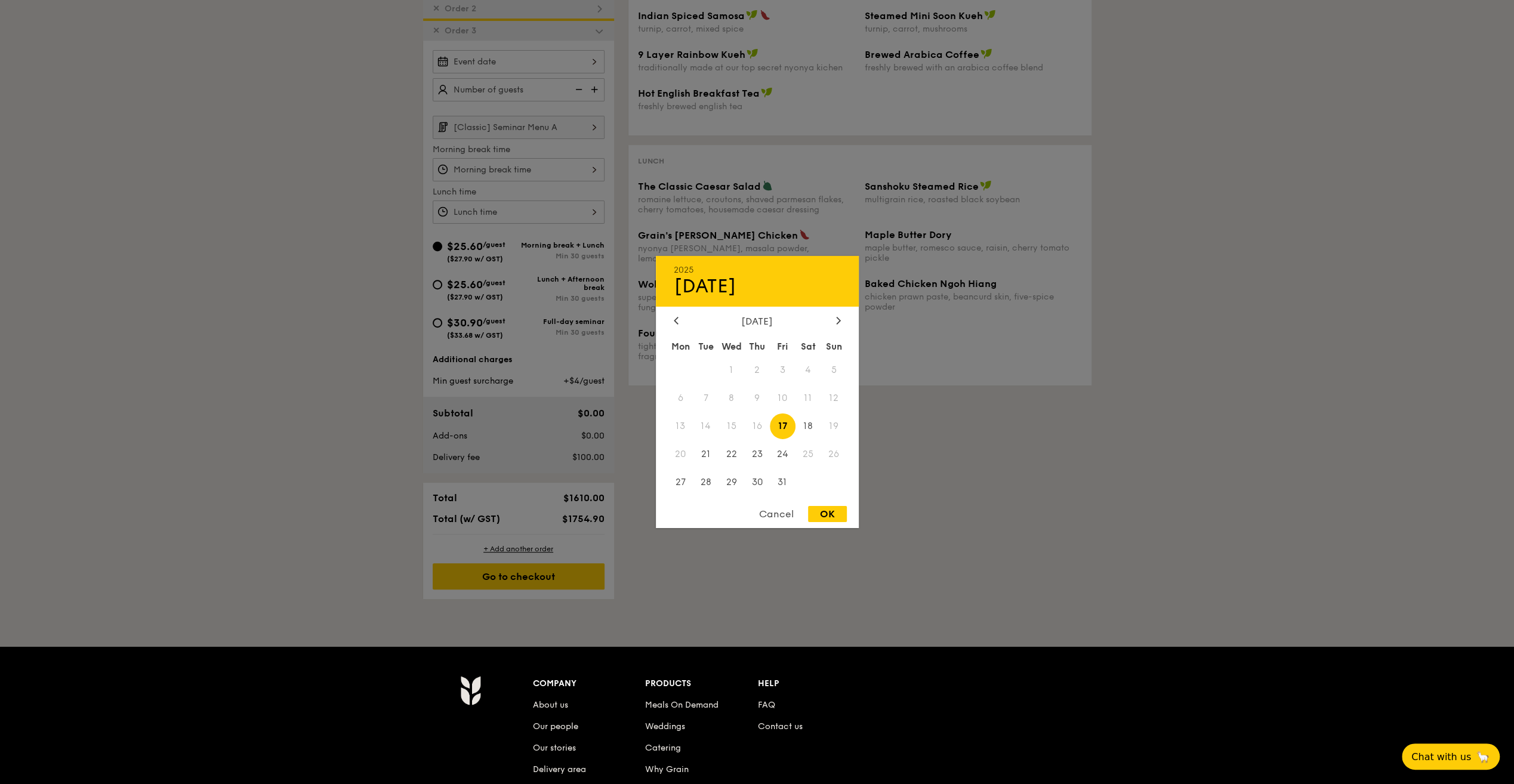
click at [564, 61] on div "2025 Oct 17 October 2025 Mon Tue Wed Thu Fri Sat Sun 1 2 3 4 5 6 7 8 9 10 11 12…" at bounding box center [518, 62] width 172 height 23
click at [839, 316] on icon at bounding box center [837, 320] width 4 height 8
click at [762, 455] on span "20" at bounding box center [756, 453] width 26 height 26
click at [822, 513] on div "OK" at bounding box center [828, 514] width 39 height 16
type input "Nov 20, 2025"
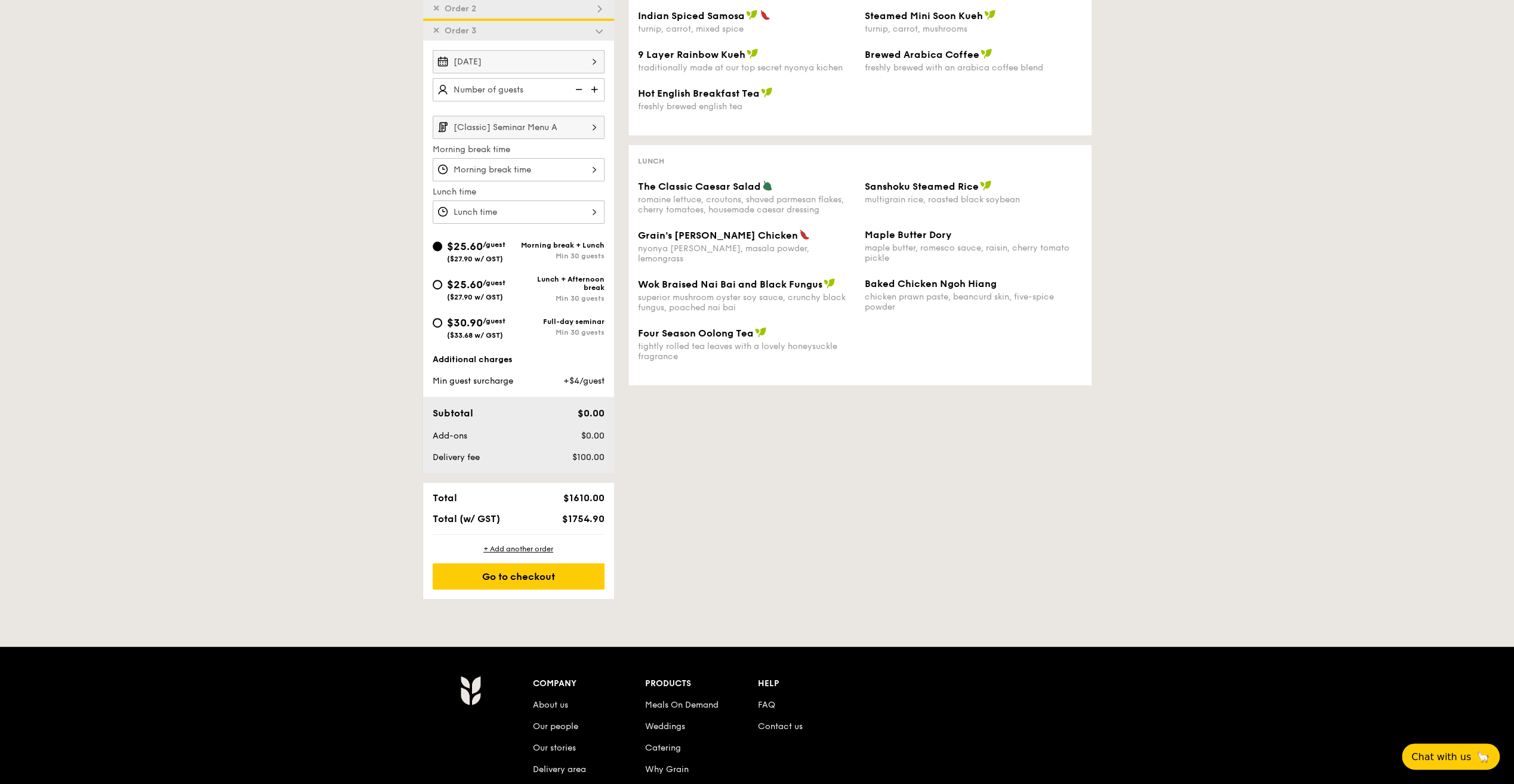
click at [545, 128] on input "[Classic] Seminar Menu A" at bounding box center [518, 127] width 172 height 23
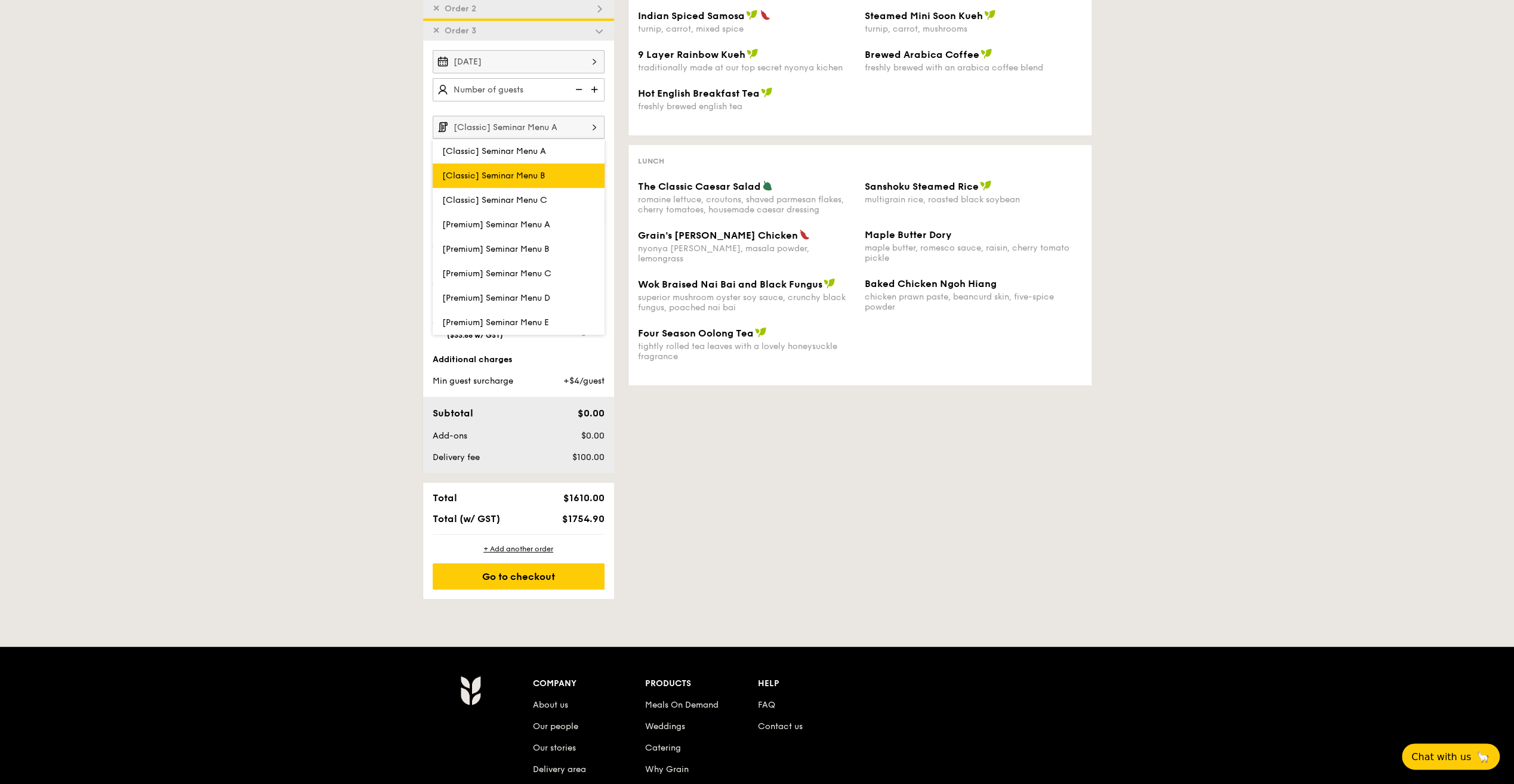
click at [546, 172] on label "[Classic] Seminar Menu B" at bounding box center [518, 175] width 172 height 25
click at [0, 0] on input "[Classic] Seminar Menu B" at bounding box center [0, 0] width 0 height 0
type input "[Classic] Seminar Menu B"
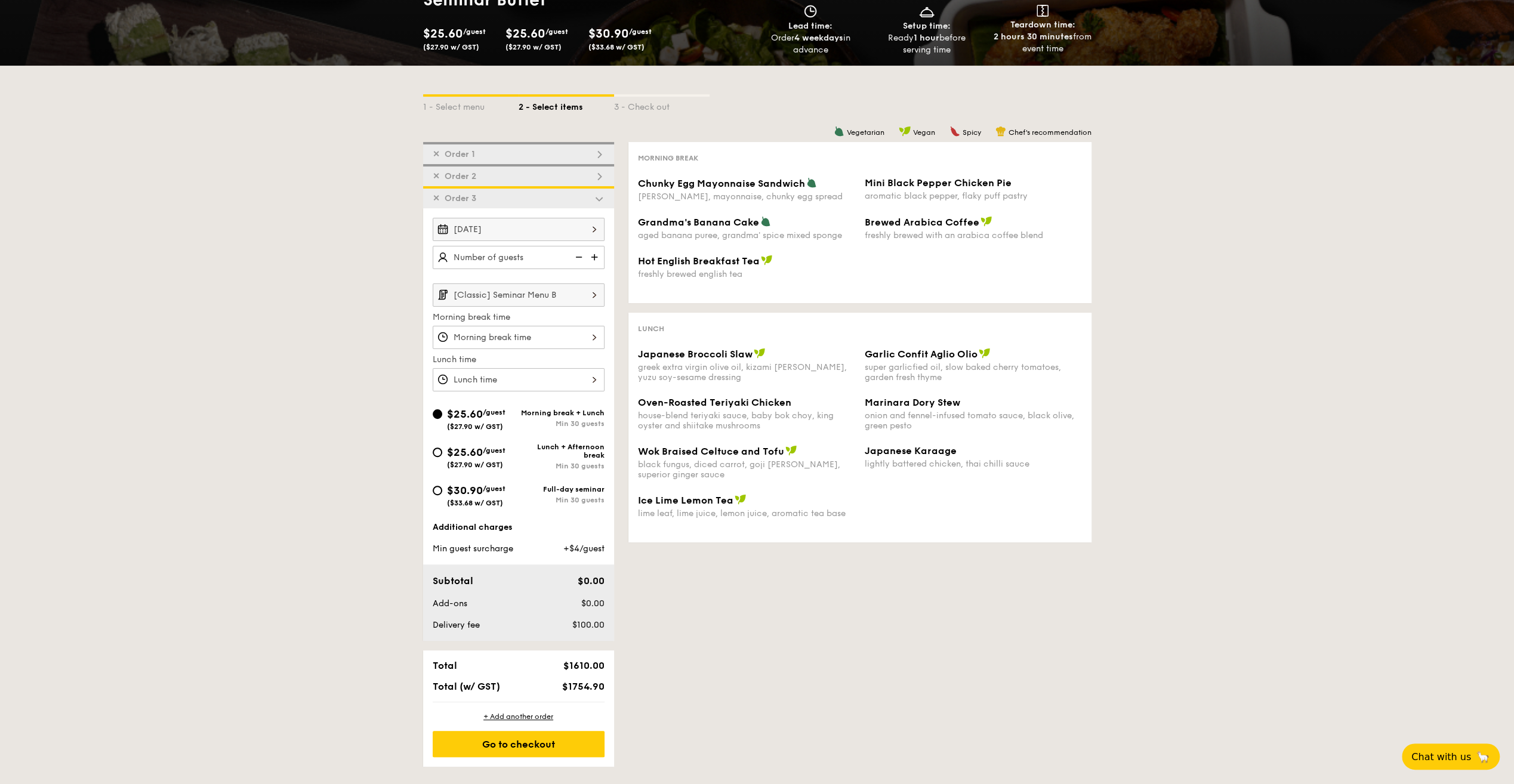
scroll to position [146, 0]
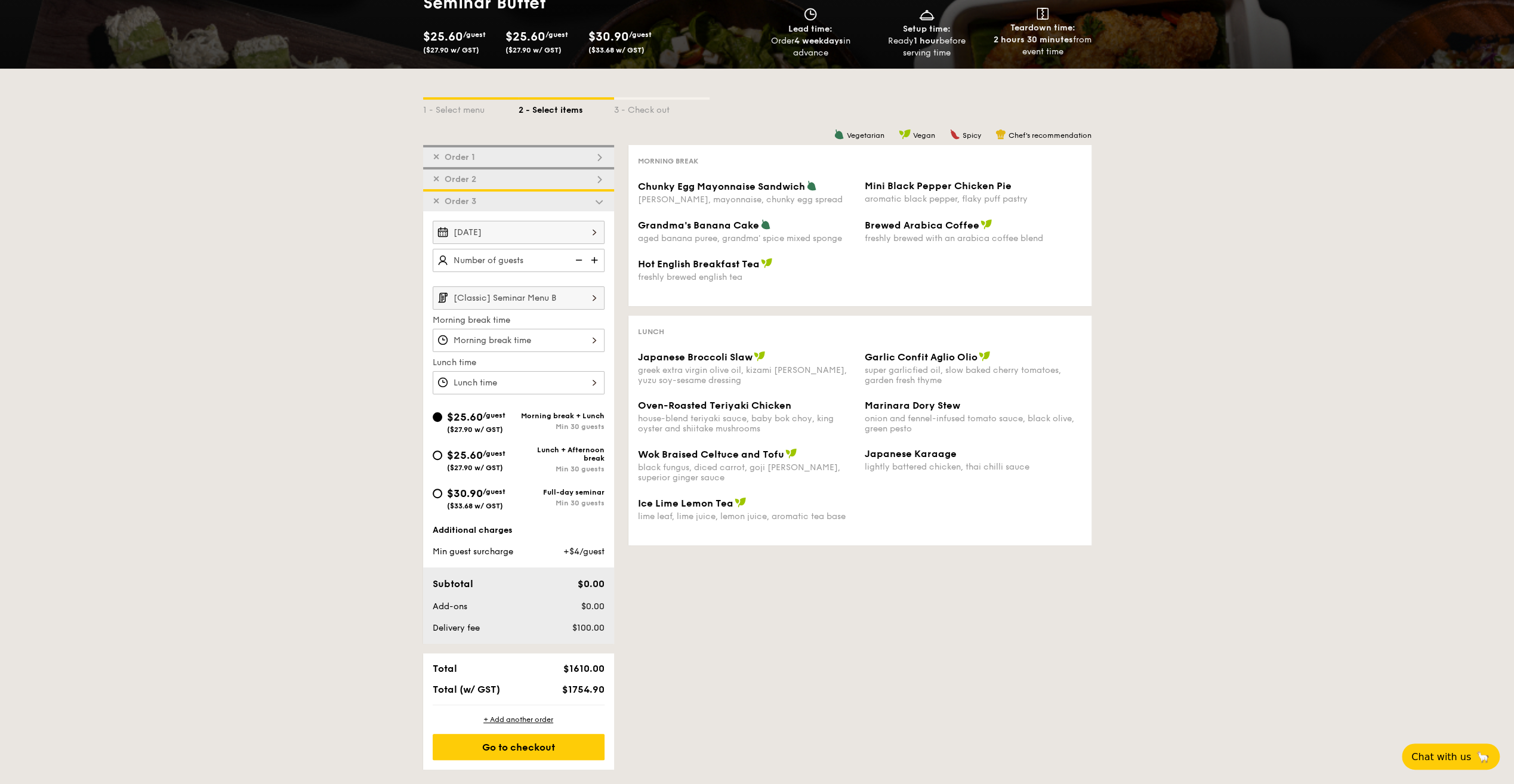
click at [435, 180] on span "✕" at bounding box center [436, 180] width 7 height 11
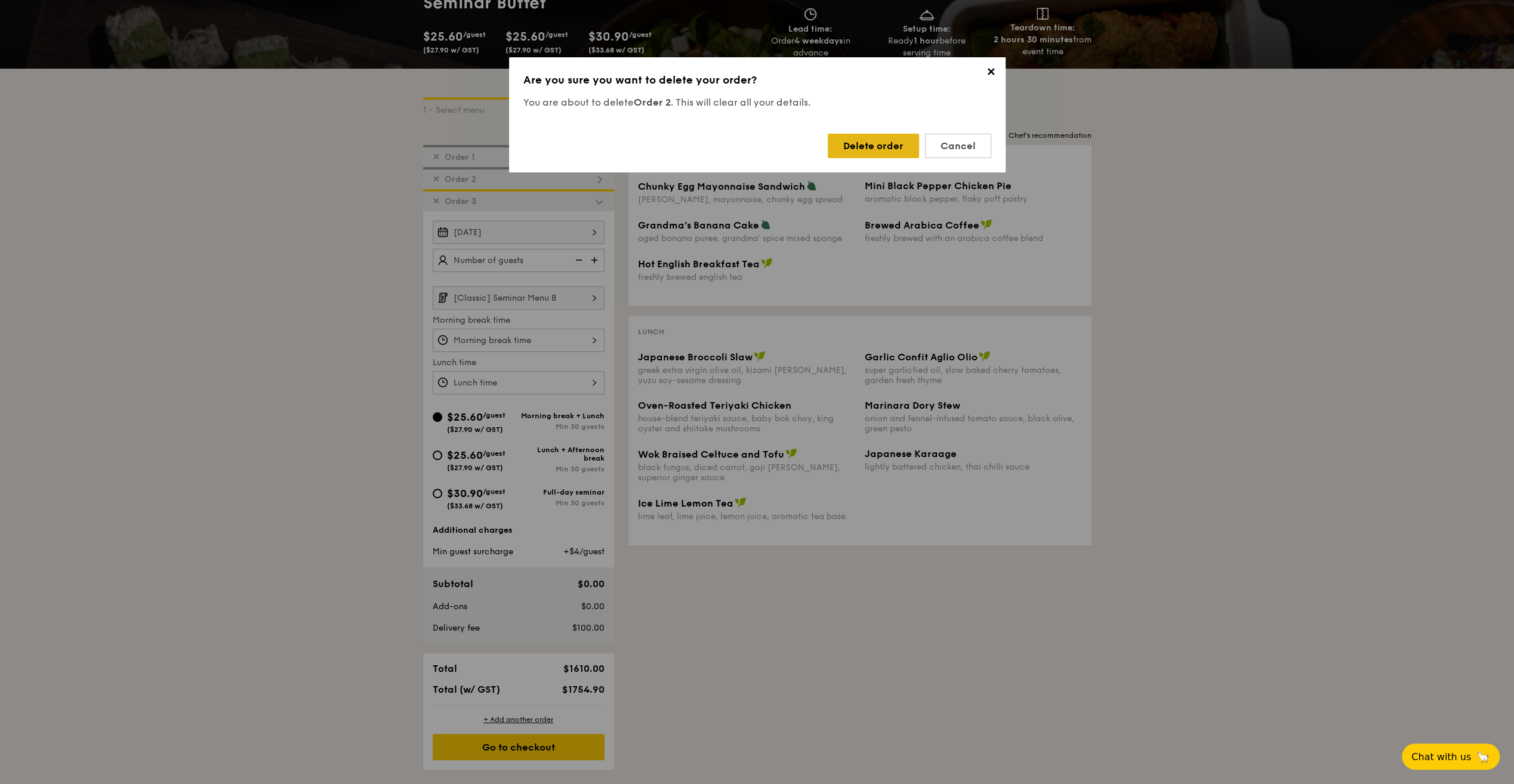
click at [906, 137] on div "Delete order" at bounding box center [873, 146] width 92 height 25
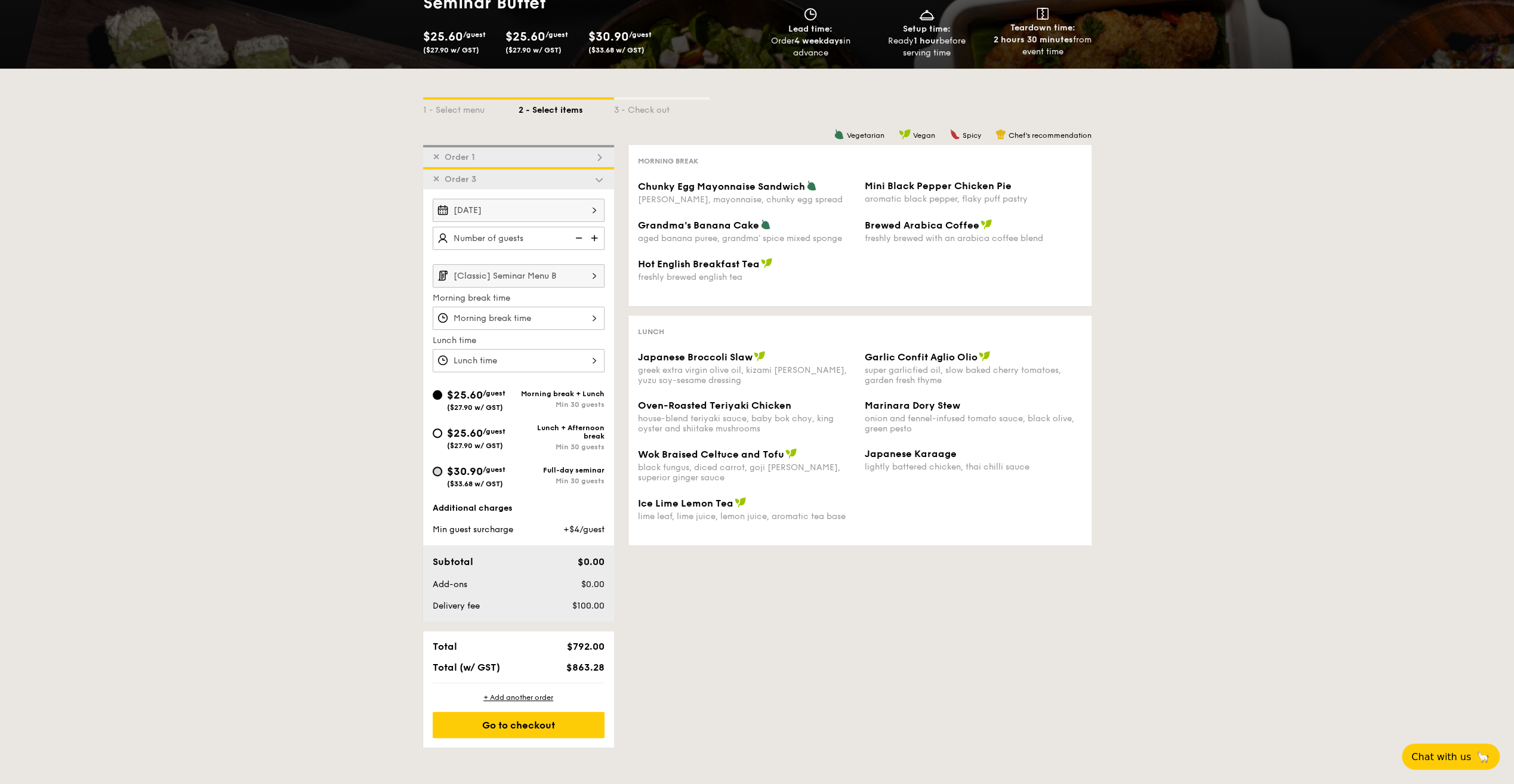
click at [438, 469] on input "$30.90 /guest ($33.68 w/ GST) Full-day seminar Min 30 guests" at bounding box center [437, 470] width 10 height 10
radio input "true"
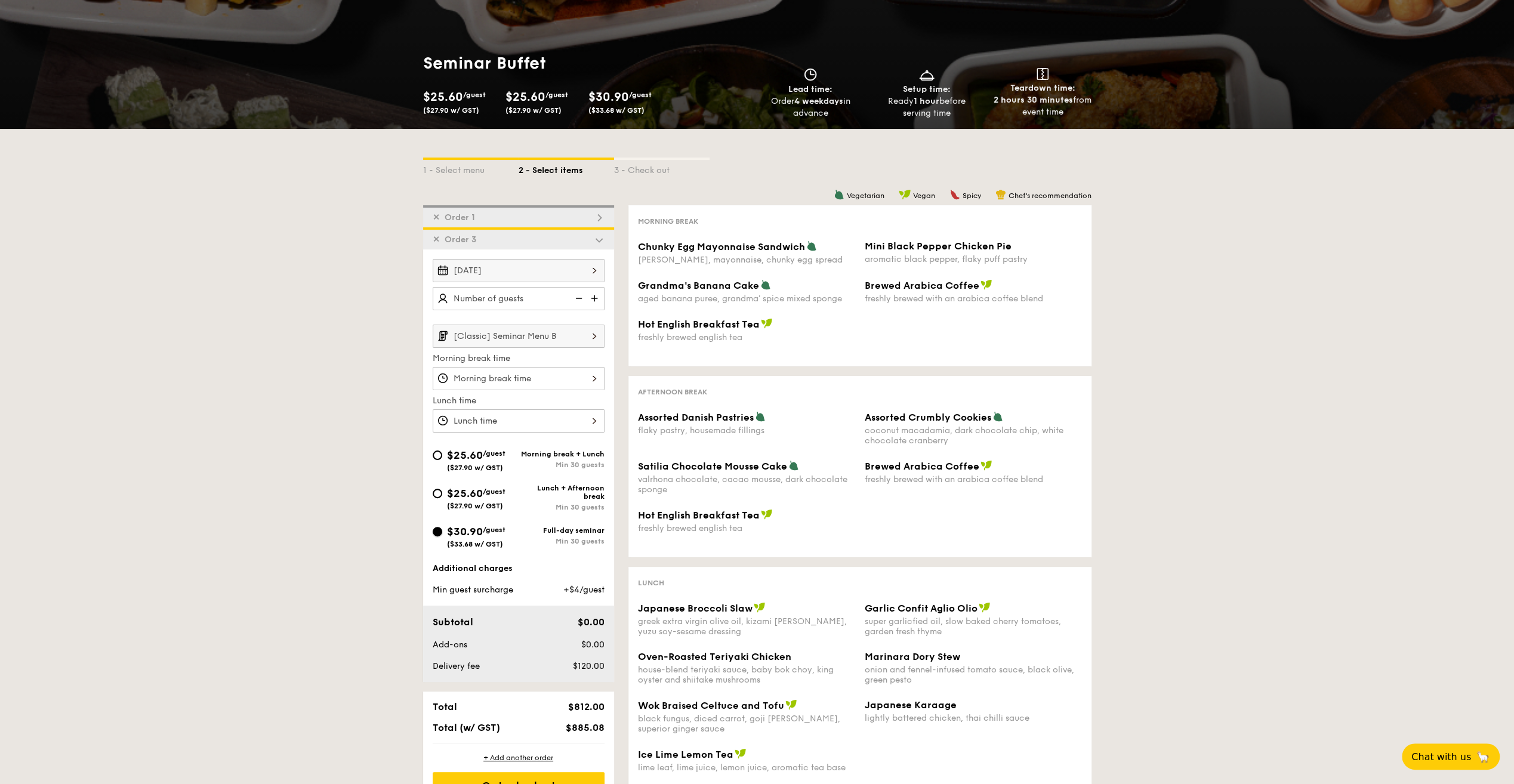
scroll to position [82, 0]
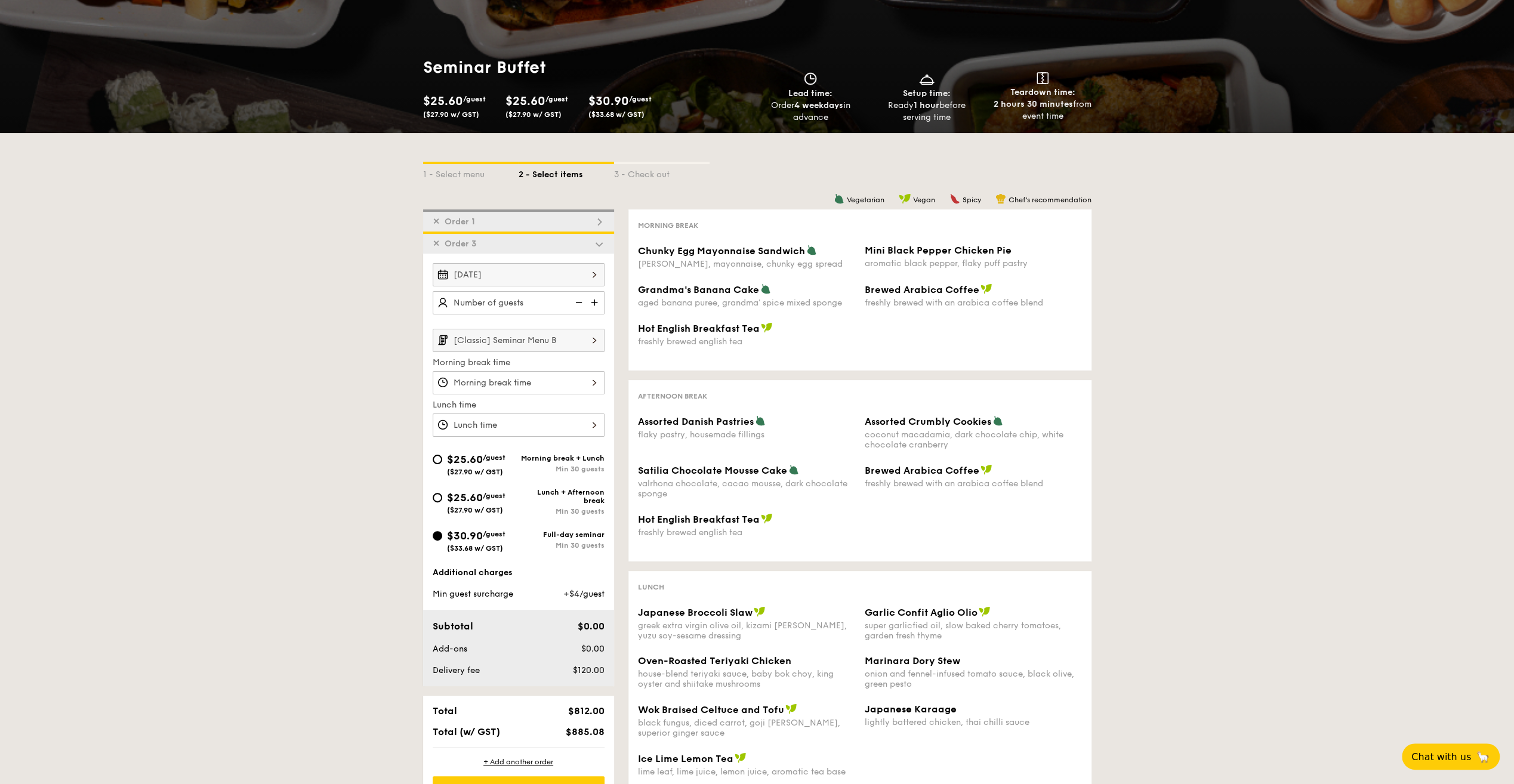
click at [594, 300] on img at bounding box center [595, 302] width 18 height 23
type input "20 guests"
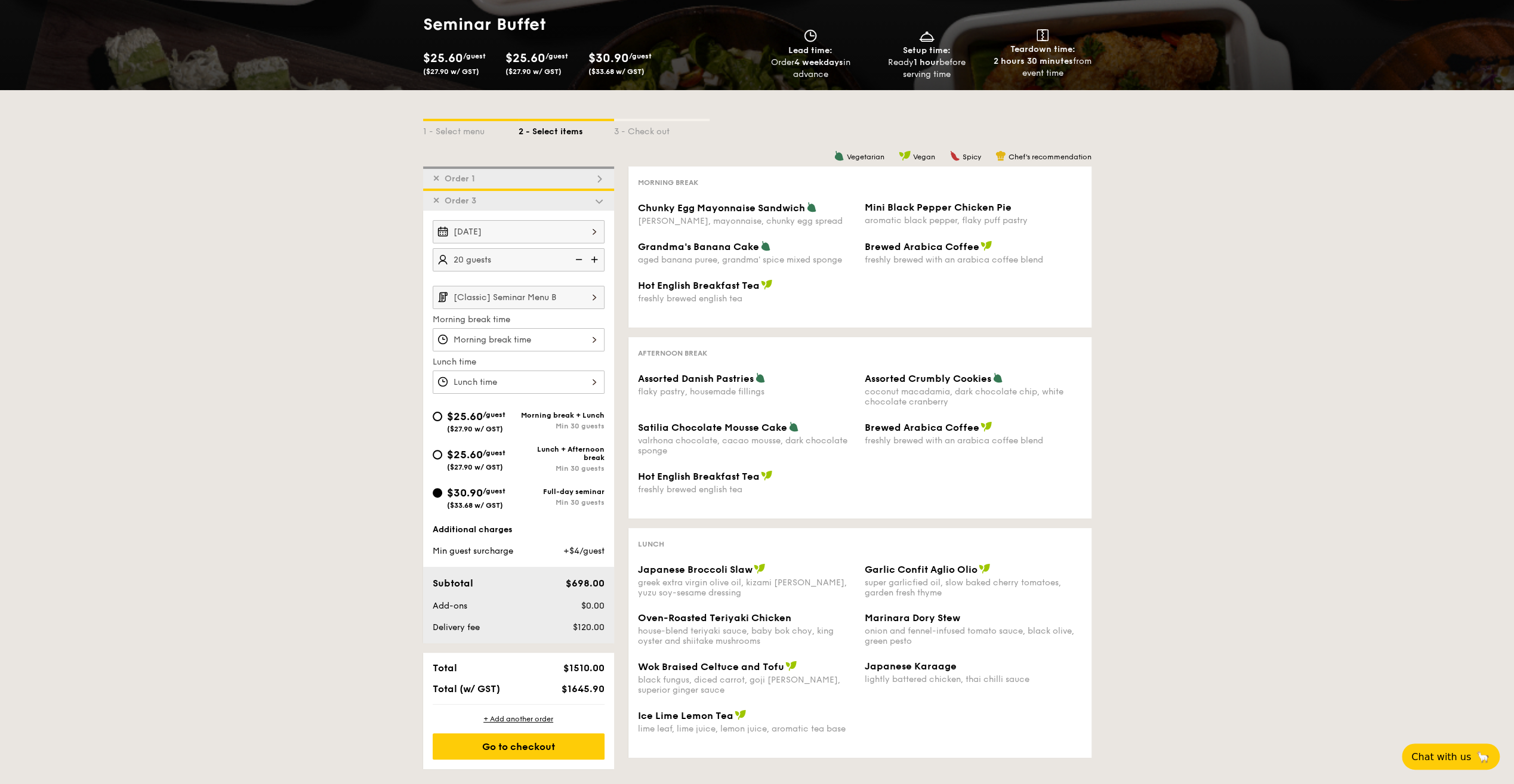
scroll to position [131, 0]
click at [531, 335] on div "12 1 2 3 4 5 6 7 8 9 10 11 00 15 30 45 am pm Cancel OK" at bounding box center [518, 339] width 172 height 23
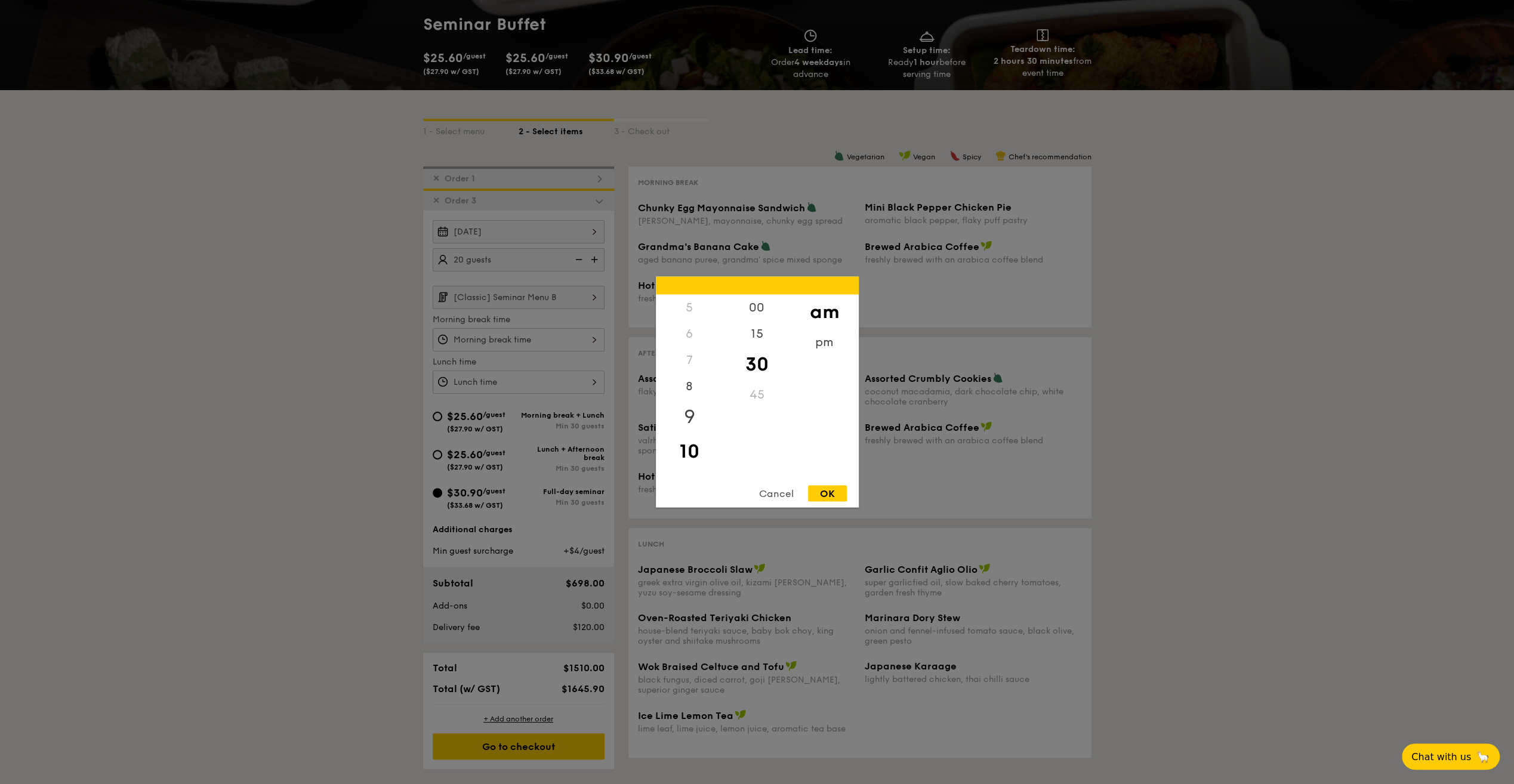
click at [688, 411] on div "9" at bounding box center [689, 417] width 68 height 34
click at [762, 309] on div "00" at bounding box center [757, 311] width 68 height 34
click at [838, 490] on div "OK" at bounding box center [828, 493] width 39 height 16
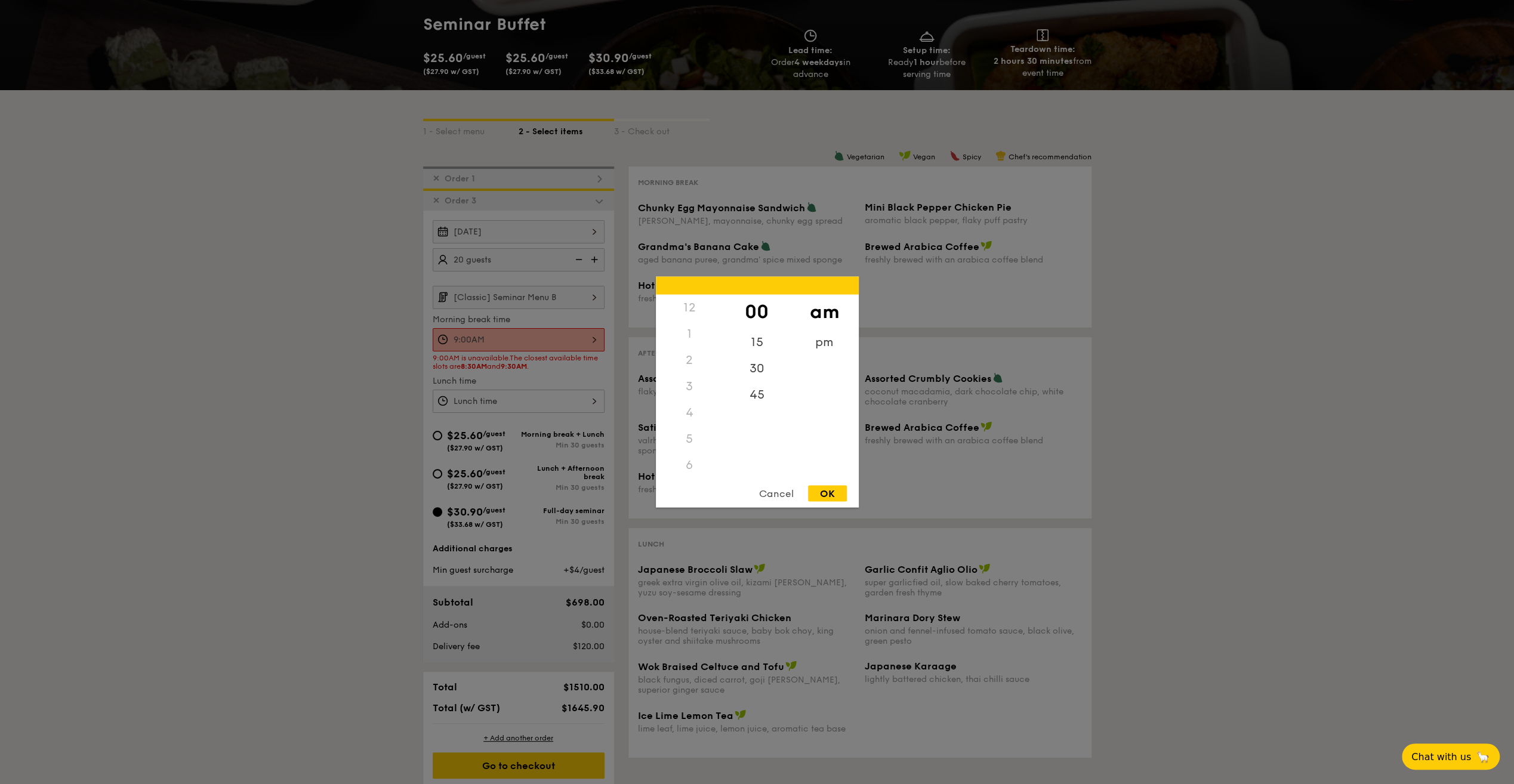
scroll to position [105, 0]
click at [589, 336] on div "9:00AM 12 1 2 3 4 5 6 7 8 9 10 11 00 15 30 45 am pm Cancel OK" at bounding box center [518, 339] width 172 height 23
click at [694, 410] on div "8" at bounding box center [689, 417] width 68 height 34
click at [762, 374] on div "30" at bounding box center [757, 372] width 68 height 34
click at [828, 490] on div "OK" at bounding box center [828, 493] width 39 height 16
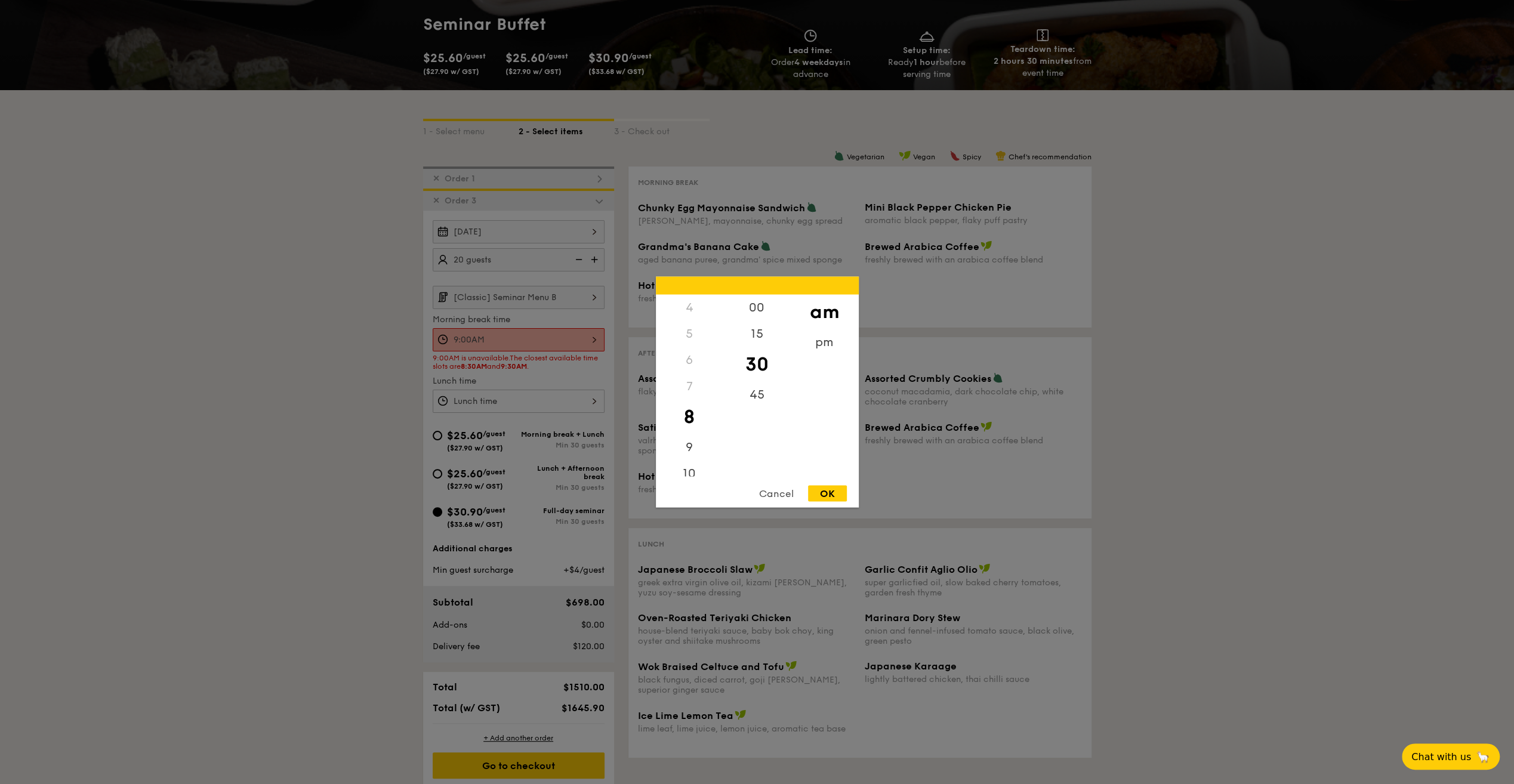
type input "8:30AM"
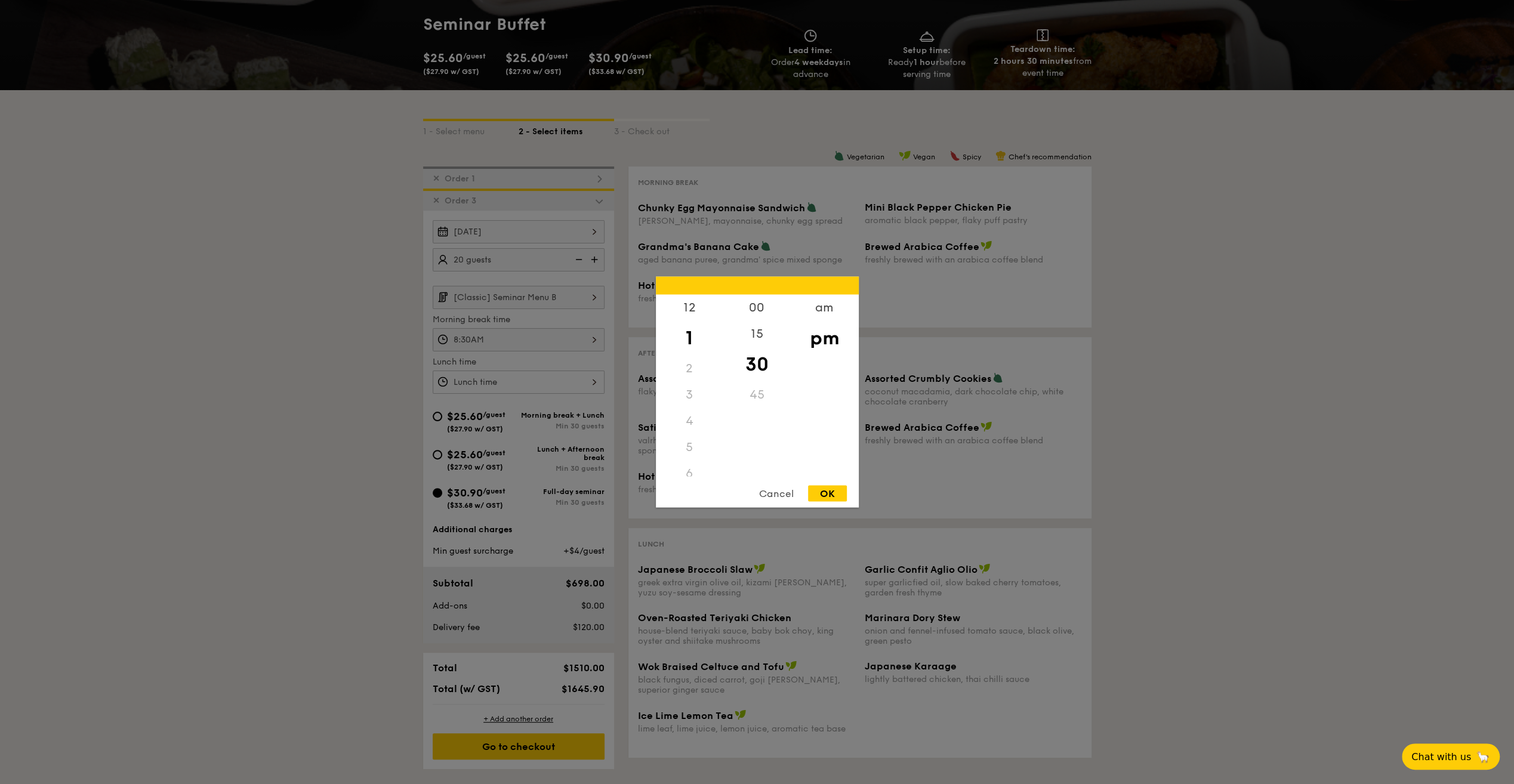
click at [515, 387] on div "12 1 2 3 4 5 6 7 8 9 10 11 00 15 30 45 am pm Cancel OK" at bounding box center [518, 381] width 172 height 23
click at [690, 308] on div "12" at bounding box center [689, 311] width 68 height 34
click at [756, 310] on div "00" at bounding box center [757, 311] width 68 height 34
click at [825, 490] on div "OK" at bounding box center [828, 493] width 39 height 16
type input "12:00PM"
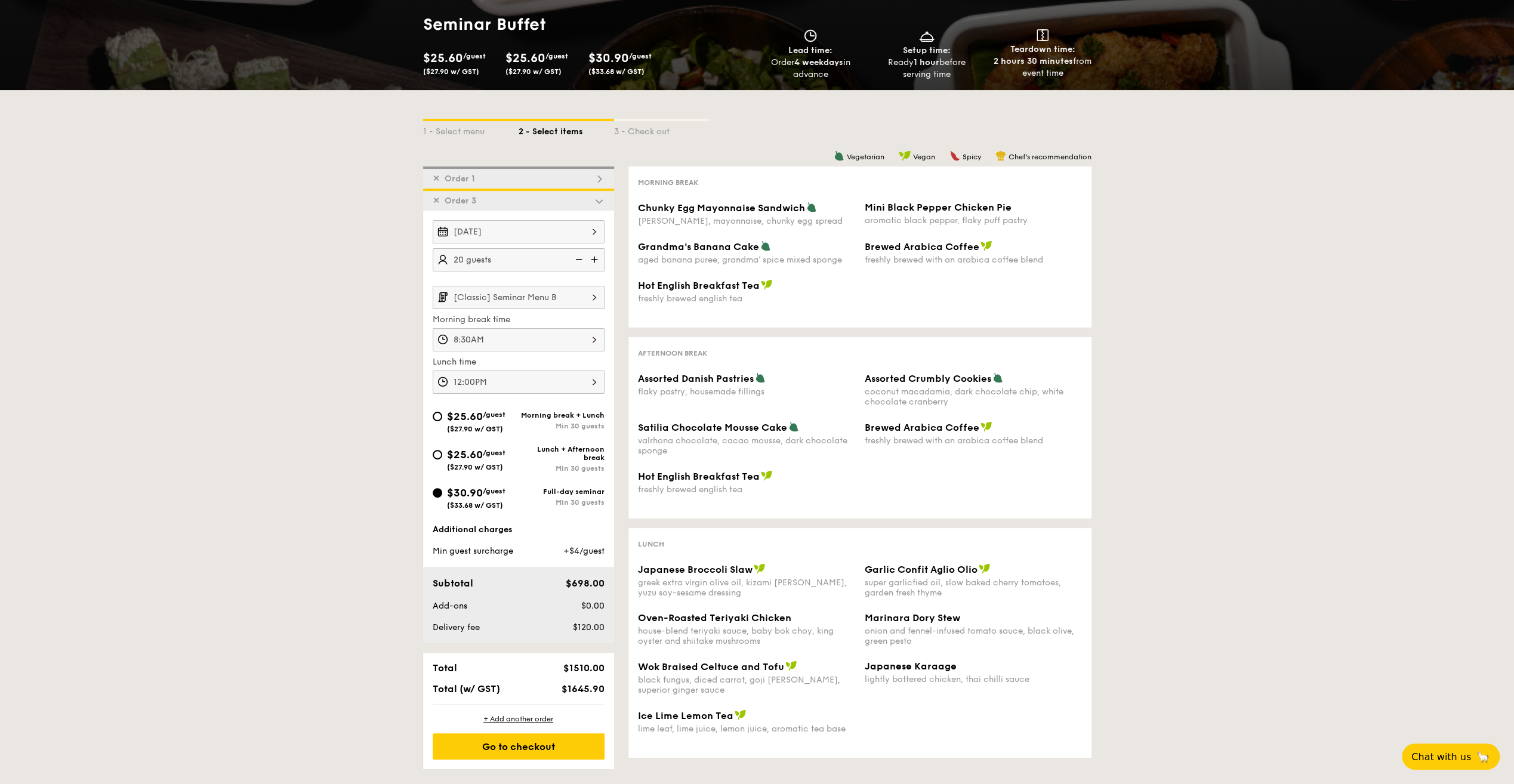
scroll to position [139, 0]
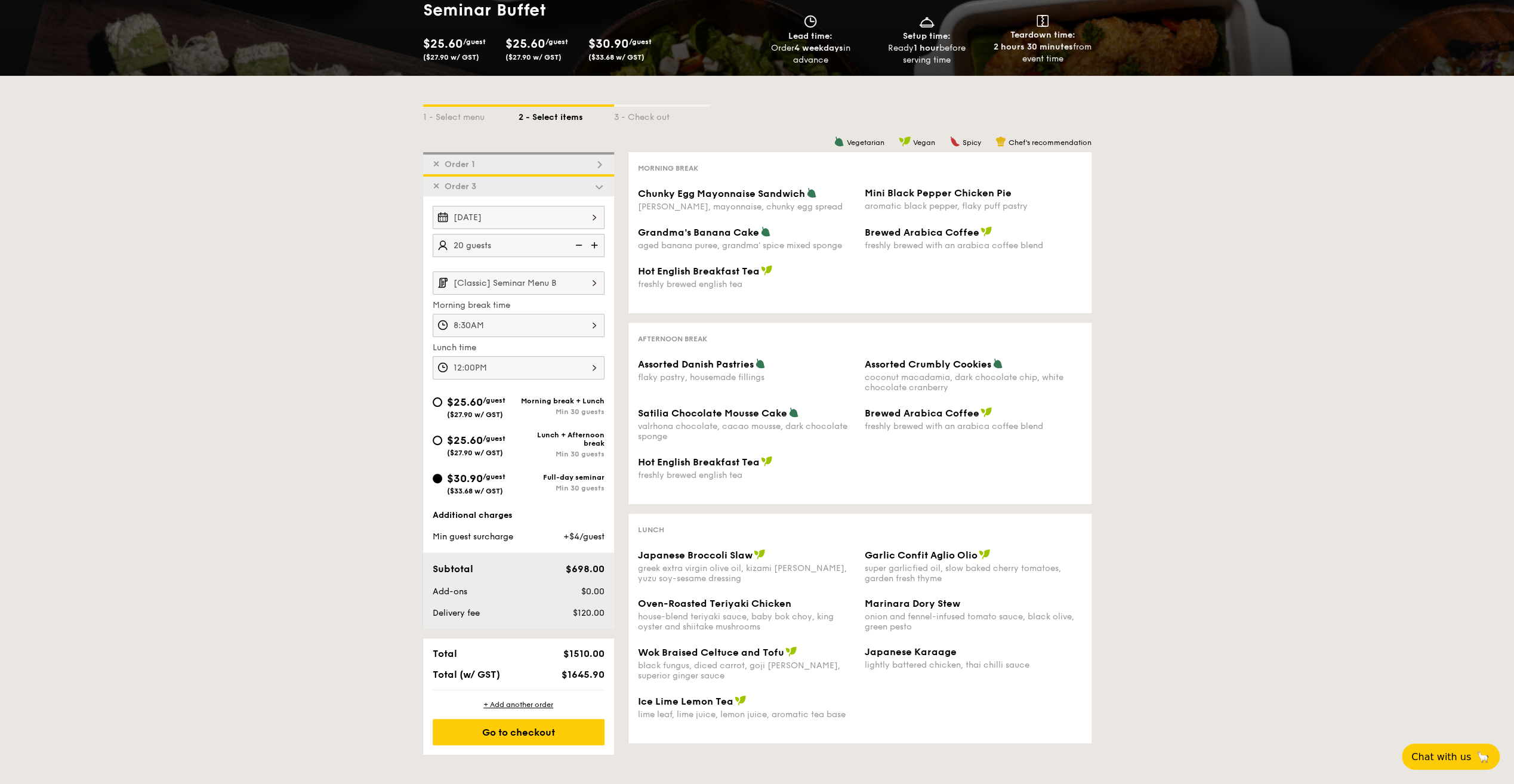
click at [585, 282] on img at bounding box center [594, 283] width 20 height 23
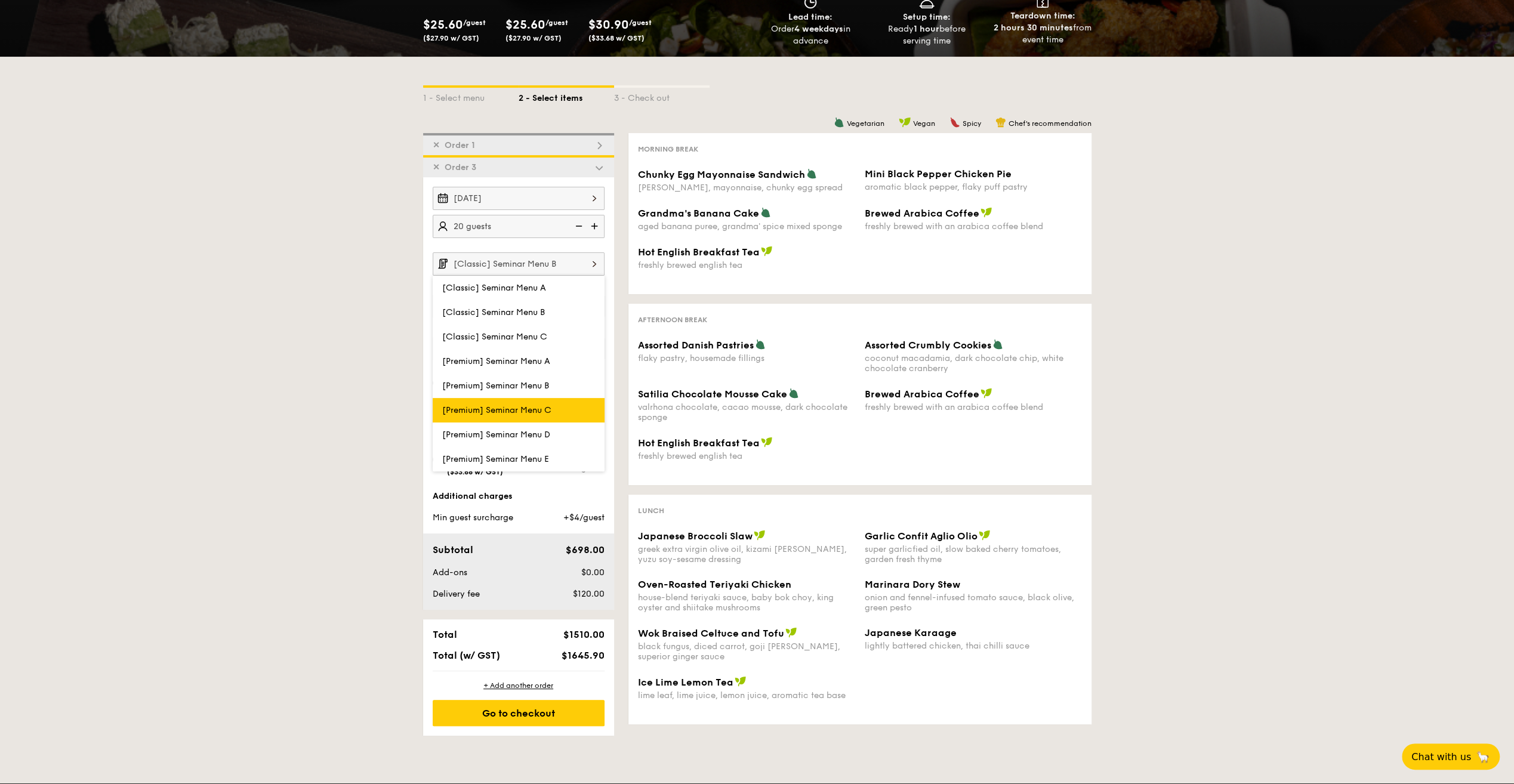
scroll to position [159, 0]
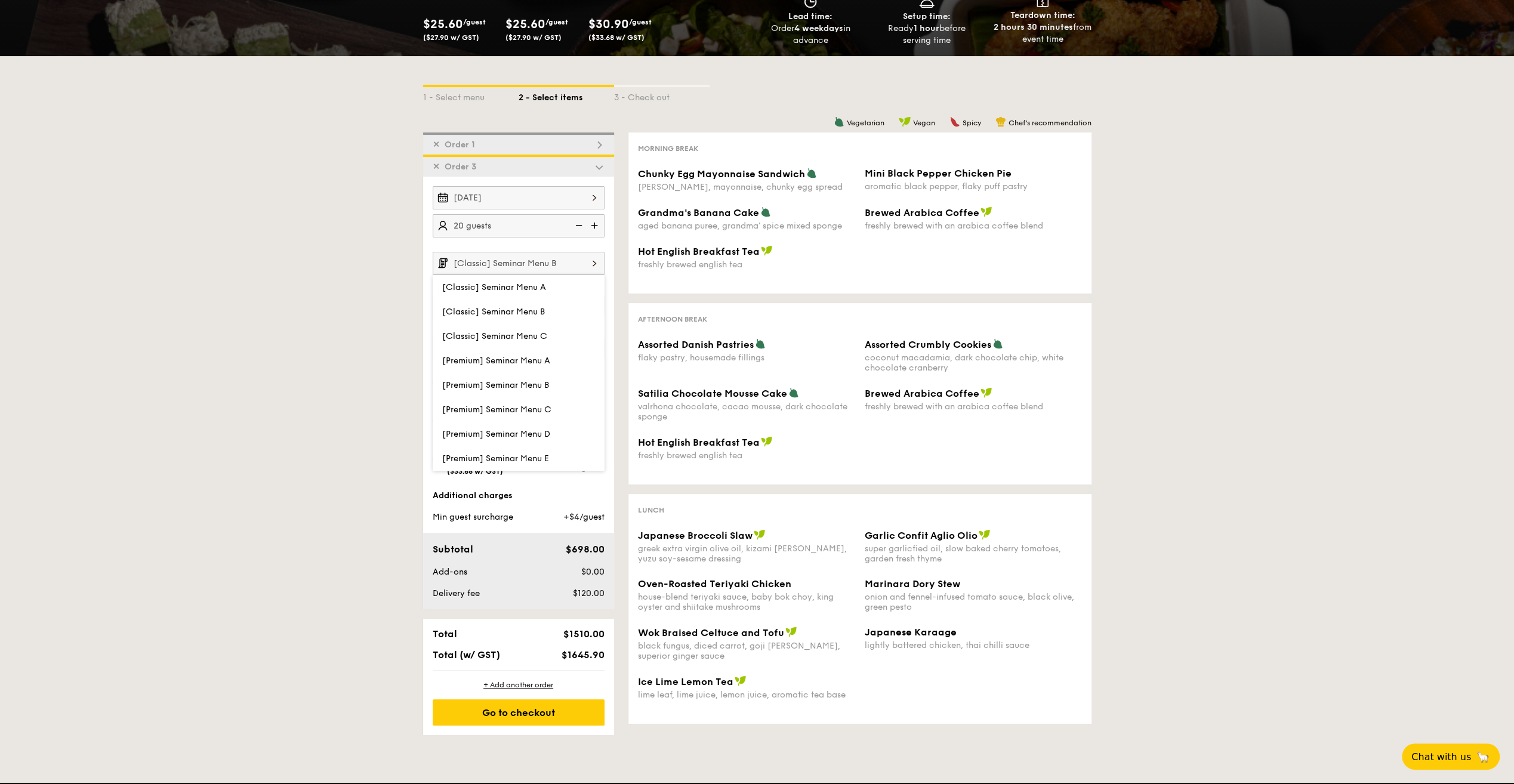
click at [1206, 492] on div "1 - Select menu 2 - Select items 3 - Check out ✕ Order 1 ✕ Order 3 Nov 20, 2025…" at bounding box center [757, 396] width 1514 height 678
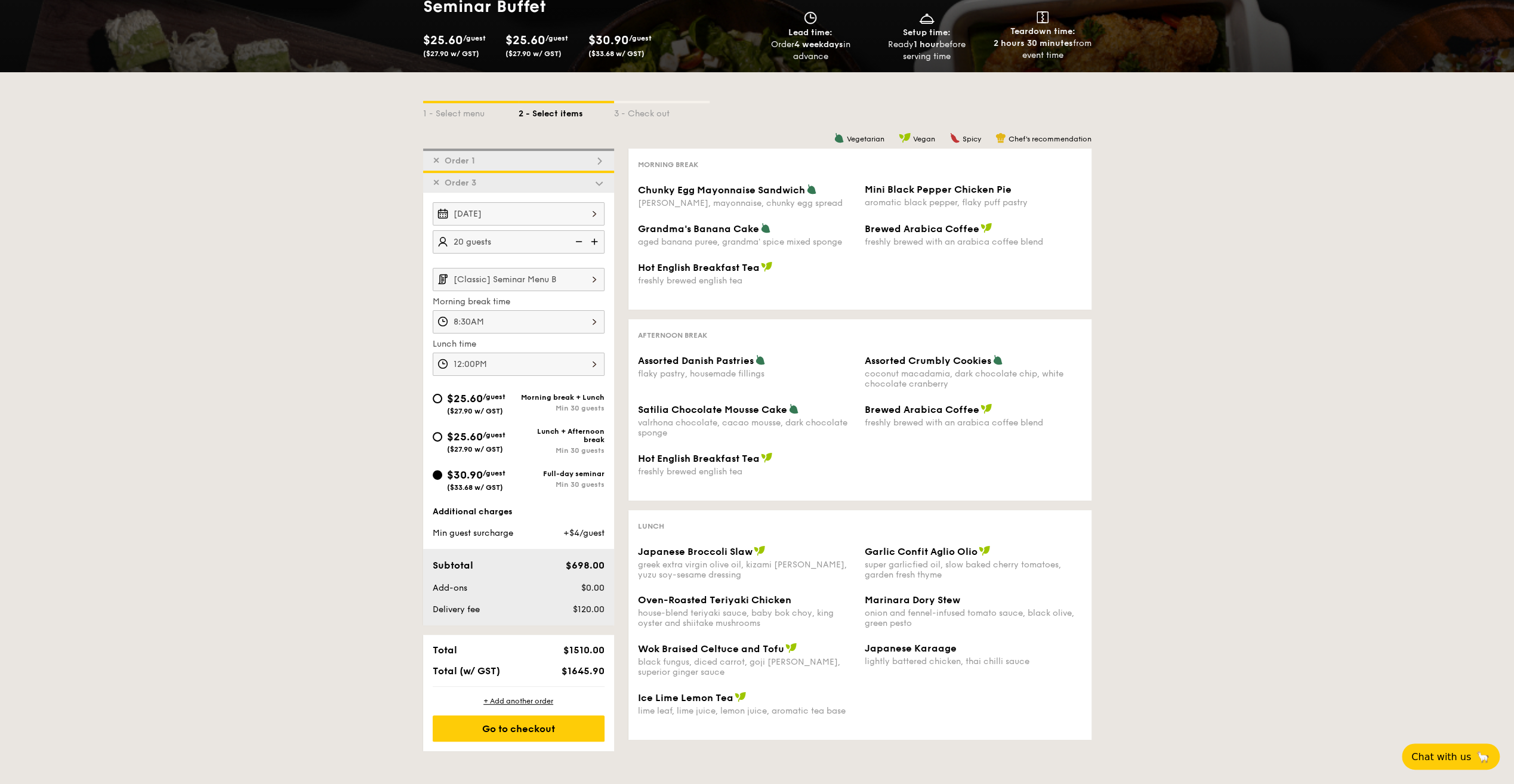
scroll to position [143, 0]
click at [601, 159] on img at bounding box center [599, 160] width 11 height 11
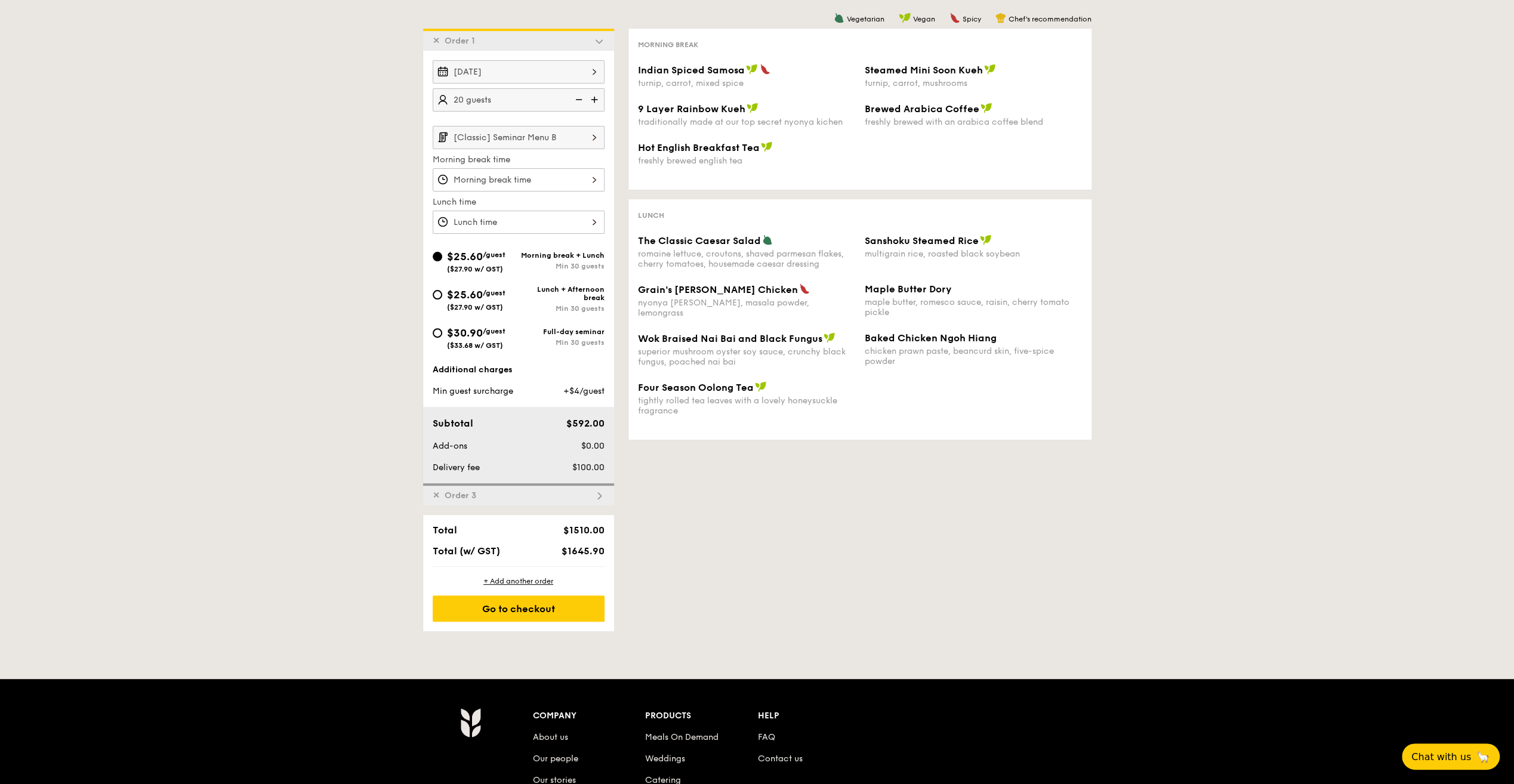
scroll to position [273, 0]
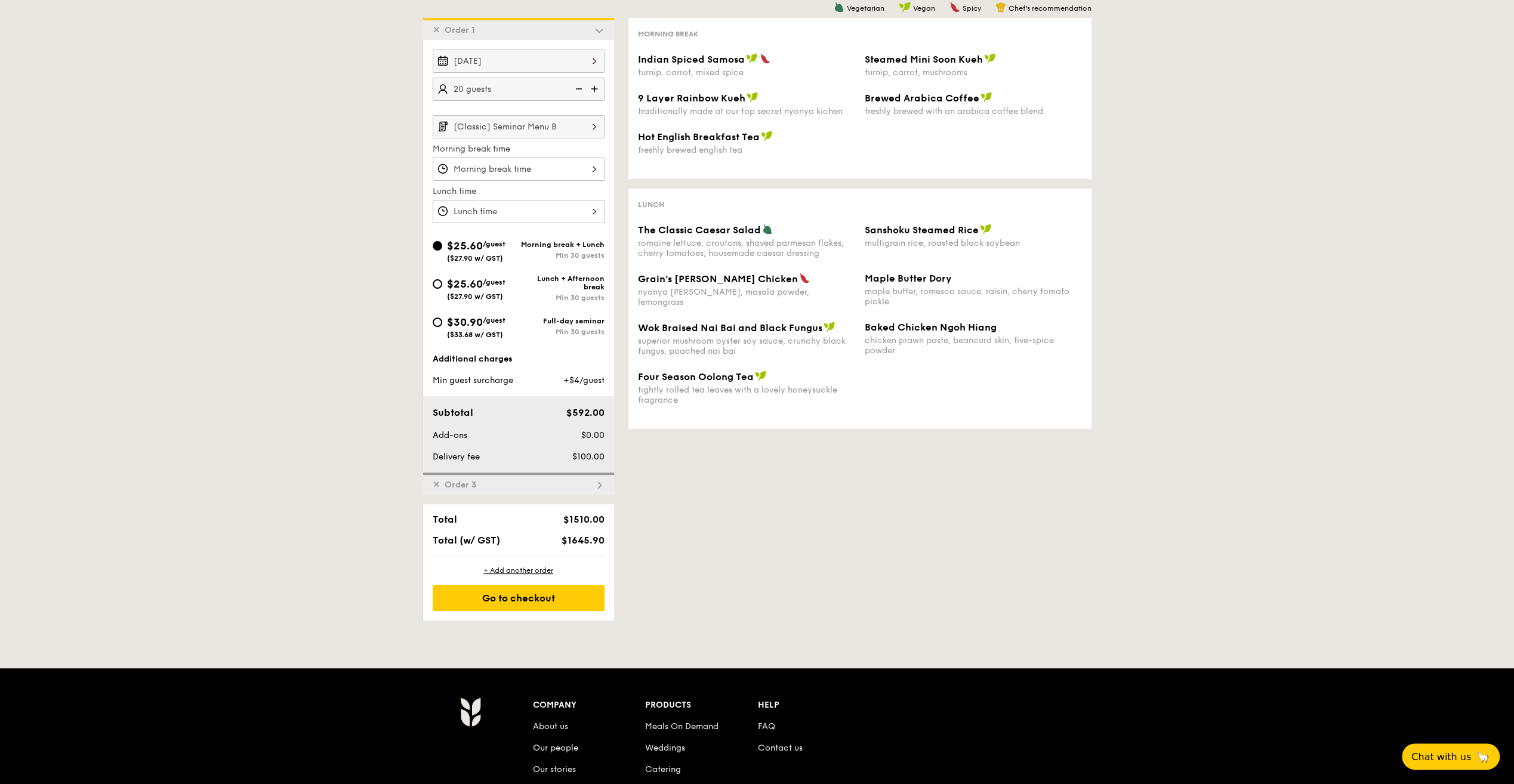
click at [597, 34] on img at bounding box center [599, 30] width 11 height 11
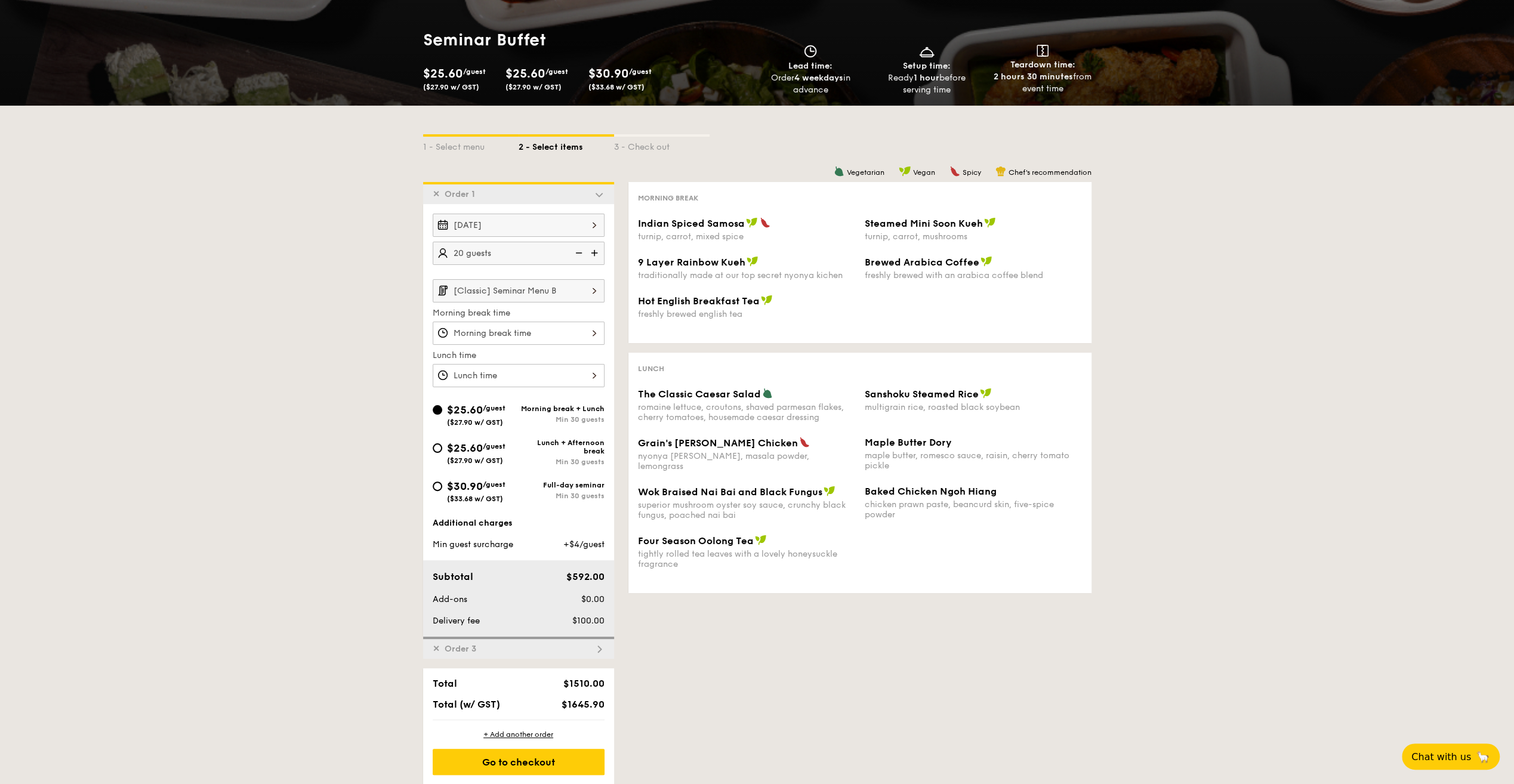
scroll to position [210, 0]
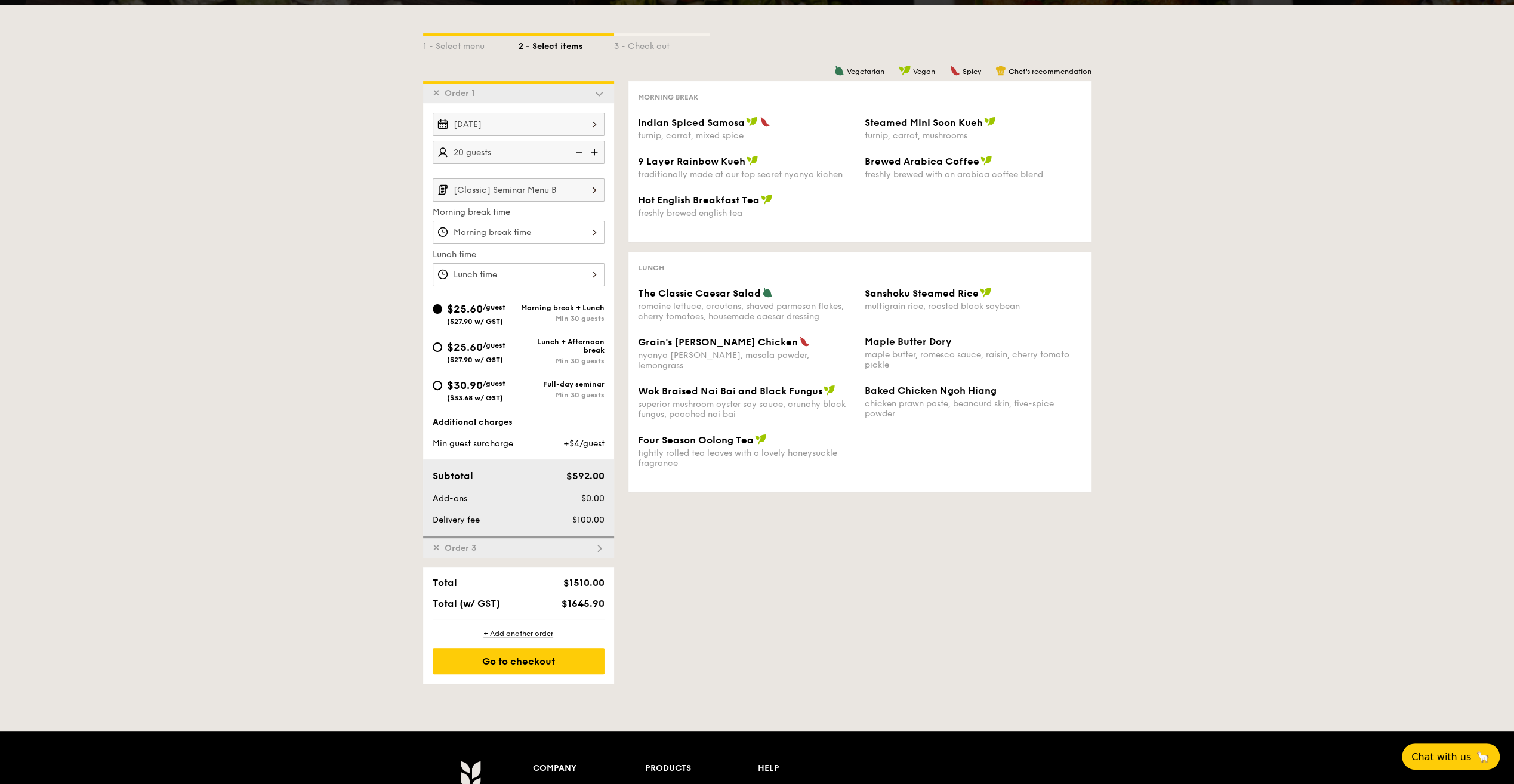
click at [603, 547] on img at bounding box center [599, 548] width 11 height 11
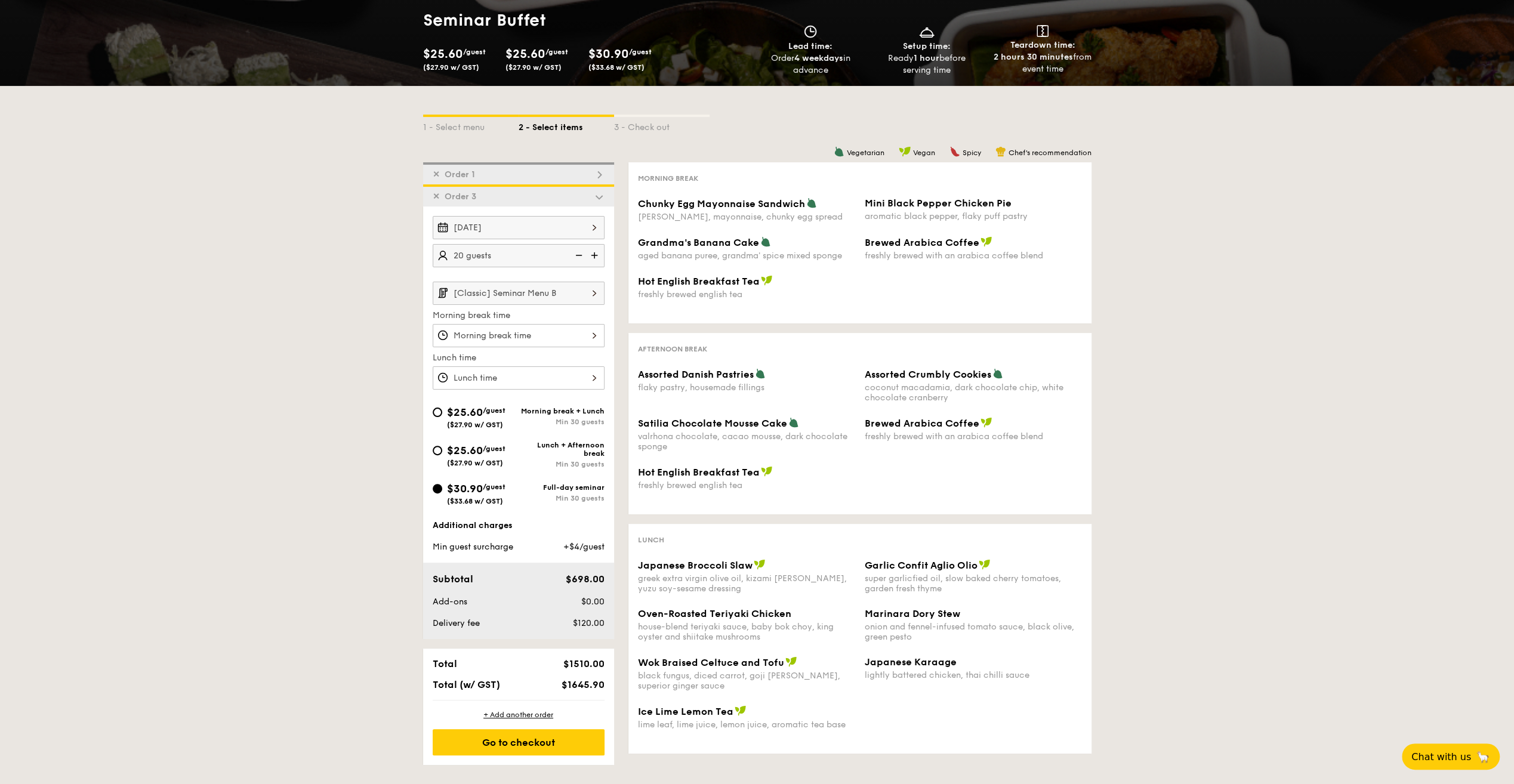
scroll to position [129, 0]
click at [596, 196] on img at bounding box center [599, 196] width 11 height 11
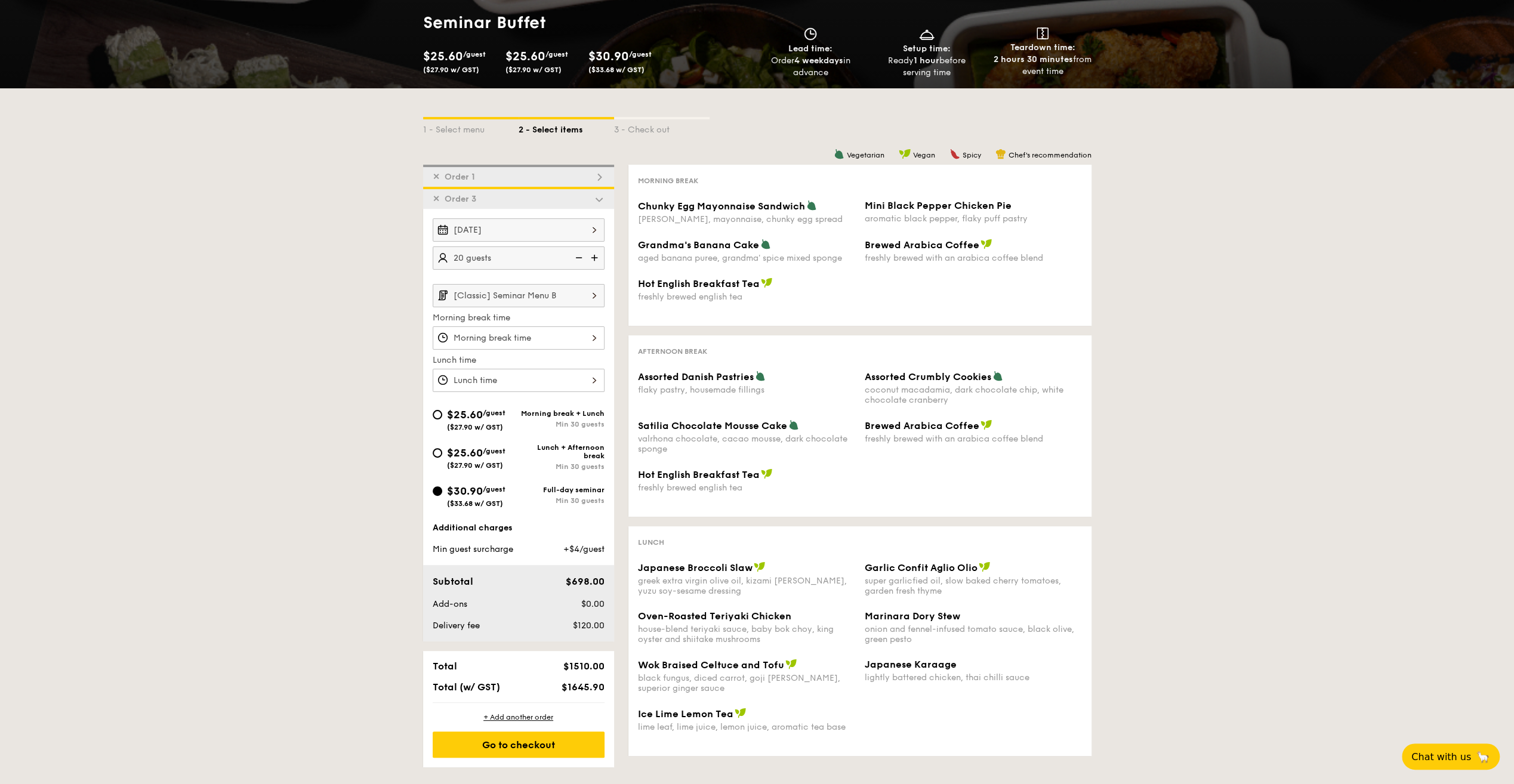
scroll to position [128, 0]
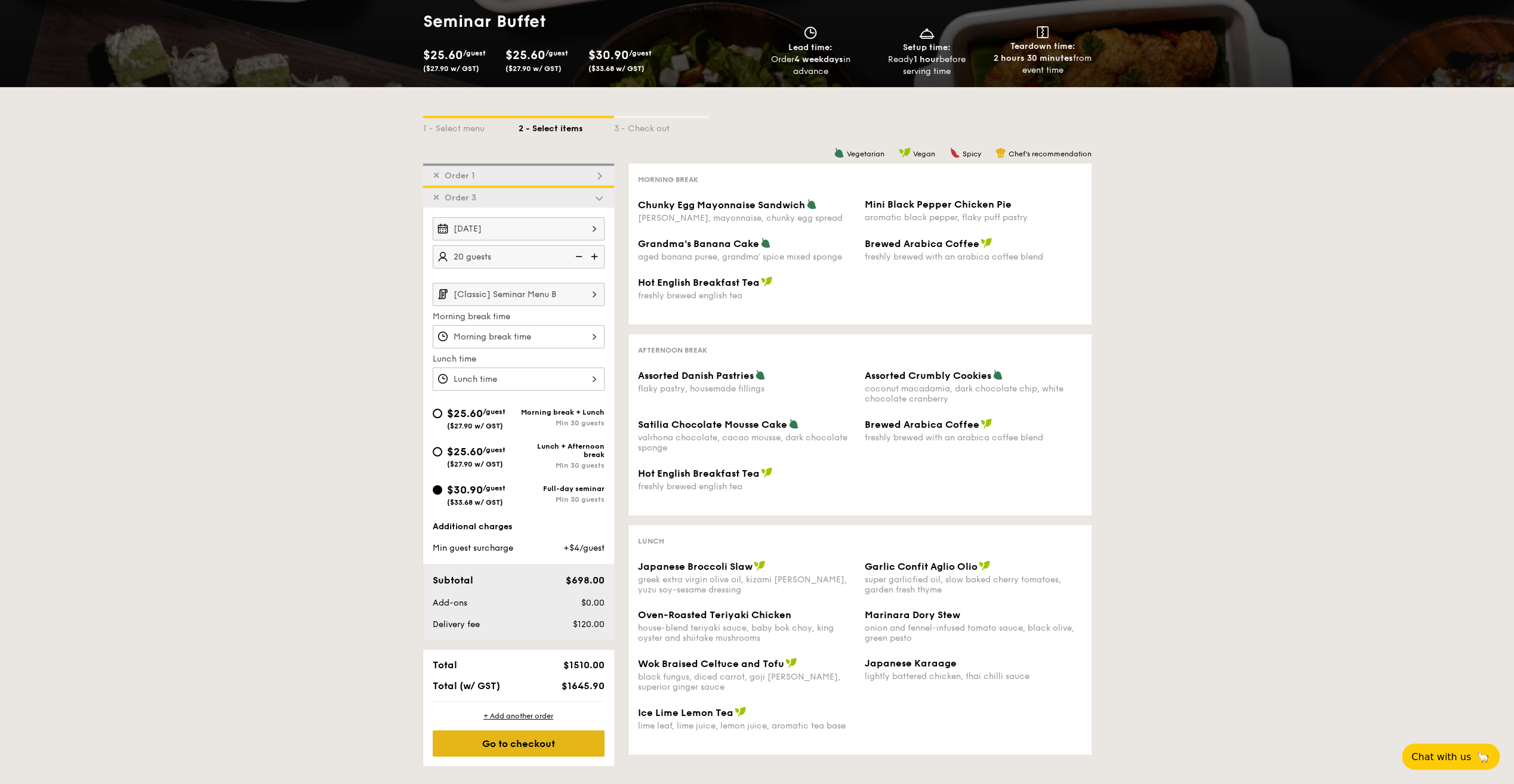
click at [502, 745] on div "Go to checkout" at bounding box center [518, 743] width 172 height 26
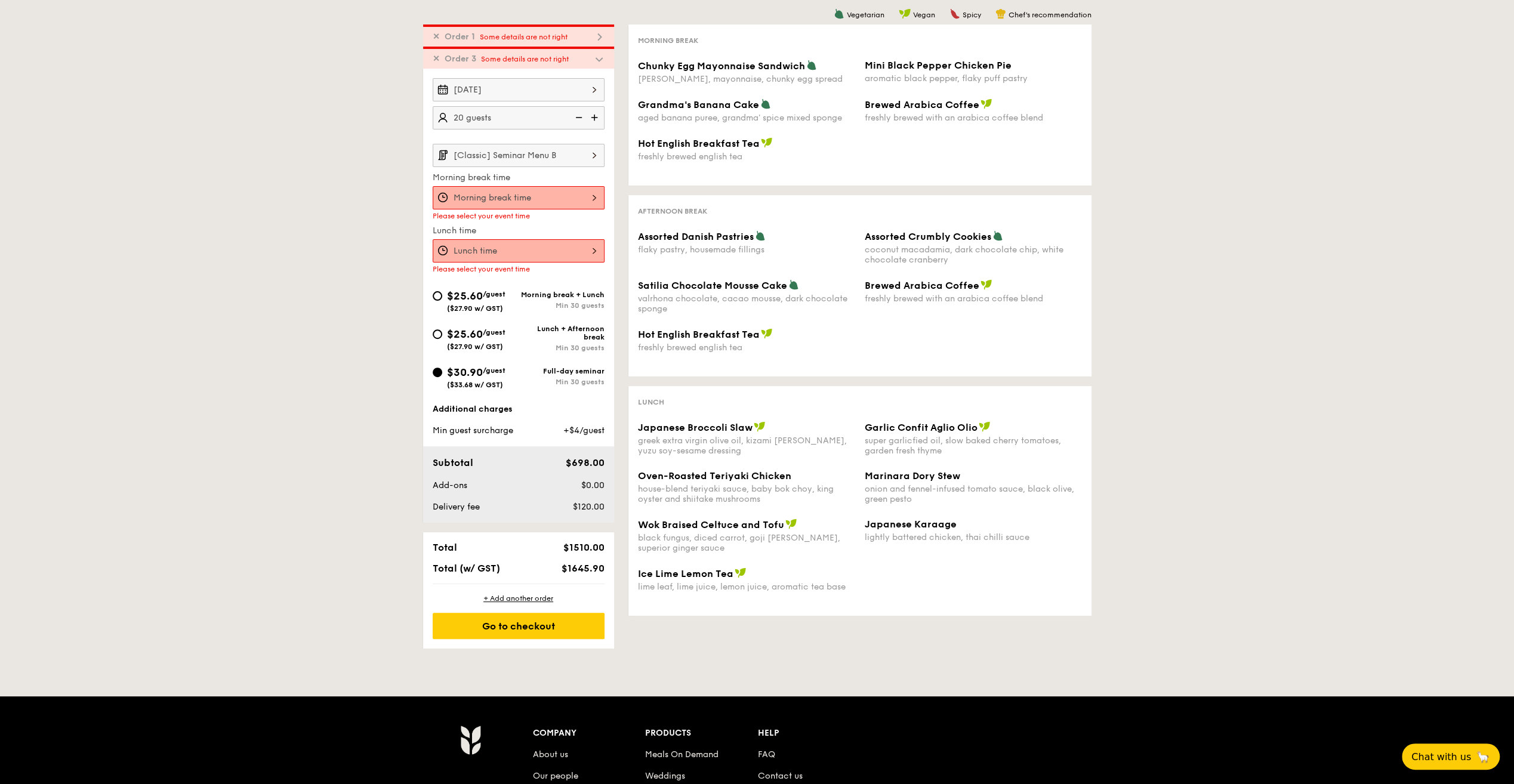
scroll to position [273, 0]
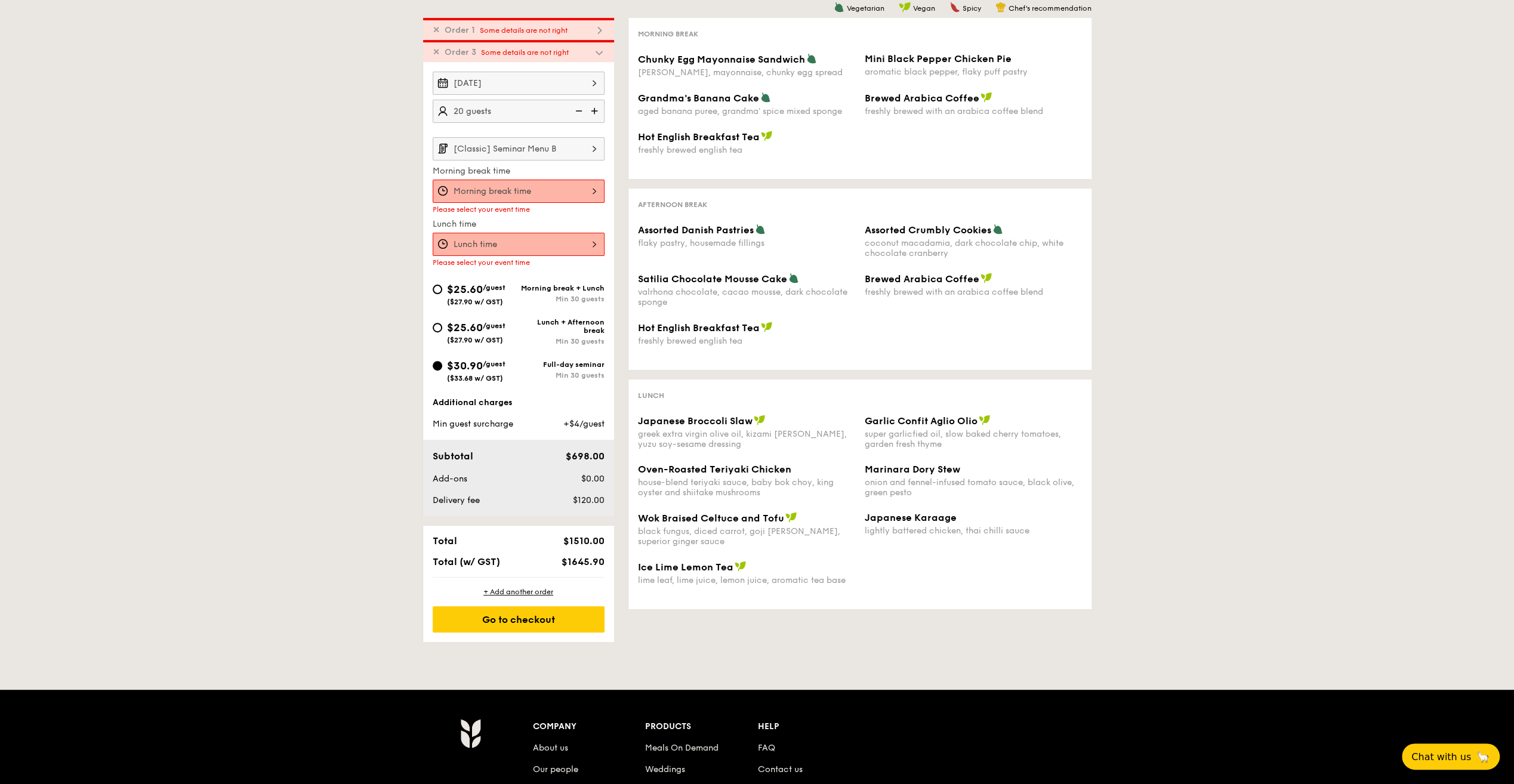
click at [532, 184] on div at bounding box center [518, 191] width 172 height 23
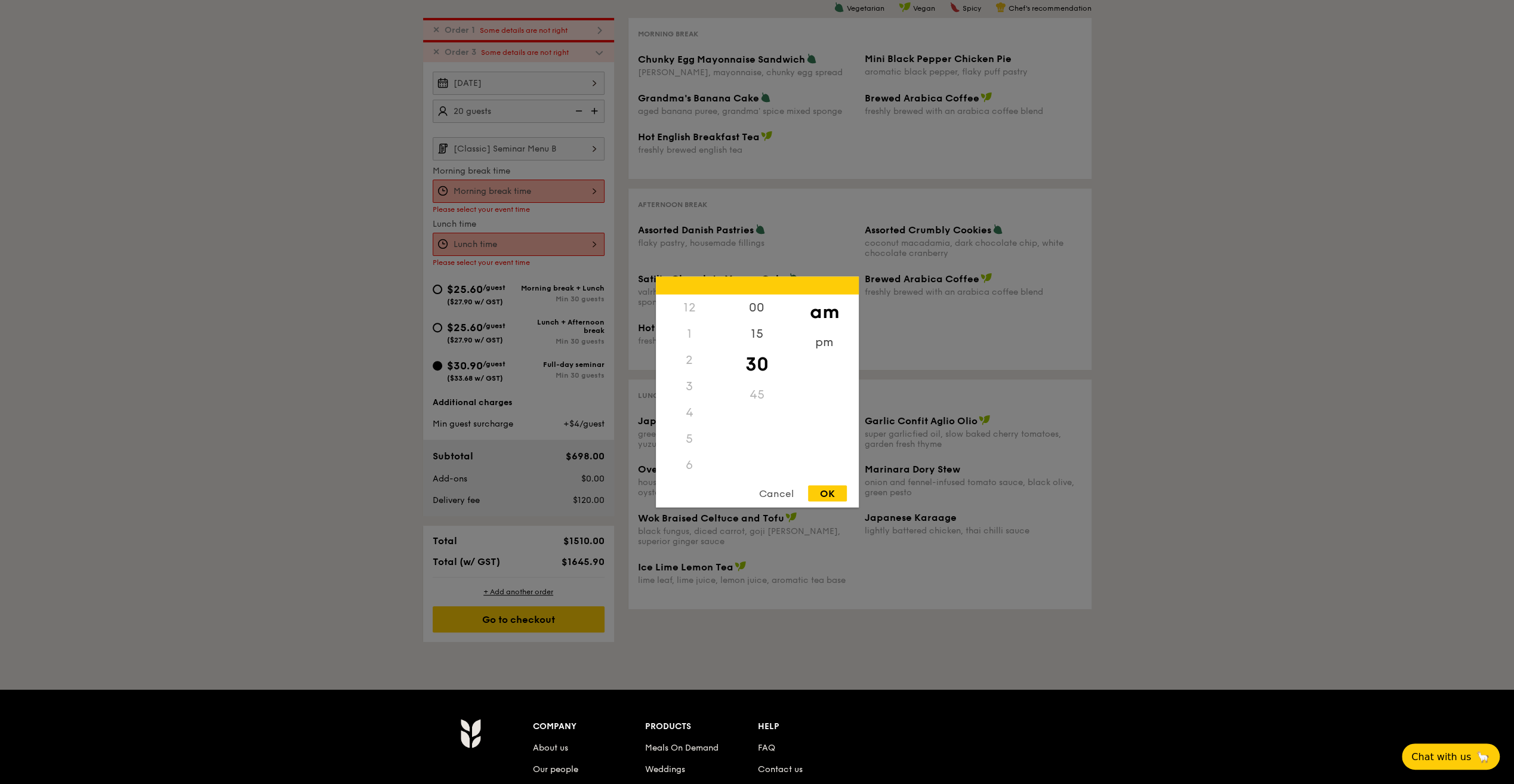
scroll to position [131, 0]
click at [692, 410] on div "9" at bounding box center [689, 417] width 68 height 34
click at [760, 310] on div "00" at bounding box center [757, 311] width 68 height 34
click at [832, 496] on div "OK" at bounding box center [828, 493] width 39 height 16
type input "9:00AM"
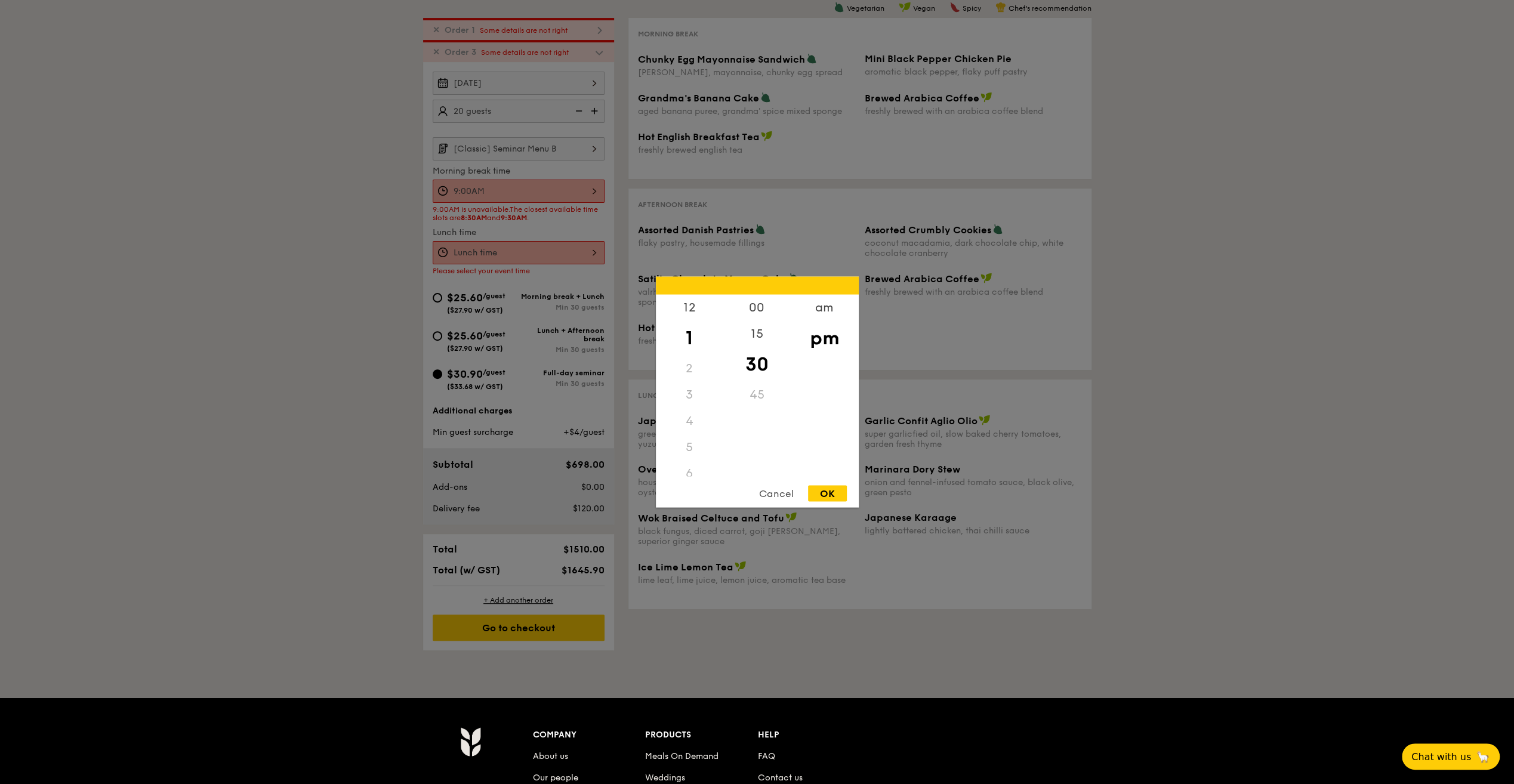
click at [492, 246] on div "12 1 2 3 4 5 6 7 8 9 10 11 00 15 30 45 am pm Cancel OK" at bounding box center [518, 253] width 172 height 23
click at [688, 310] on div "12" at bounding box center [689, 311] width 68 height 34
click at [825, 490] on div "OK" at bounding box center [828, 493] width 39 height 16
type input "12:30PM"
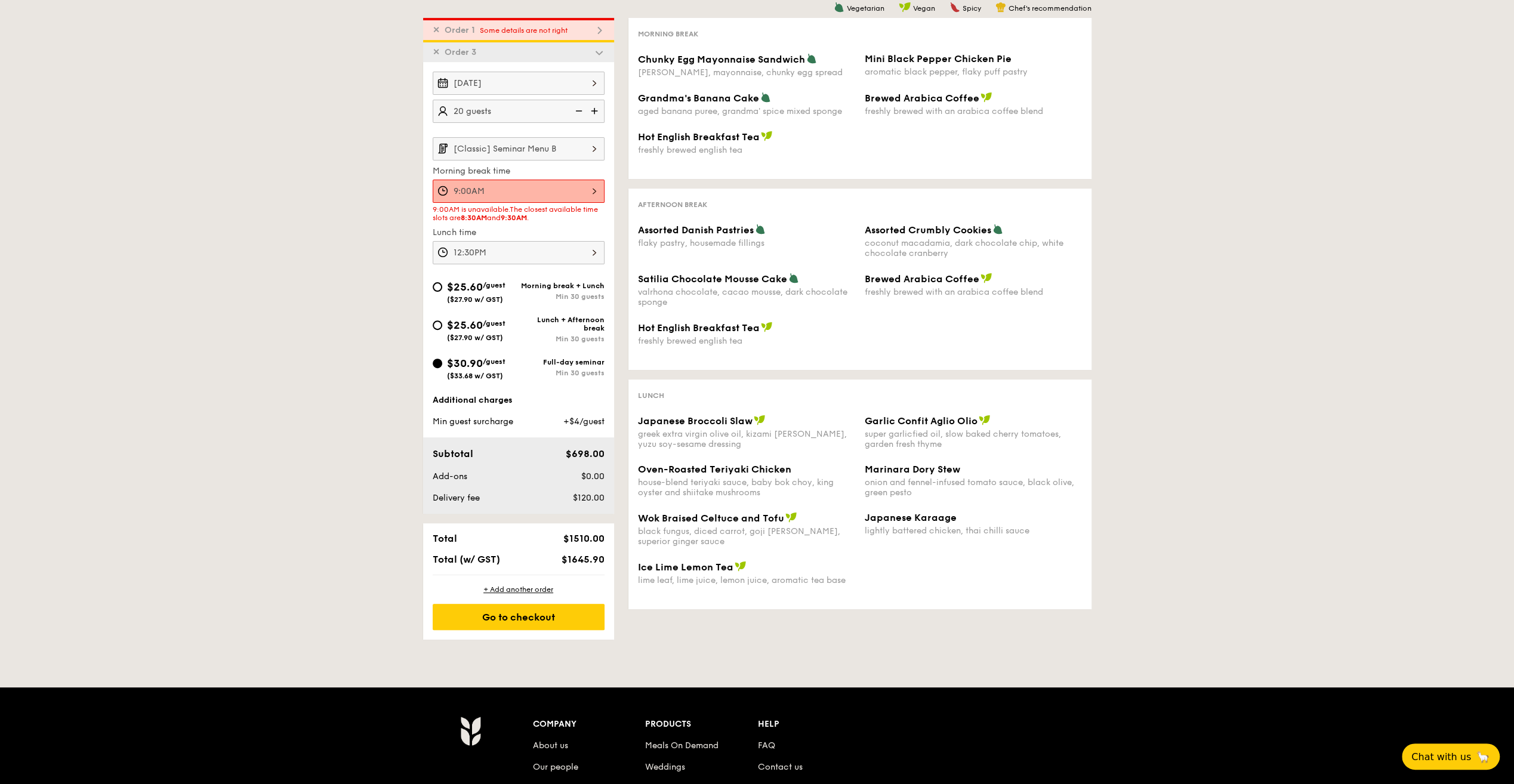
click at [361, 390] on div "1 - Select menu 2 - Select items 3 - Check out ✕ Order 1 Some details are not r…" at bounding box center [757, 291] width 1514 height 698
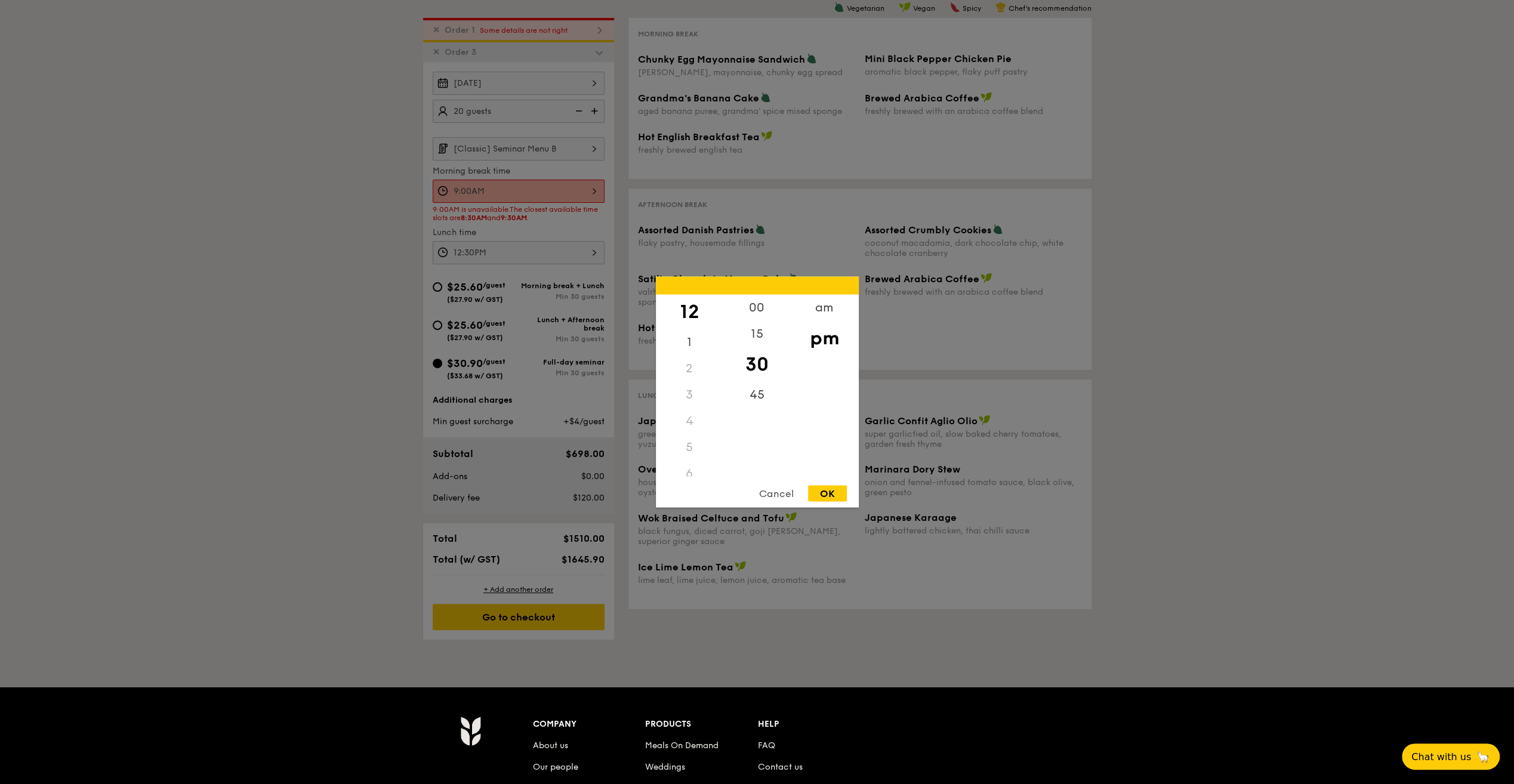
click at [552, 251] on div "12:30PM 12 1 2 3 4 5 6 7 8 9 10 11 00 15 30 45 am pm Cancel OK" at bounding box center [518, 253] width 172 height 23
click at [545, 188] on div at bounding box center [757, 392] width 1514 height 784
click at [571, 189] on div "9:00AM 12 1 2 3 4 5 6 7 8 9 10 11 00 15 30 45 am pm Cancel OK" at bounding box center [518, 191] width 172 height 23
click at [694, 412] on div "8" at bounding box center [689, 417] width 68 height 34
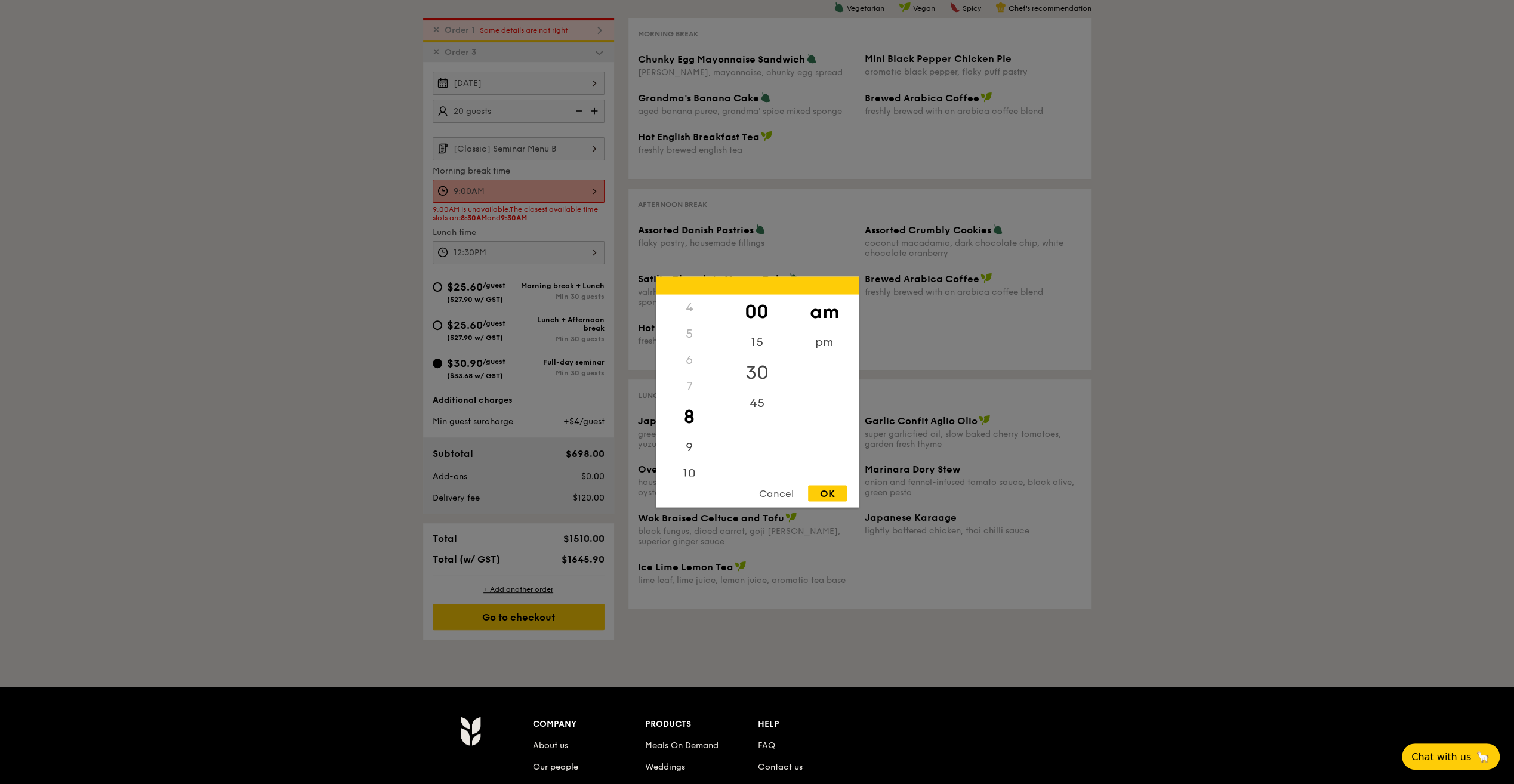
click at [754, 376] on div "30" at bounding box center [757, 372] width 68 height 34
click at [829, 492] on div "OK" at bounding box center [828, 493] width 39 height 16
type input "8:30AM"
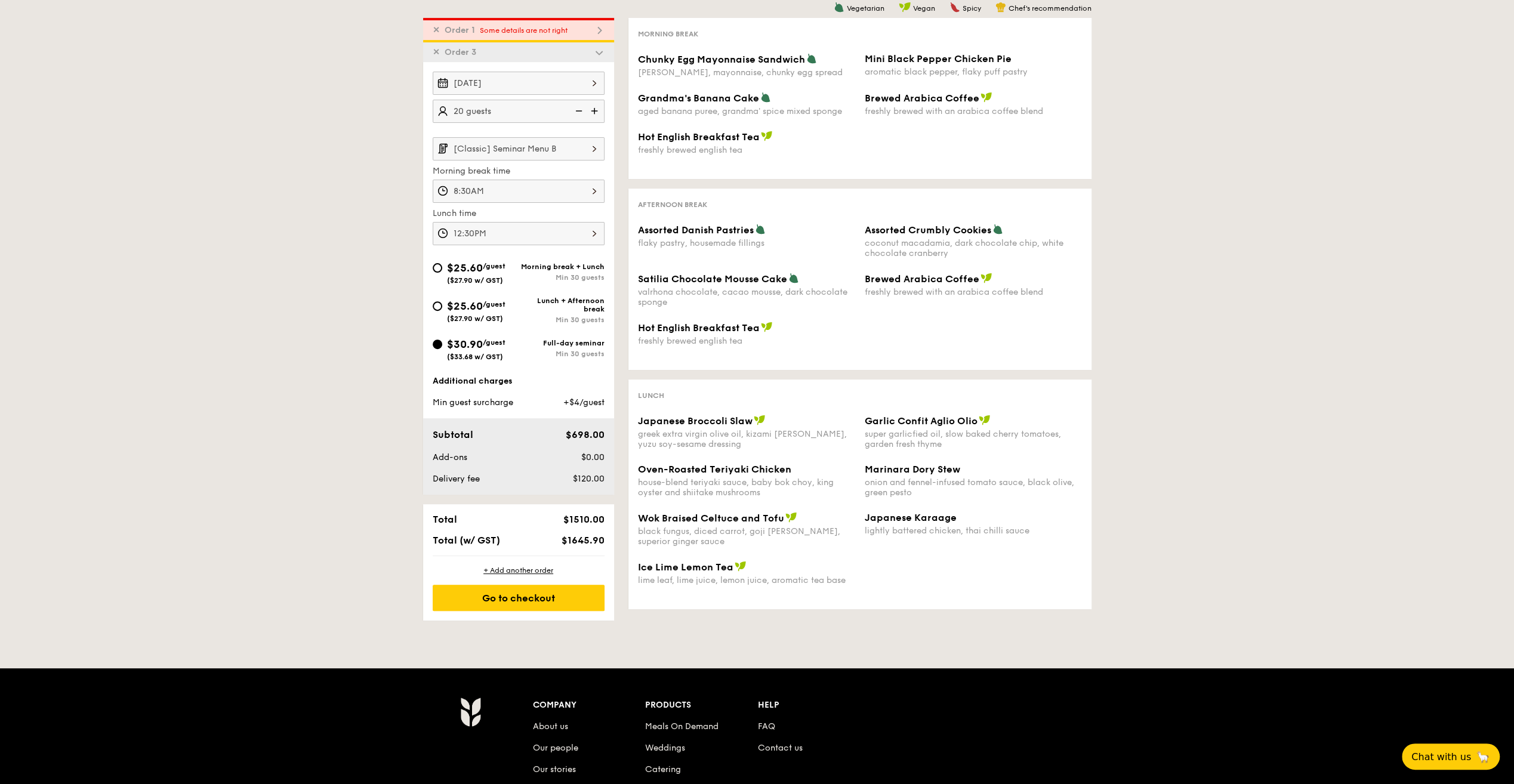
scroll to position [0, 0]
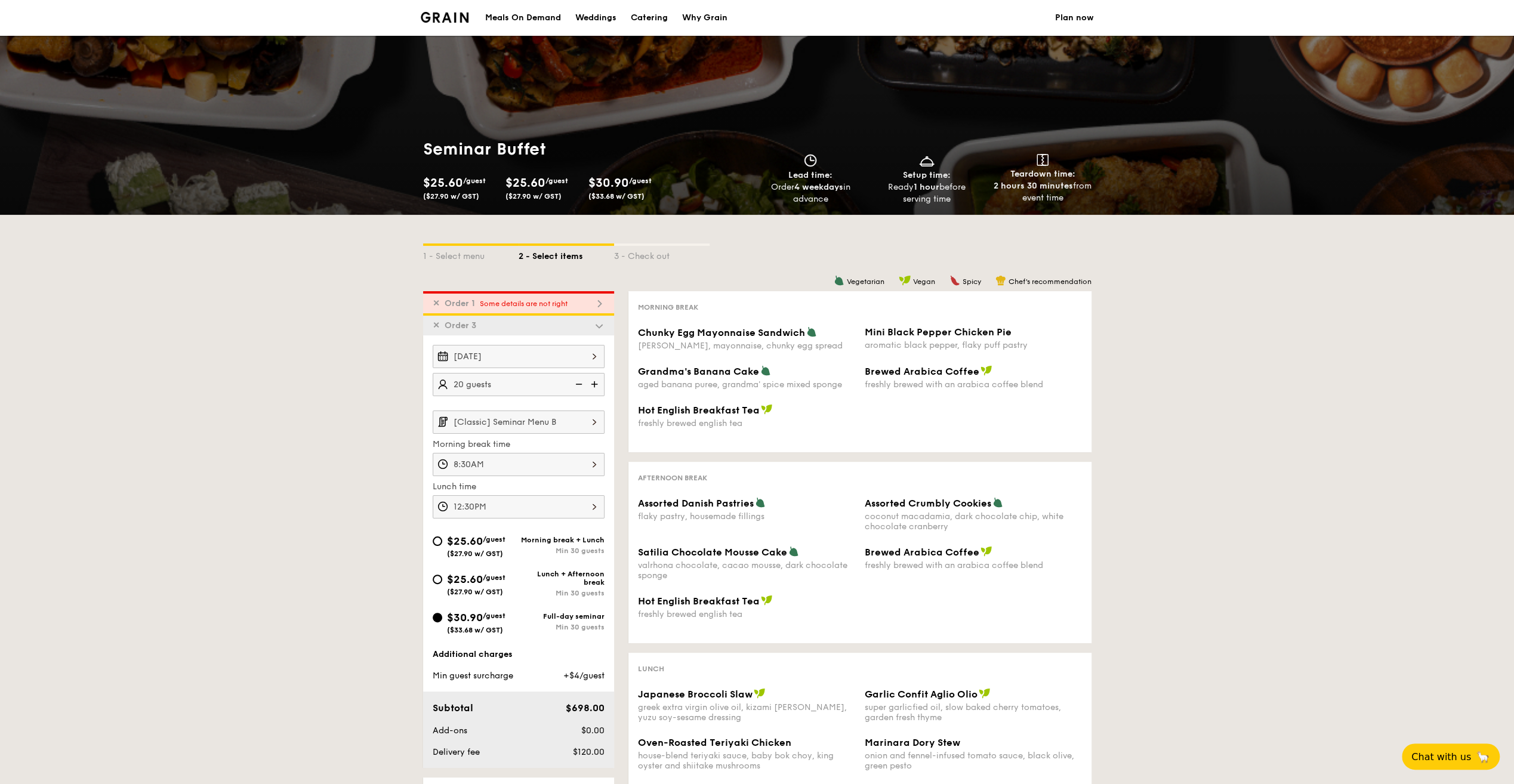
click at [545, 301] on span "Some details are not right" at bounding box center [523, 303] width 88 height 8
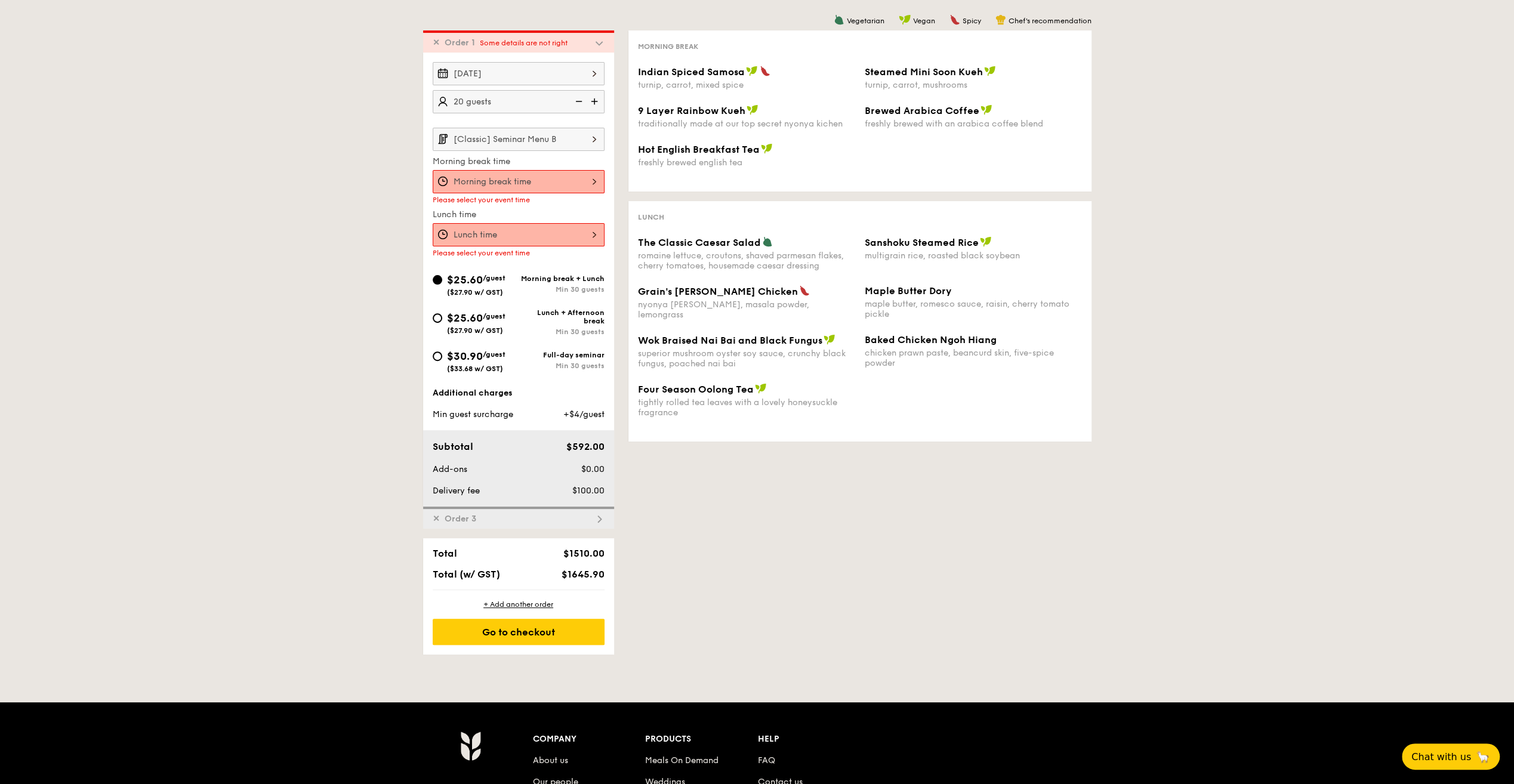
scroll to position [273, 0]
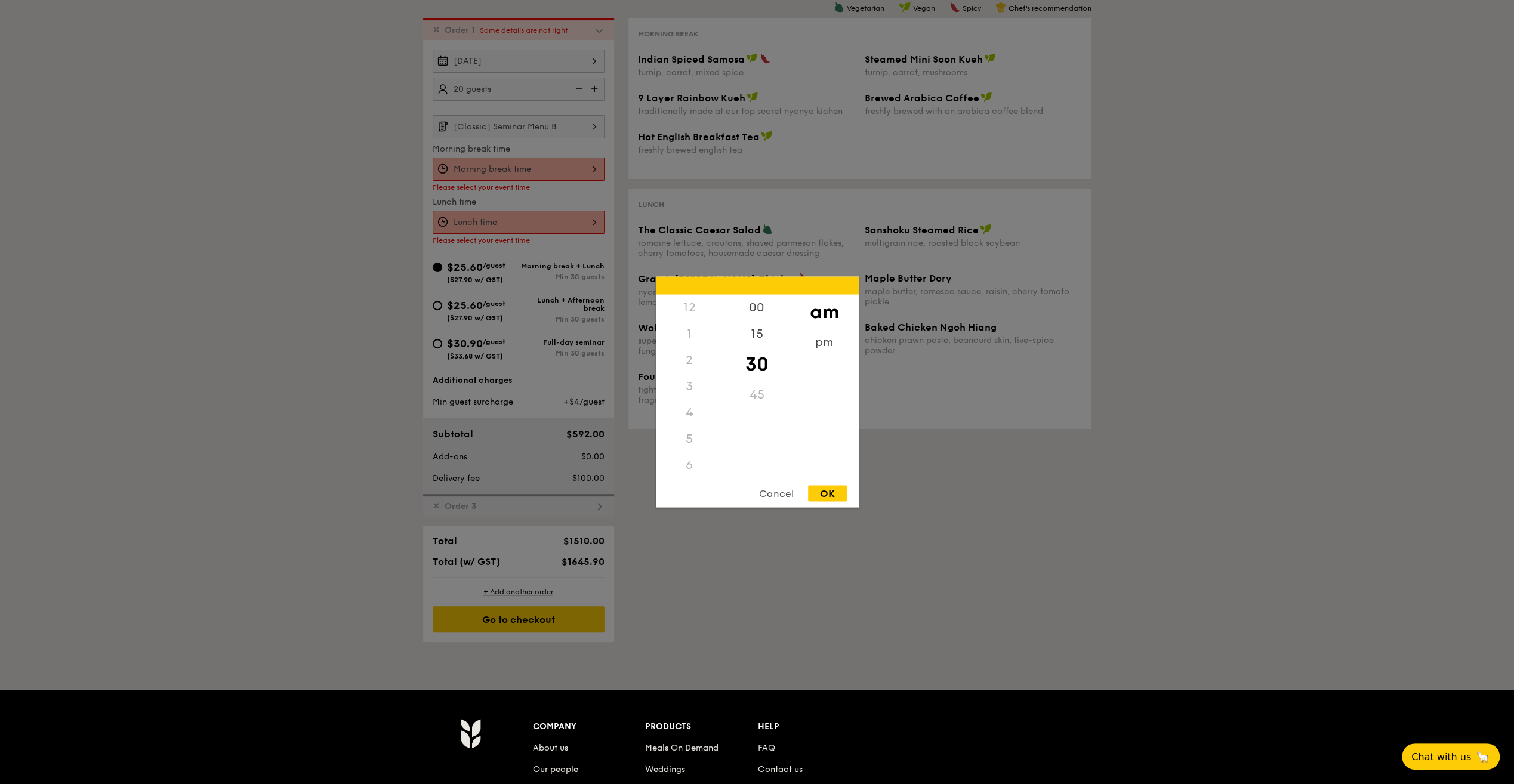
click at [513, 167] on div "12 1 2 3 4 5 6 7 8 9 10 11 00 15 30 45 am pm Cancel OK" at bounding box center [518, 169] width 172 height 23
click at [690, 413] on div "9" at bounding box center [689, 417] width 68 height 34
click at [758, 307] on div "00" at bounding box center [757, 311] width 68 height 34
click at [835, 488] on div "OK" at bounding box center [828, 493] width 39 height 16
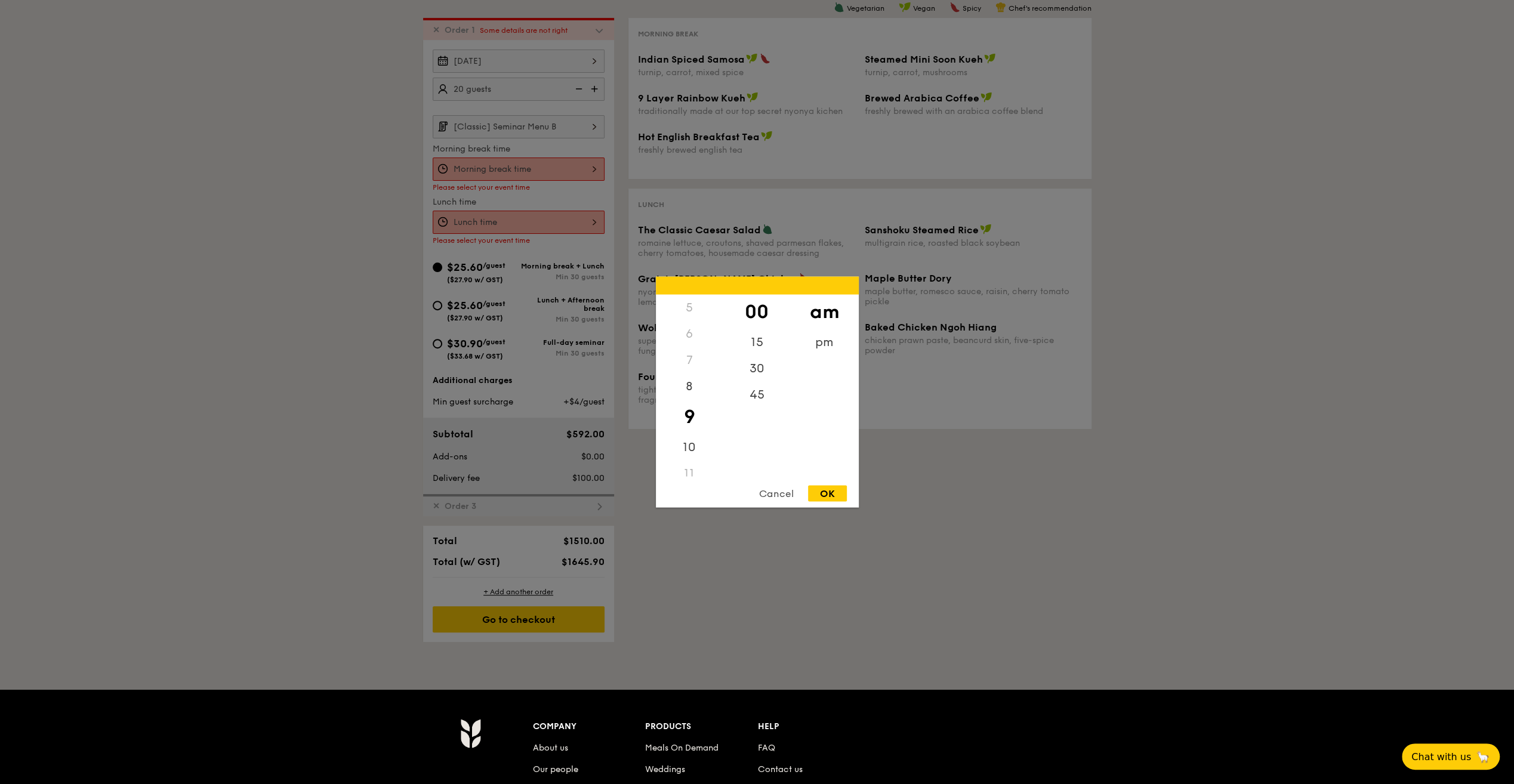
type input "9:00AM"
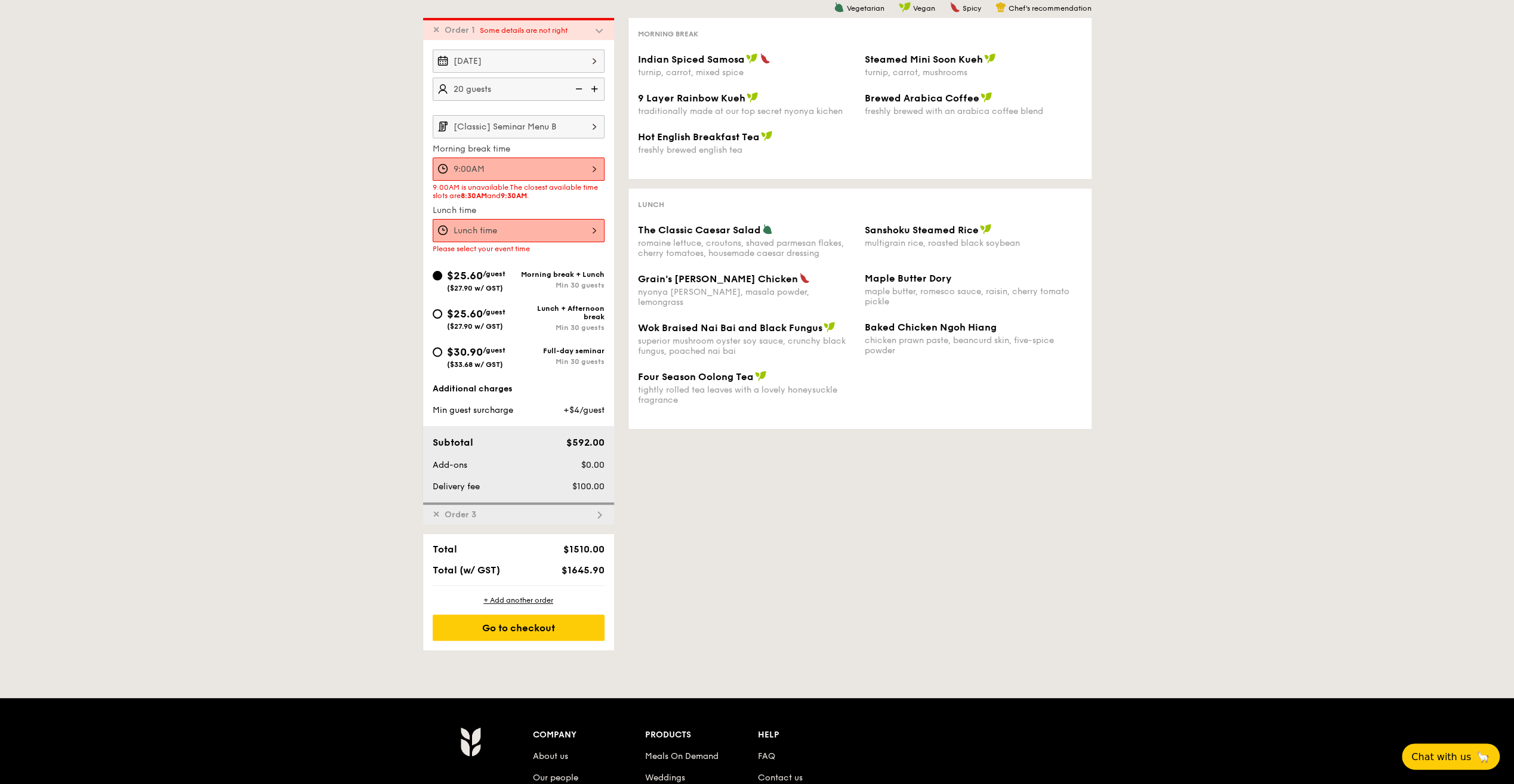
click at [494, 232] on div at bounding box center [518, 230] width 172 height 23
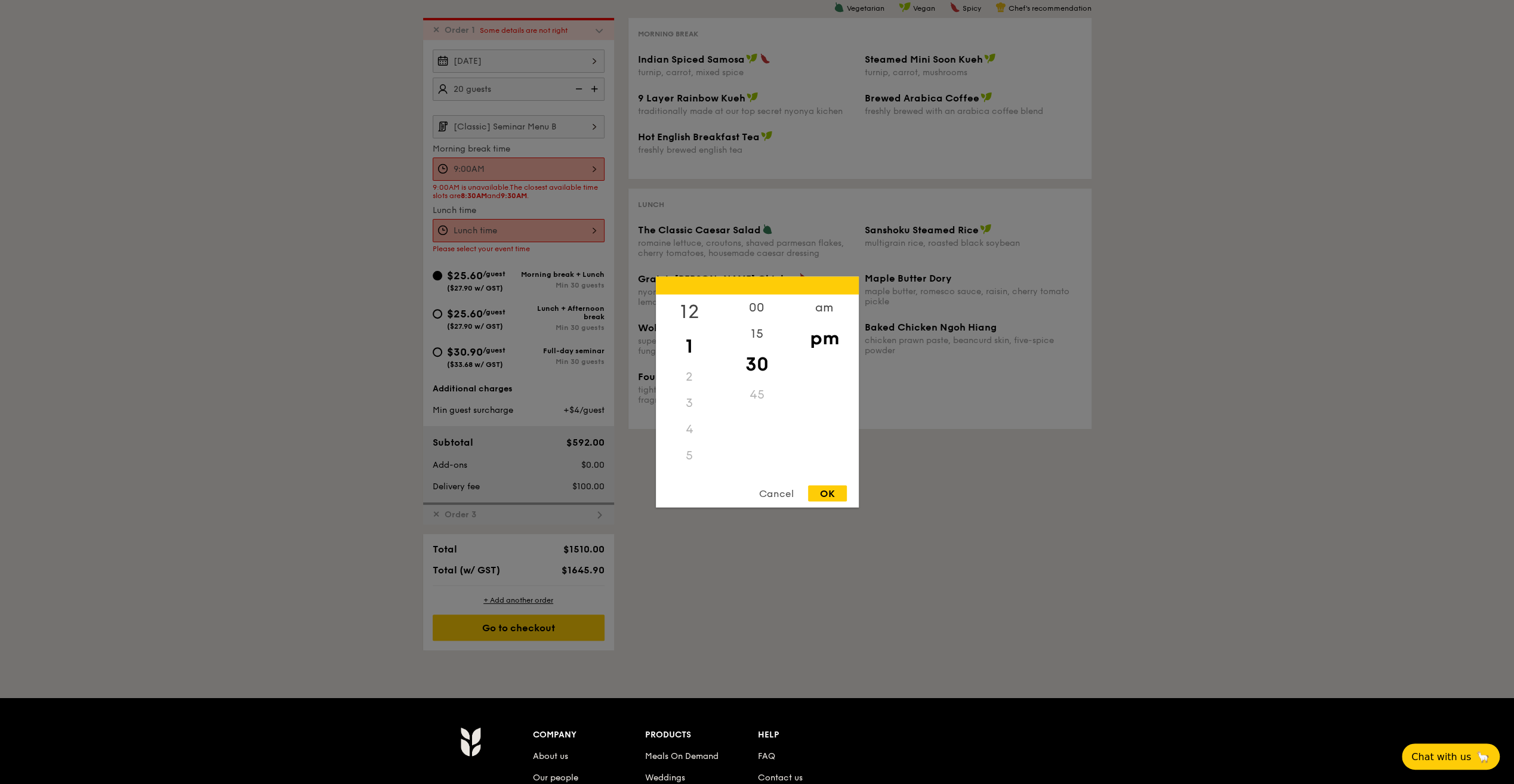
click at [693, 304] on div "12" at bounding box center [689, 311] width 68 height 34
click at [761, 307] on div "00" at bounding box center [757, 311] width 68 height 34
drag, startPoint x: 820, startPoint y: 492, endPoint x: 812, endPoint y: 488, distance: 8.9
click at [819, 492] on div "OK" at bounding box center [828, 493] width 39 height 16
type input "12:00PM"
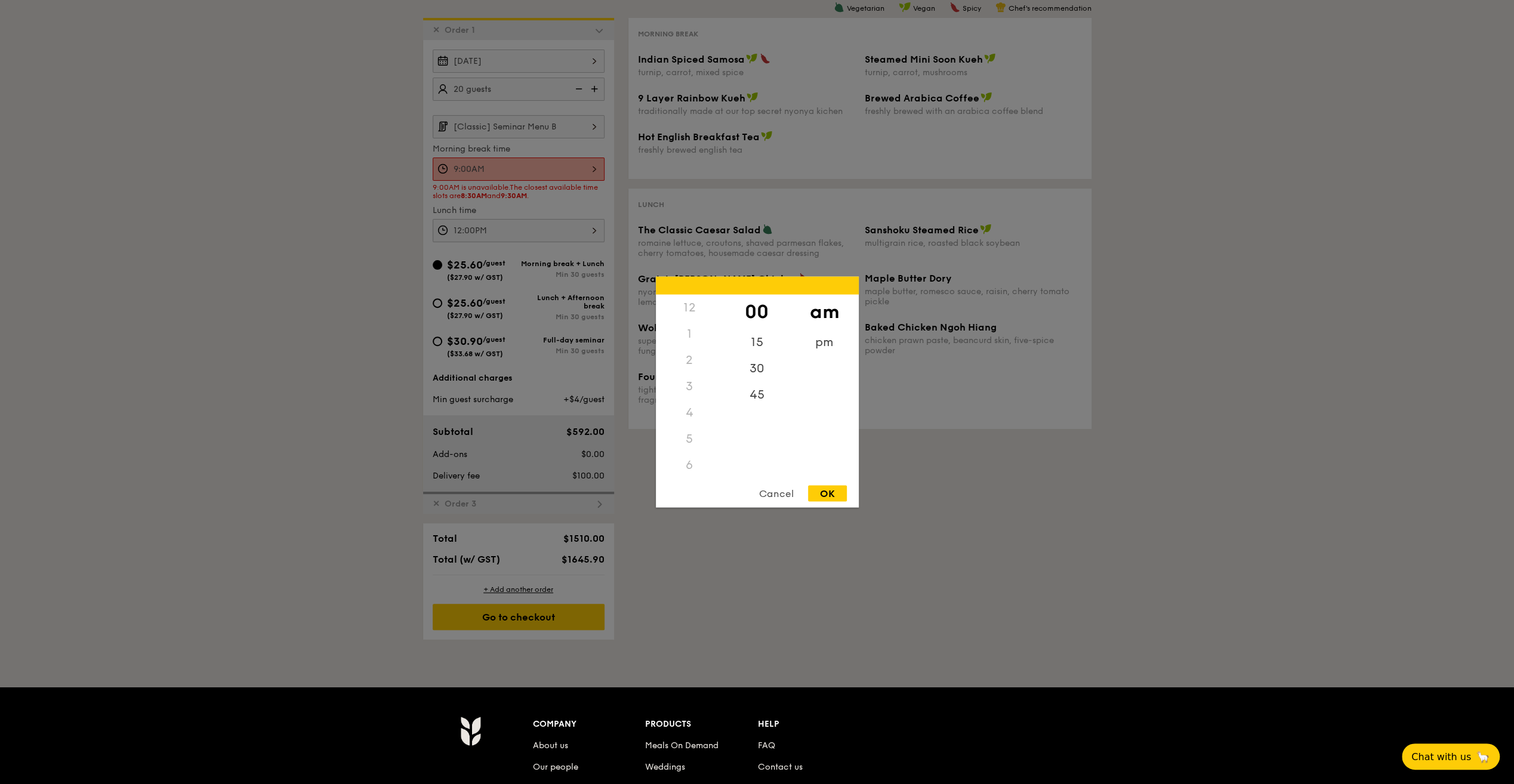
click at [560, 174] on div "9:00AM 12 1 2 3 4 5 6 7 8 9 10 11 00 15 30 45 am pm Cancel OK" at bounding box center [518, 169] width 172 height 23
click at [688, 414] on div "8" at bounding box center [689, 417] width 68 height 34
click at [761, 370] on div "30" at bounding box center [757, 372] width 68 height 34
click at [834, 489] on div "OK" at bounding box center [828, 493] width 39 height 16
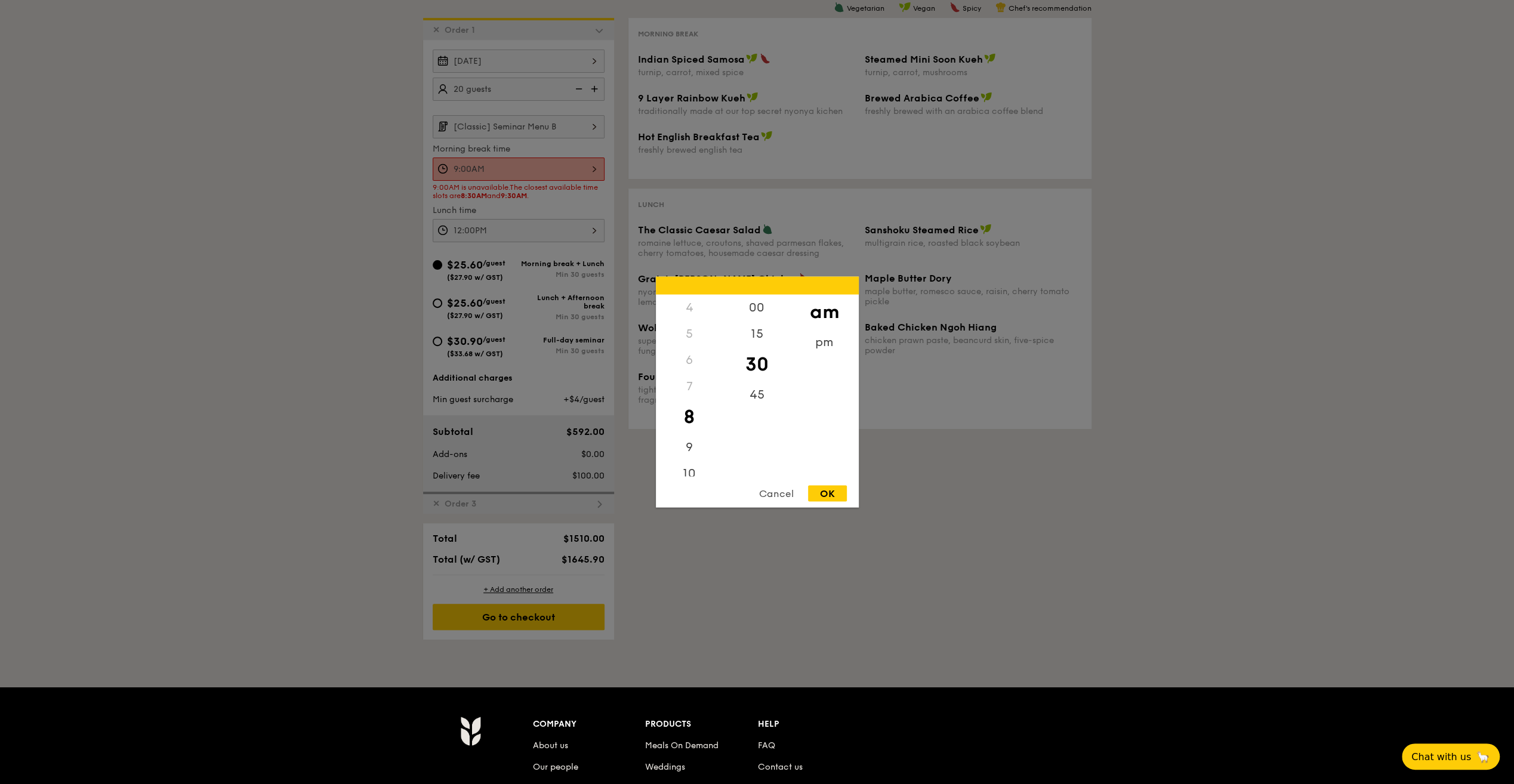
type input "8:30AM"
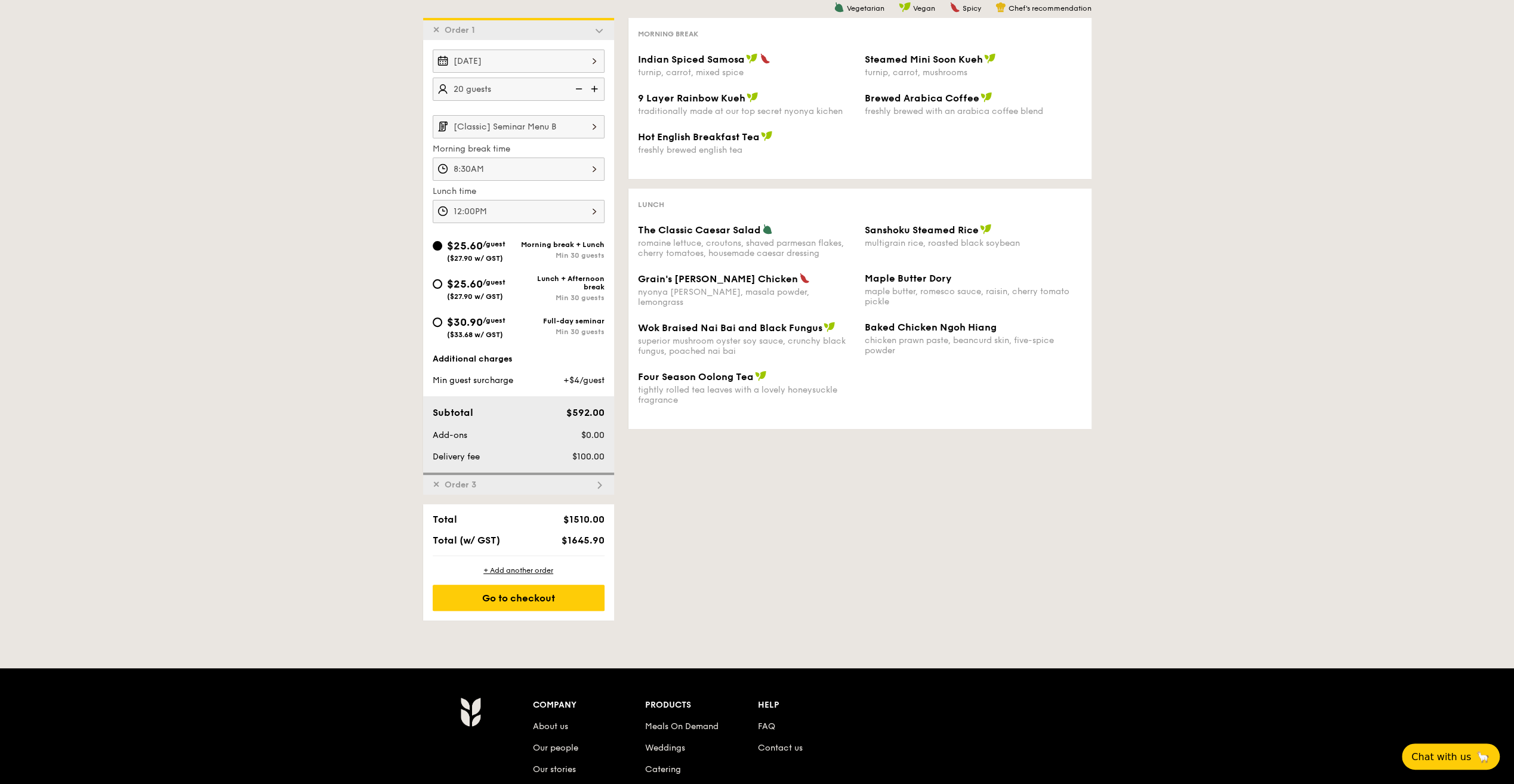
click at [827, 573] on div "1 - Select menu 2 - Select items 3 - Check out ✕ Order 1 Nov 19, 2025 20 guests…" at bounding box center [757, 281] width 687 height 678
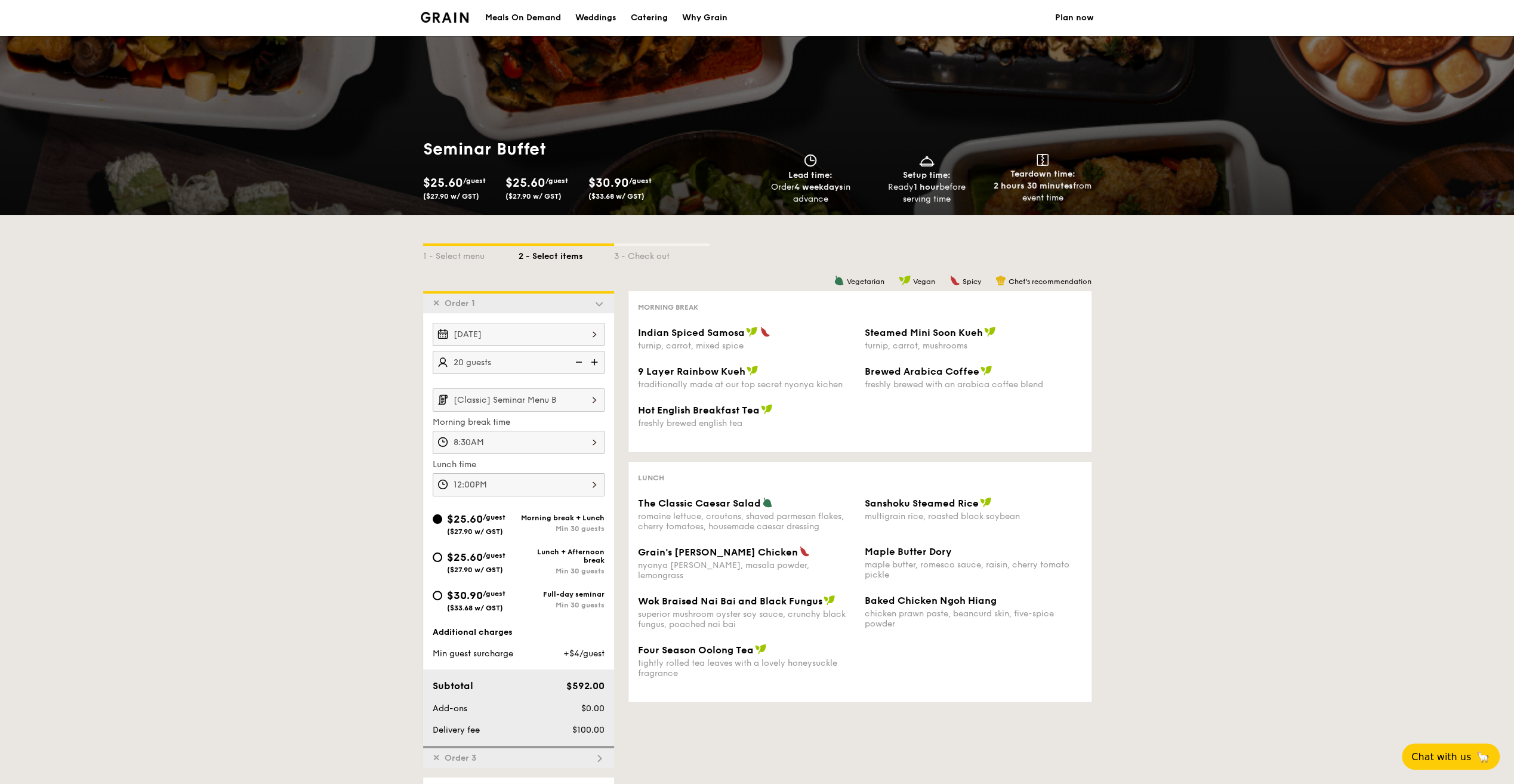
scroll to position [477, 0]
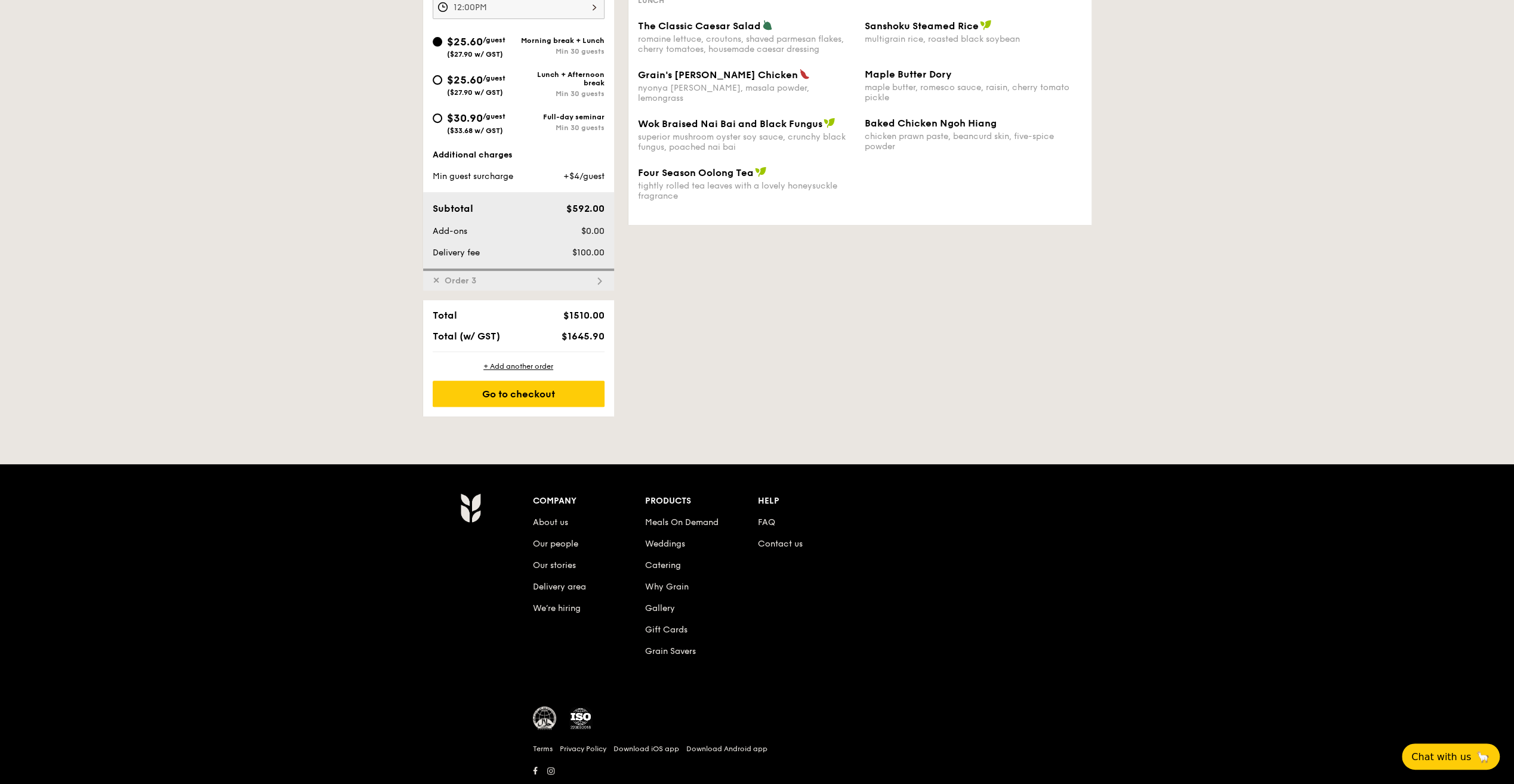
click at [563, 277] on div "✕ Order 3" at bounding box center [518, 279] width 191 height 22
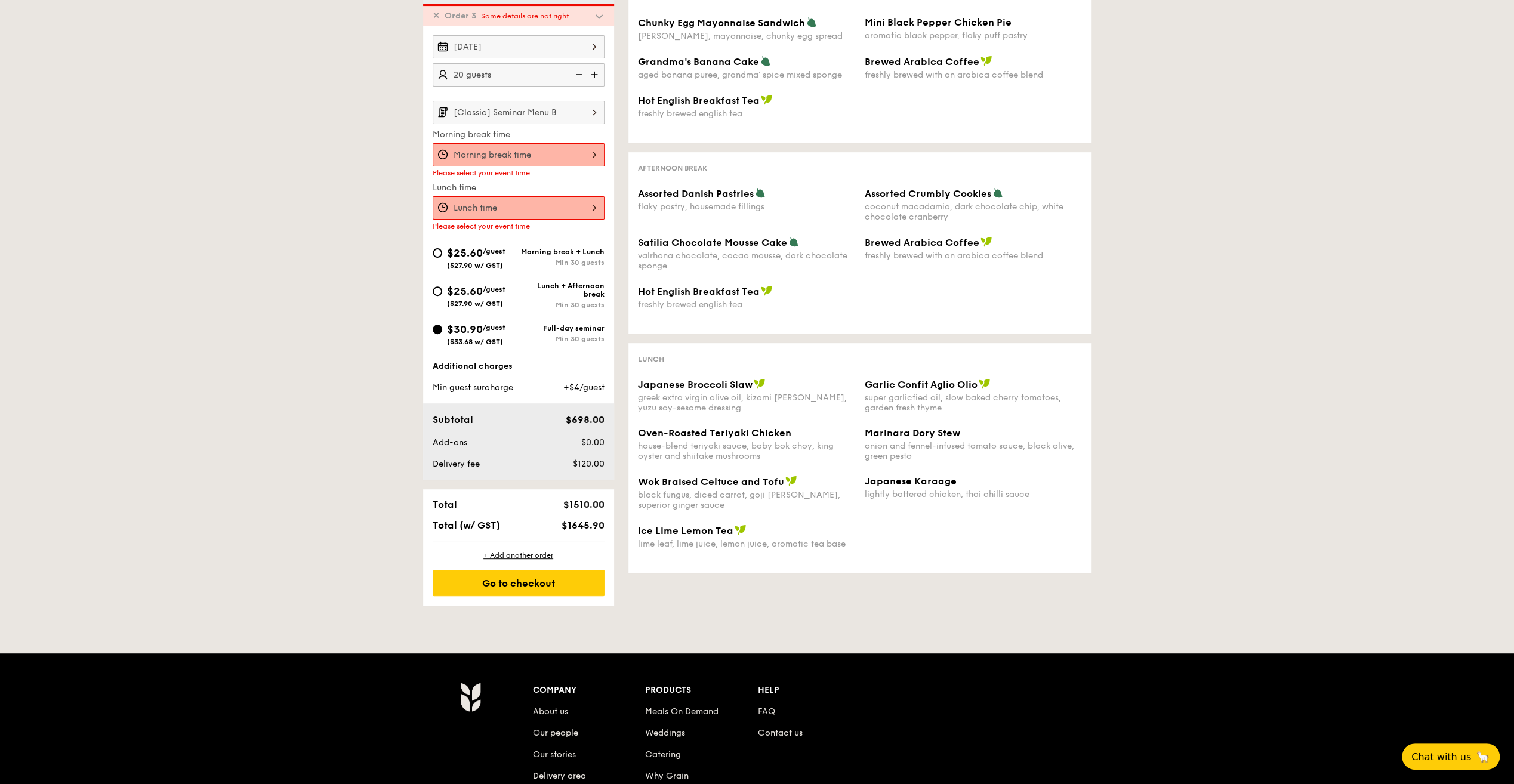
scroll to position [294, 0]
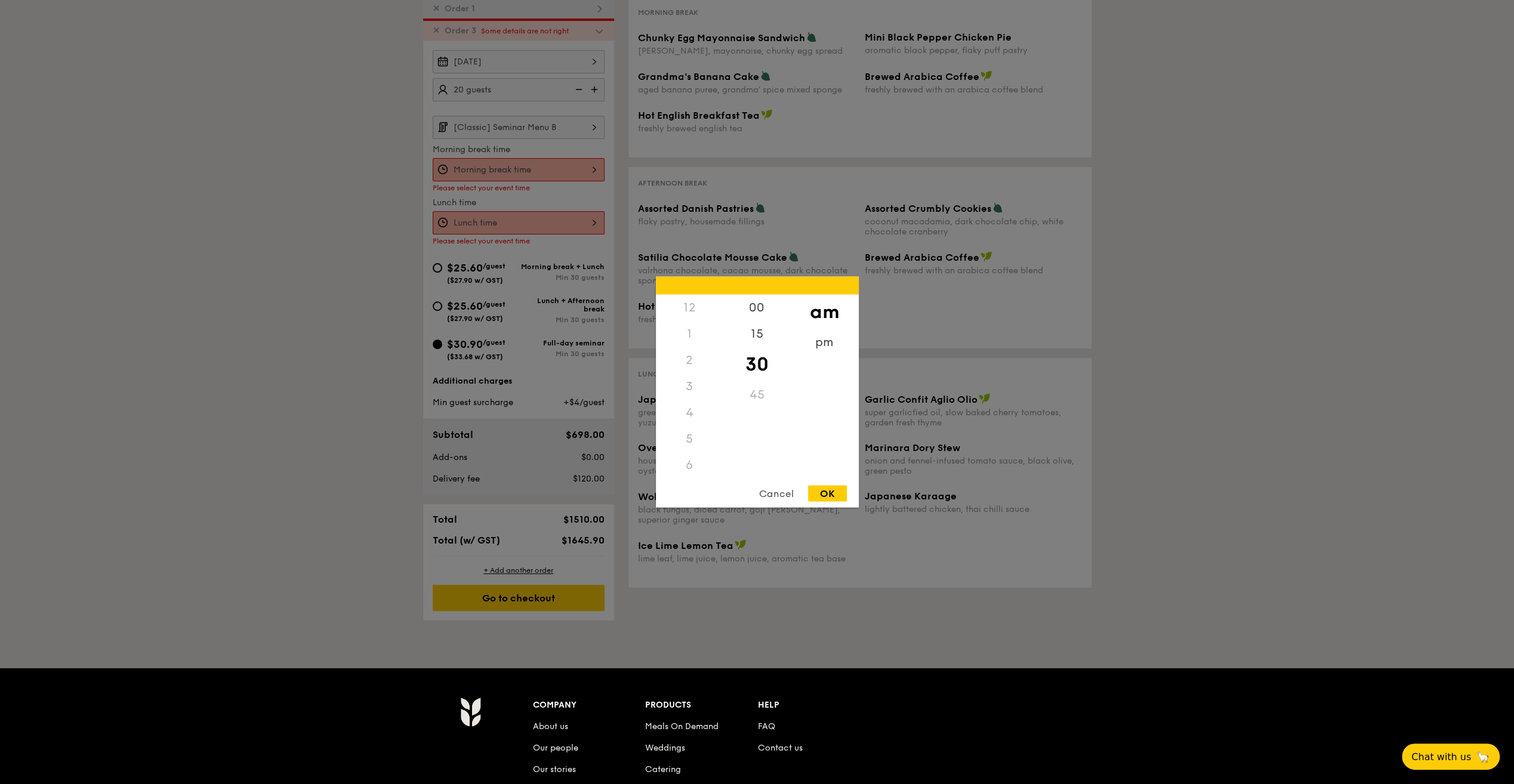
click at [582, 171] on div "12 1 2 3 4 5 6 7 8 9 10 11 00 15 30 45 am pm Cancel OK" at bounding box center [518, 169] width 172 height 23
click at [694, 393] on div "8" at bounding box center [689, 390] width 68 height 34
click at [832, 492] on div "OK" at bounding box center [828, 493] width 39 height 16
type input "8:30AM"
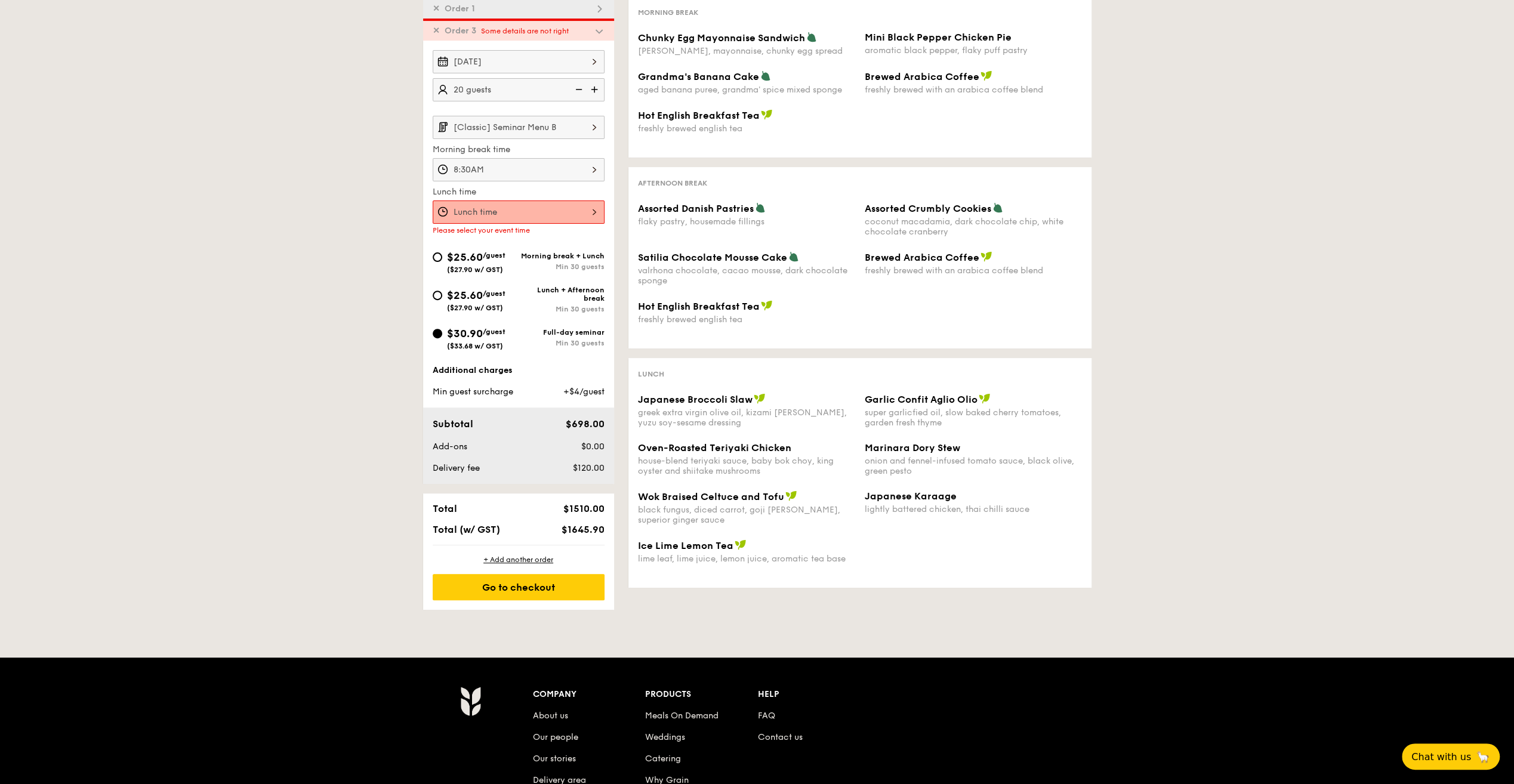
click at [537, 209] on div at bounding box center [518, 211] width 172 height 23
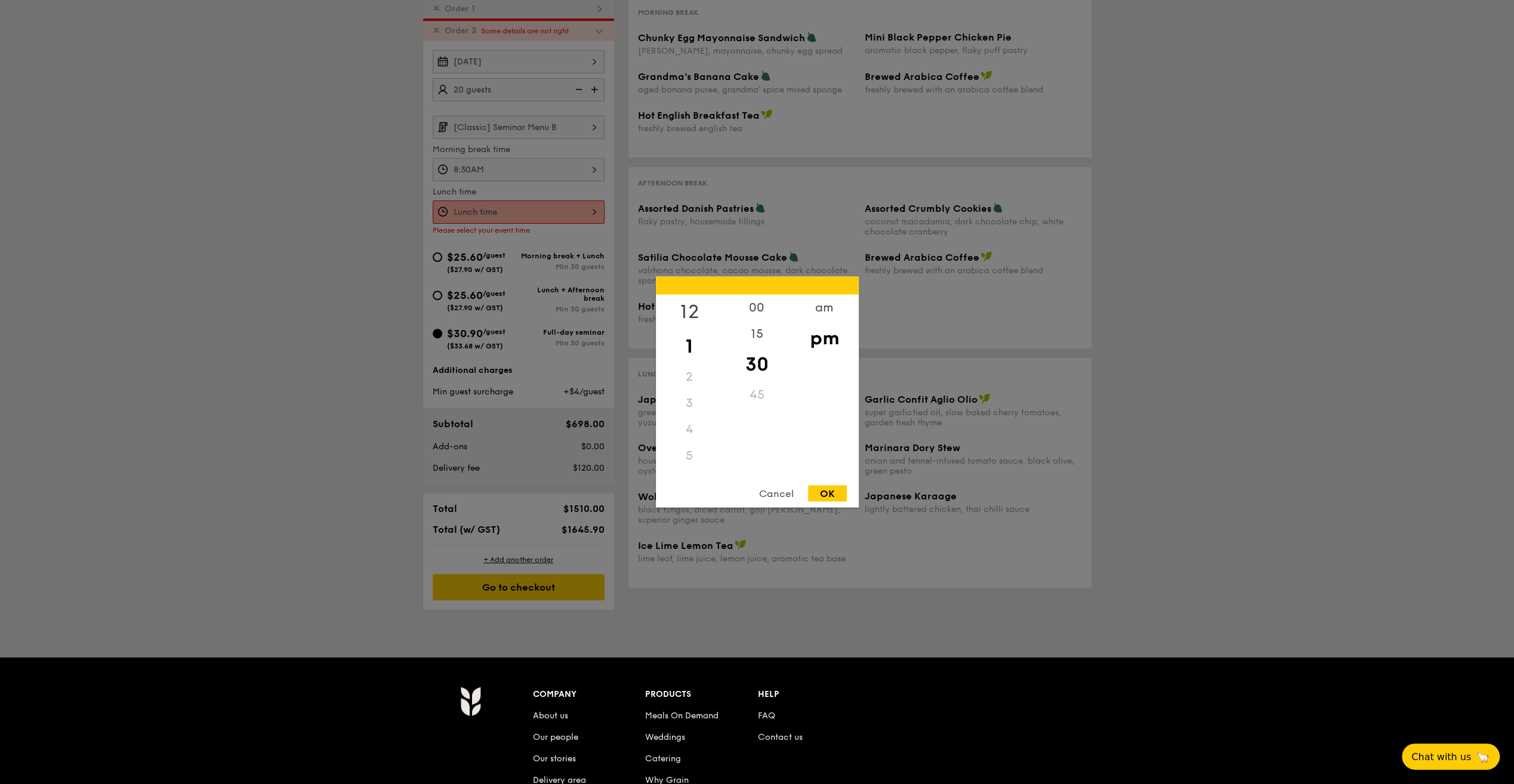
click at [698, 303] on div "12" at bounding box center [689, 311] width 68 height 34
click at [759, 312] on div "00" at bounding box center [757, 311] width 68 height 34
click at [828, 491] on div "OK" at bounding box center [828, 493] width 39 height 16
type input "12:00PM"
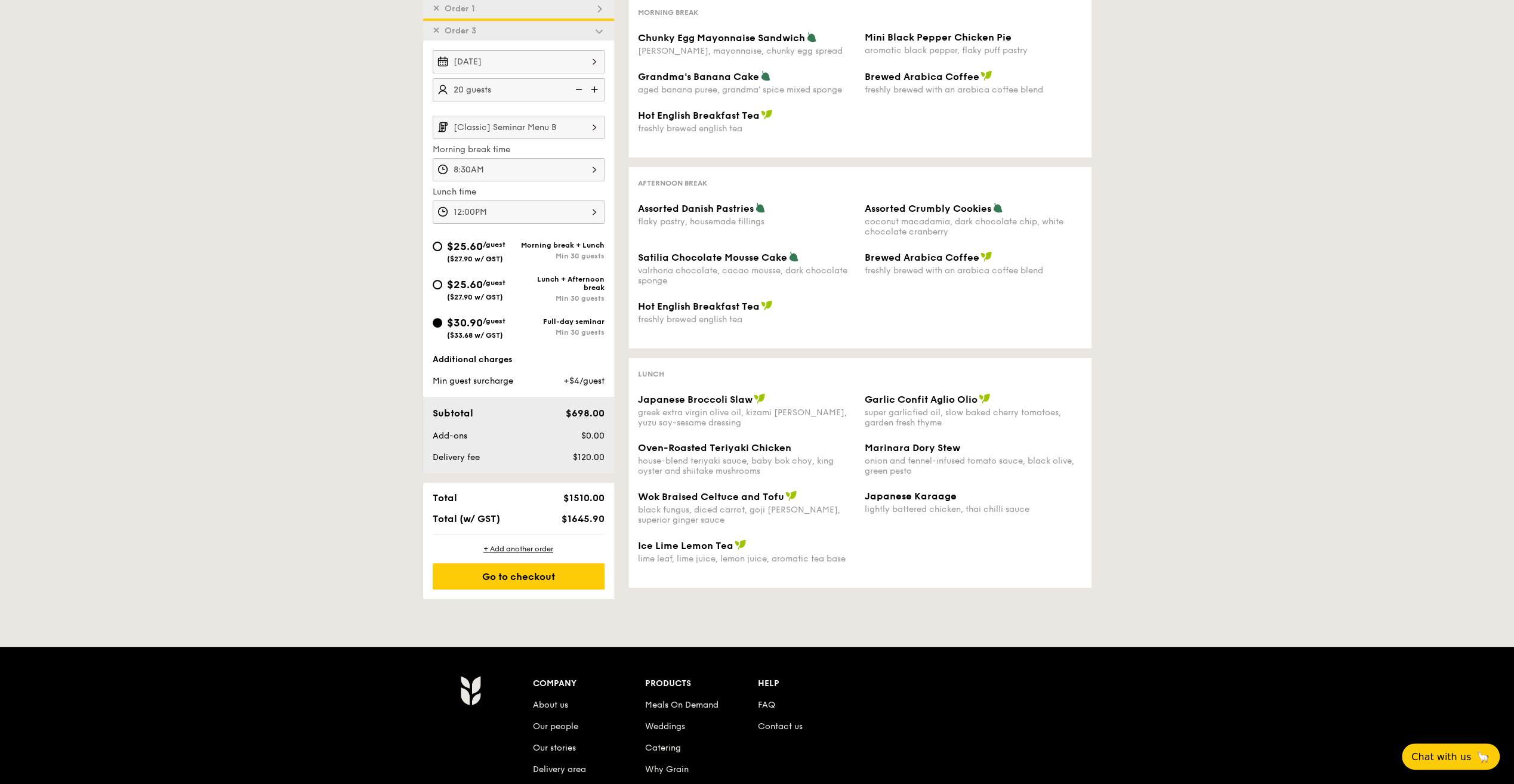
click at [693, 612] on div "Meals On Demand Weddings Catering Why Grain Plan now Seminar Buffet $25.60 /gue…" at bounding box center [757, 352] width 1514 height 1294
click at [523, 573] on div "Go to checkout" at bounding box center [518, 576] width 172 height 26
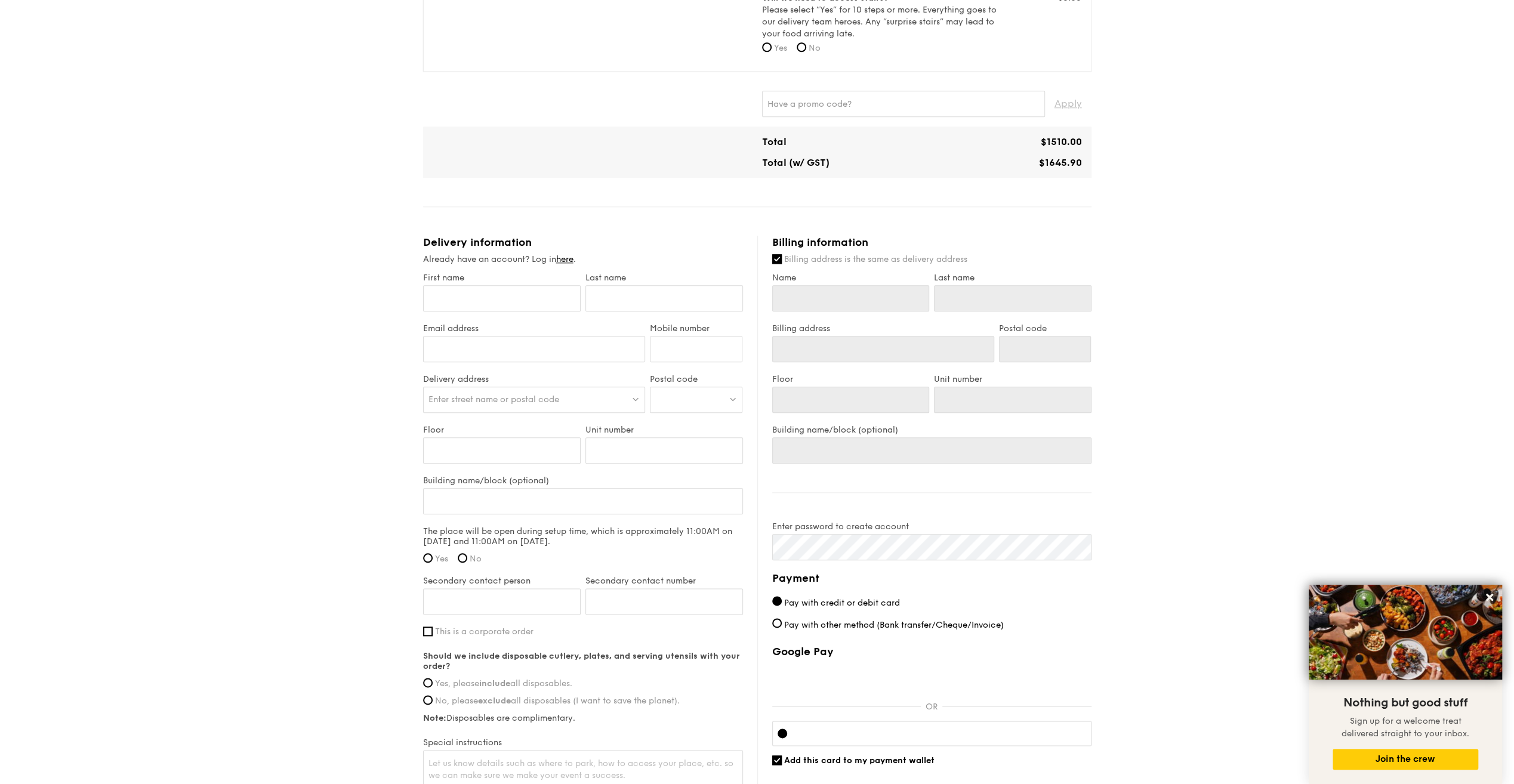
scroll to position [779, 0]
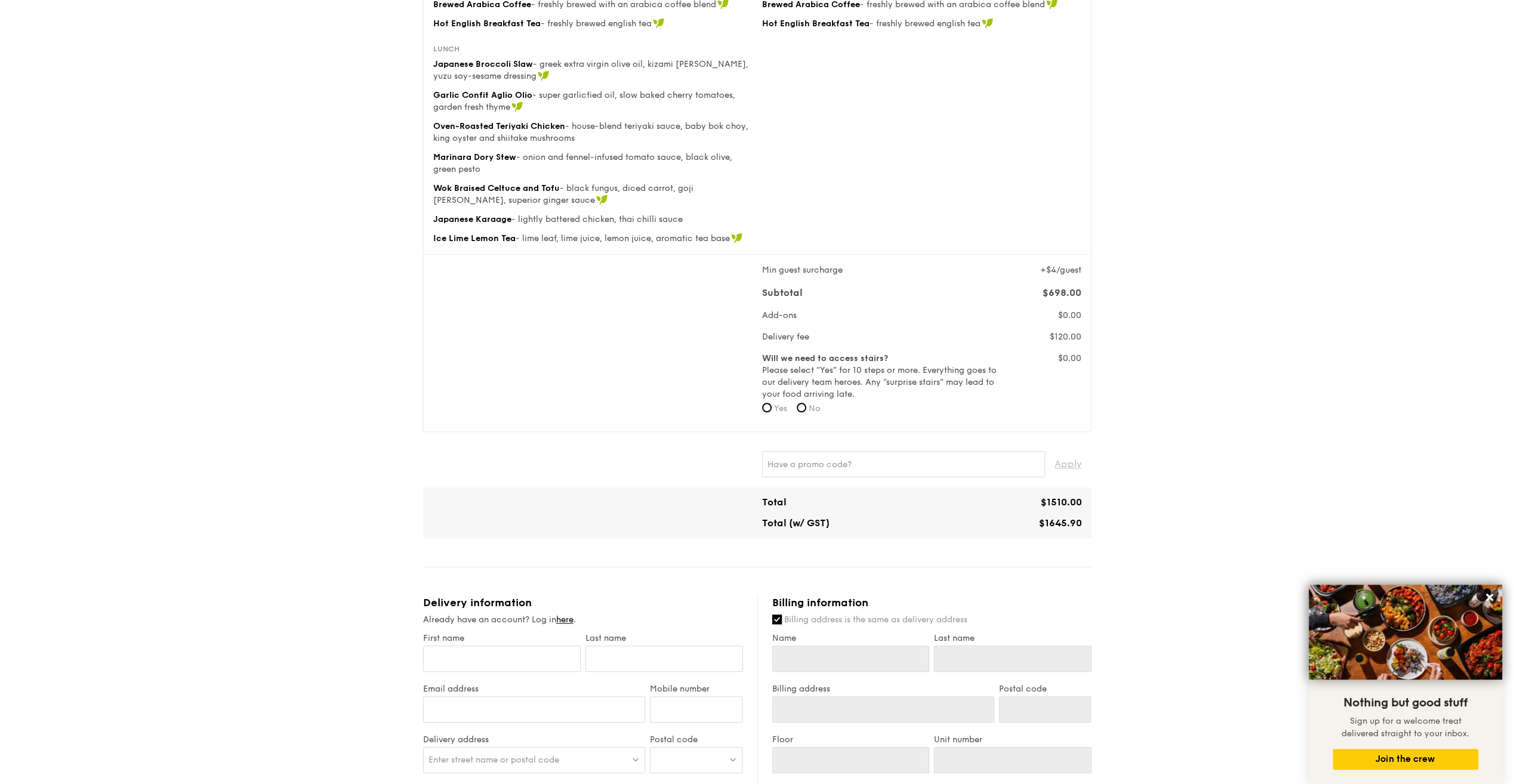
drag, startPoint x: 1486, startPoint y: 595, endPoint x: 1344, endPoint y: 509, distance: 166.0
click at [1484, 591] on button at bounding box center [1489, 597] width 19 height 19
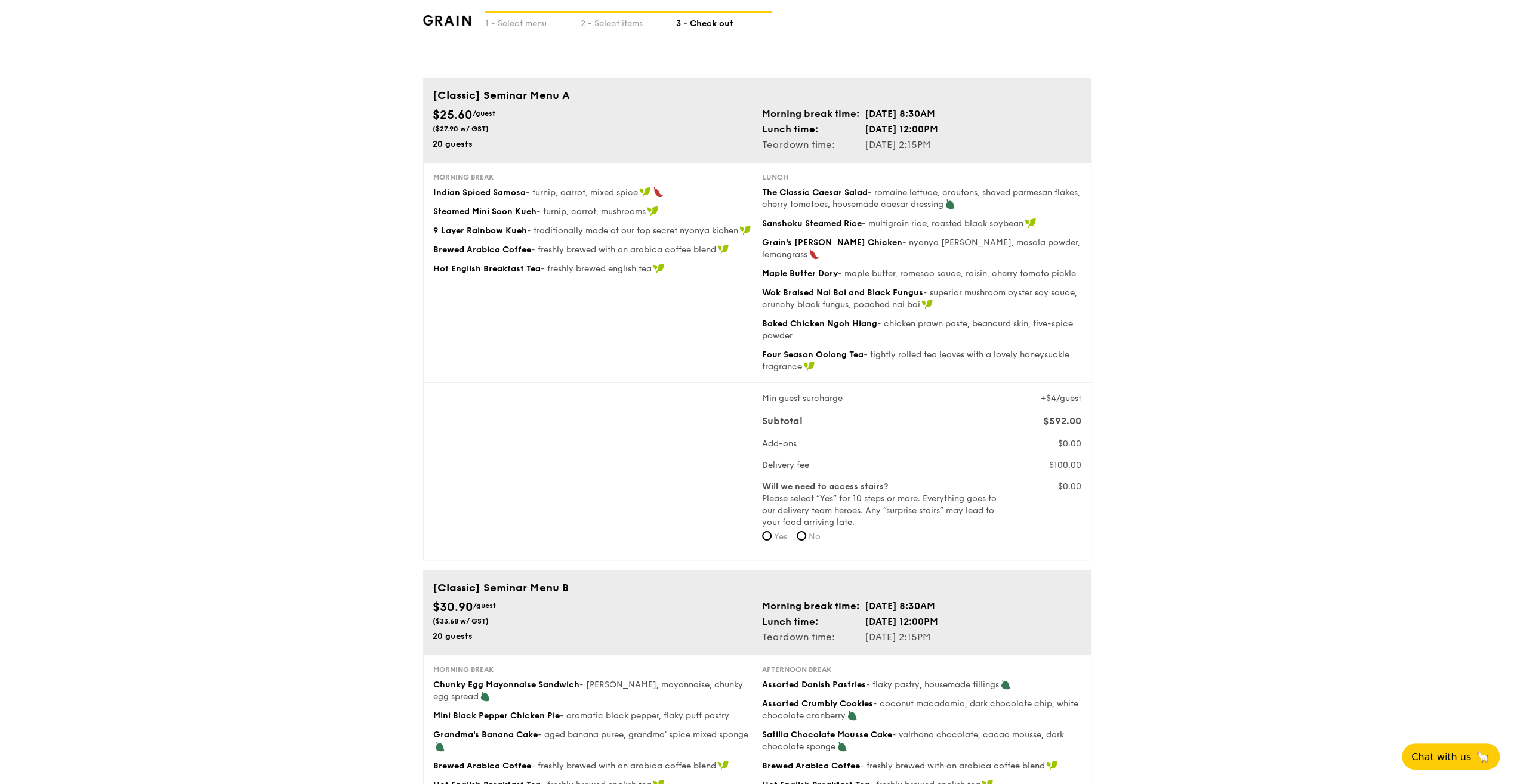
scroll to position [0, 0]
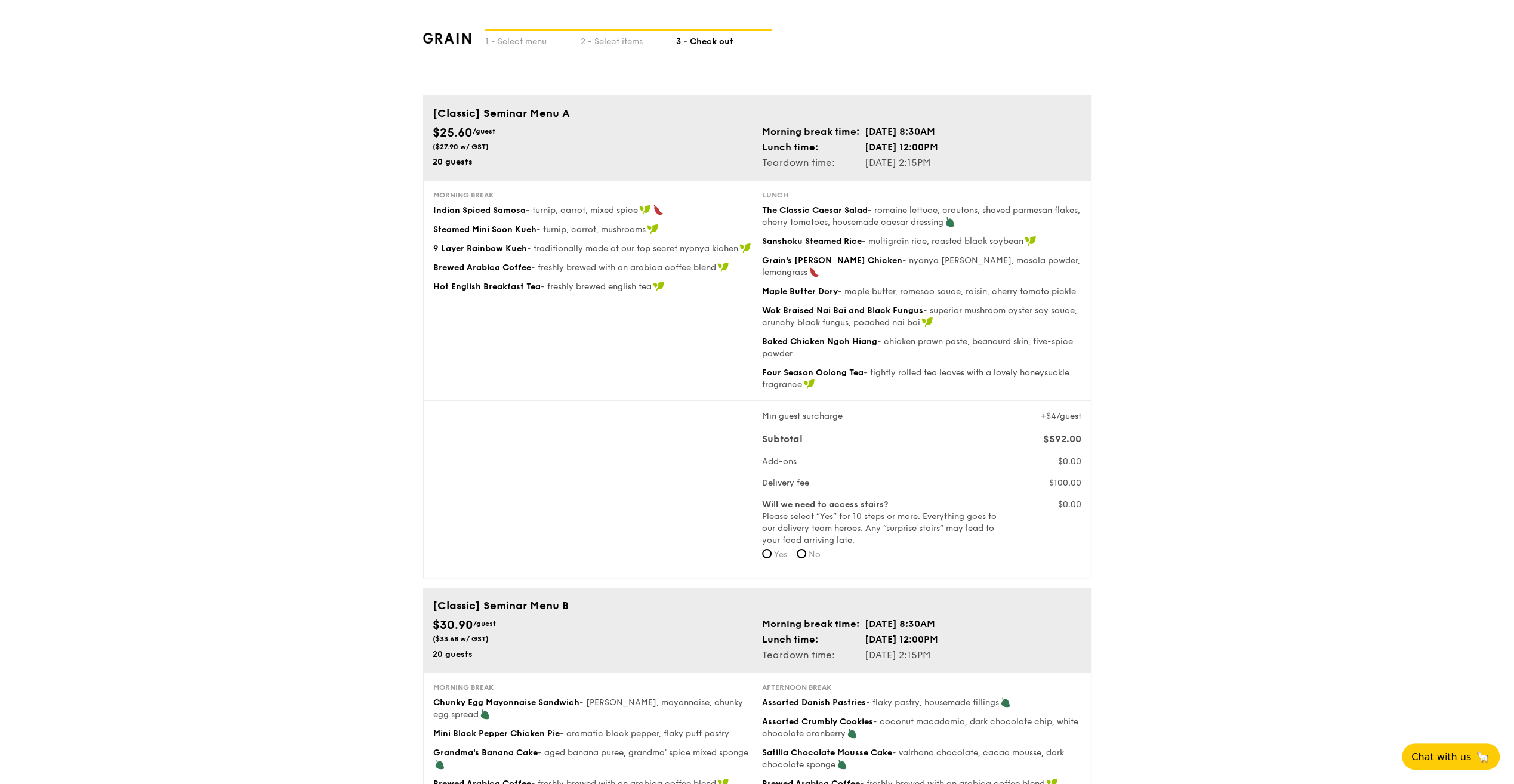
click at [542, 4] on div "1 - Select menu 2 - Select items 3 - Check out" at bounding box center [757, 48] width 668 height 95
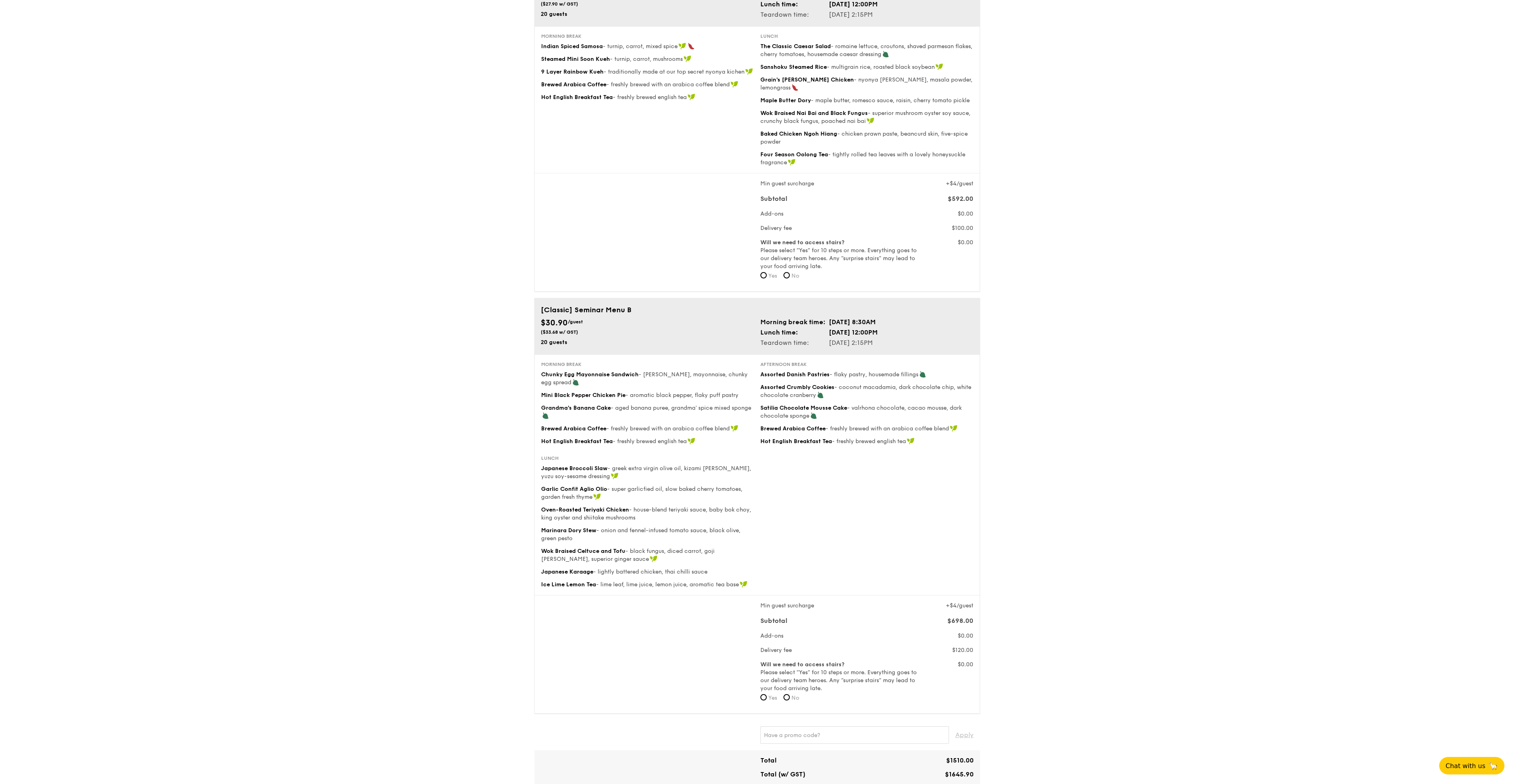
scroll to position [83, 0]
